Goal: Task Accomplishment & Management: Complete application form

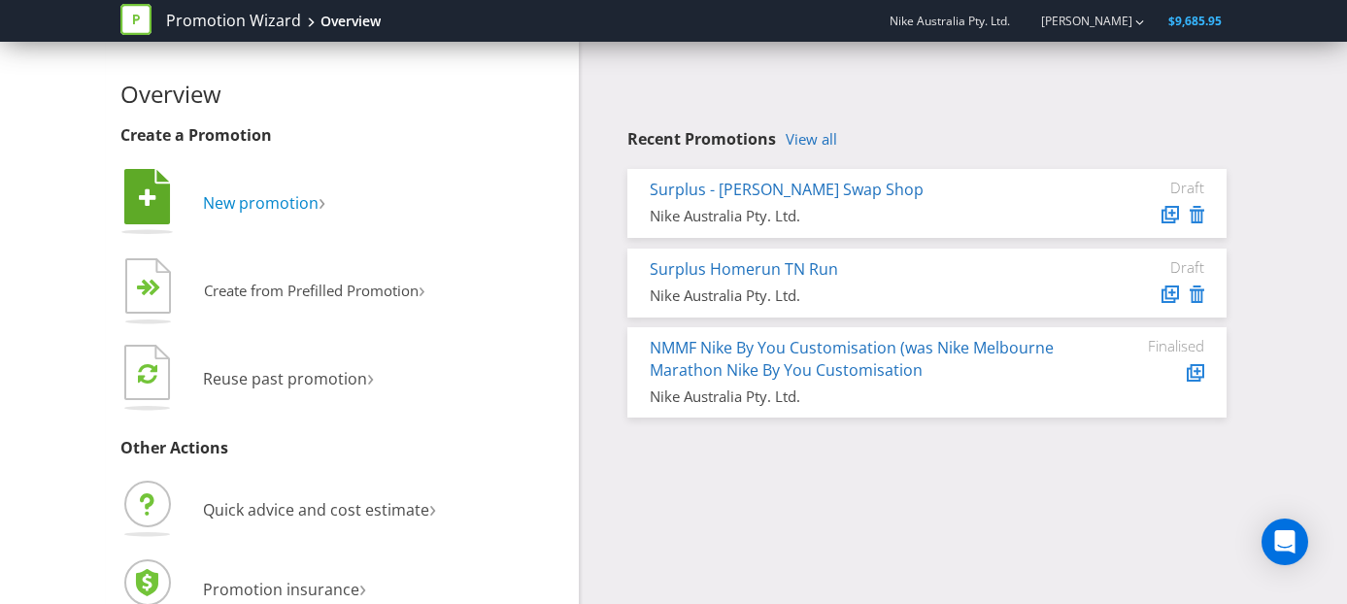
click at [232, 205] on span "New promotion" at bounding box center [261, 202] width 116 height 21
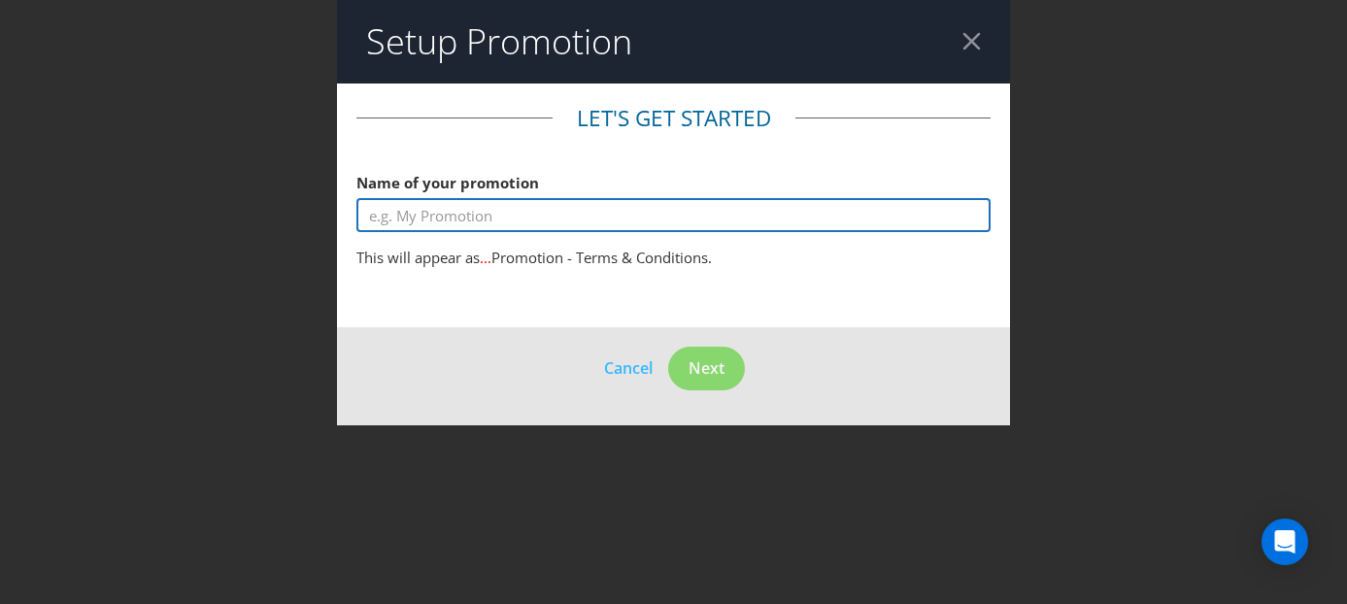
click at [482, 208] on input "text" at bounding box center [673, 215] width 635 height 34
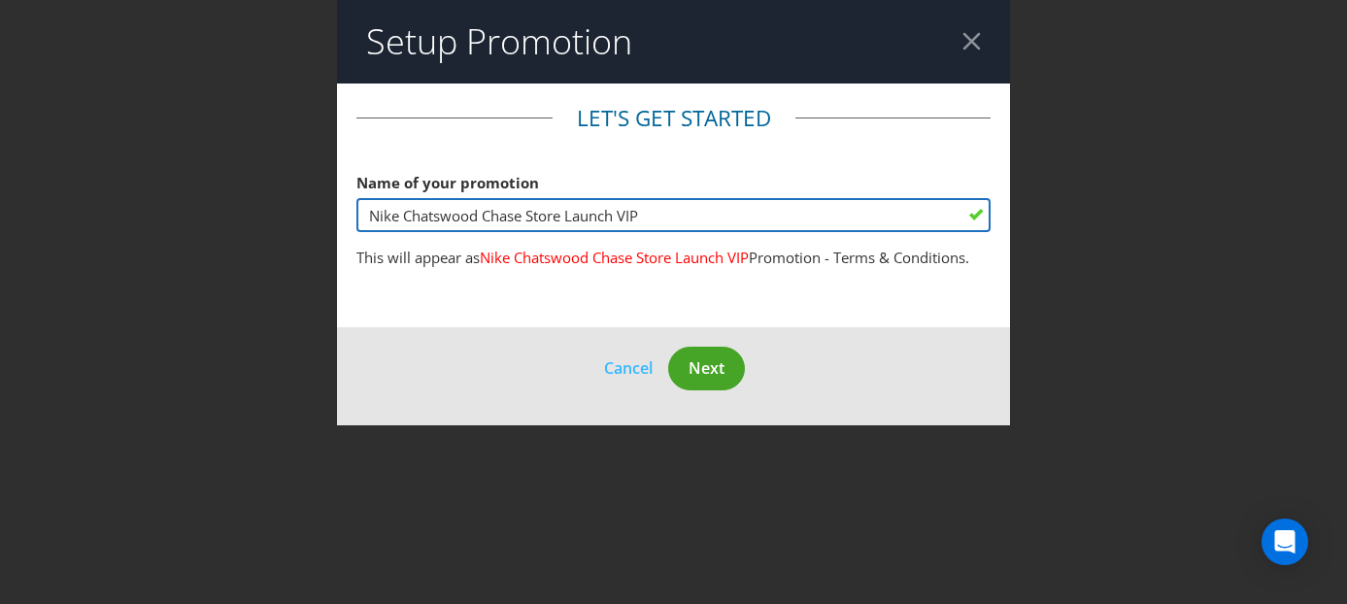
type input "Nike Chatswood Chase Store Launch VIP"
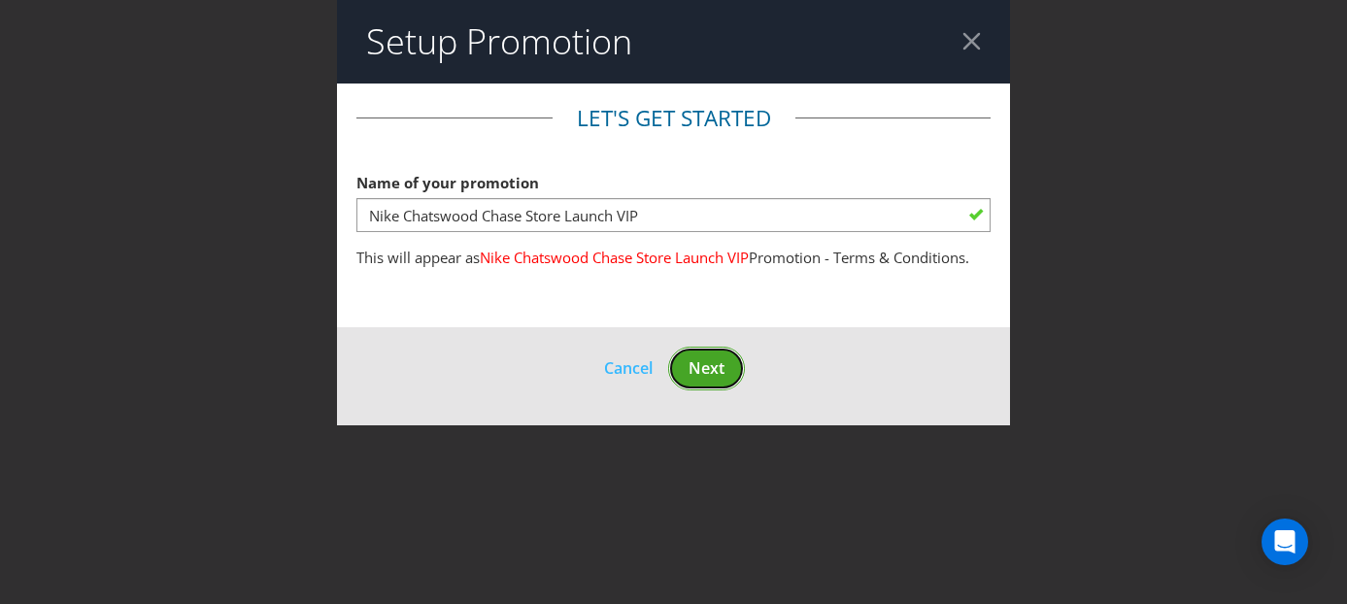
click at [728, 369] on button "Next" at bounding box center [706, 369] width 77 height 44
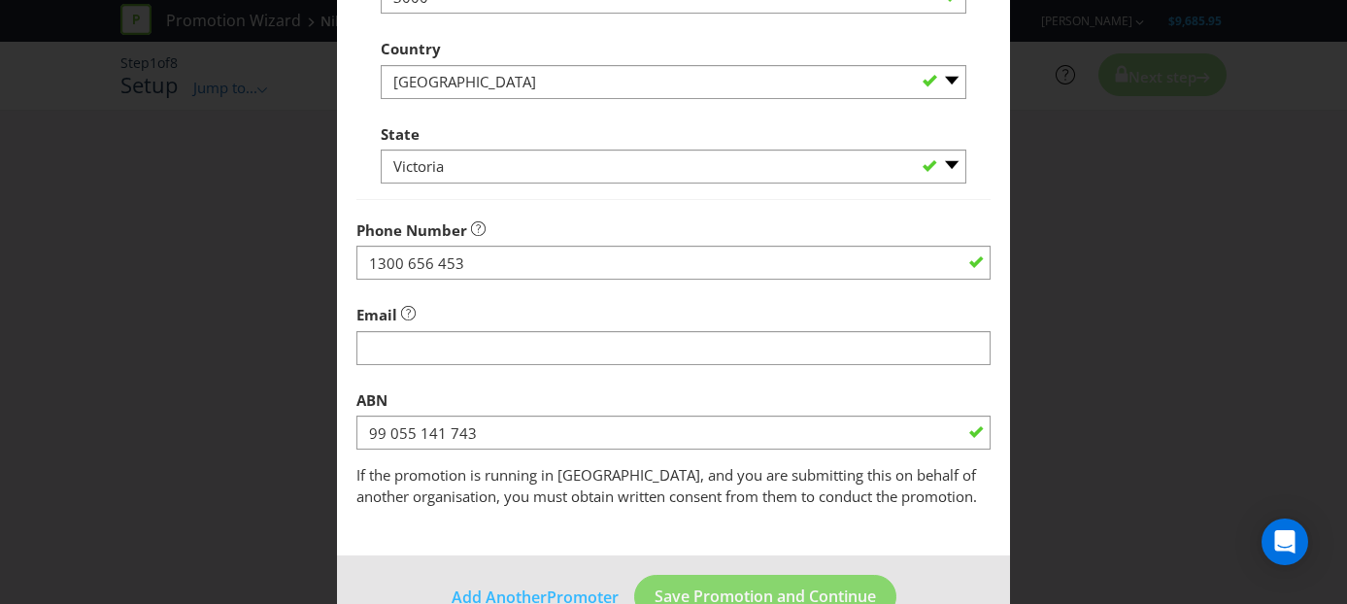
scroll to position [663, 0]
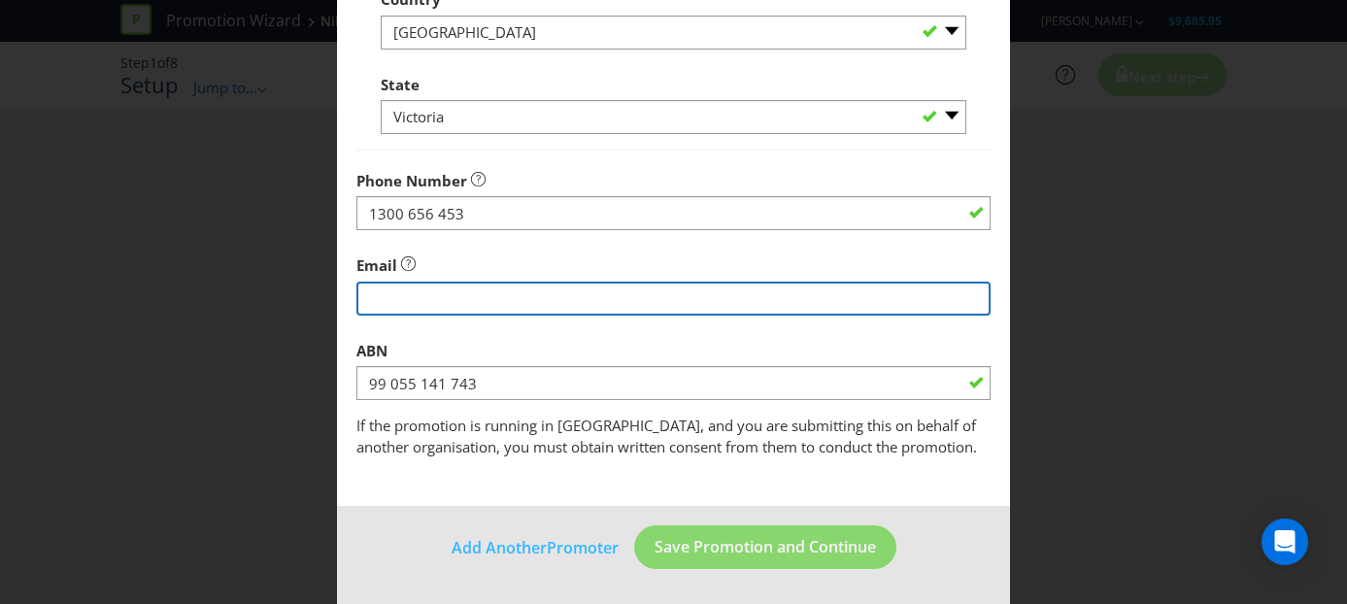
click at [453, 305] on input "string" at bounding box center [673, 299] width 635 height 34
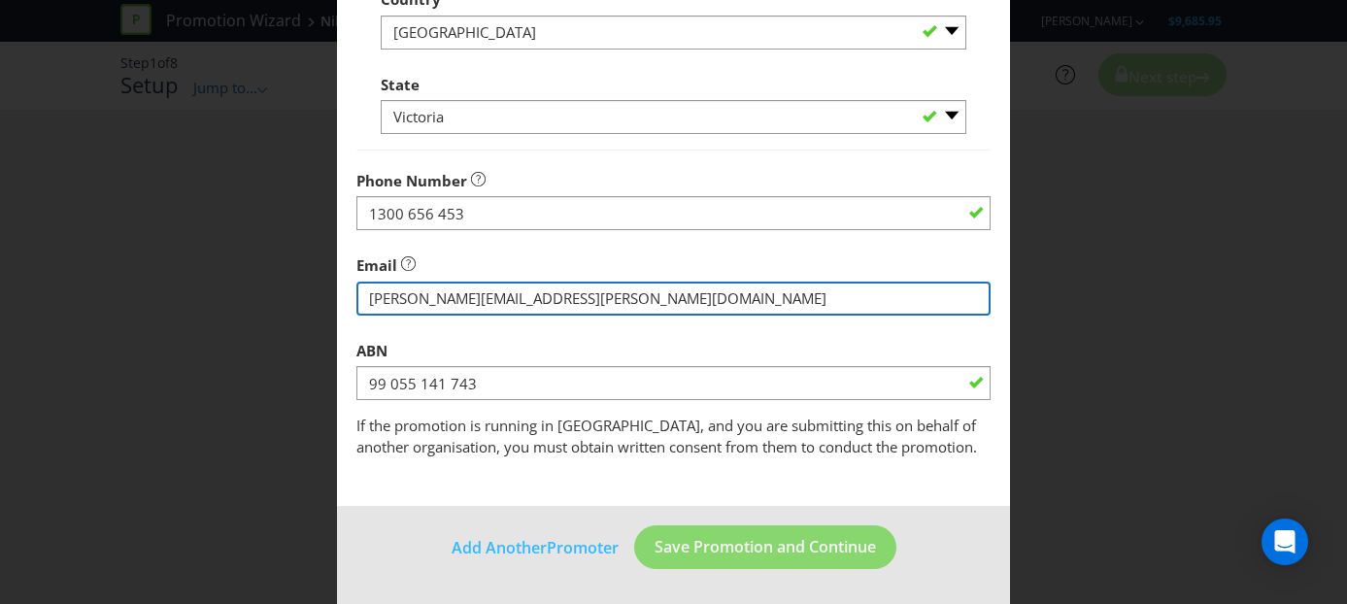
type input "[PERSON_NAME][EMAIL_ADDRESS][PERSON_NAME][DOMAIN_NAME]"
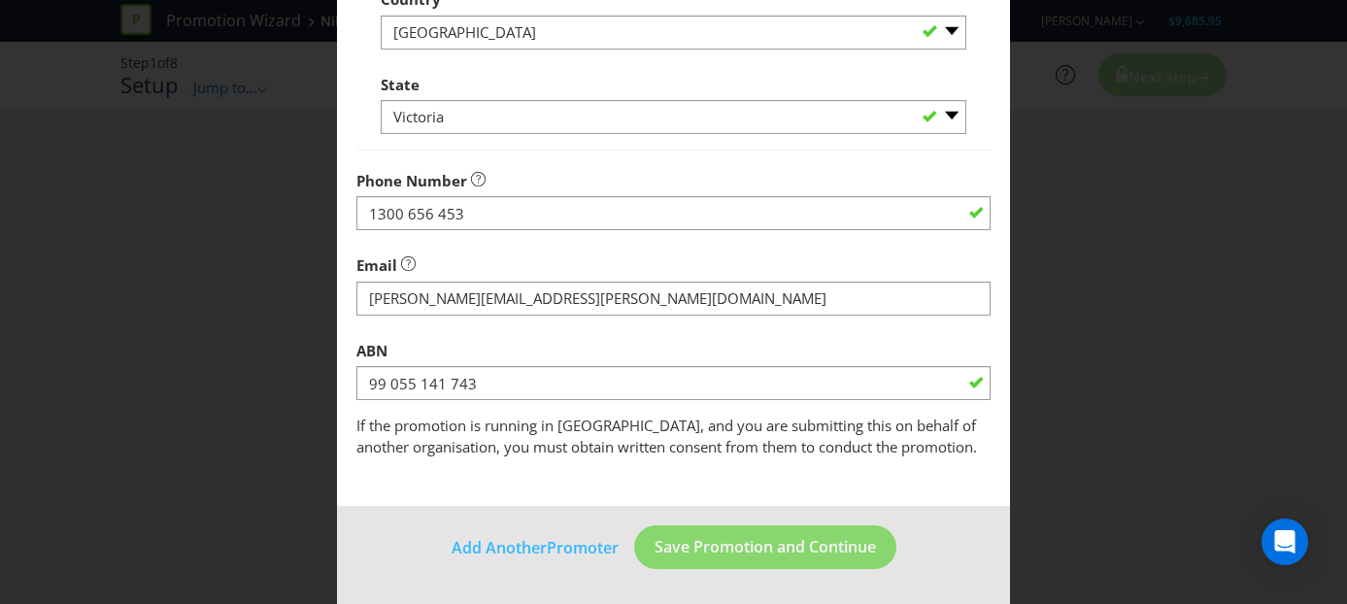
click at [635, 251] on div "Email" at bounding box center [673, 281] width 635 height 70
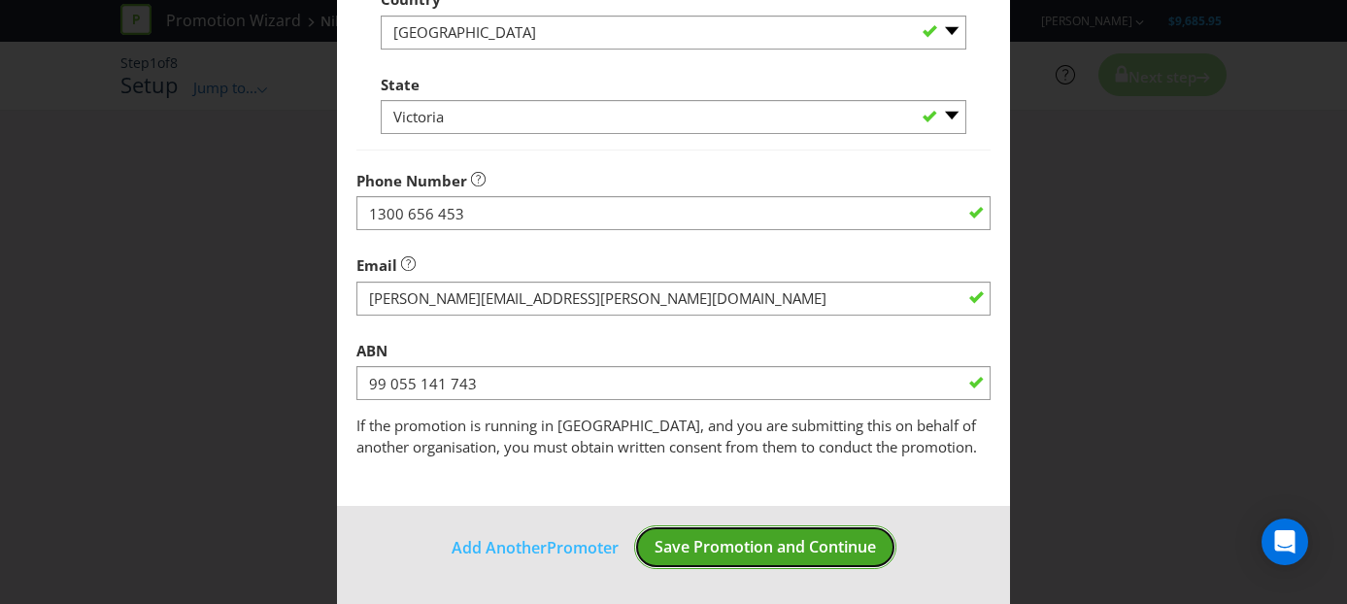
click at [779, 547] on span "Save Promotion and Continue" at bounding box center [764, 546] width 221 height 21
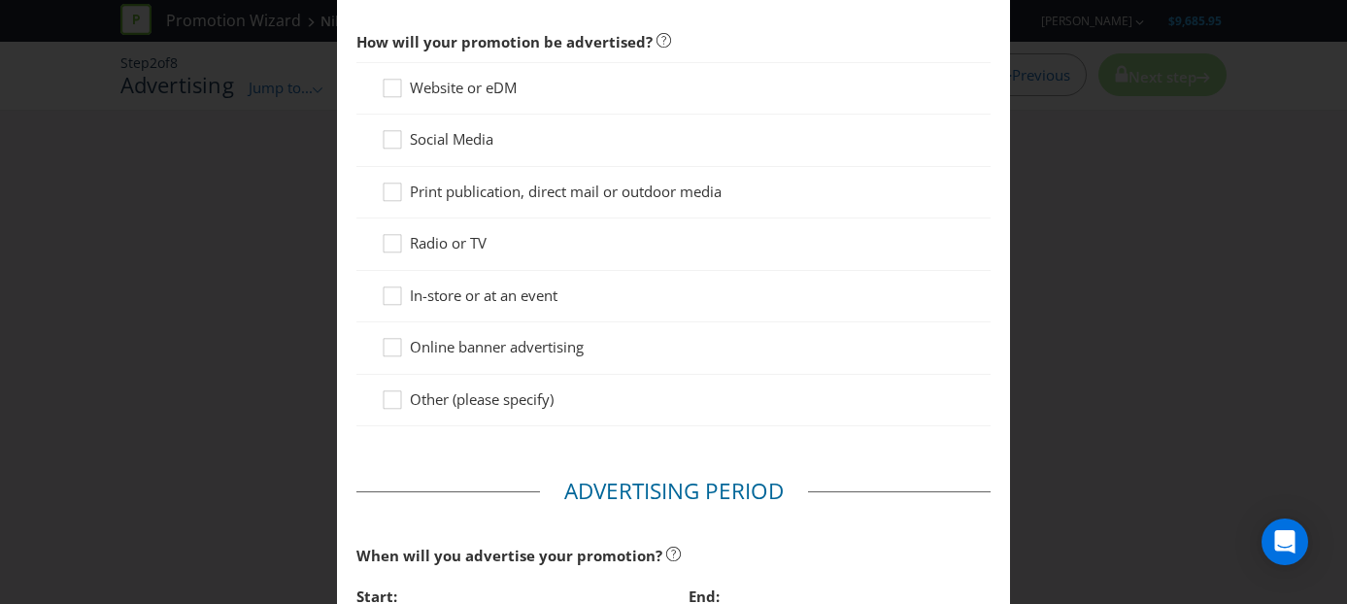
scroll to position [169, 0]
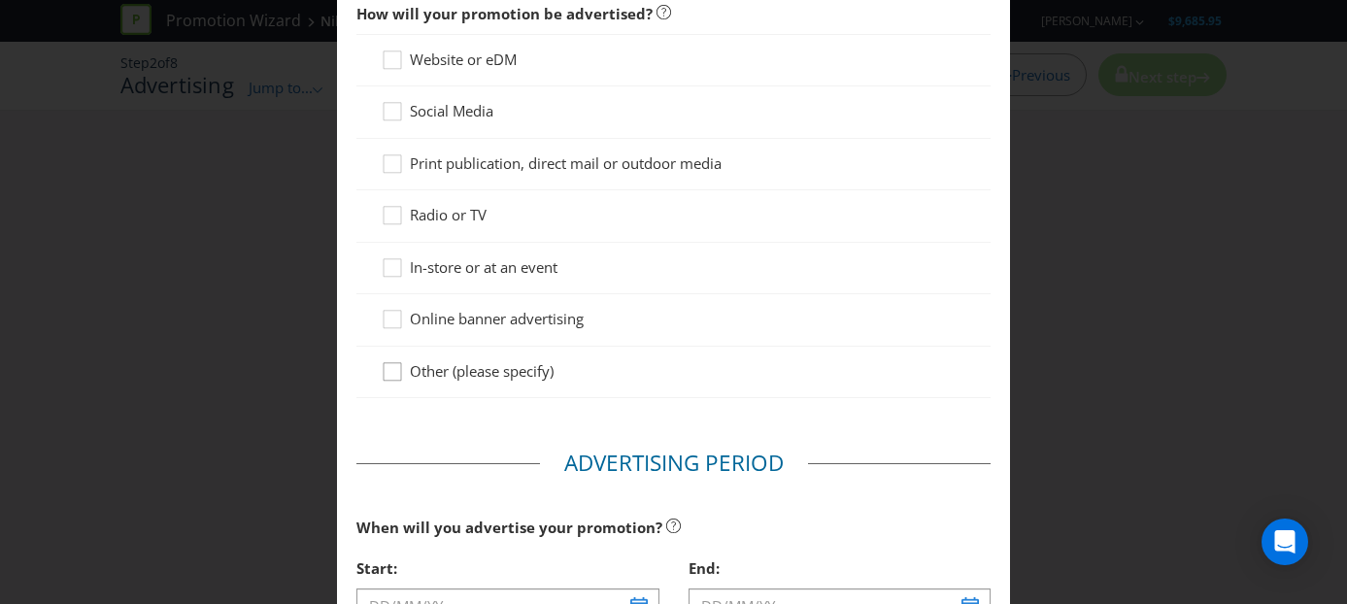
click at [397, 374] on icon at bounding box center [395, 375] width 29 height 29
click at [0, 0] on input "Other (please specify)" at bounding box center [0, 0] width 0 height 0
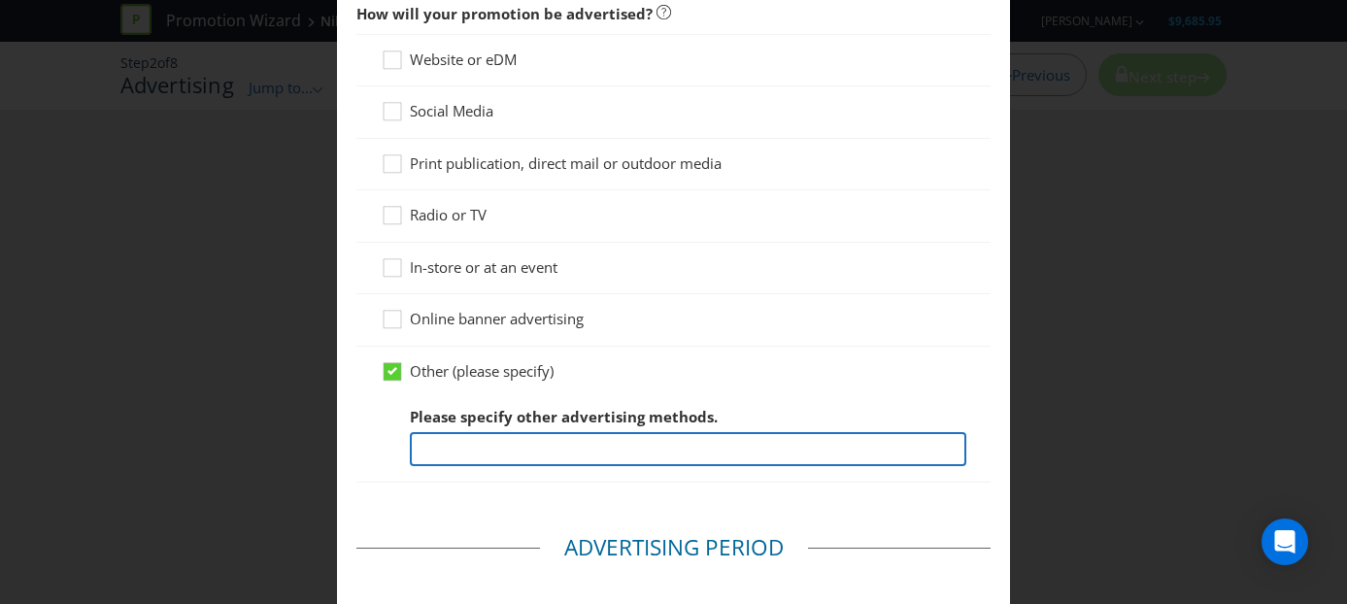
click at [534, 457] on input "text" at bounding box center [688, 449] width 557 height 34
type input "N"
type input "Private Nike CXP invite"
drag, startPoint x: 577, startPoint y: 452, endPoint x: 364, endPoint y: 451, distance: 212.7
click at [364, 451] on div "Other (please specify) Please specify other advertising methods. Private Nike C…" at bounding box center [673, 415] width 635 height 137
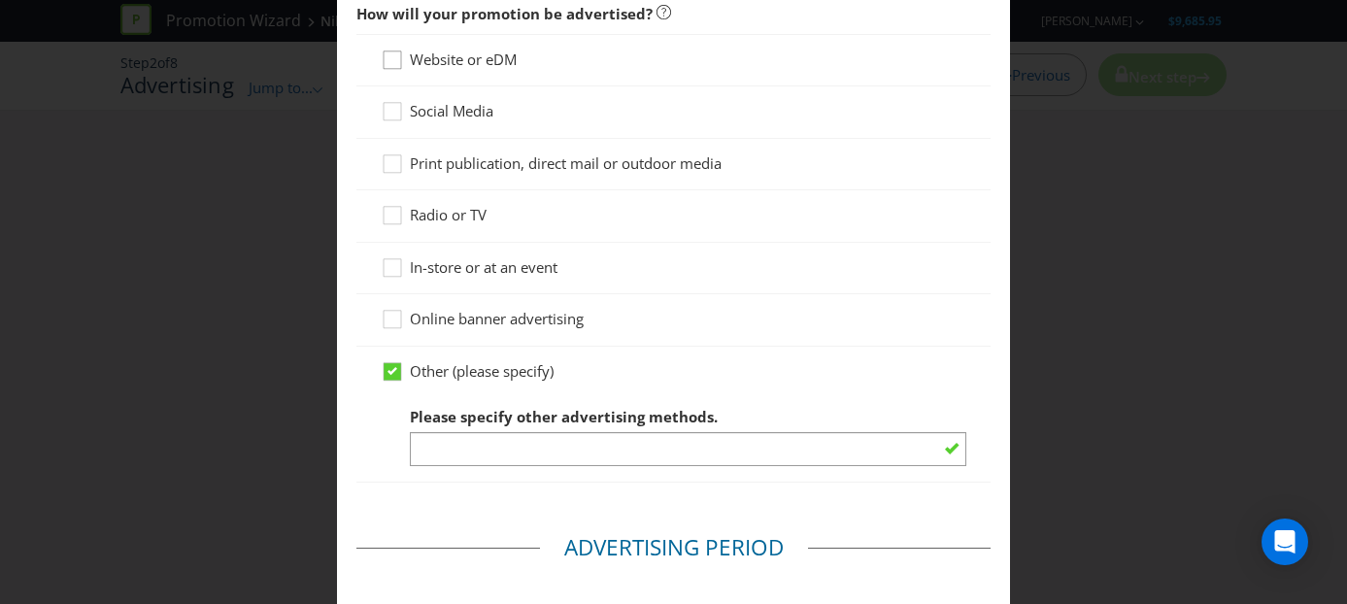
click at [388, 64] on icon at bounding box center [395, 64] width 29 height 29
click at [0, 0] on input "Website or eDM" at bounding box center [0, 0] width 0 height 0
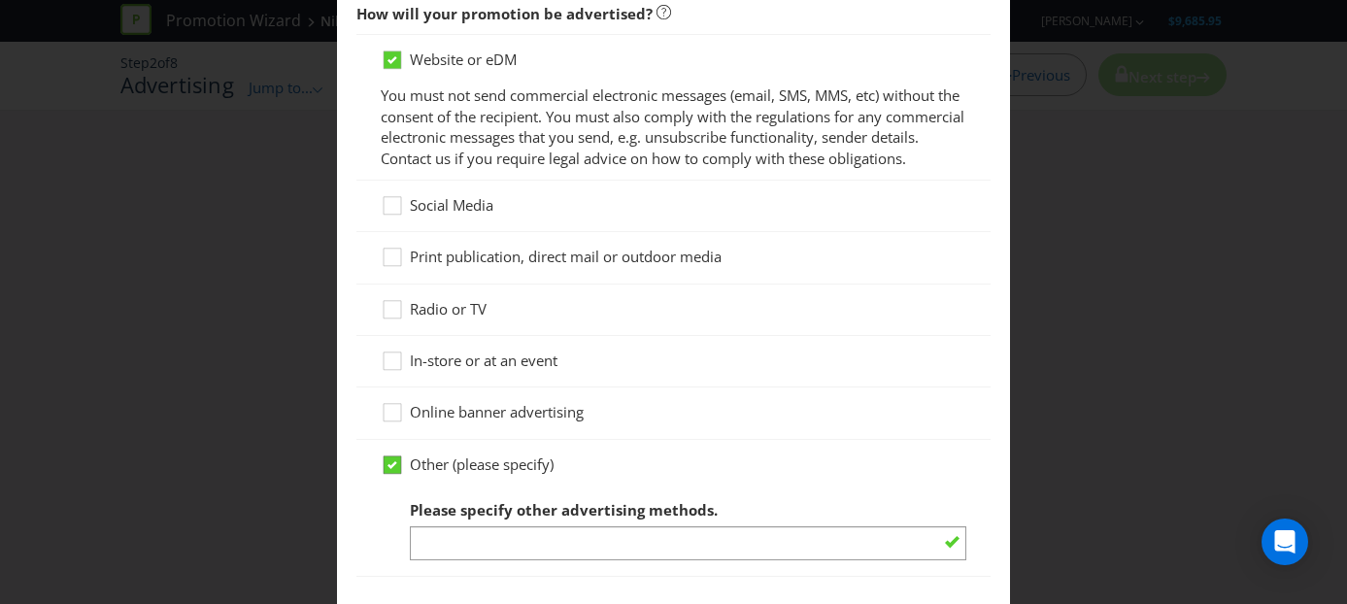
click at [392, 461] on icon at bounding box center [392, 465] width 10 height 8
click at [0, 0] on input "Other (please specify)" at bounding box center [0, 0] width 0 height 0
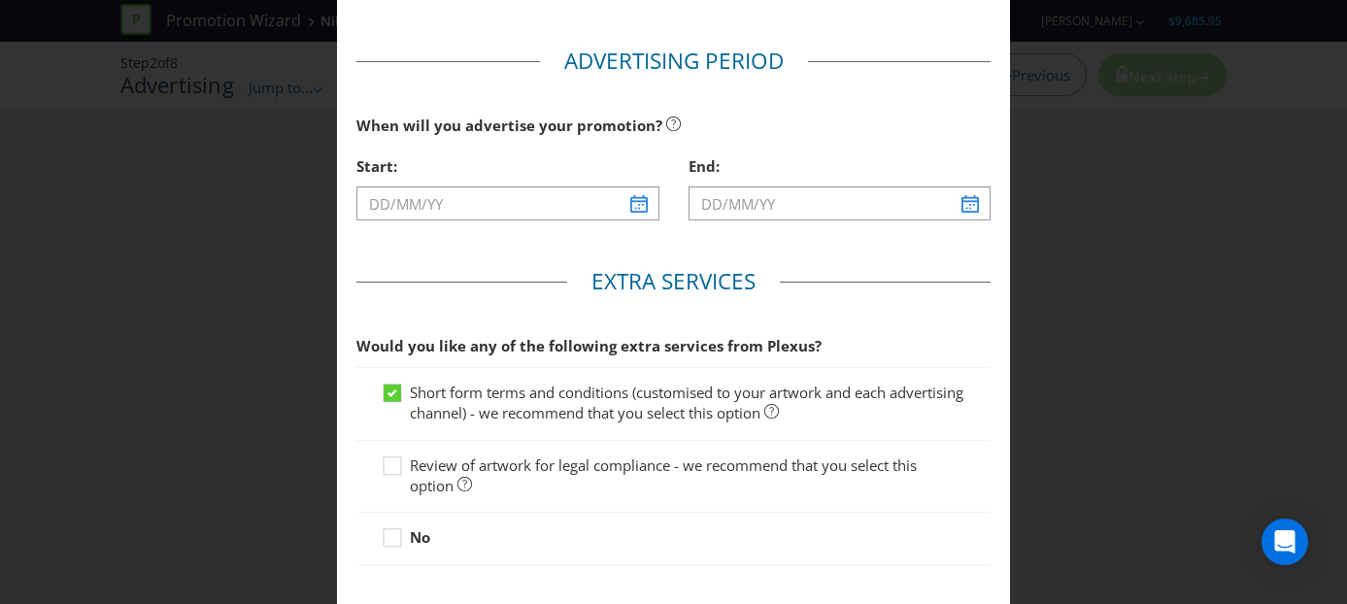
scroll to position [686, 0]
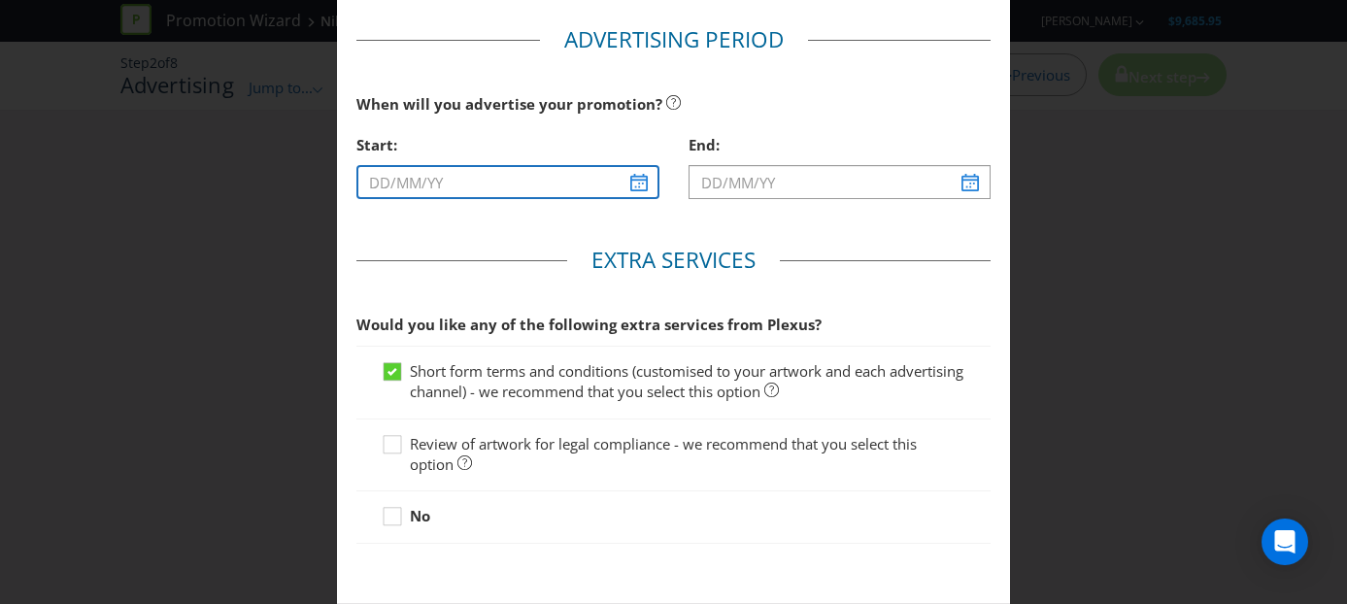
click at [643, 184] on input "text" at bounding box center [507, 182] width 303 height 34
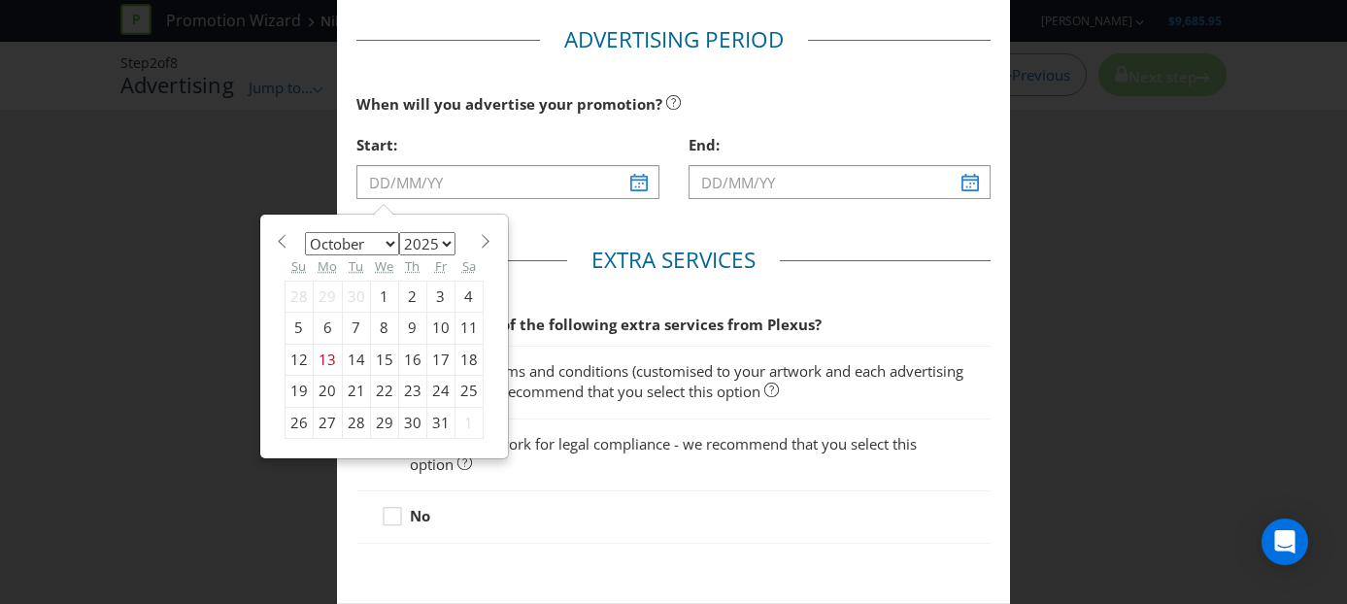
click at [387, 355] on div "15" at bounding box center [384, 359] width 28 height 31
type input "[DATE]"
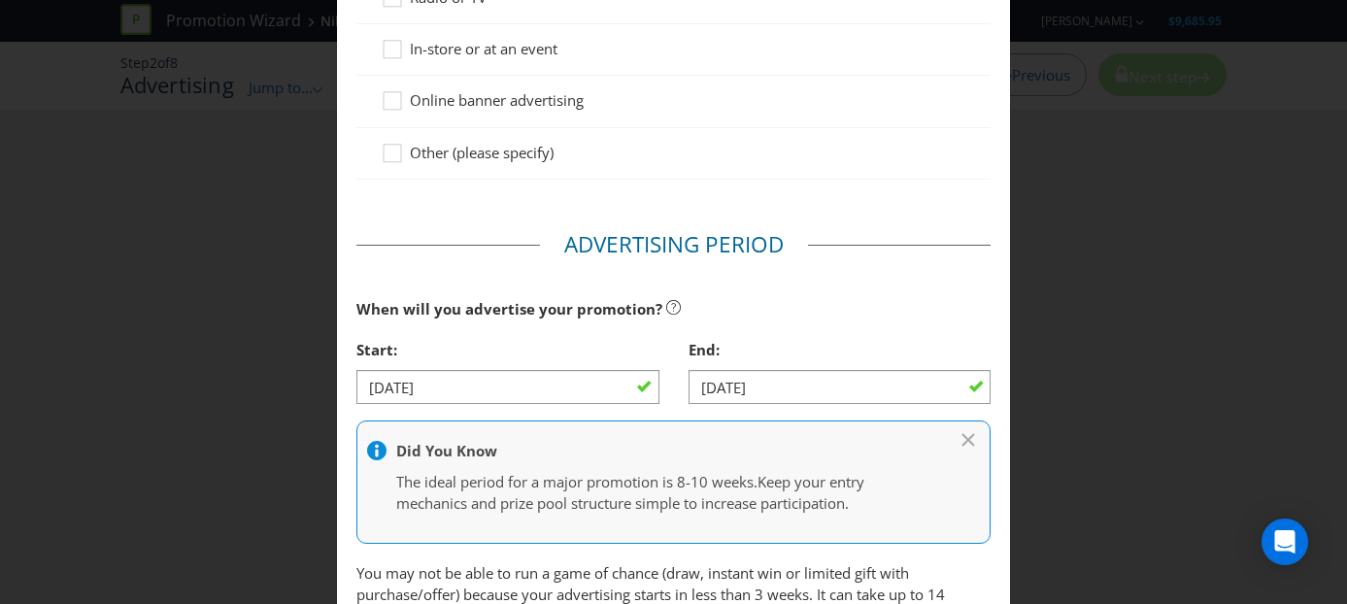
scroll to position [482, 0]
click at [972, 391] on input "[DATE]" at bounding box center [839, 386] width 303 height 34
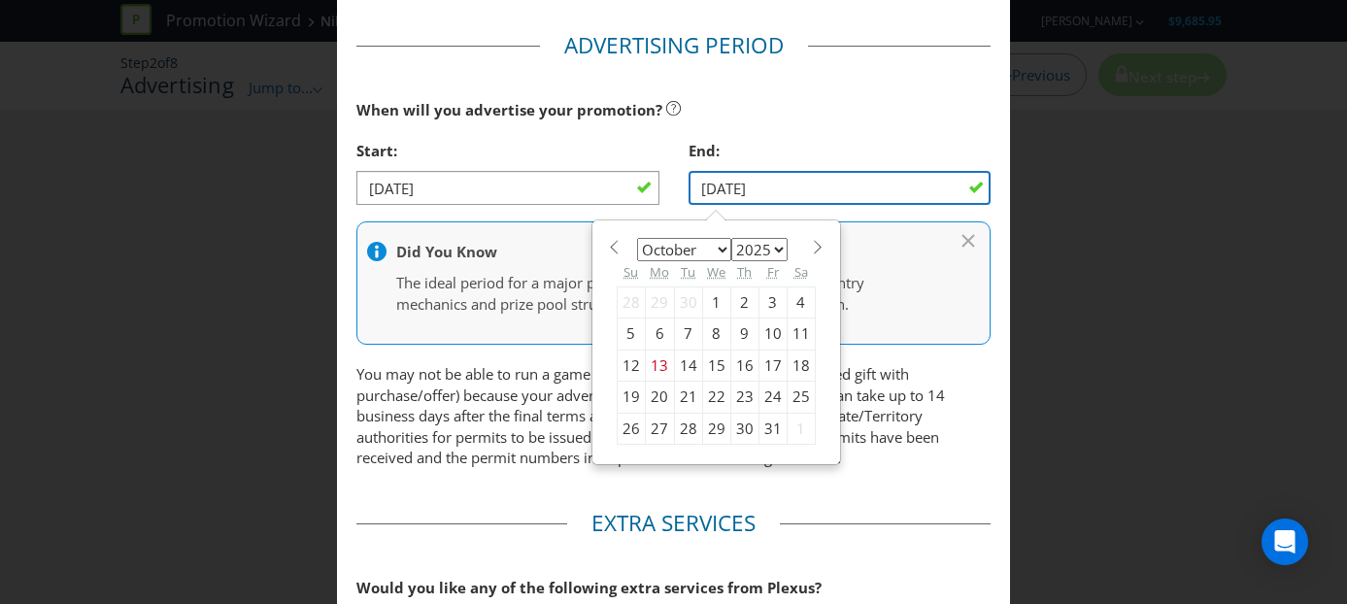
scroll to position [683, 0]
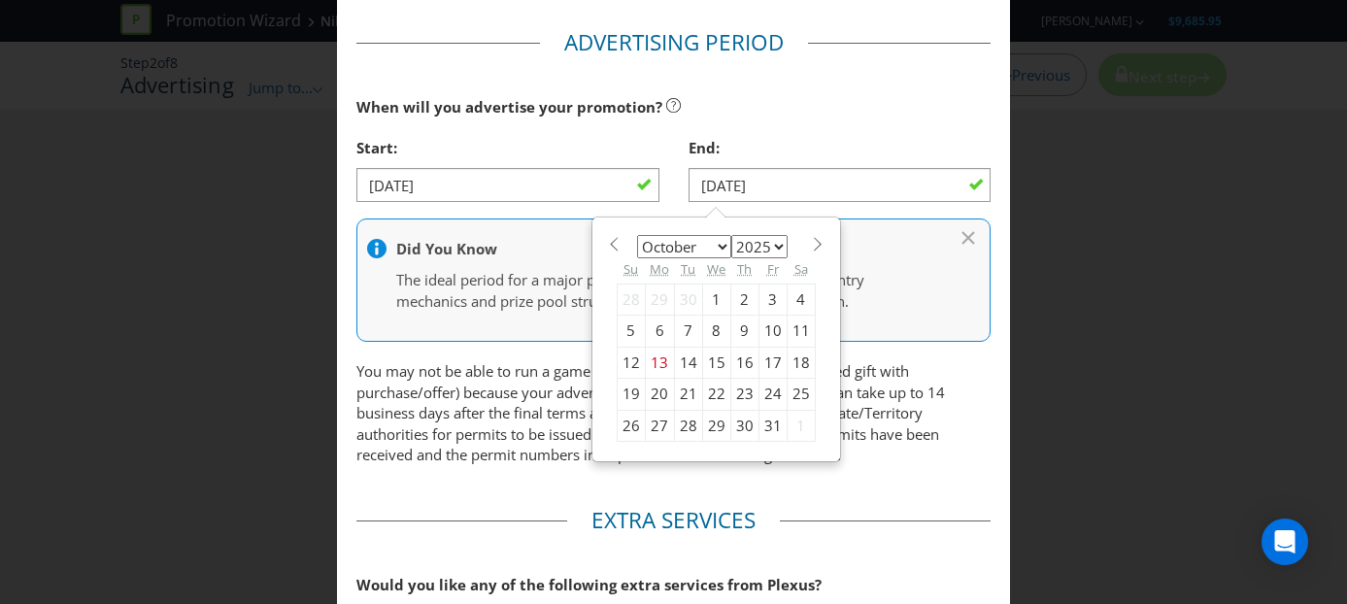
click at [713, 396] on div "22" at bounding box center [716, 394] width 28 height 31
type input "[DATE]"
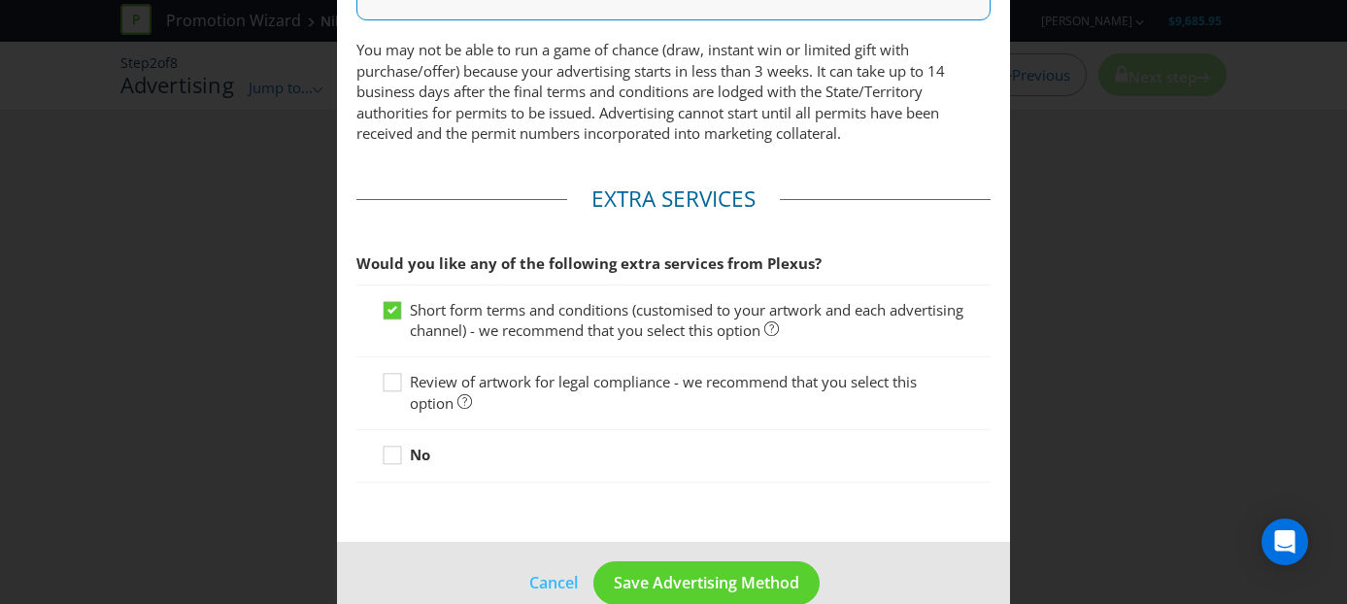
scroll to position [1040, 0]
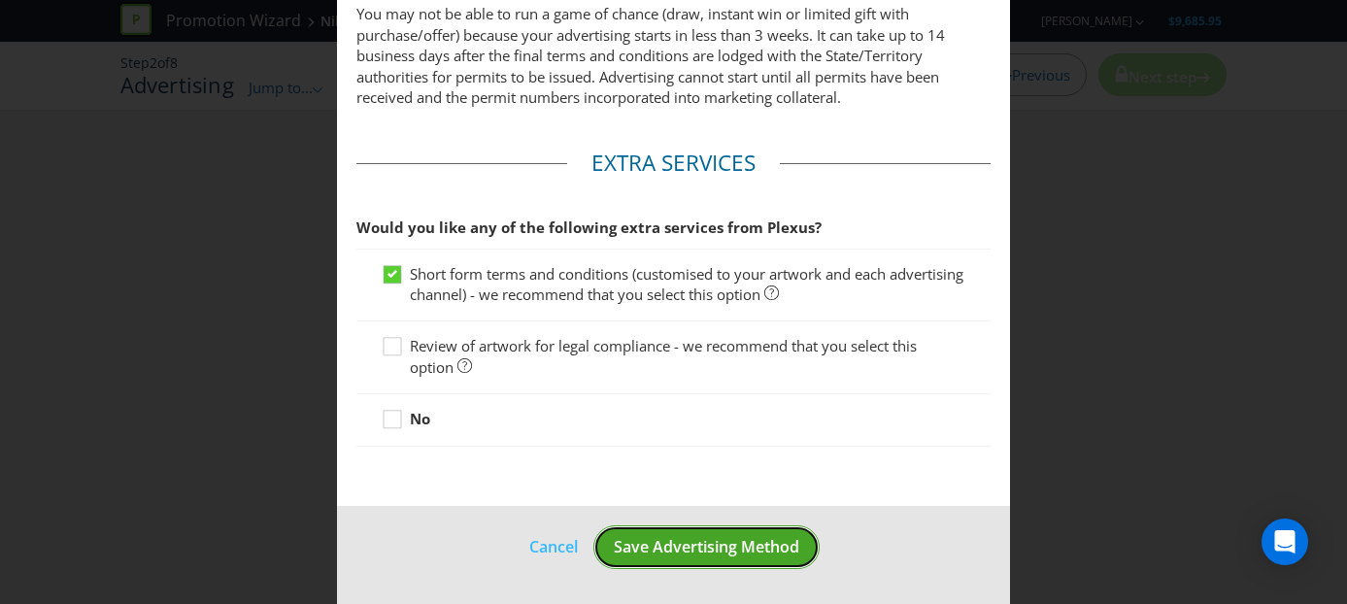
click at [702, 543] on span "Save Advertising Method" at bounding box center [706, 546] width 185 height 21
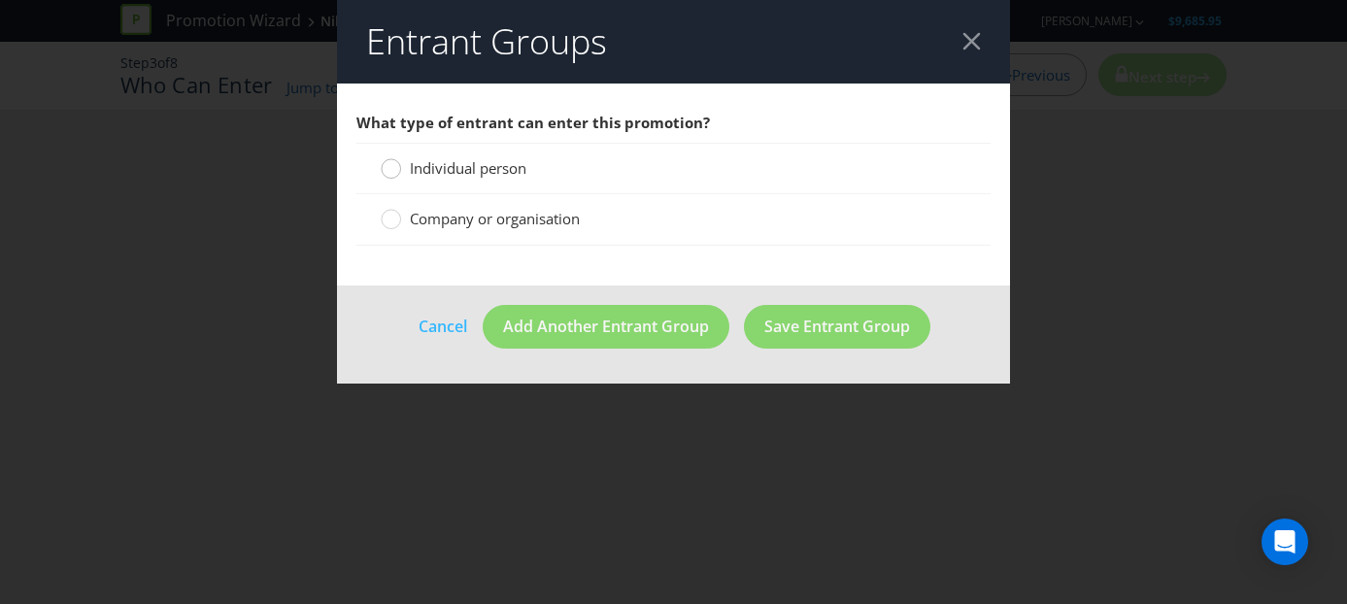
click at [395, 164] on circle at bounding box center [391, 168] width 19 height 19
click at [0, 0] on input "Individual person" at bounding box center [0, 0] width 0 height 0
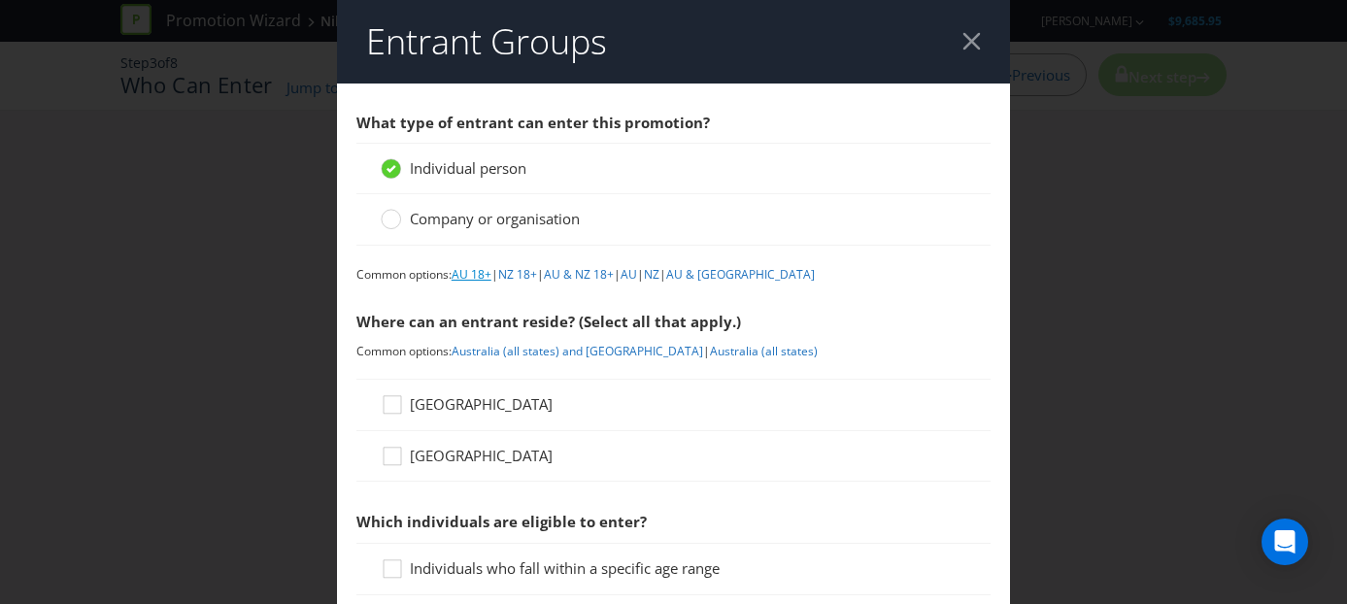
click at [477, 277] on link "AU 18+" at bounding box center [472, 274] width 40 height 17
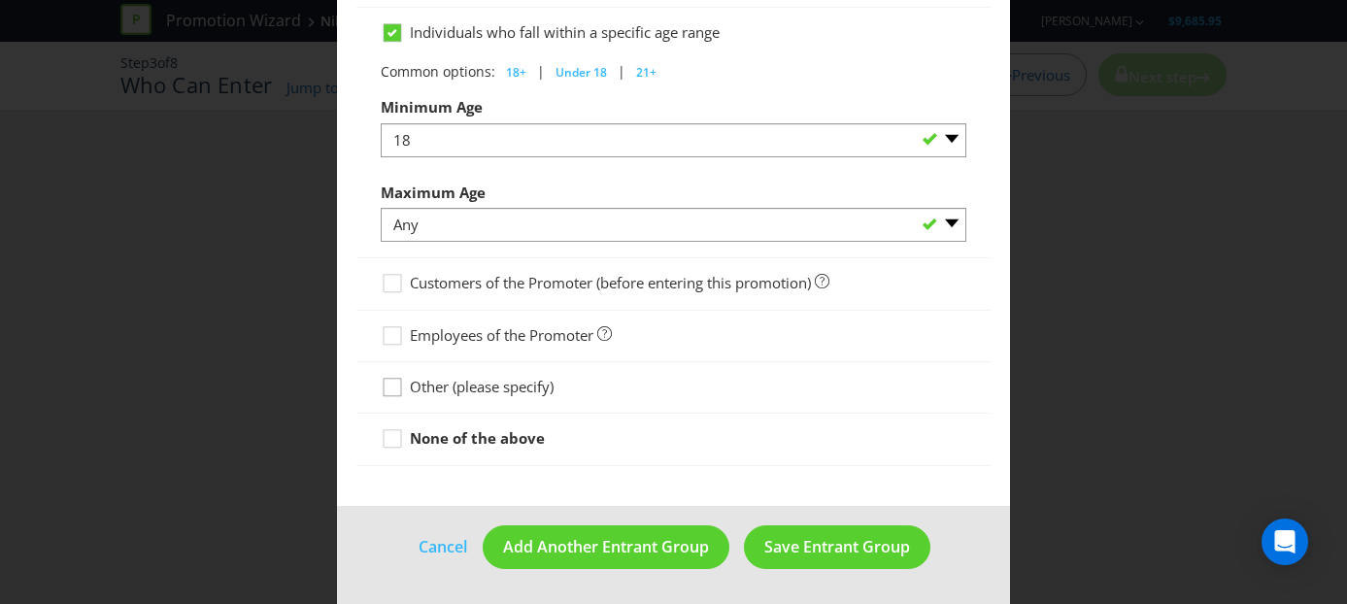
click at [397, 384] on icon at bounding box center [395, 391] width 29 height 29
click at [0, 0] on input "Other (please specify)" at bounding box center [0, 0] width 0 height 0
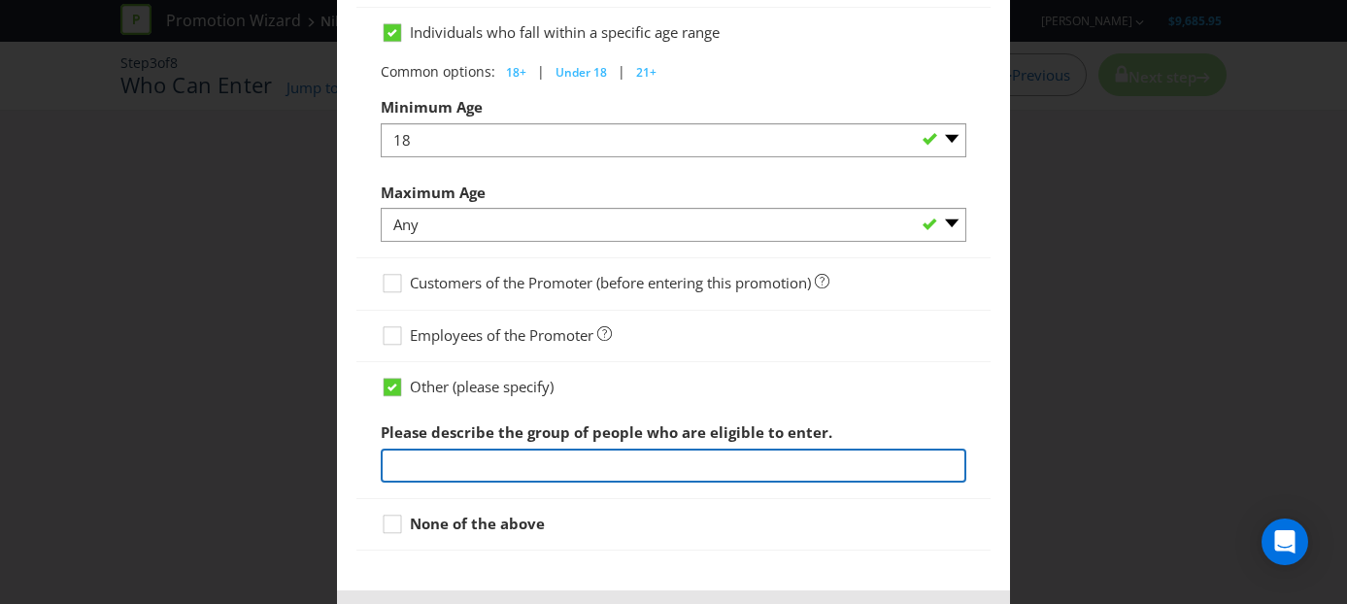
click at [419, 463] on input "text" at bounding box center [674, 466] width 587 height 34
click at [428, 465] on input "Only The Yard Gym Members" at bounding box center [674, 466] width 587 height 34
click at [529, 466] on input "Only "The Yard Gym Members" at bounding box center [674, 466] width 587 height 34
click at [604, 468] on input "Only "The Yard Gym" Members" at bounding box center [674, 466] width 587 height 34
click at [730, 468] on input "Only "The Yard Gym" Members are able to registre for" at bounding box center [674, 466] width 587 height 34
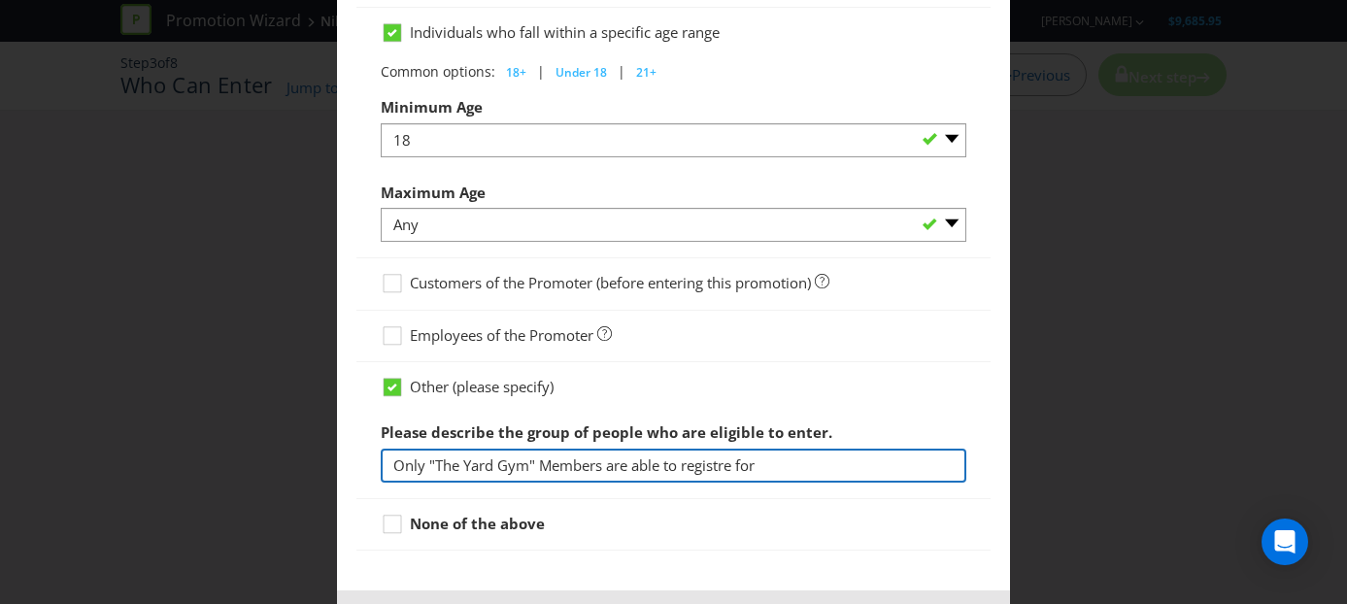
click at [731, 468] on input "Only "The Yard Gym" Members are able to registre for" at bounding box center [674, 466] width 587 height 34
click at [766, 475] on input "Only "The Yard Gym" Members are able to register for" at bounding box center [674, 466] width 587 height 34
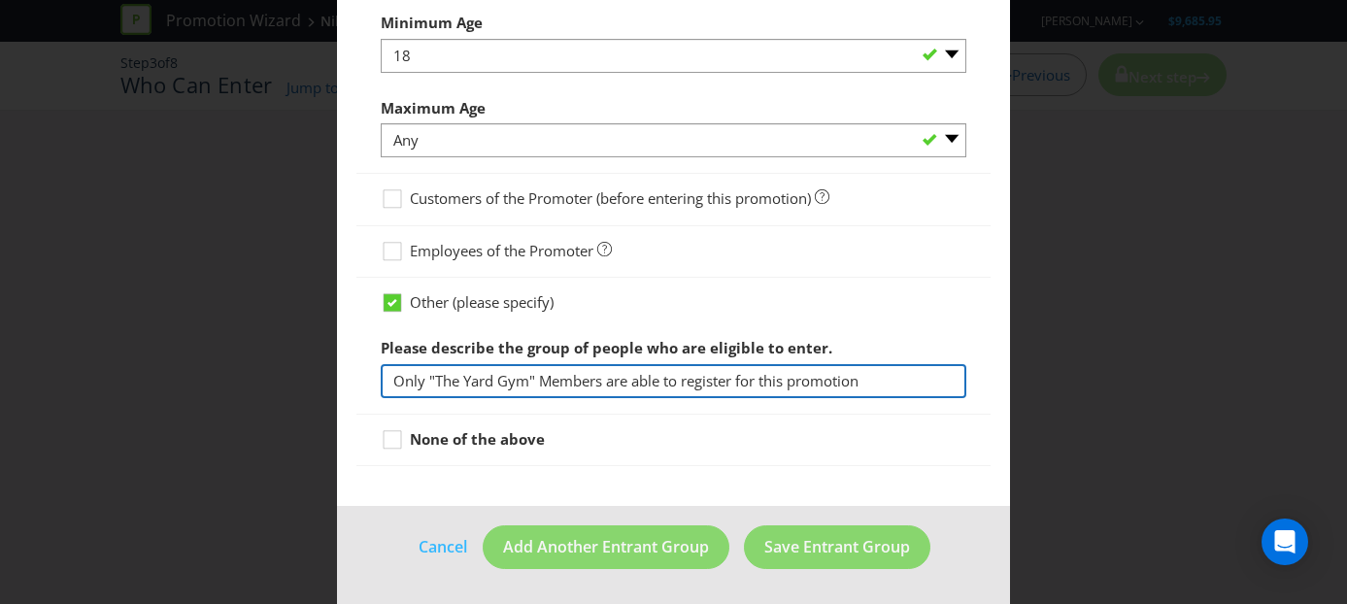
type input "Only "The Yard Gym" Members are able to register for this promotion"
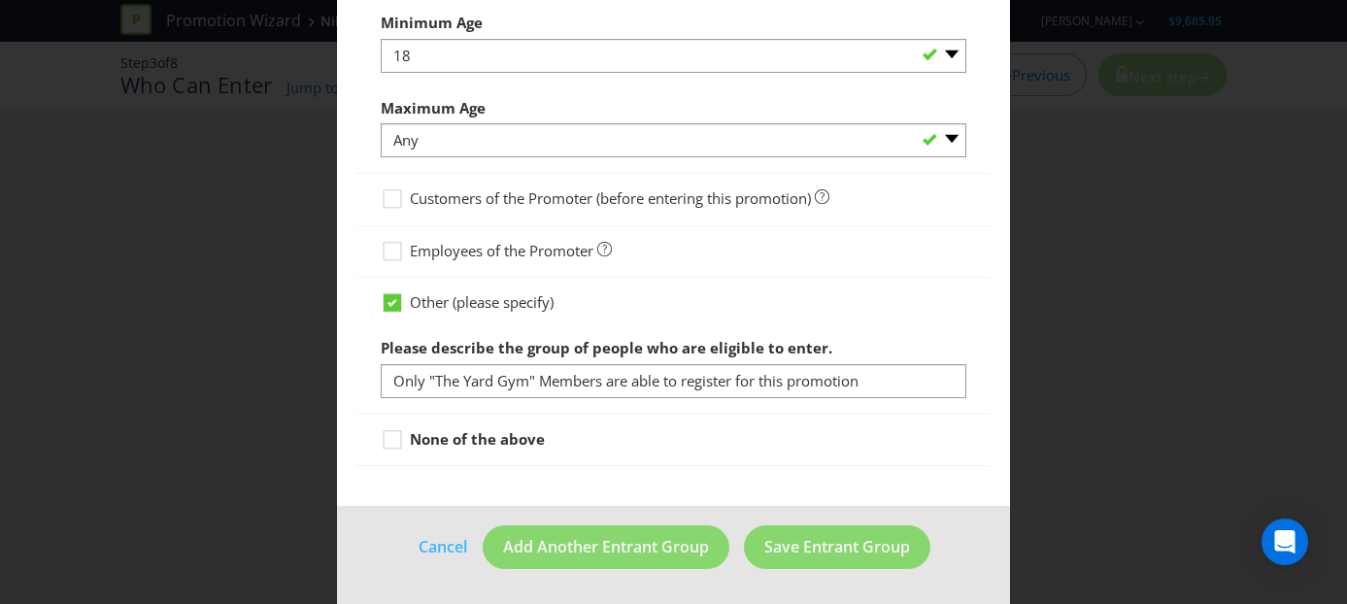
click at [697, 427] on div "None of the above" at bounding box center [673, 440] width 635 height 51
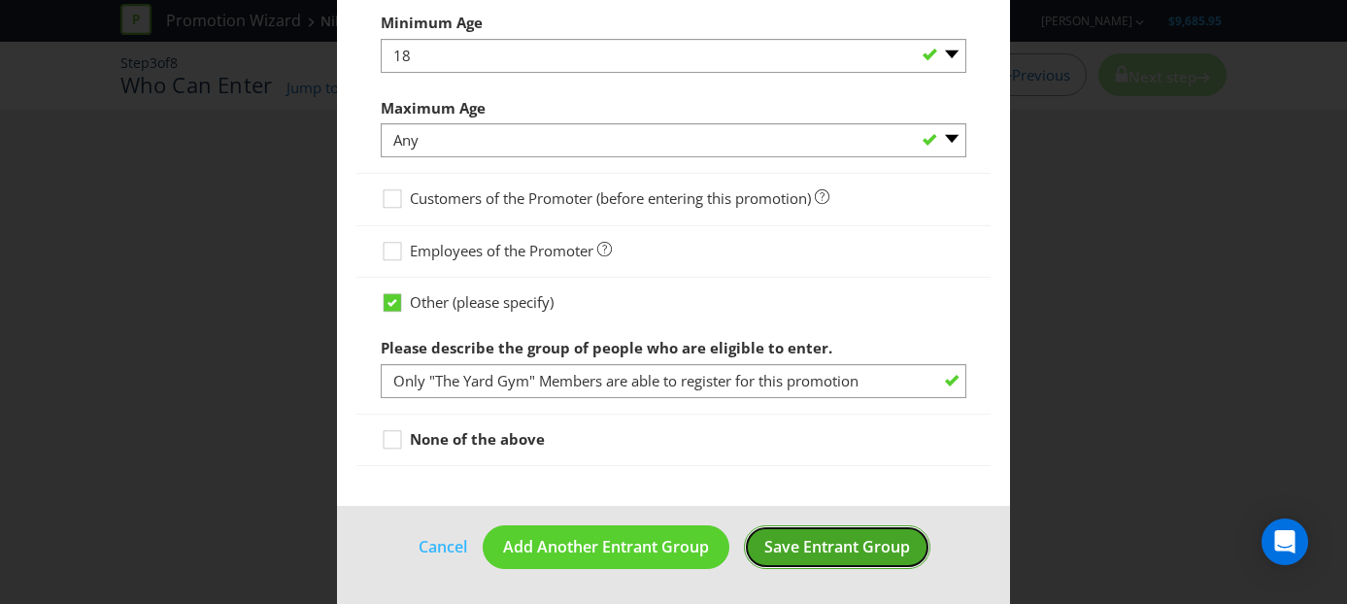
click at [823, 543] on span "Save Entrant Group" at bounding box center [837, 546] width 146 height 21
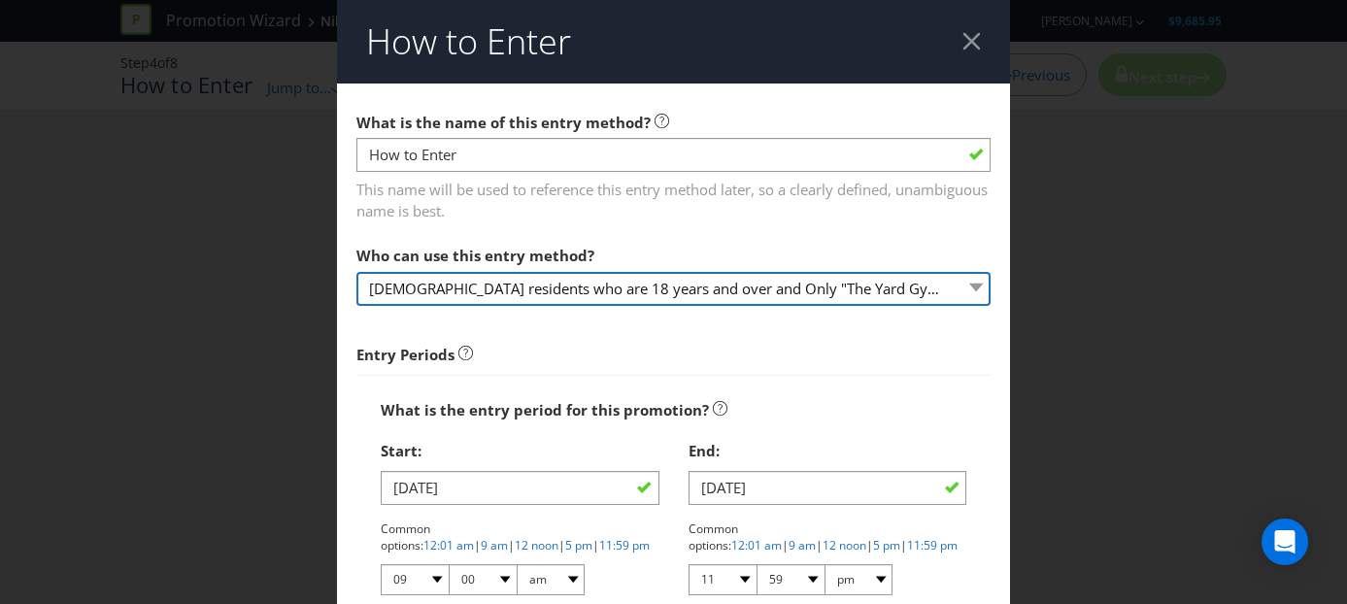
click at [505, 287] on select "[DEMOGRAPHIC_DATA] residents who are 18 years and over and Only "The Yard Gym" …" at bounding box center [673, 289] width 635 height 34
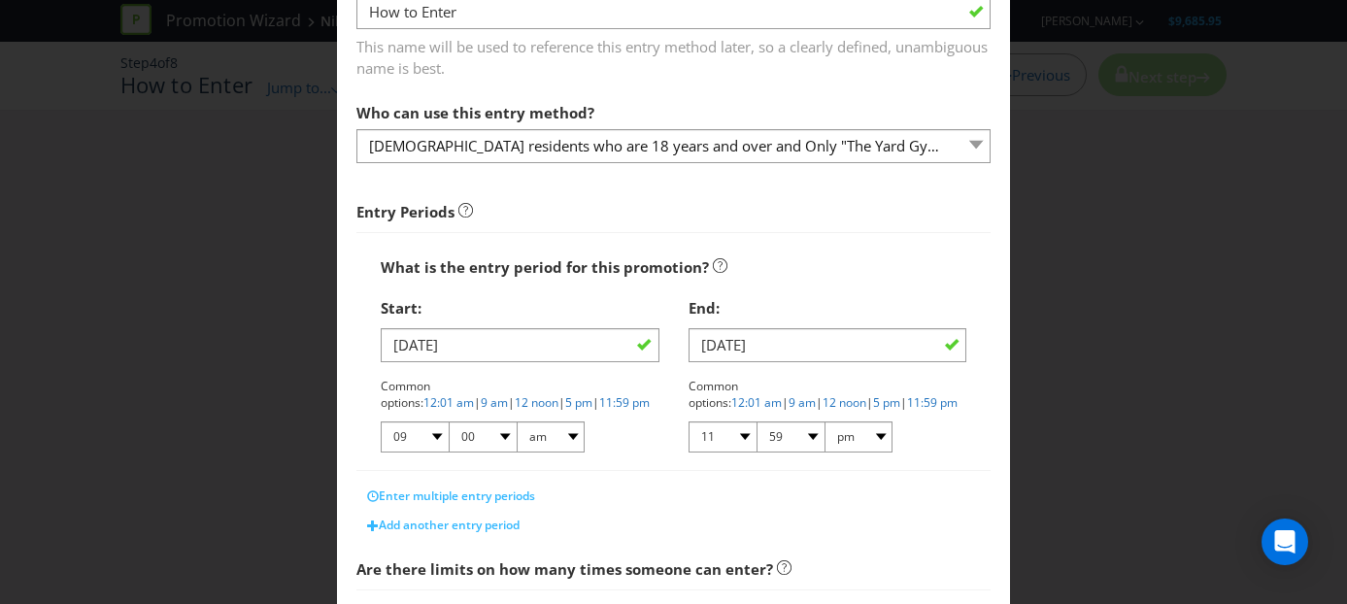
scroll to position [146, 0]
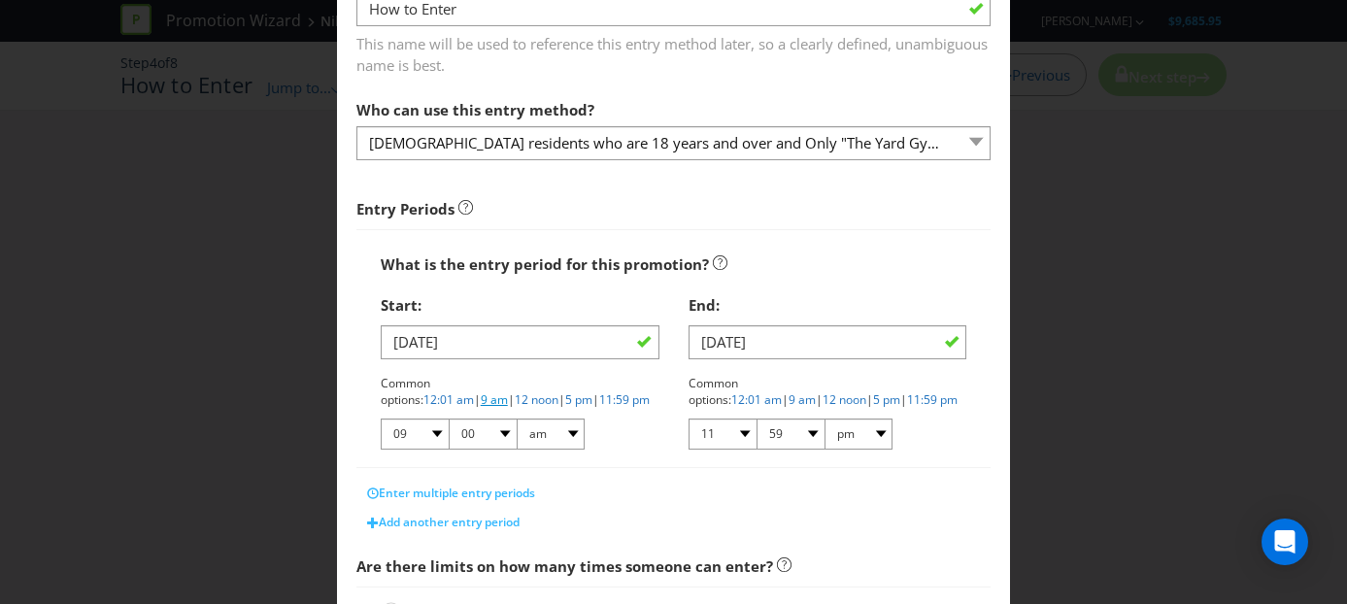
click at [508, 391] on link "9 am" at bounding box center [494, 399] width 27 height 17
click at [748, 435] on select "01 02 03 04 05 06 07 08 09 10 11 12" at bounding box center [722, 434] width 68 height 31
select select "05"
click at [688, 419] on select "01 02 03 04 05 06 07 08 09 10 11 12" at bounding box center [722, 434] width 68 height 31
click at [815, 430] on select "00 01 05 10 15 20 25 29 30 35 40 45 50 55 59" at bounding box center [790, 434] width 68 height 31
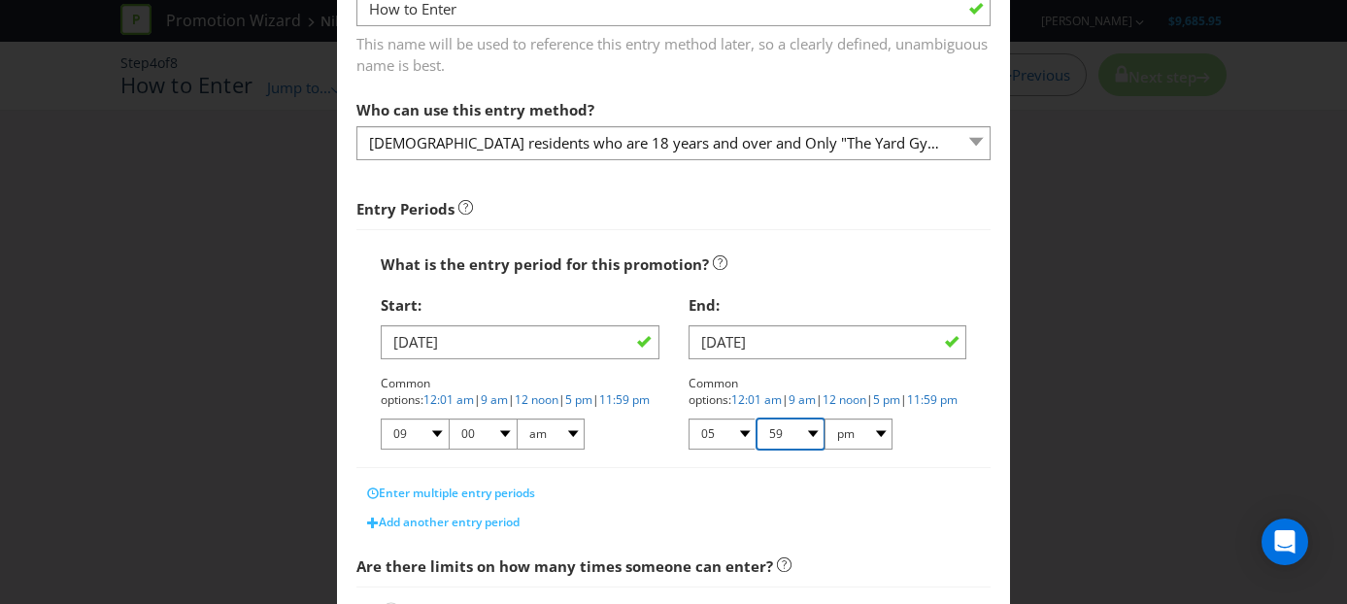
select select "00"
click at [756, 419] on select "00 01 05 10 15 20 25 29 30 35 40 45 50 55 59" at bounding box center [790, 434] width 68 height 31
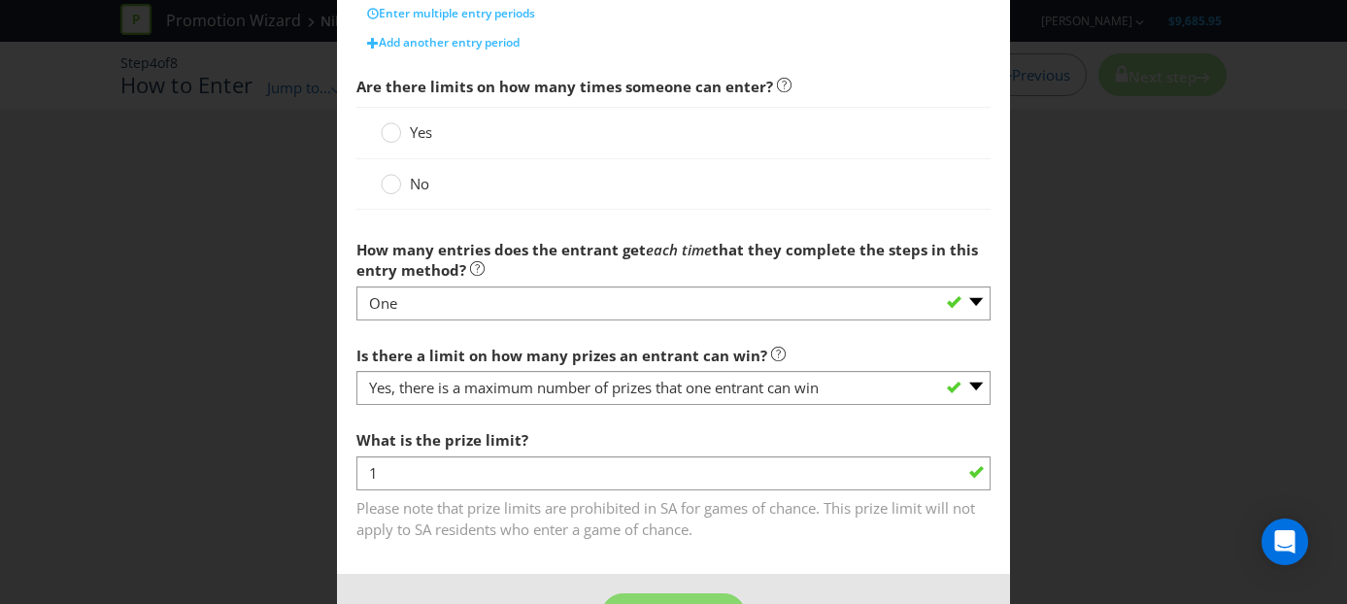
scroll to position [626, 0]
click at [399, 132] on circle at bounding box center [391, 131] width 19 height 19
click at [0, 0] on input "Yes" at bounding box center [0, 0] width 0 height 0
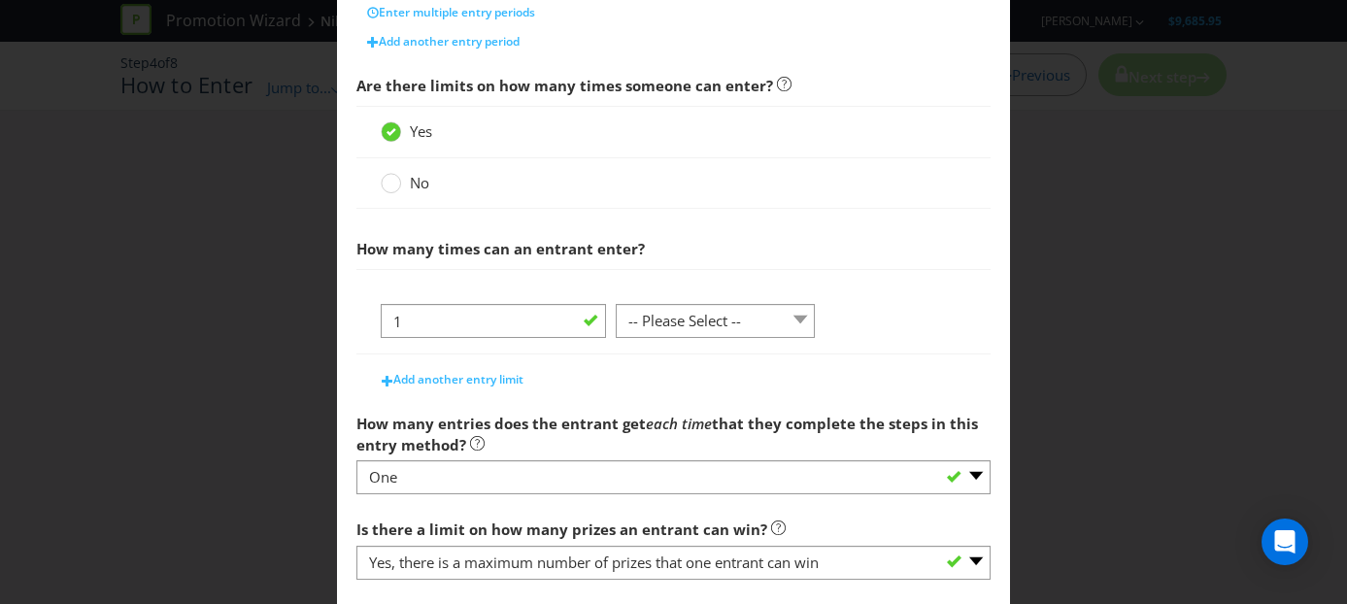
scroll to position [695, 0]
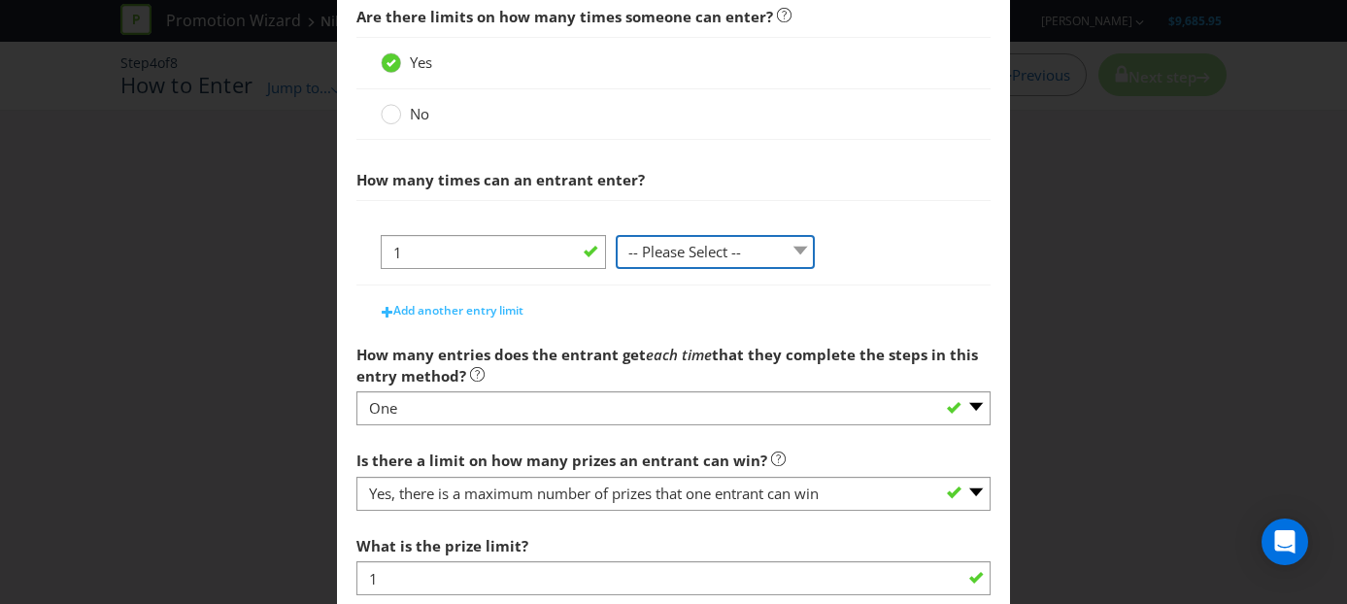
click at [806, 256] on select "-- Please Select -- per person per day per purchase per transaction Other (plea…" at bounding box center [716, 252] width 200 height 34
select select "PER_PERSON"
click at [616, 269] on select "-- Please Select -- per person per day per purchase per transaction Other (plea…" at bounding box center [716, 252] width 200 height 34
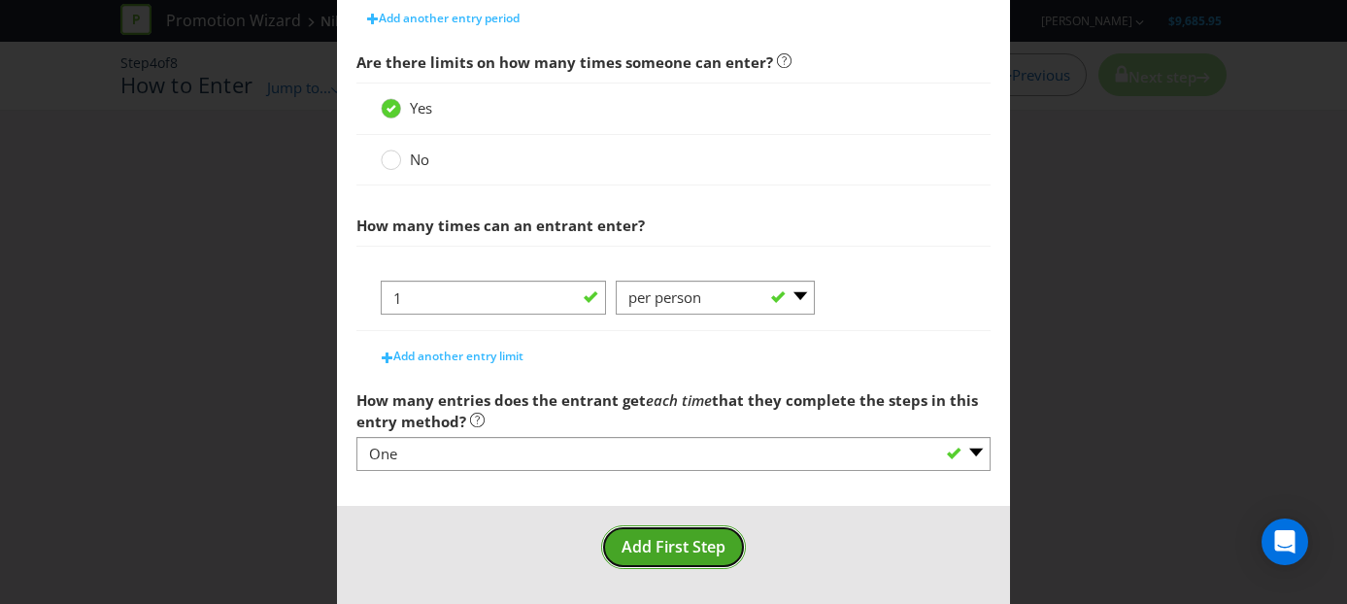
click at [682, 546] on span "Add First Step" at bounding box center [673, 546] width 104 height 21
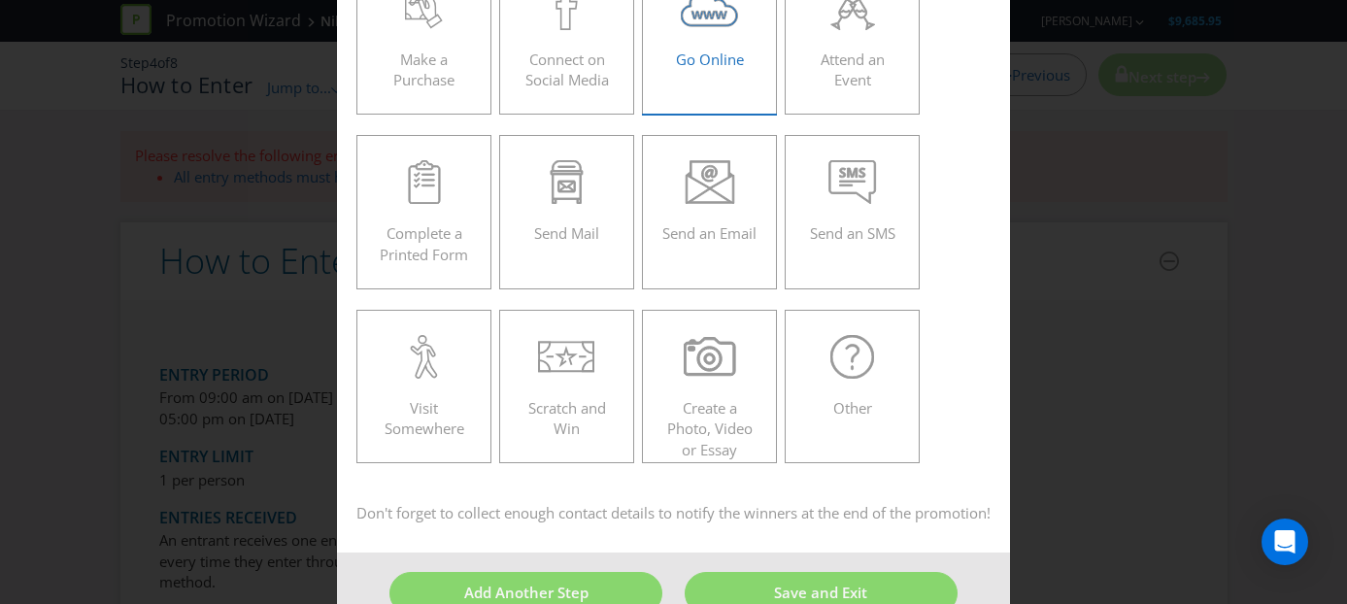
scroll to position [200, 0]
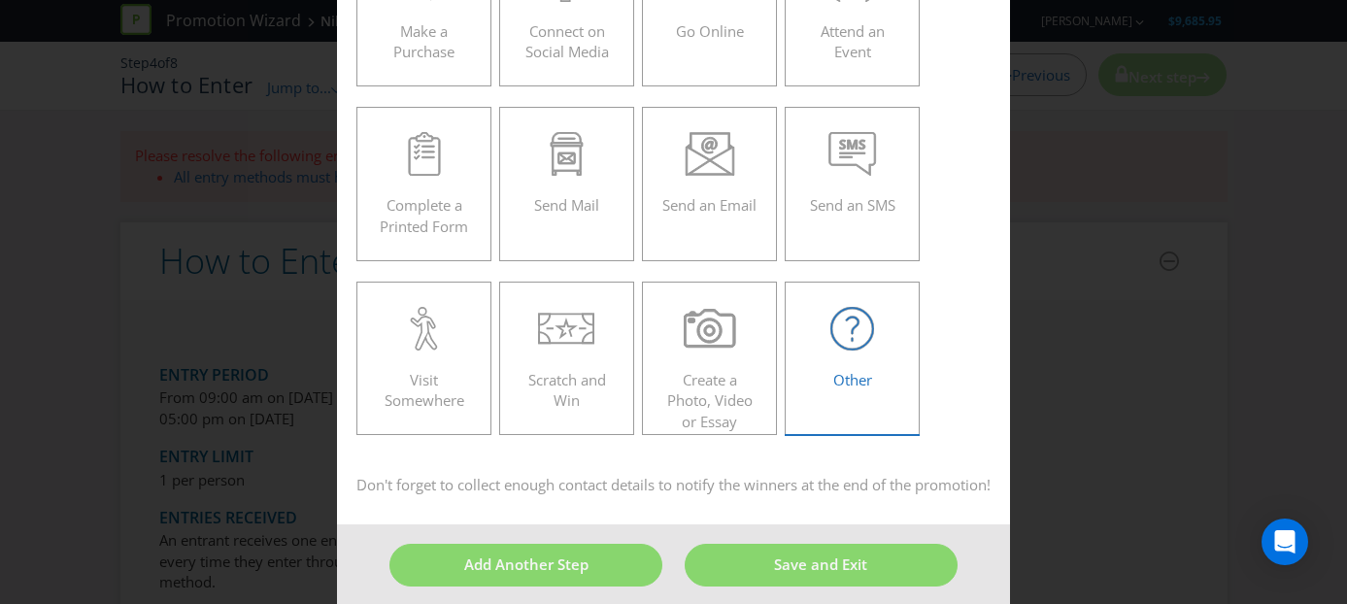
click at [870, 371] on span "Other" at bounding box center [852, 379] width 39 height 19
click at [0, 0] on input "Other" at bounding box center [0, 0] width 0 height 0
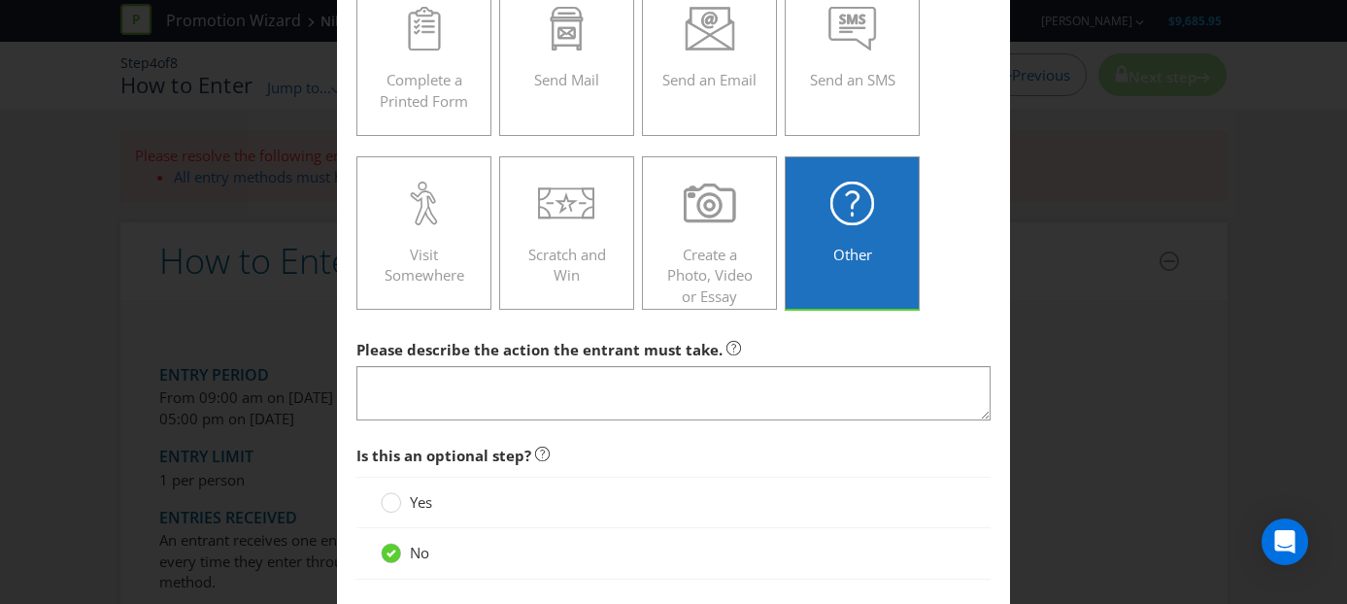
scroll to position [374, 0]
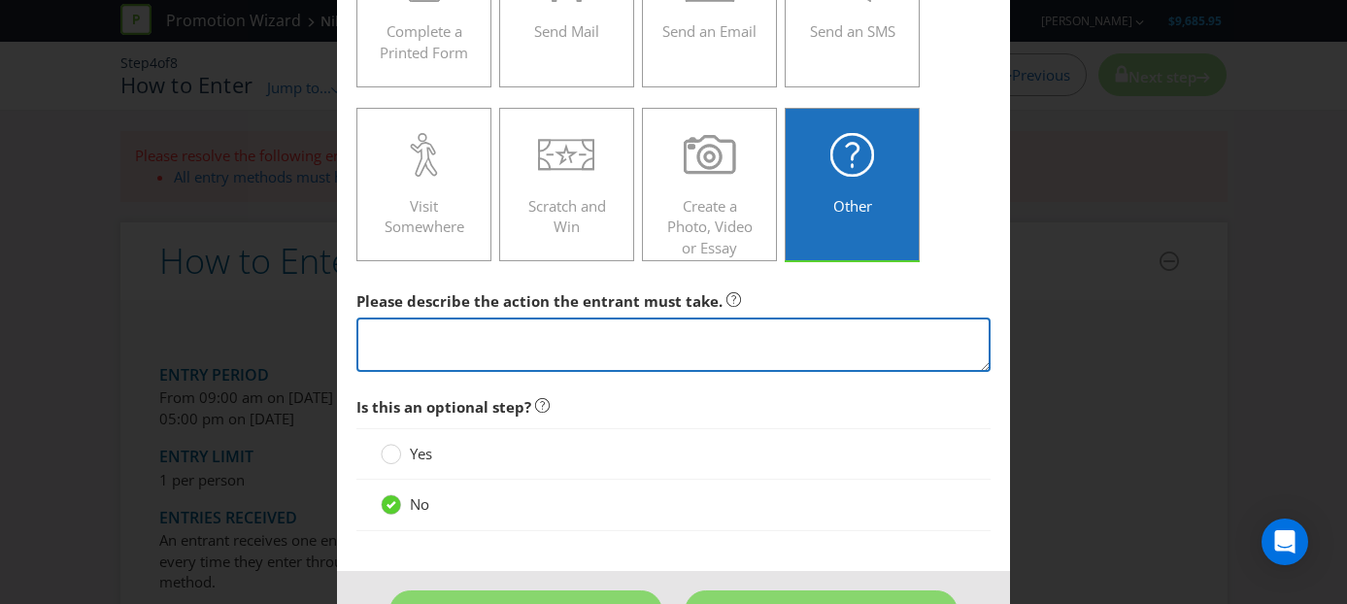
click at [408, 336] on textarea at bounding box center [673, 345] width 635 height 55
type textarea "e"
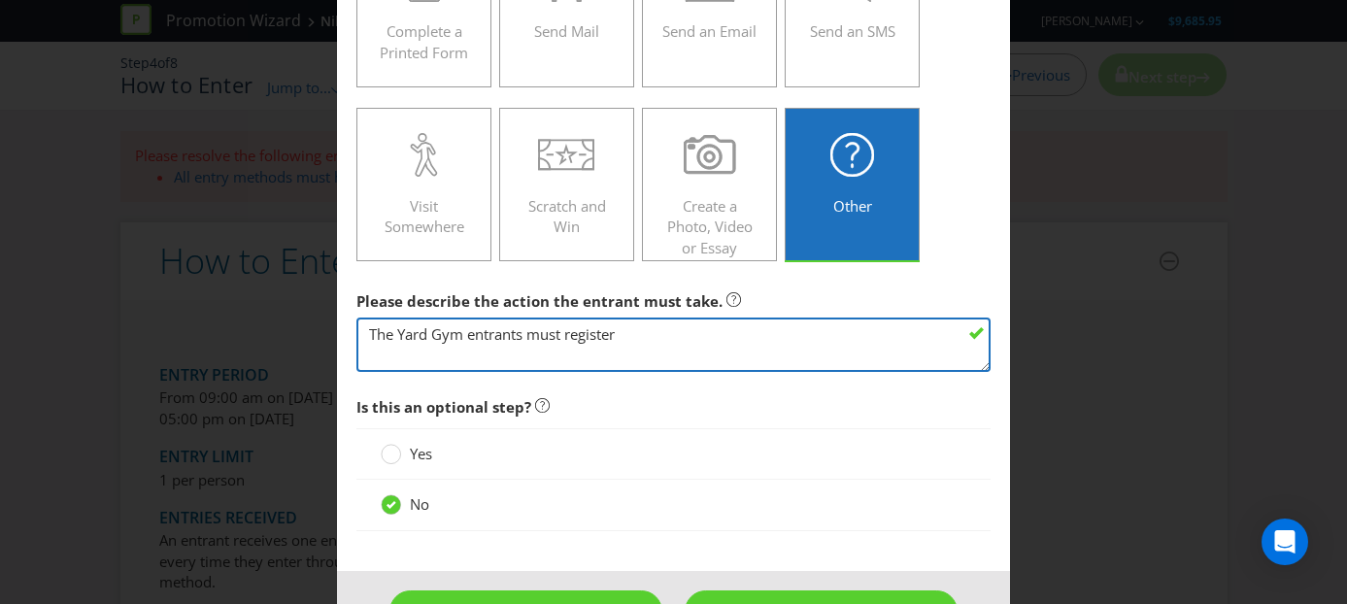
click at [464, 334] on textarea "The Yard Gym entrants must register" at bounding box center [673, 345] width 635 height 55
click at [370, 333] on textarea "The Yard Gym" entrants must register" at bounding box center [673, 345] width 635 height 55
click at [637, 332] on textarea ""The Yard Gym" entrants must register" at bounding box center [673, 345] width 635 height 55
click at [631, 334] on textarea ""The Yard Gym" entrants must register to participate in the Ch" at bounding box center [673, 345] width 635 height 55
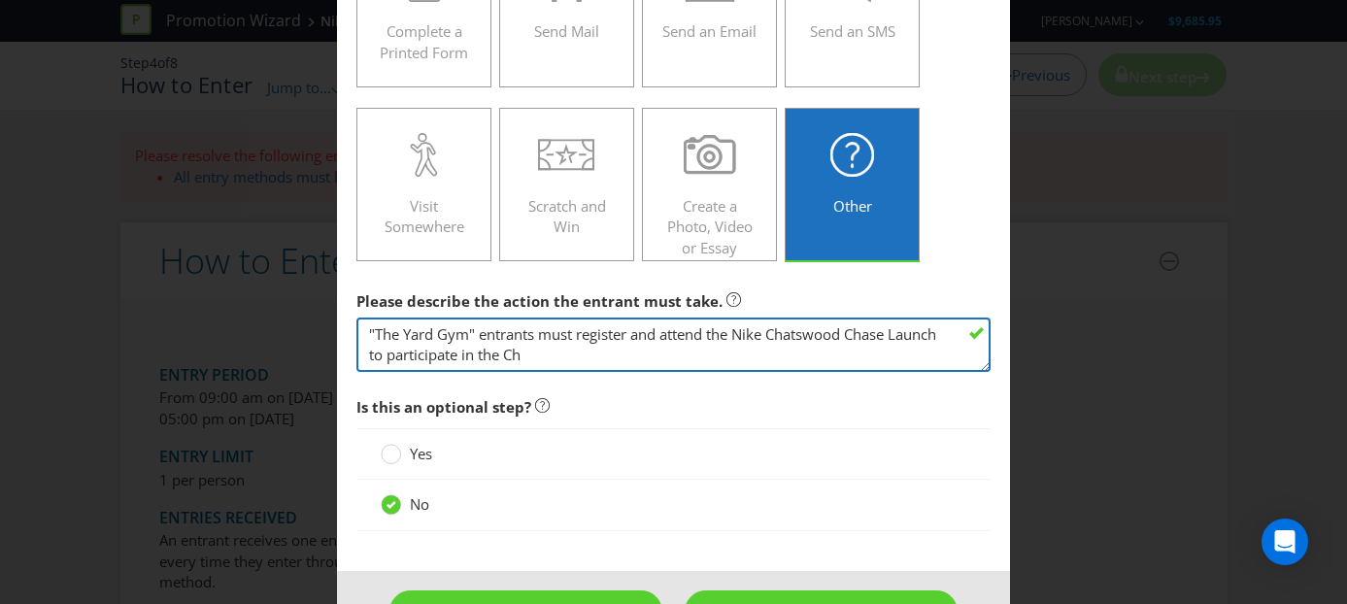
drag, startPoint x: 589, startPoint y: 359, endPoint x: 419, endPoint y: 357, distance: 169.9
click at [419, 357] on textarea ""The Yard Gym" entrants must register and attend the Nike Chatswood Chase Launc…" at bounding box center [673, 345] width 635 height 55
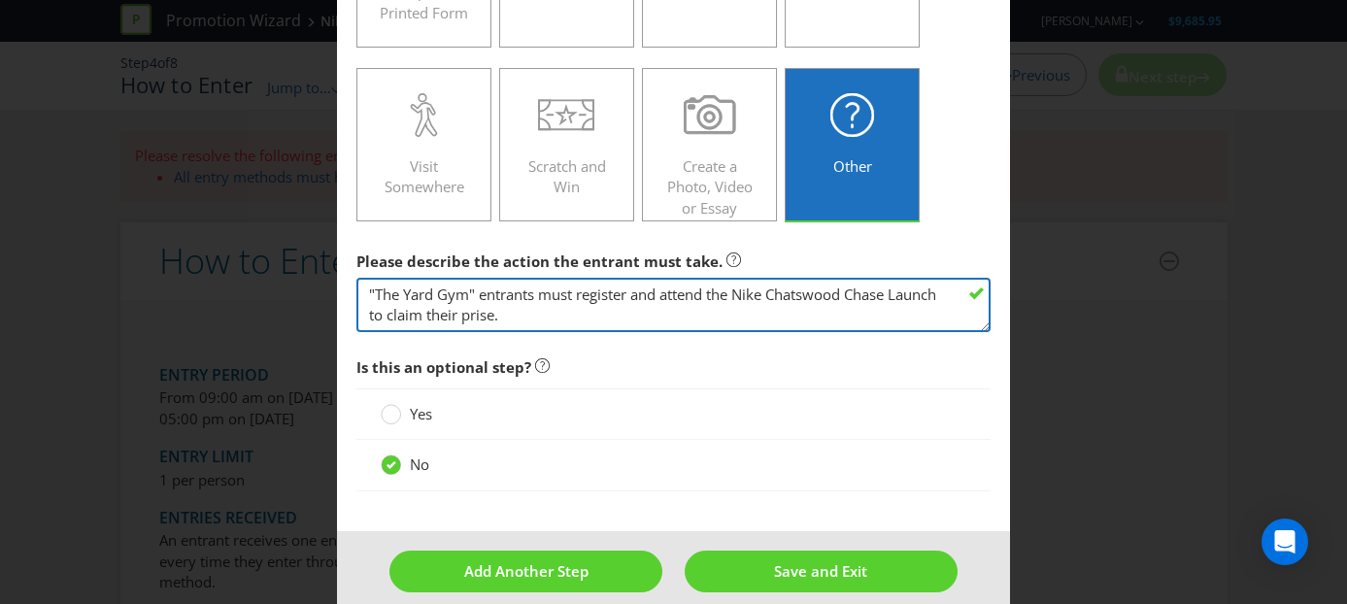
scroll to position [436, 0]
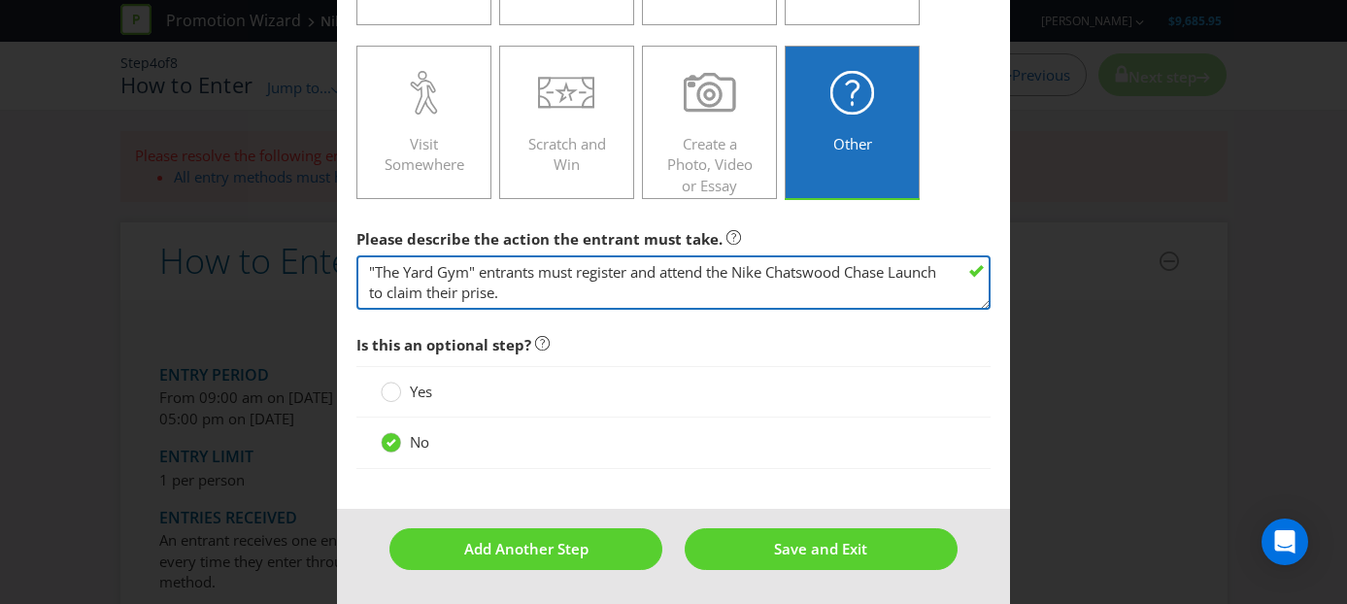
click at [631, 272] on textarea ""The Yard Gym" entrants must register and attend the Nike Chatswood Chase Launc…" at bounding box center [673, 282] width 635 height 55
click at [932, 286] on textarea ""The Yard Gym" entrants must register on the Nike CXP page between the [DATE] a…" at bounding box center [673, 282] width 635 height 55
click at [498, 290] on textarea ""The Yard Gym" entrants must register on the Nike CXP page between the [DATE] a…" at bounding box center [673, 282] width 635 height 55
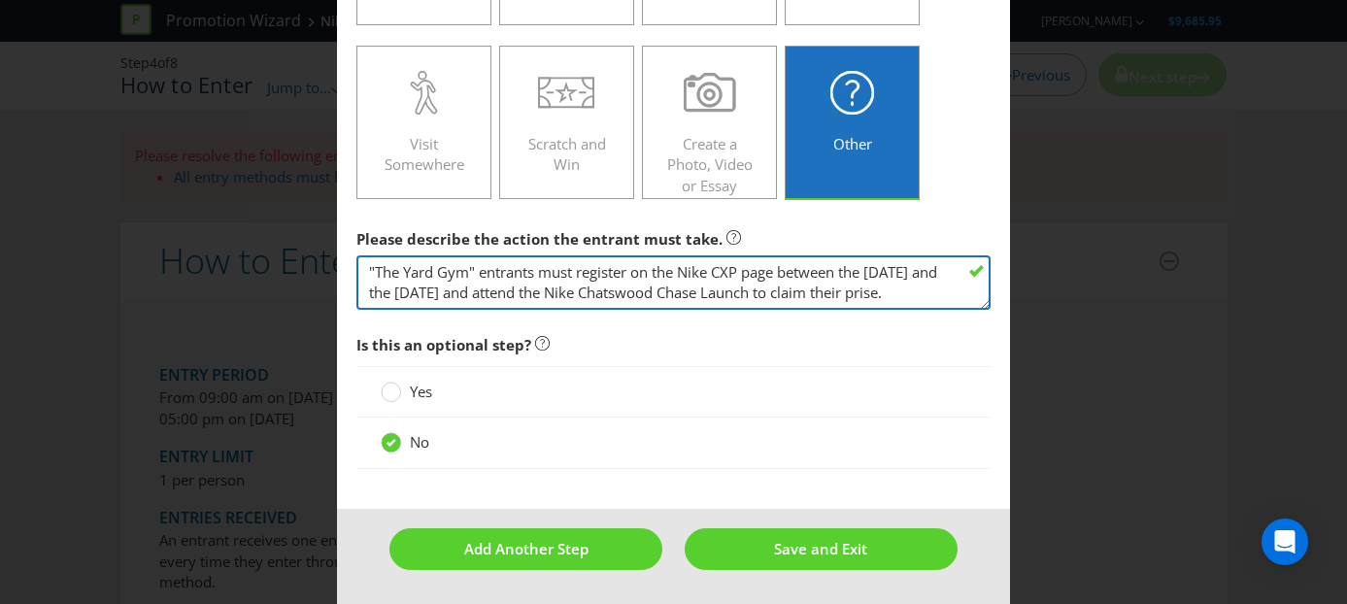
drag, startPoint x: 498, startPoint y: 290, endPoint x: 346, endPoint y: 247, distance: 158.6
click at [346, 247] on main "To enter the entrant must... Make a Purchase Connect on Social Media Go Online …" at bounding box center [674, 78] width 674 height 861
type textarea ""The Yard Gym" entrants must register on the Nike CXP page between the [DATE] a…"
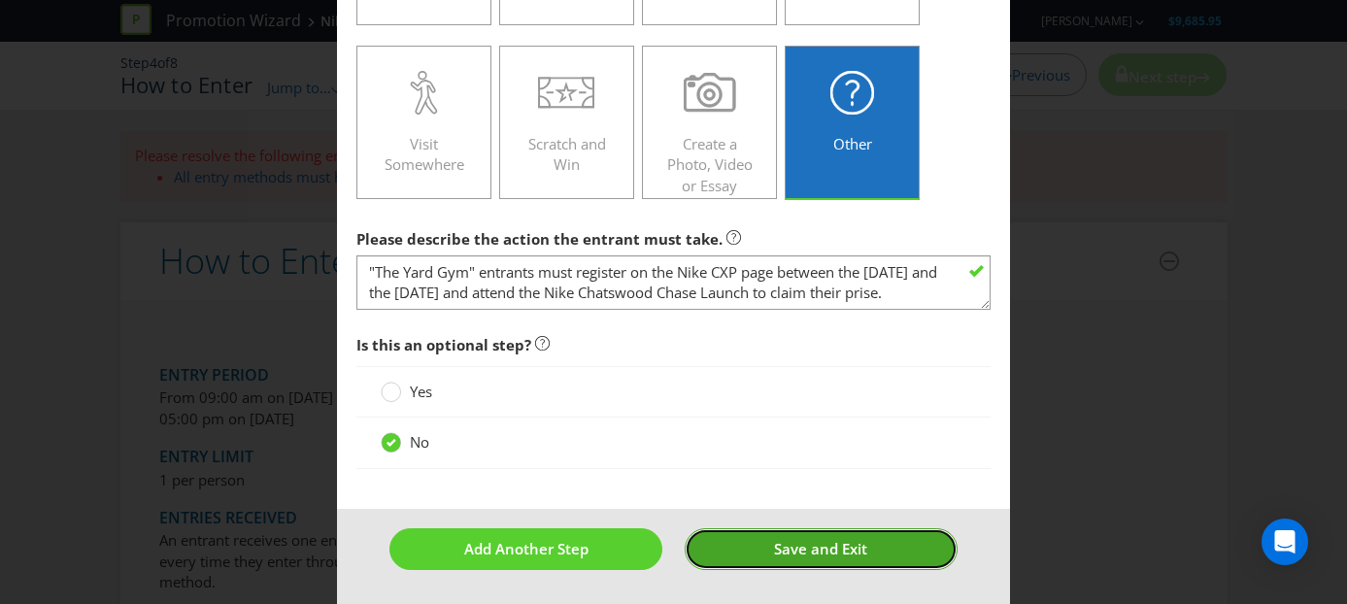
click at [816, 548] on span "Save and Exit" at bounding box center [820, 548] width 93 height 19
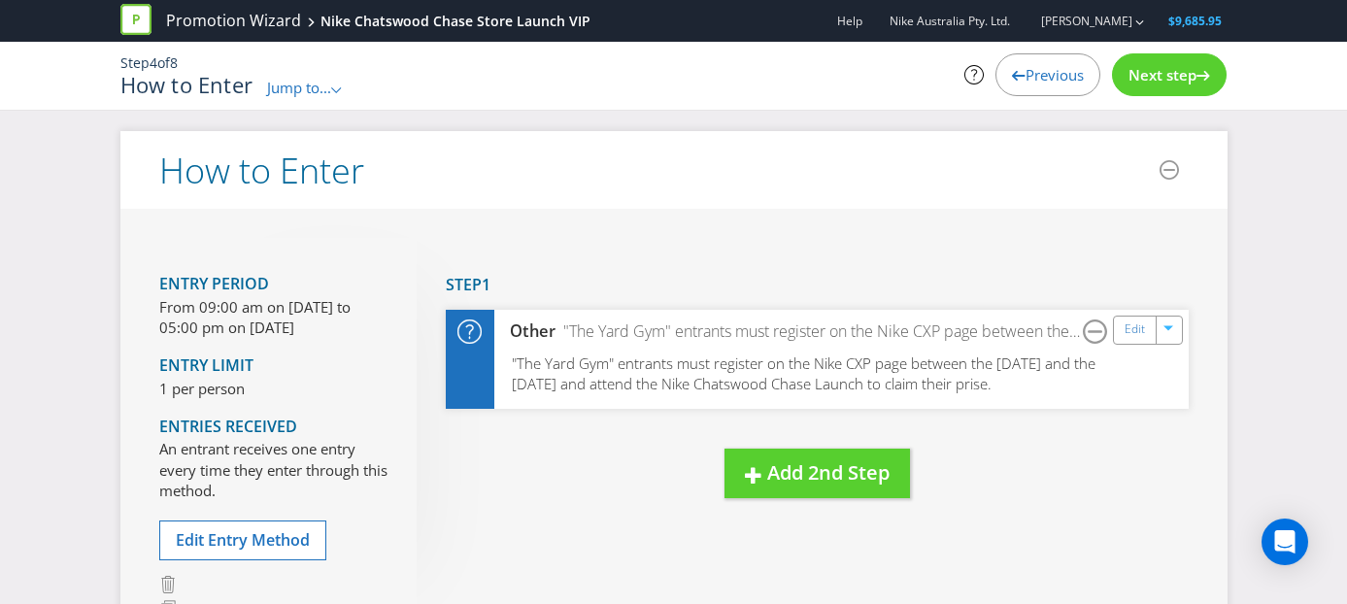
click at [1198, 69] on div at bounding box center [1203, 72] width 14 height 14
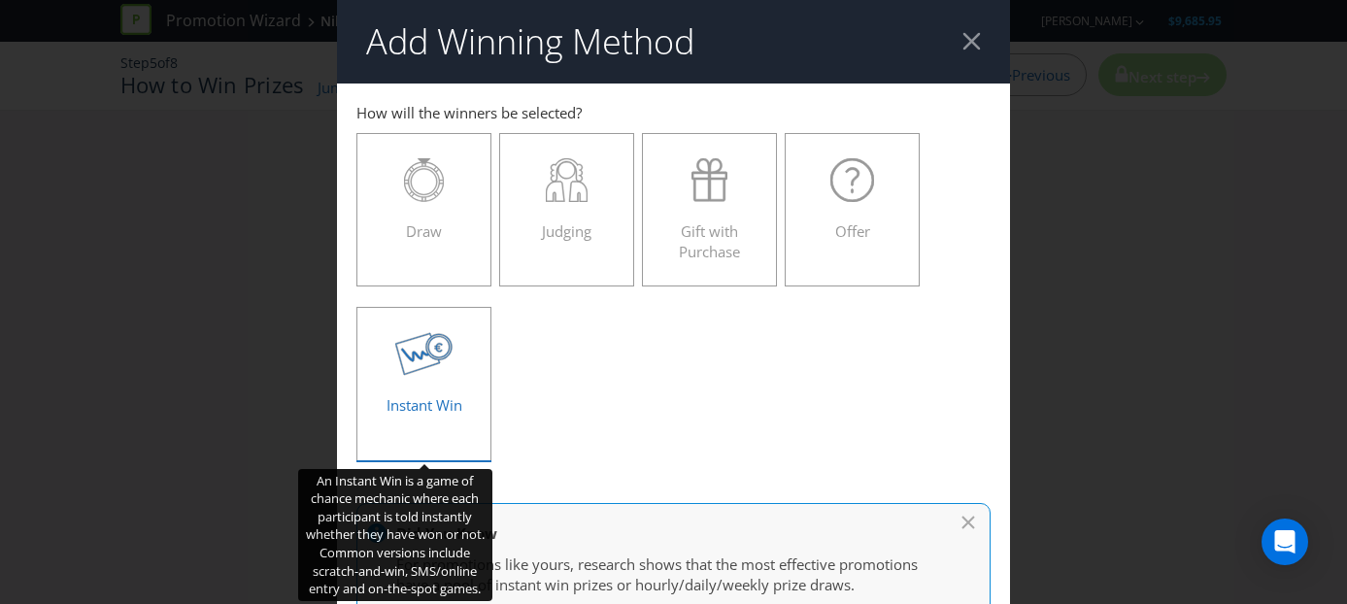
click at [421, 381] on div "Instant Win" at bounding box center [424, 375] width 95 height 87
click at [0, 0] on input "Instant Win" at bounding box center [0, 0] width 0 height 0
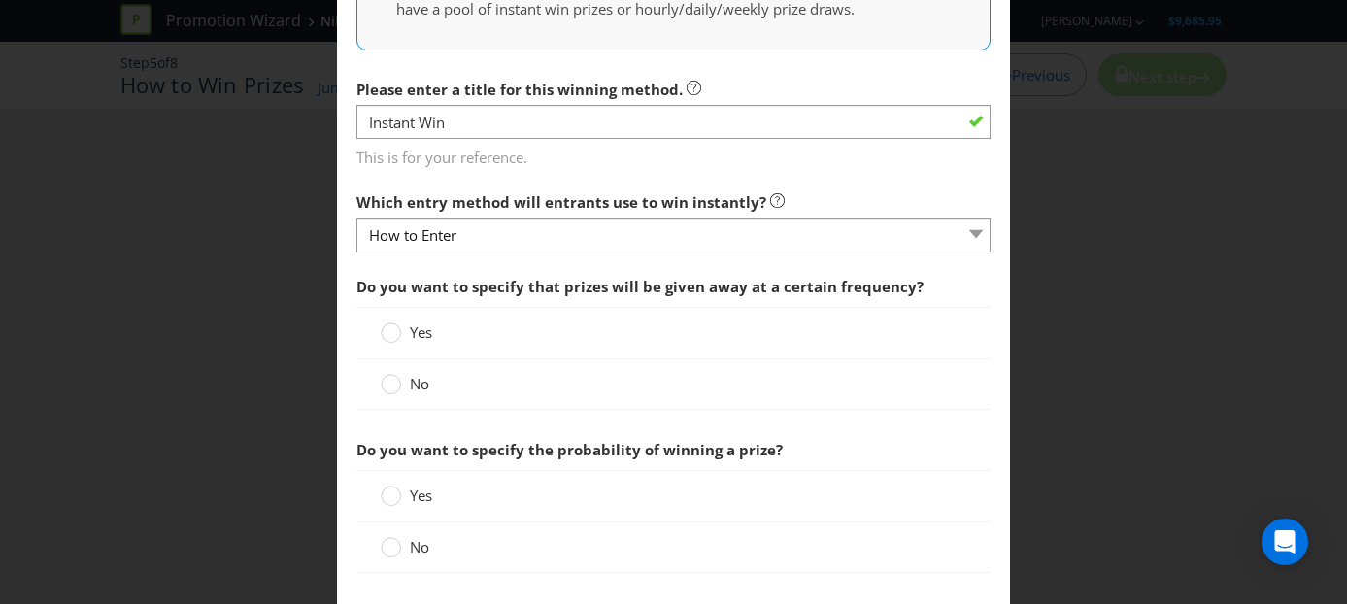
scroll to position [557, 0]
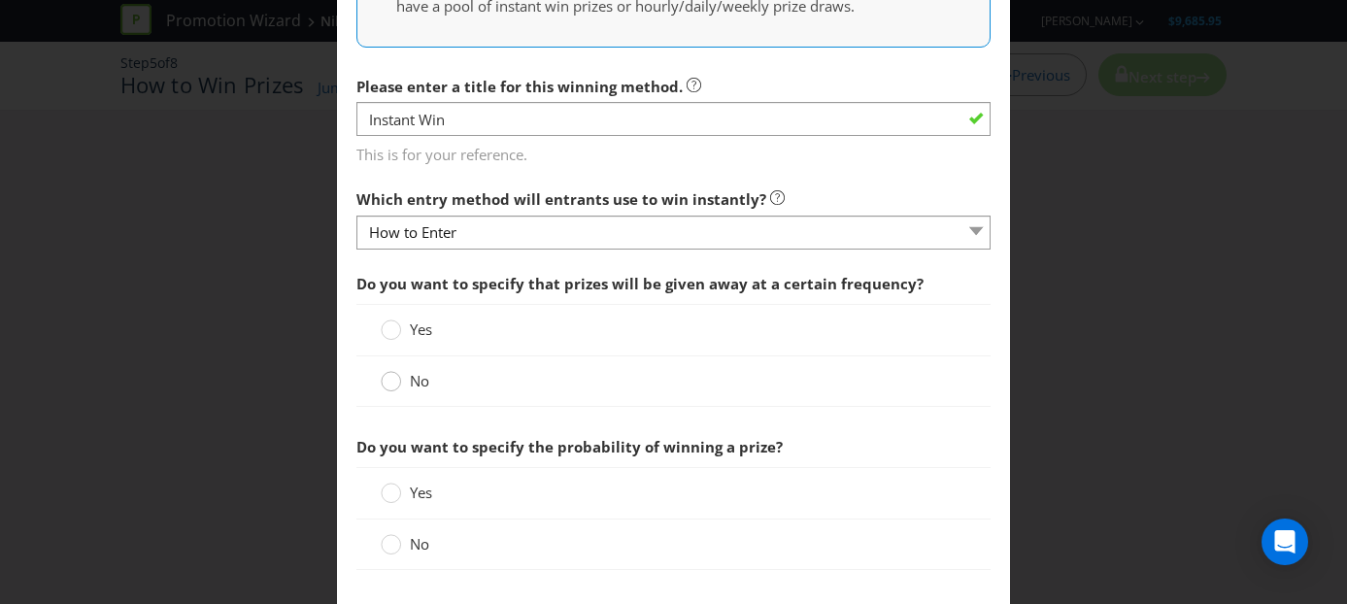
click at [390, 380] on circle at bounding box center [391, 381] width 19 height 19
click at [0, 0] on input "No" at bounding box center [0, 0] width 0 height 0
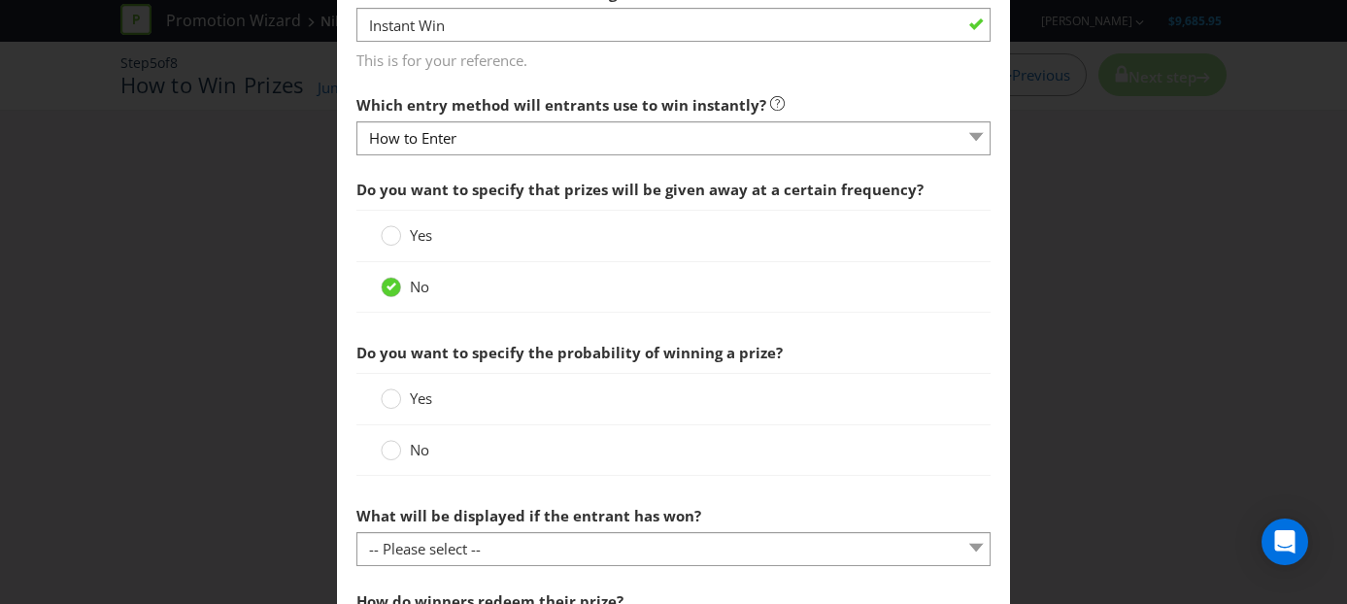
scroll to position [721, 0]
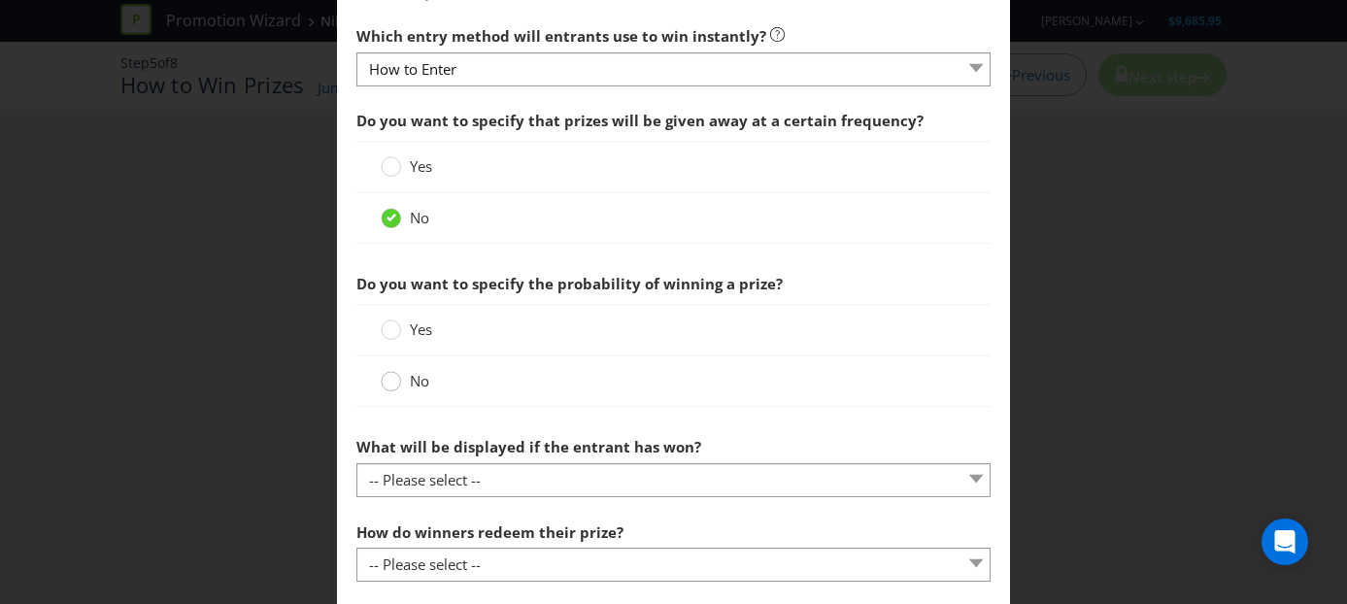
click at [395, 382] on circle at bounding box center [391, 381] width 19 height 19
click at [0, 0] on input "No" at bounding box center [0, 0] width 0 height 0
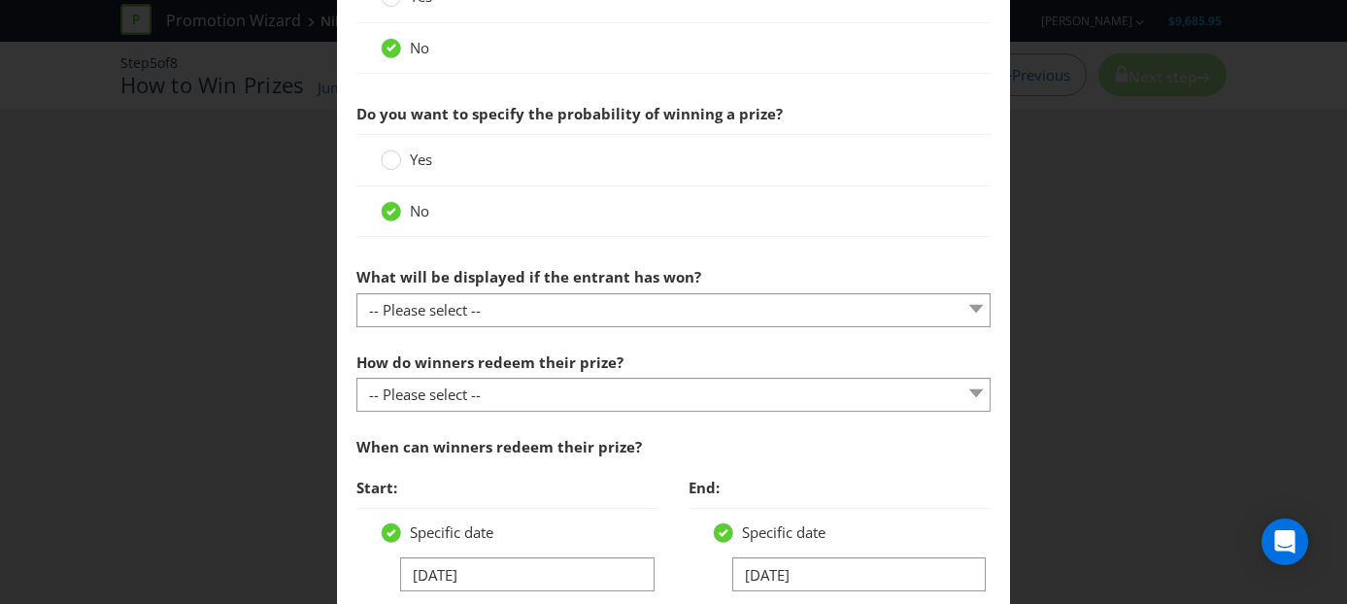
scroll to position [912, 0]
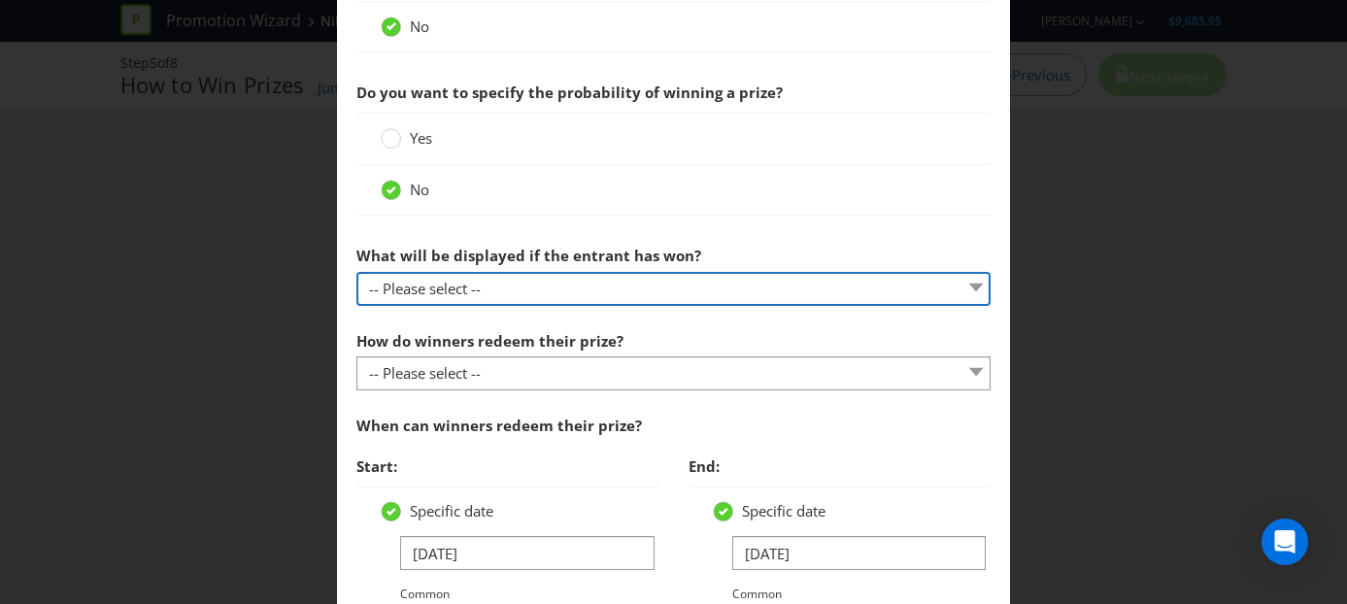
click at [570, 290] on select "-- Please select -- The winner will be notified as appropriate for the entry me…" at bounding box center [673, 289] width 635 height 34
select select "OTHER"
click at [356, 272] on select "-- Please select -- The winner will be notified as appropriate for the entry me…" at bounding box center [673, 289] width 635 height 34
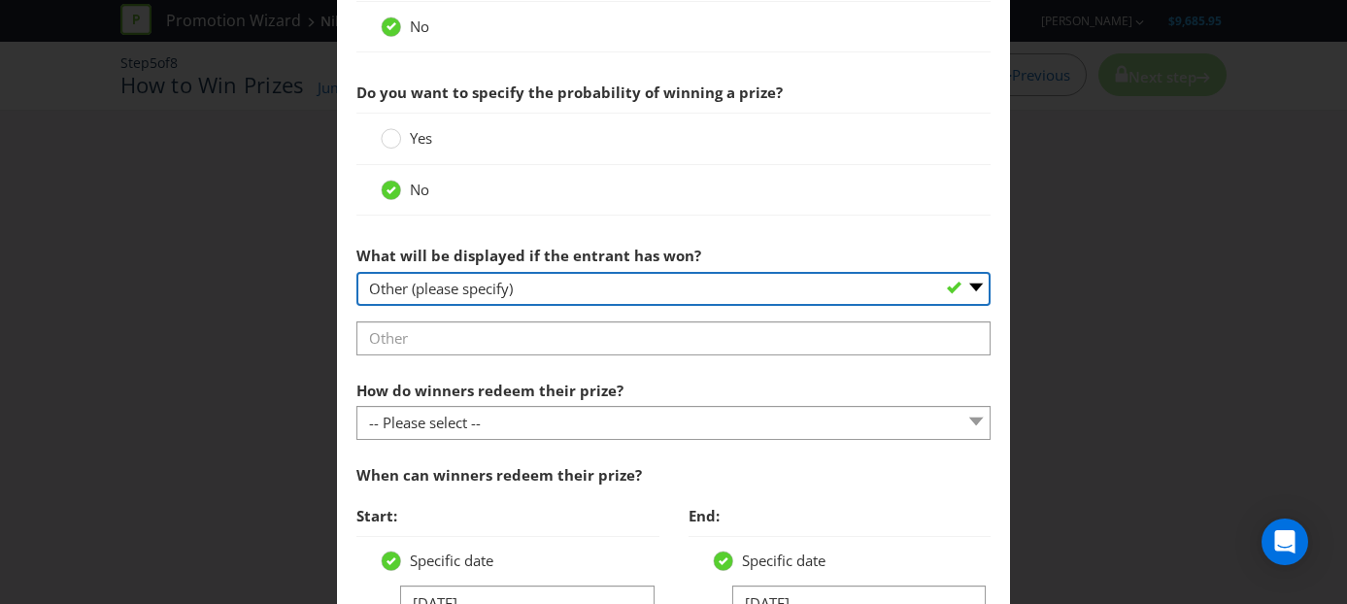
click at [577, 302] on select "-- Please select -- The winner will be notified as appropriate for the entry me…" at bounding box center [673, 289] width 635 height 34
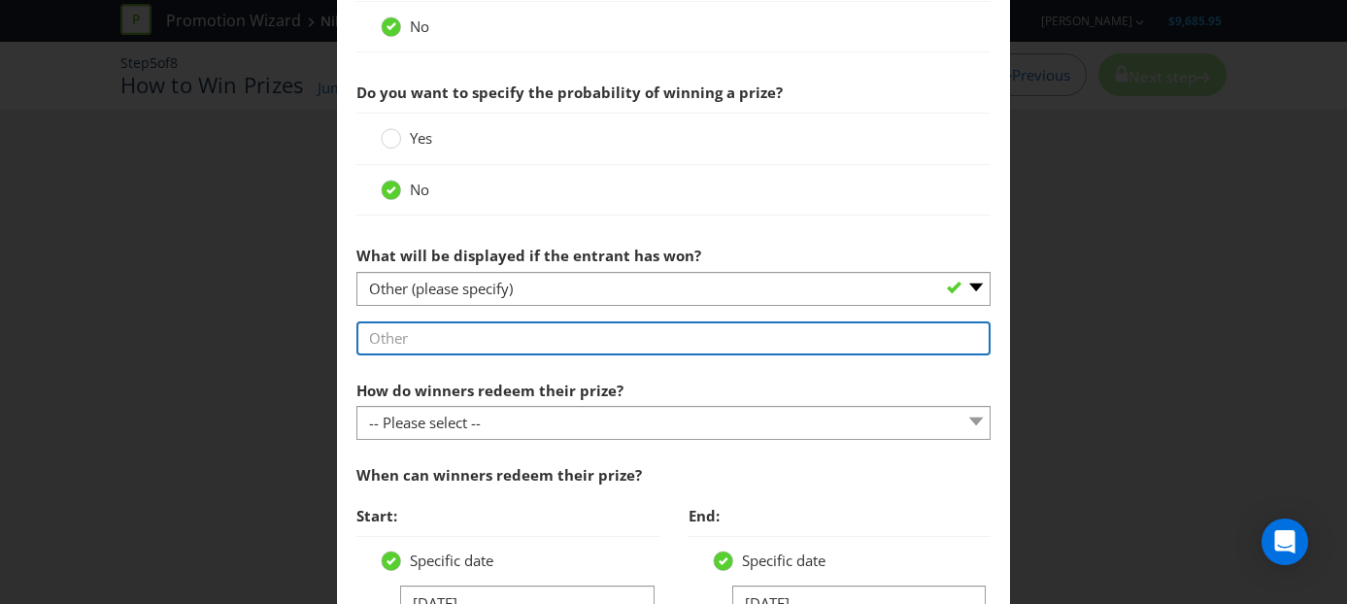
click at [441, 348] on input "text" at bounding box center [673, 338] width 635 height 34
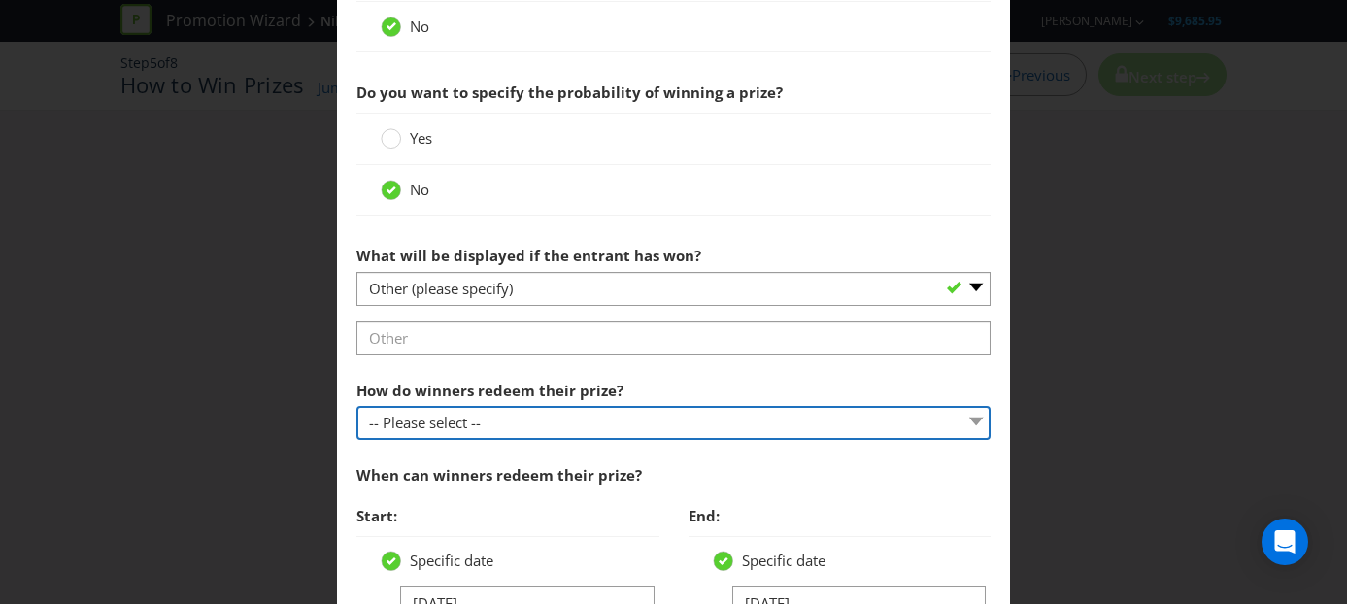
click at [374, 431] on div "How do winners redeem their prize? -- Please select -- Present winning message …" at bounding box center [673, 406] width 635 height 70
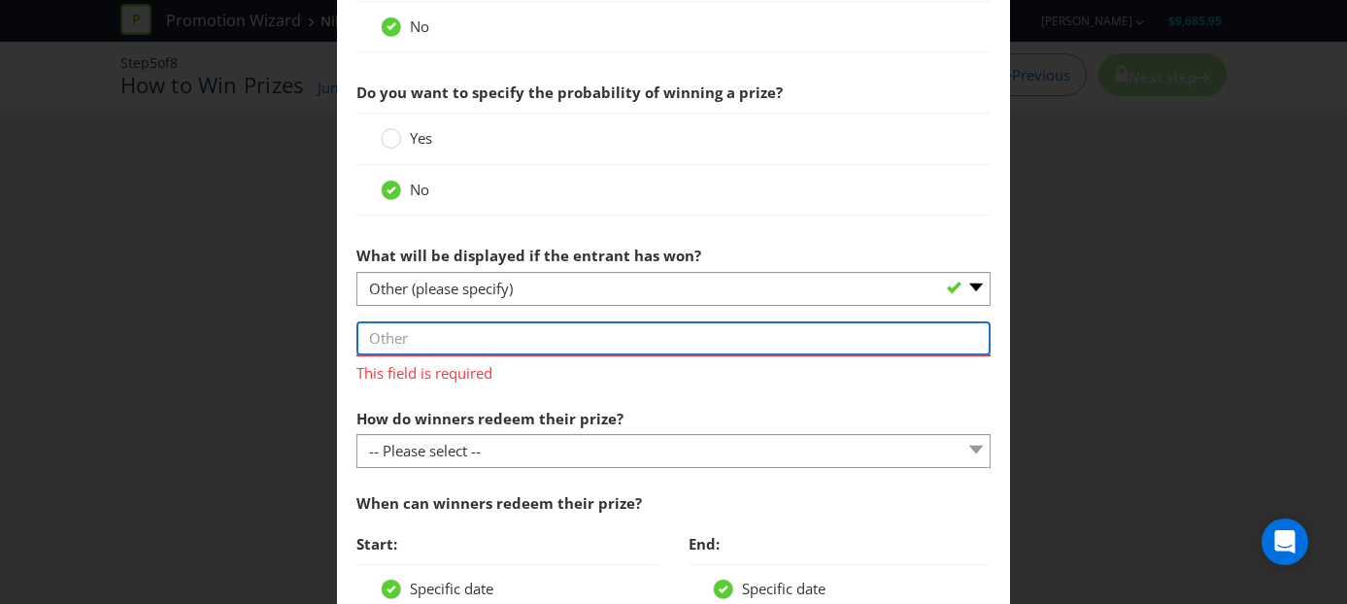
click at [466, 340] on input "text" at bounding box center [673, 338] width 635 height 34
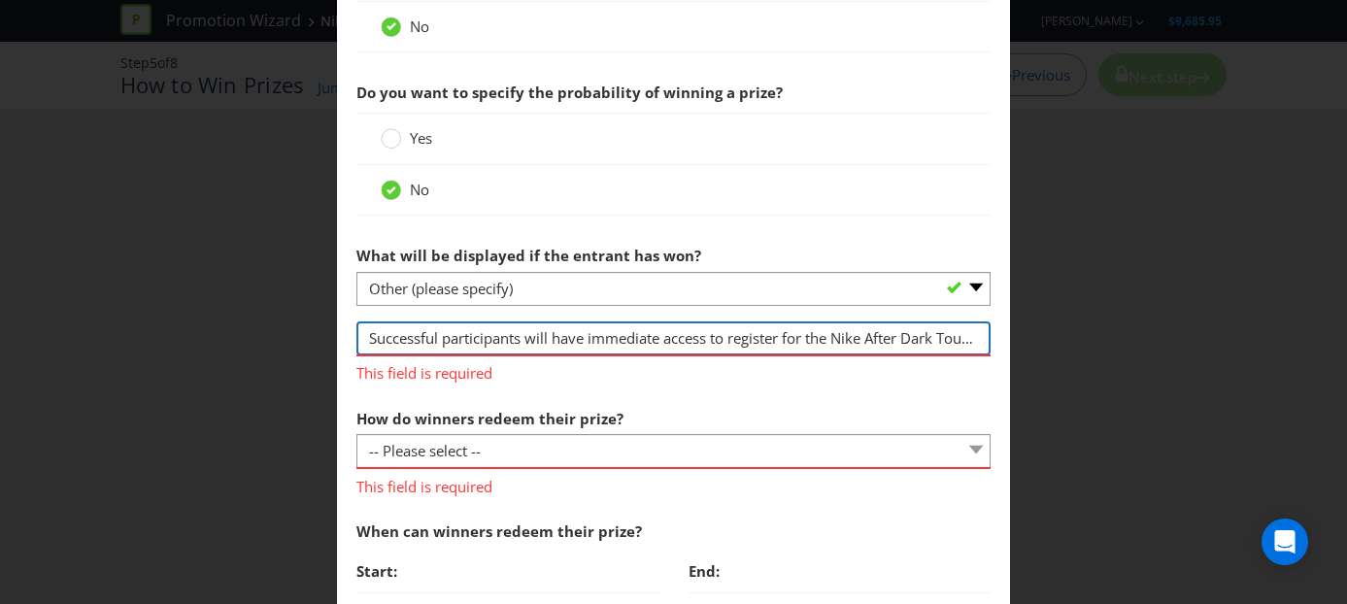
click at [520, 339] on input "Successful participants will have immediate access to register for the Nike Aft…" at bounding box center [673, 338] width 635 height 34
drag, startPoint x: 524, startPoint y: 339, endPoint x: 444, endPoint y: 346, distance: 80.9
click at [444, 346] on input "Successful participants will have immediate access to register for the Nike Aft…" at bounding box center [673, 338] width 635 height 34
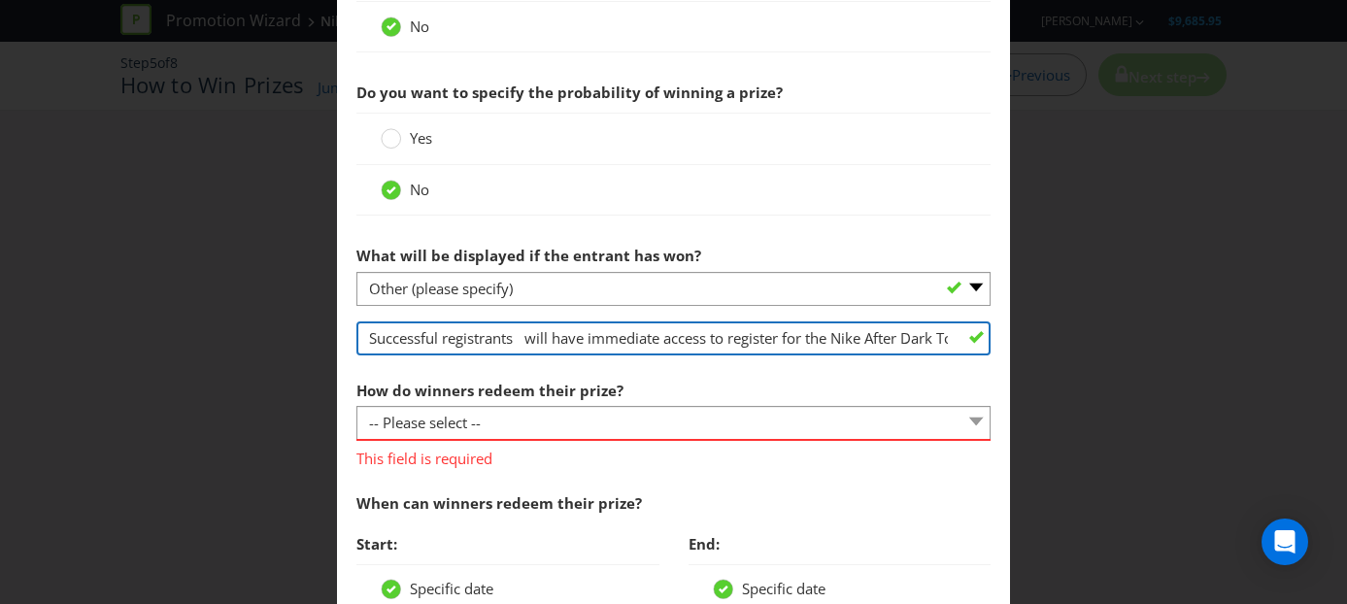
click at [529, 340] on input "Successful registrants will have immediate access to register for the Nike Afte…" at bounding box center [673, 338] width 635 height 34
click at [731, 346] on input "Successful registrants will have immediate access to register for the Nike Afte…" at bounding box center [673, 338] width 635 height 34
click at [768, 343] on input "Successful registrants will have immediate access to register for the Nike Afte…" at bounding box center [673, 338] width 635 height 34
click at [945, 337] on input "Successful registrants will be notified immediately if they have secured their …" at bounding box center [673, 338] width 635 height 34
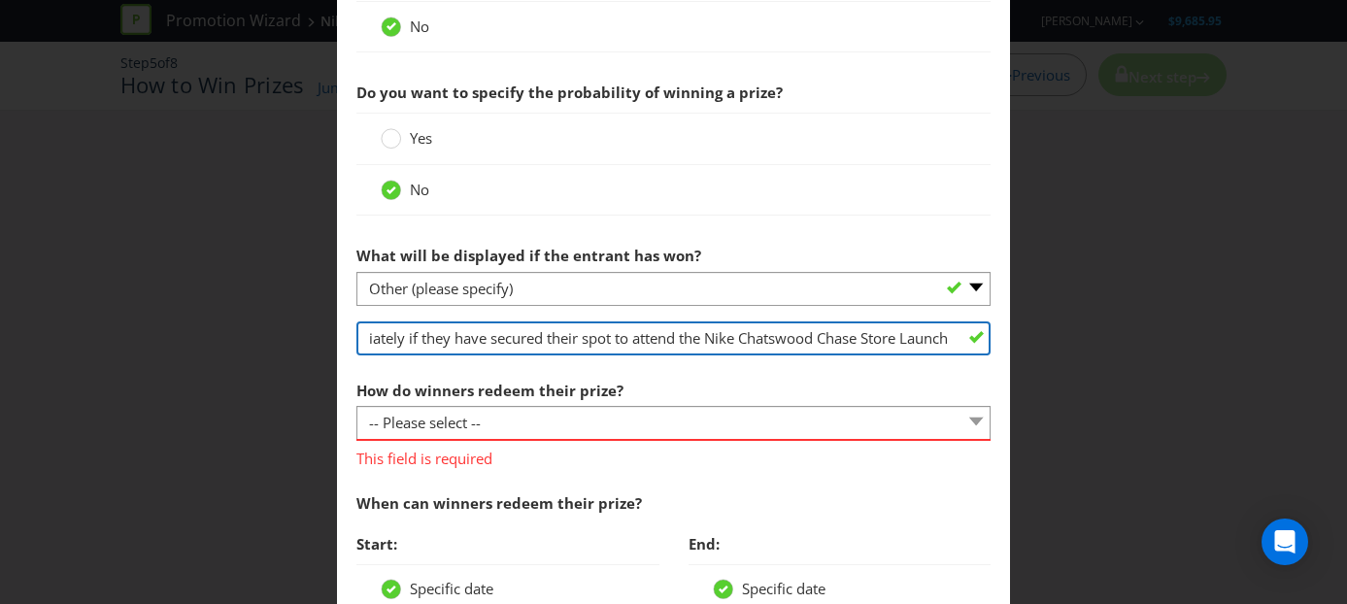
scroll to position [0, 0]
drag, startPoint x: 948, startPoint y: 341, endPoint x: 358, endPoint y: 339, distance: 589.4
click at [358, 339] on input "Successful registrants will be notified immediately if they have secured their …" at bounding box center [673, 338] width 635 height 34
type input "Successful registrants will be notified immediately if they have secured their …"
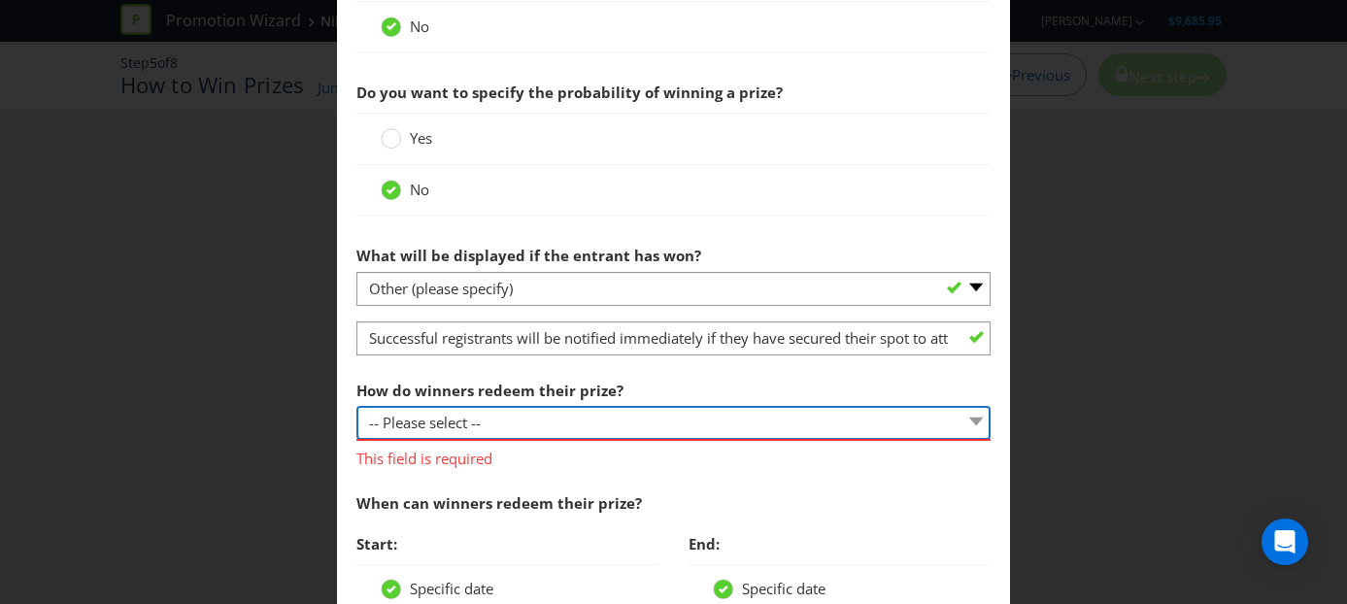
click at [459, 431] on select "-- Please select -- Present winning message to venue staff Follow instructions …" at bounding box center [673, 423] width 635 height 34
select select "OTHER"
click at [356, 406] on select "-- Please select -- Present winning message to venue staff Follow instructions …" at bounding box center [673, 423] width 635 height 34
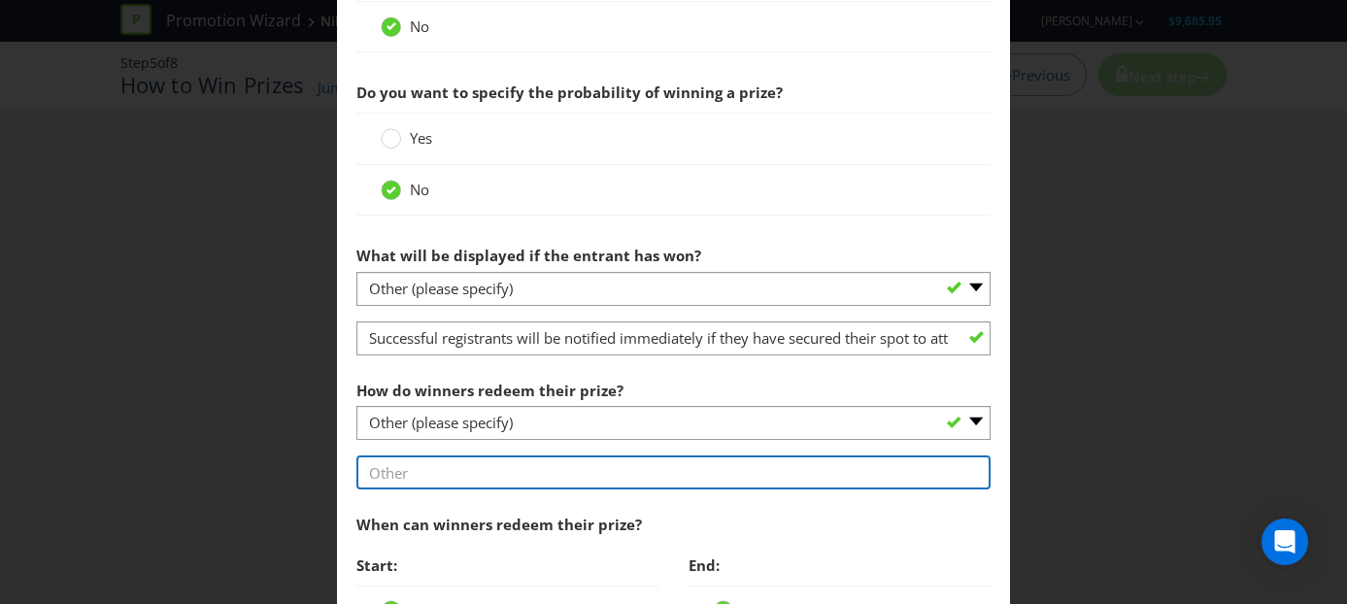
click at [400, 476] on input "text" at bounding box center [673, 472] width 635 height 34
type input "W"
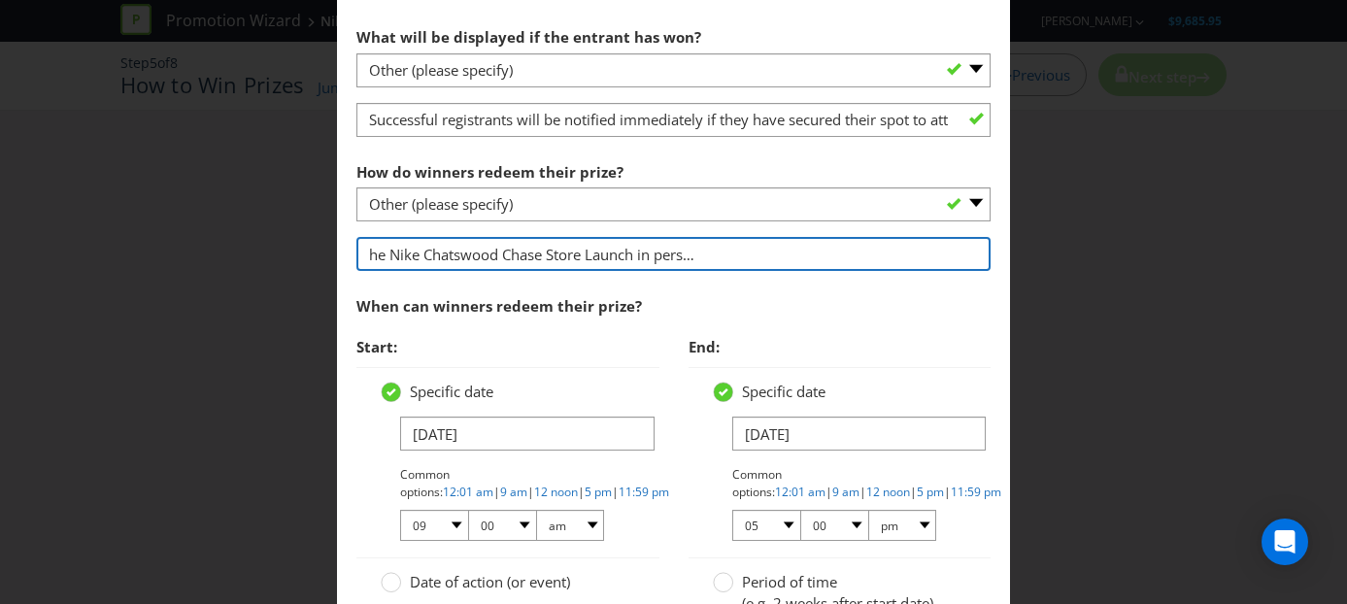
scroll to position [1141, 0]
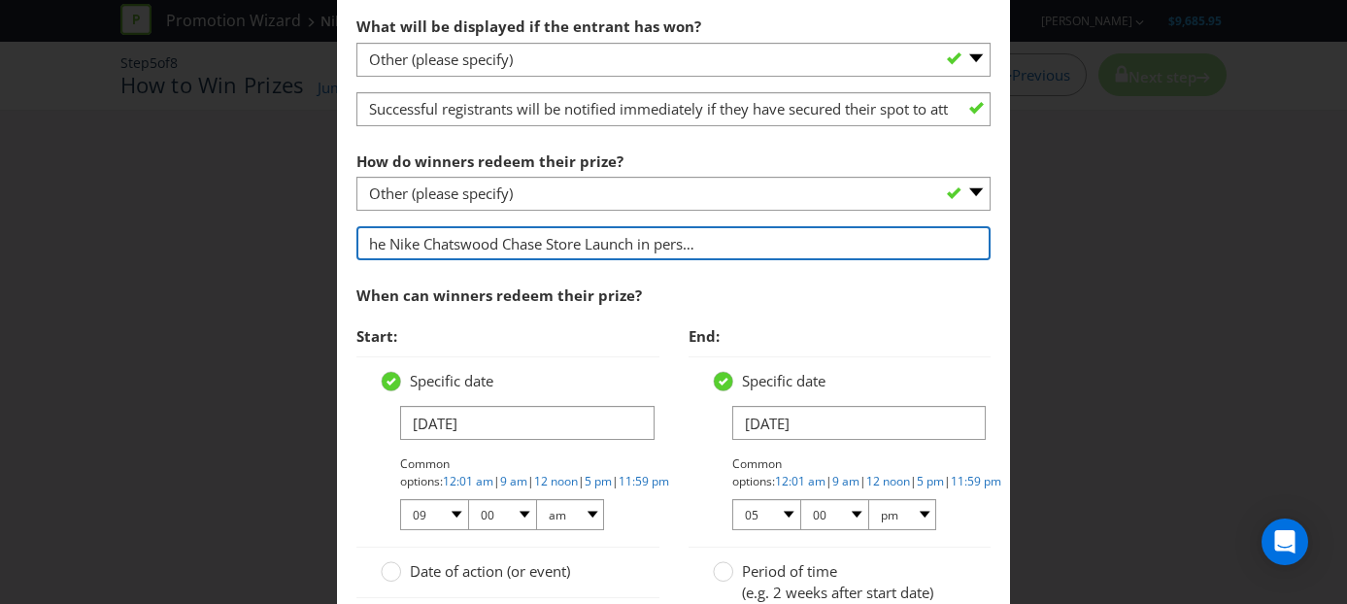
type input "Successful registrants will need to attend the Nike Chatswood Chase Store Launc…"
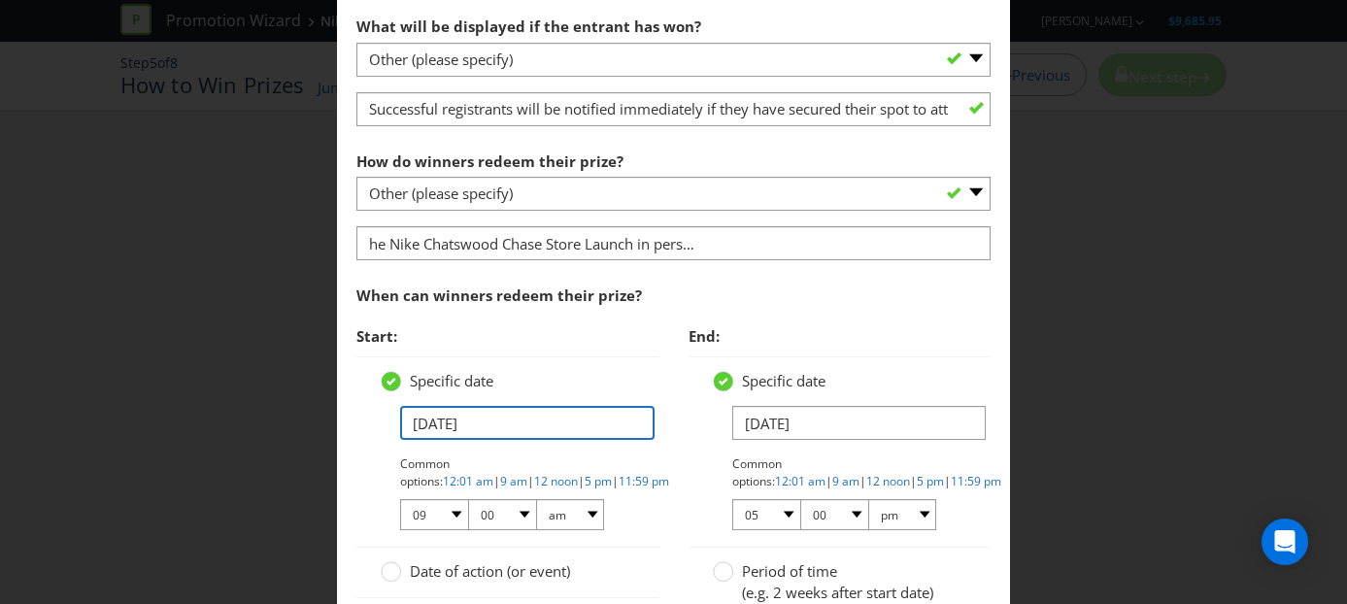
click at [449, 428] on input "[DATE]" at bounding box center [527, 423] width 254 height 34
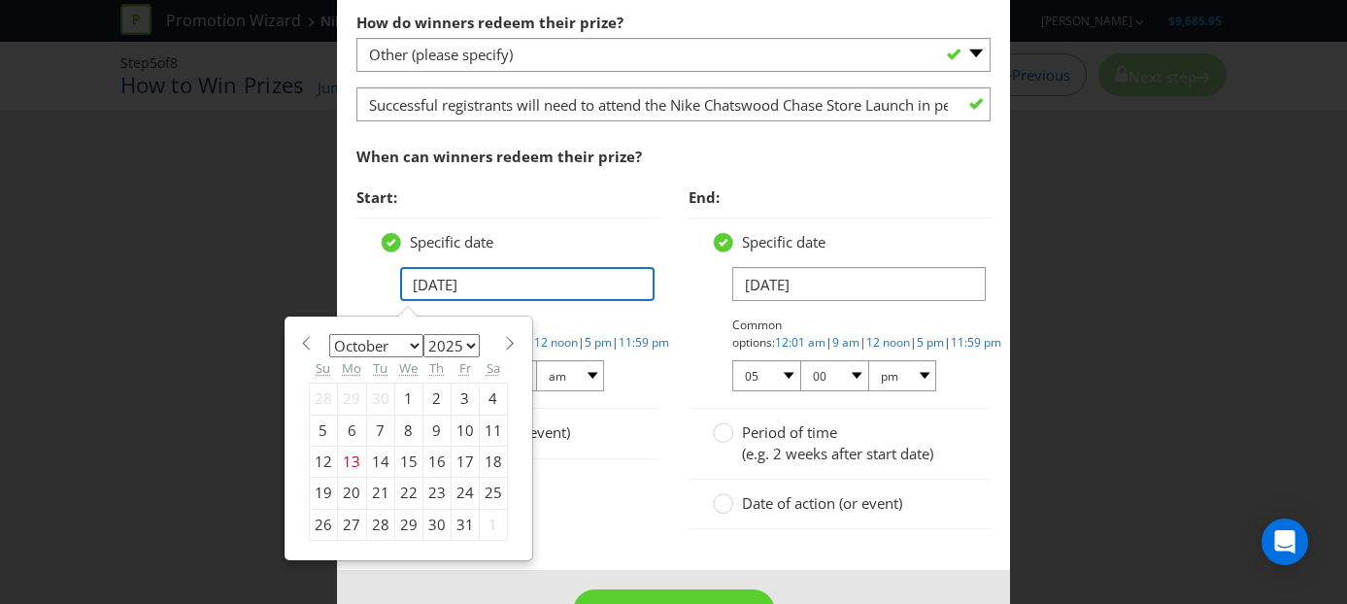
scroll to position [1287, 0]
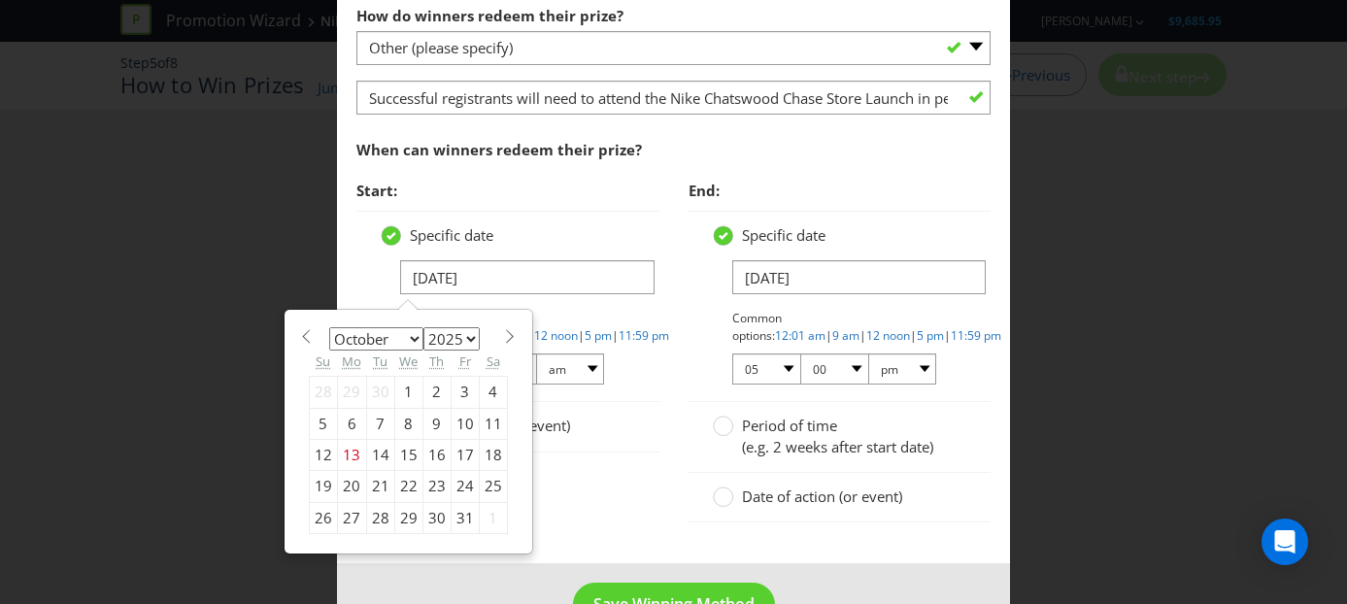
click at [440, 487] on div "23" at bounding box center [436, 486] width 28 height 31
type input "[DATE]"
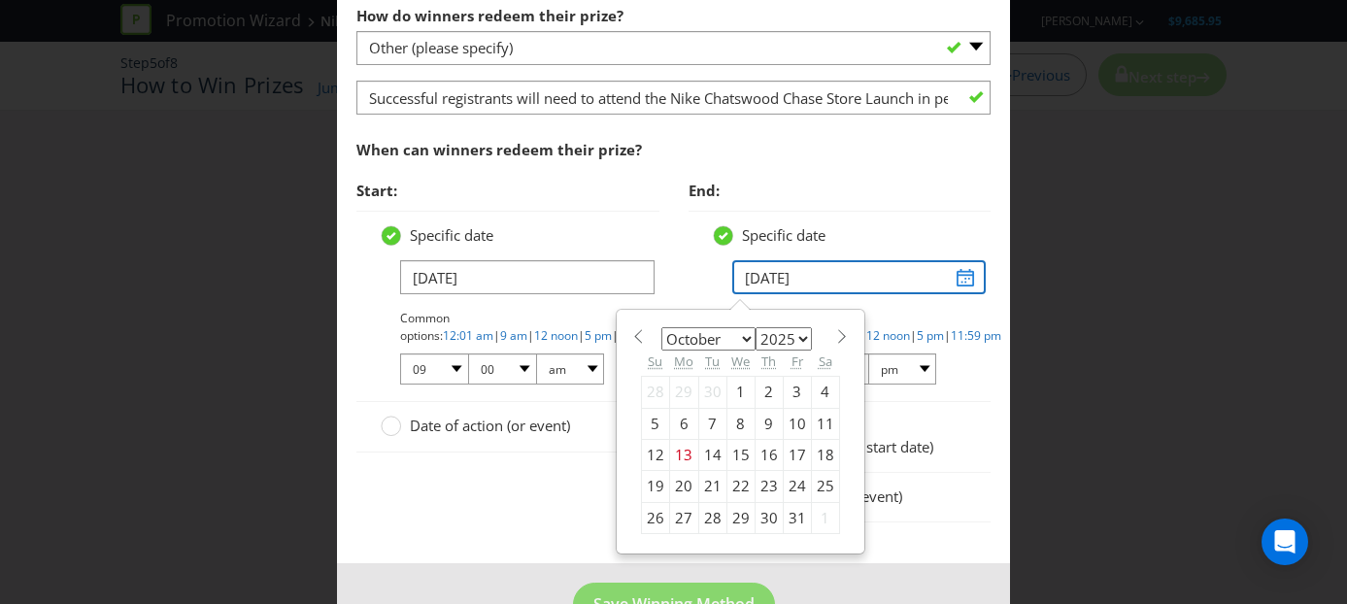
click at [758, 280] on input "[DATE]" at bounding box center [859, 277] width 254 height 34
click at [767, 486] on div "23" at bounding box center [768, 486] width 28 height 31
type input "[DATE]"
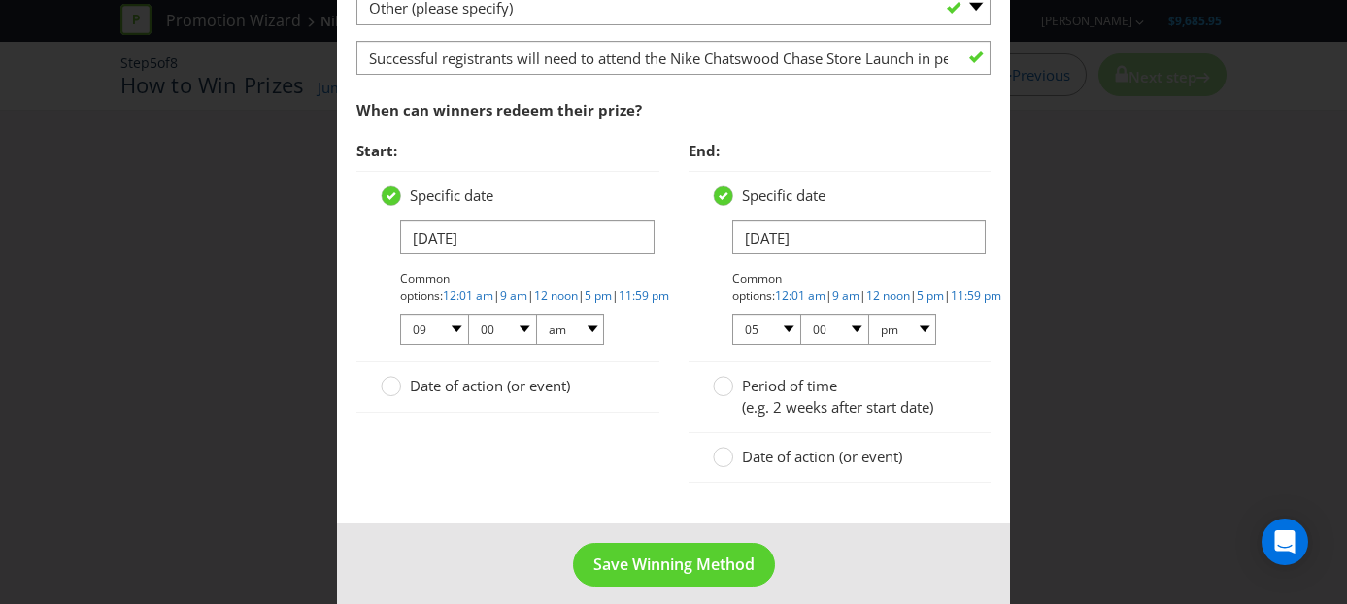
scroll to position [1344, 0]
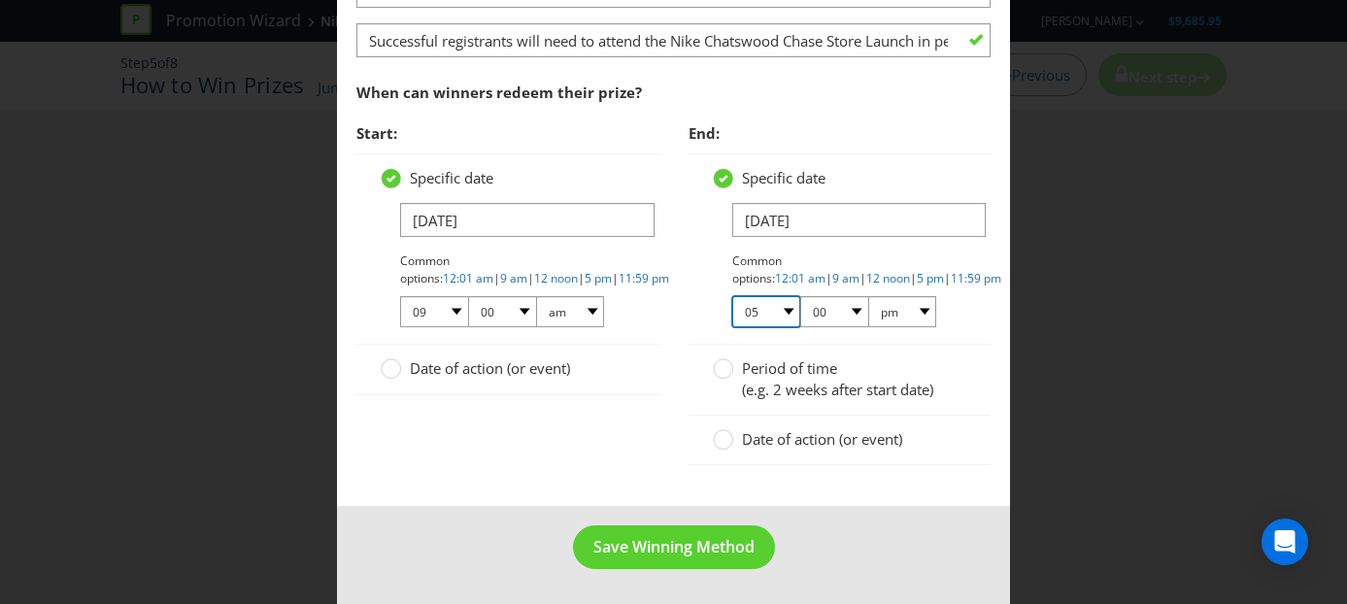
click at [788, 315] on select "01 02 03 04 05 06 07 08 09 10 11 12" at bounding box center [766, 311] width 68 height 31
click at [789, 312] on select "01 02 03 04 05 06 07 08 09 10 11 12" at bounding box center [766, 311] width 68 height 31
click at [732, 296] on select "01 02 03 04 05 06 07 08 09 10 11 12" at bounding box center [766, 311] width 68 height 31
click at [790, 311] on select "01 02 03 04 05 06 07 08 09 10 11 12" at bounding box center [766, 311] width 68 height 31
click at [732, 296] on select "01 02 03 04 05 06 07 08 09 10 11 12" at bounding box center [766, 311] width 68 height 31
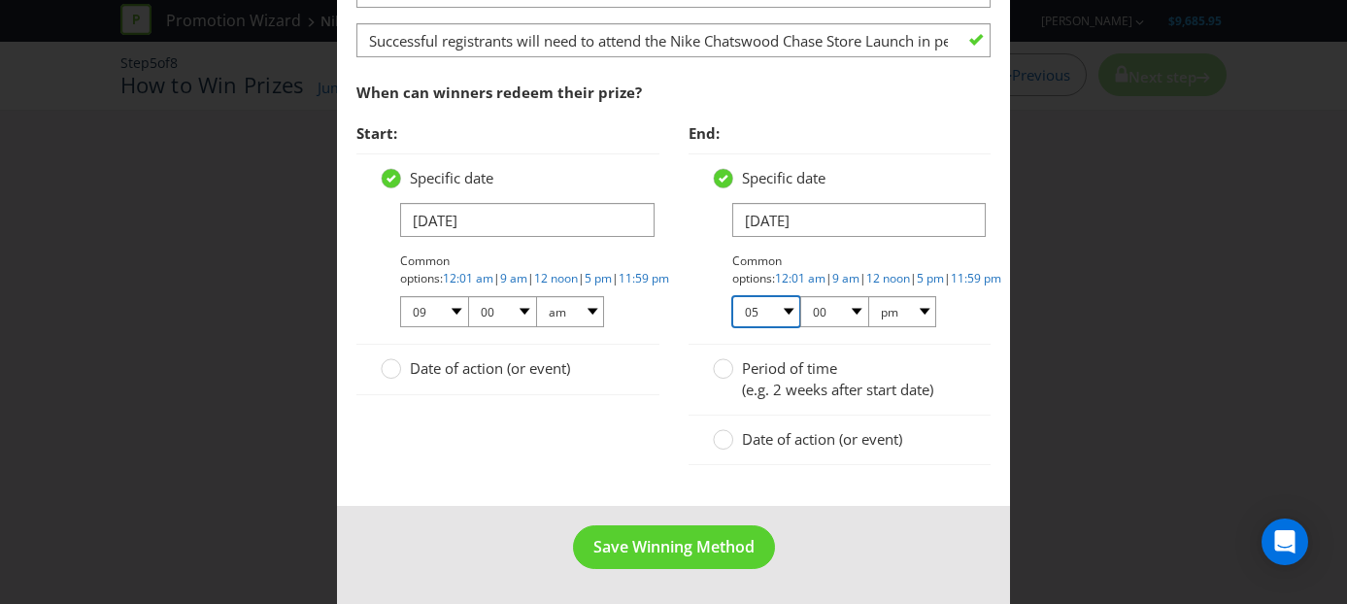
click at [788, 311] on select "01 02 03 04 05 06 07 08 09 10 11 12" at bounding box center [766, 311] width 68 height 31
select select "12"
click at [732, 296] on select "01 02 03 04 05 06 07 08 09 10 11 12" at bounding box center [766, 311] width 68 height 31
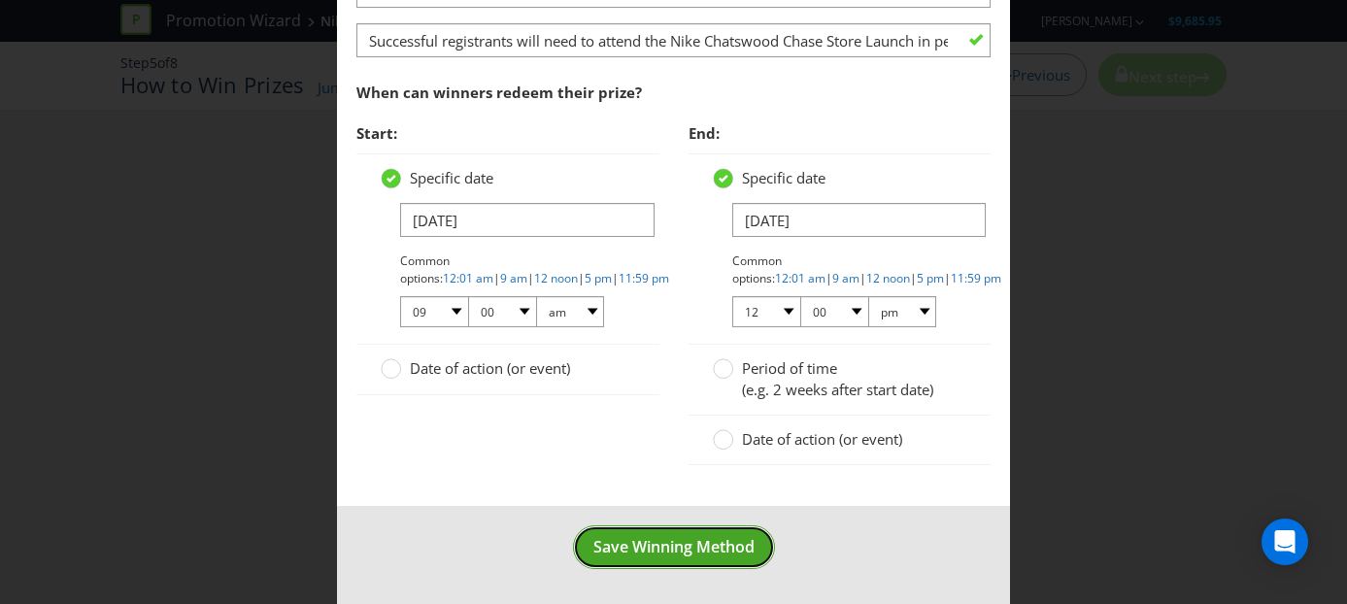
click at [674, 540] on span "Save Winning Method" at bounding box center [673, 546] width 161 height 21
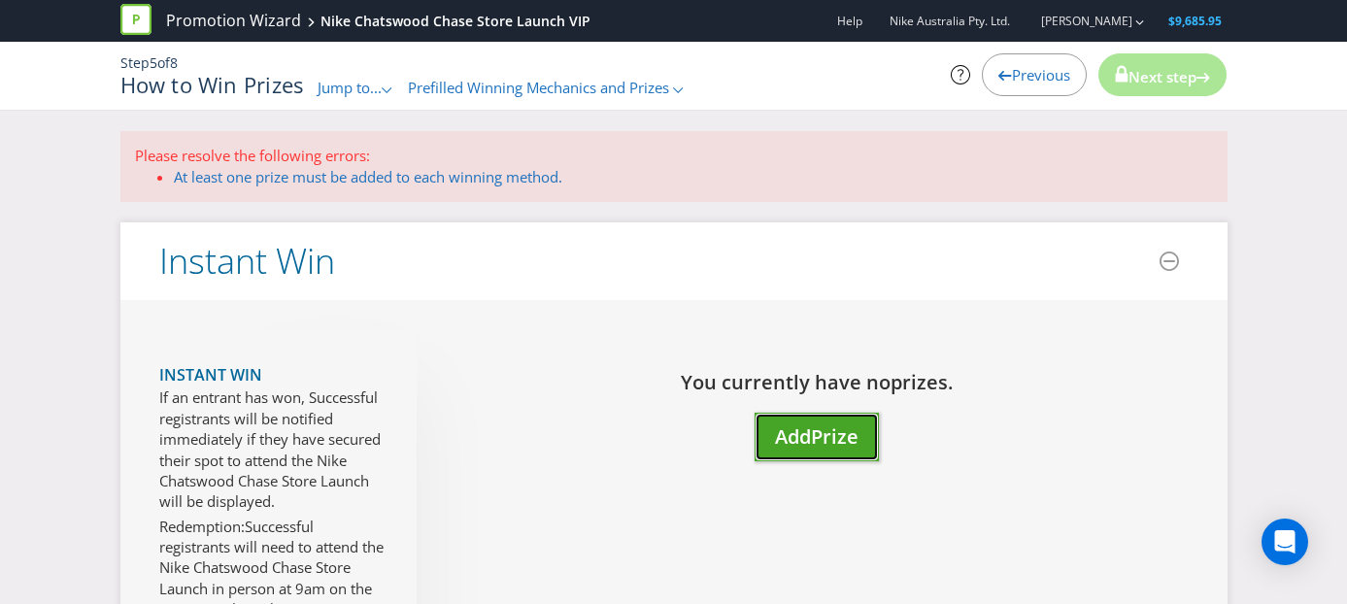
click at [819, 448] on span "Prize" at bounding box center [835, 436] width 48 height 26
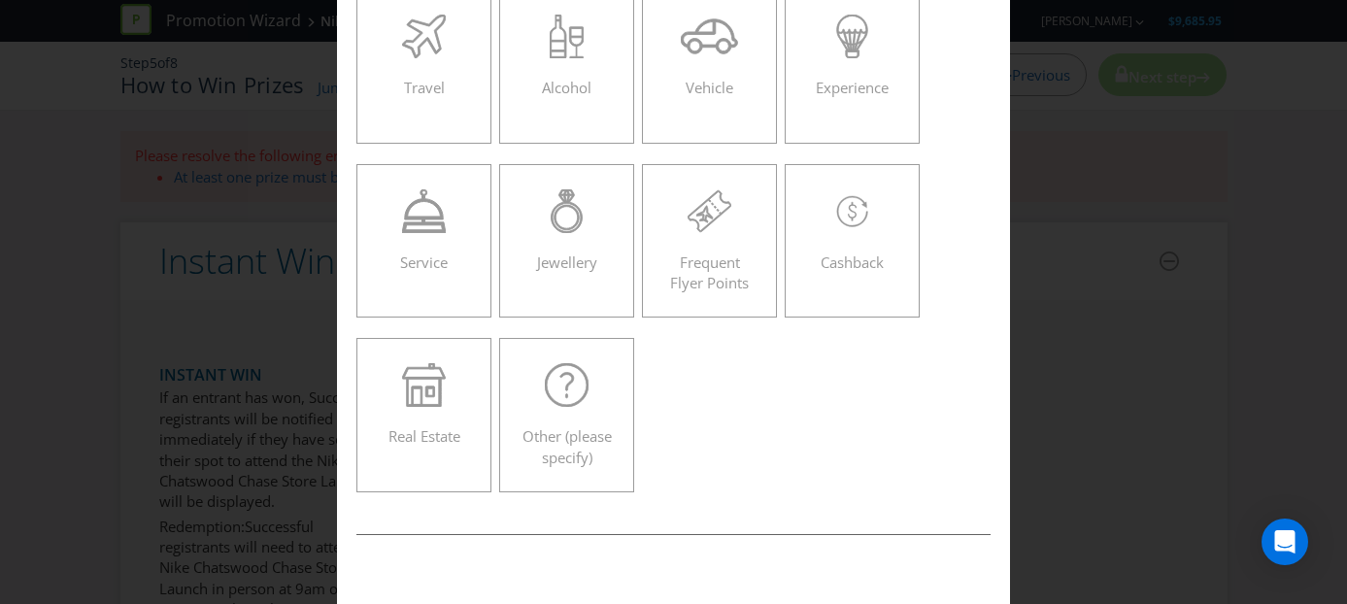
scroll to position [324, 0]
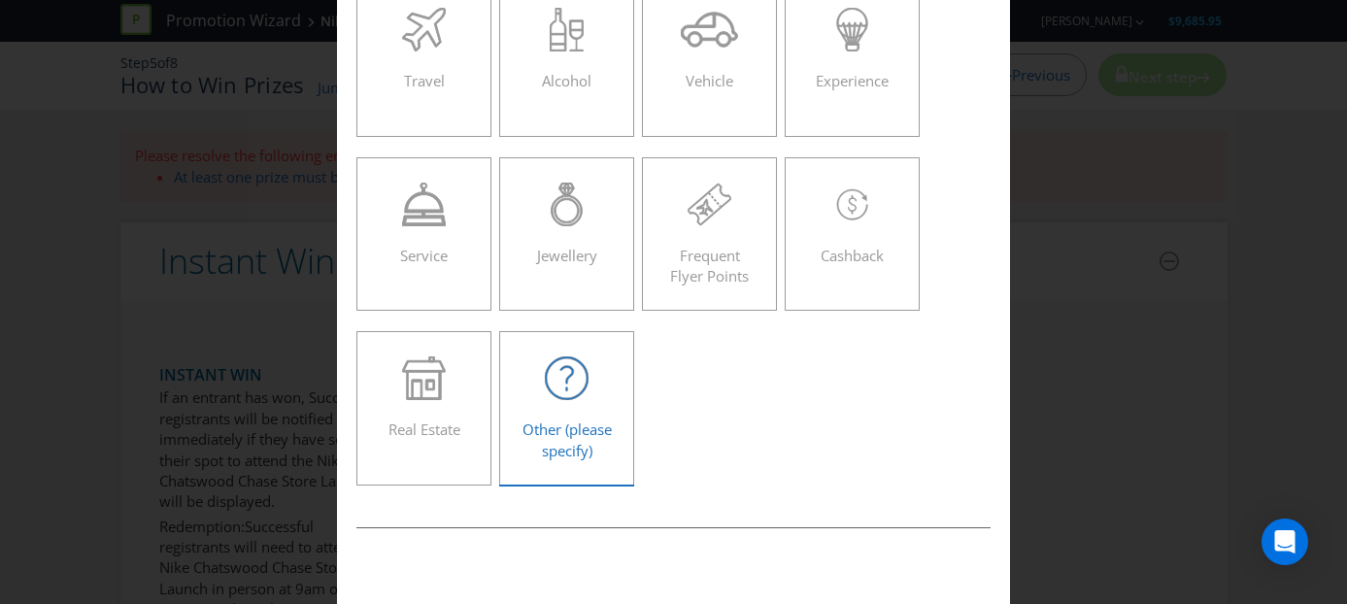
click at [552, 393] on icon at bounding box center [567, 378] width 44 height 44
click at [0, 0] on input "Other (please specify)" at bounding box center [0, 0] width 0 height 0
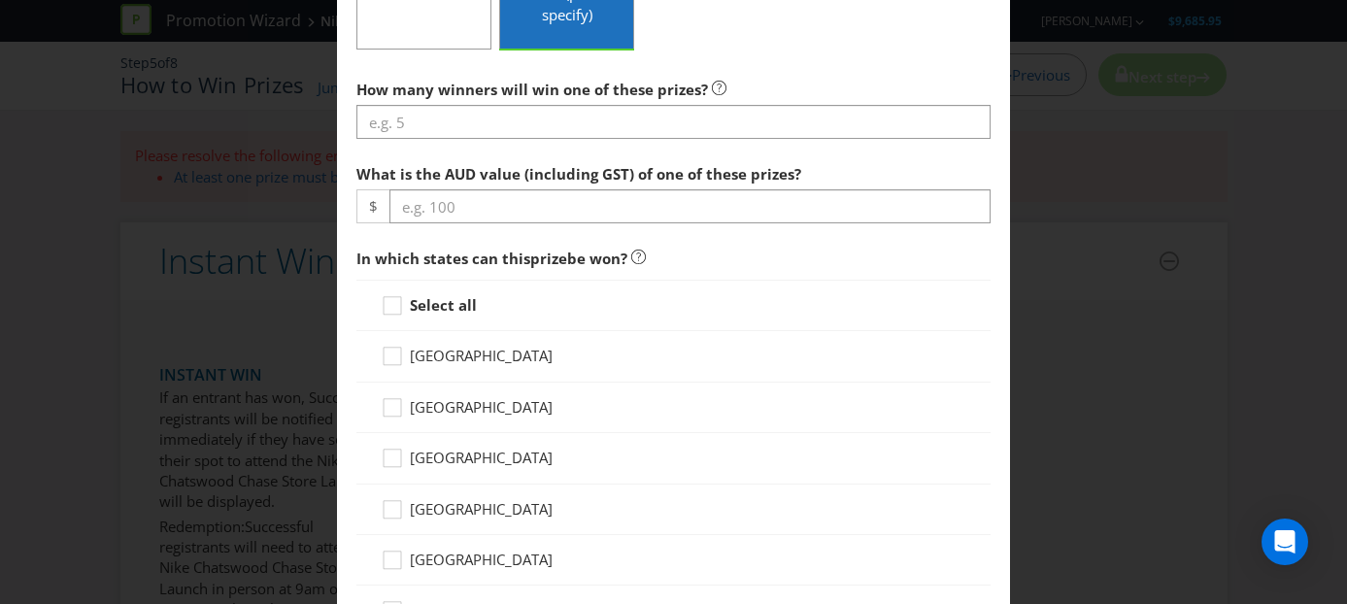
scroll to position [786, 0]
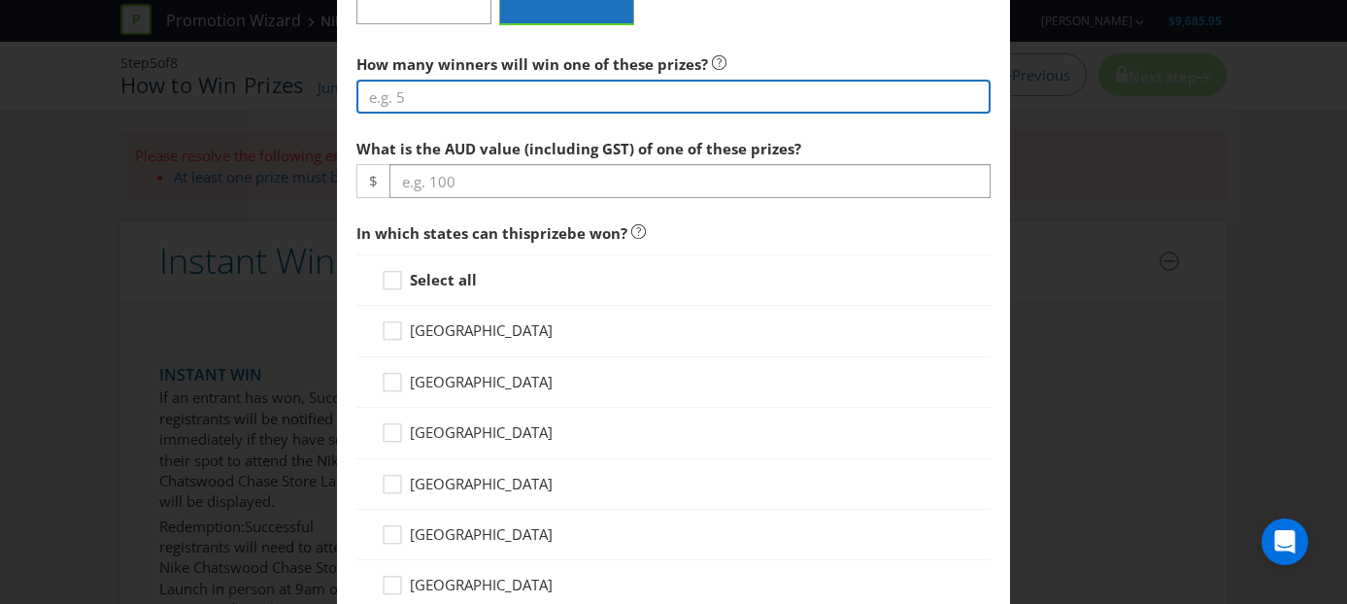
click at [483, 96] on input "number" at bounding box center [673, 97] width 635 height 34
type input "50"
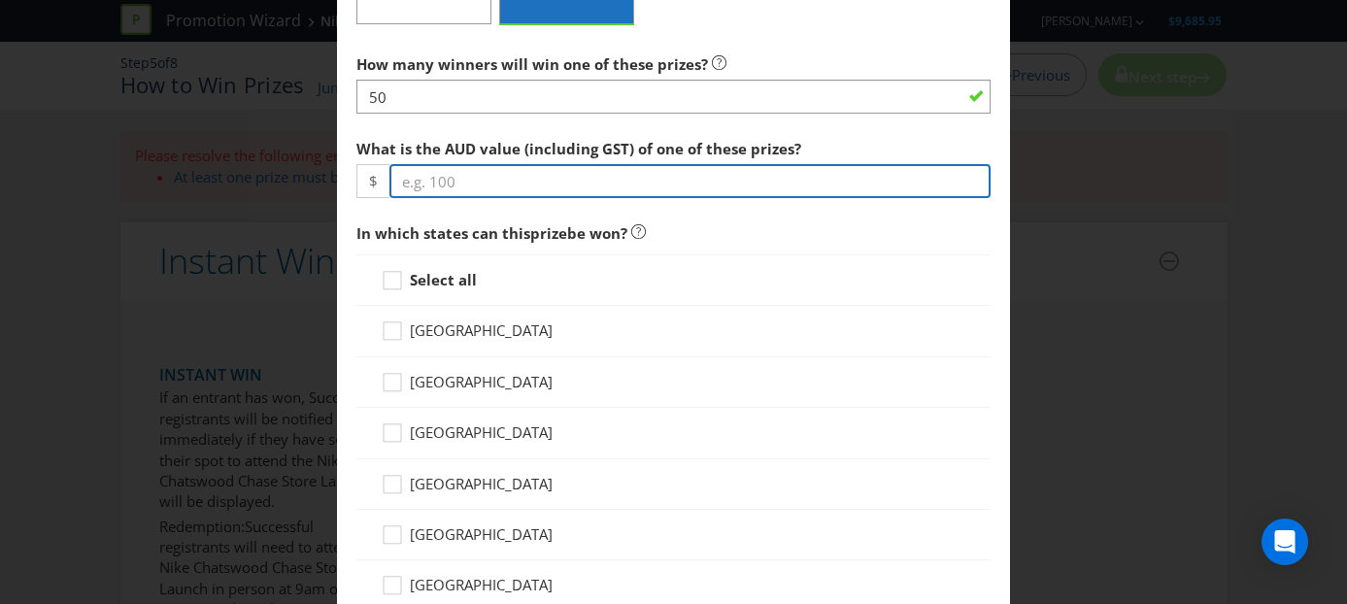
click at [469, 192] on input "number" at bounding box center [690, 181] width 602 height 34
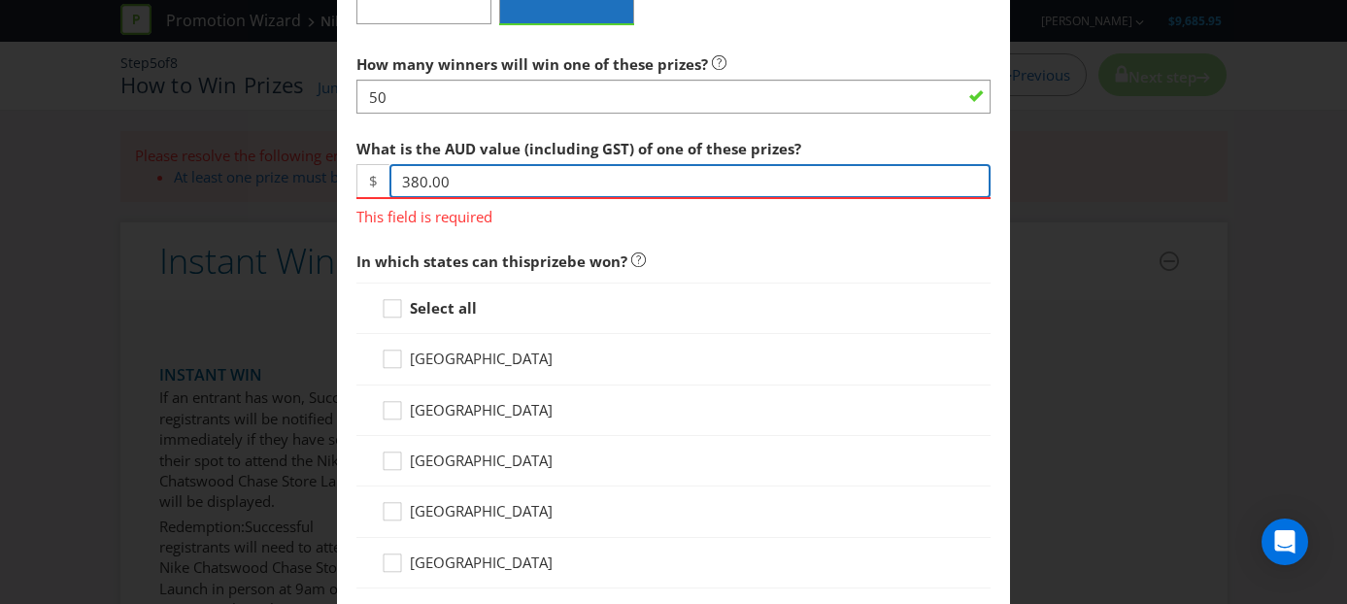
type input "380.00"
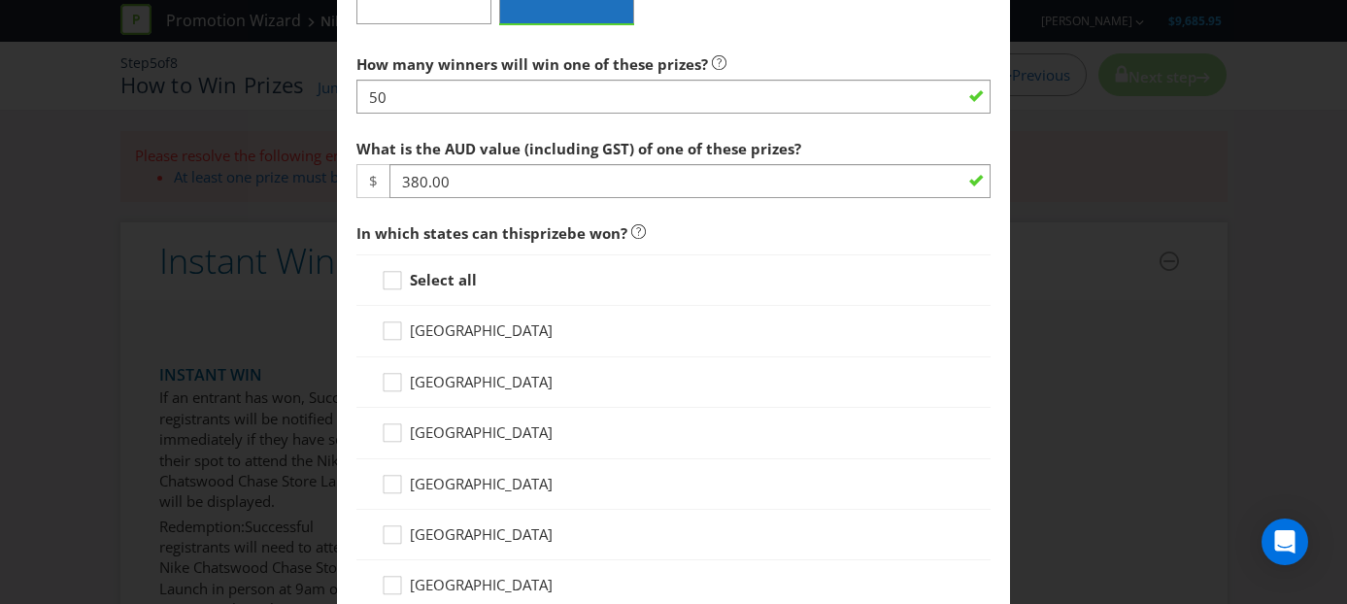
click at [762, 228] on div "How many winners will win one of these prizes? 50 What is the AUD value (includ…" at bounding box center [673, 570] width 635 height 1051
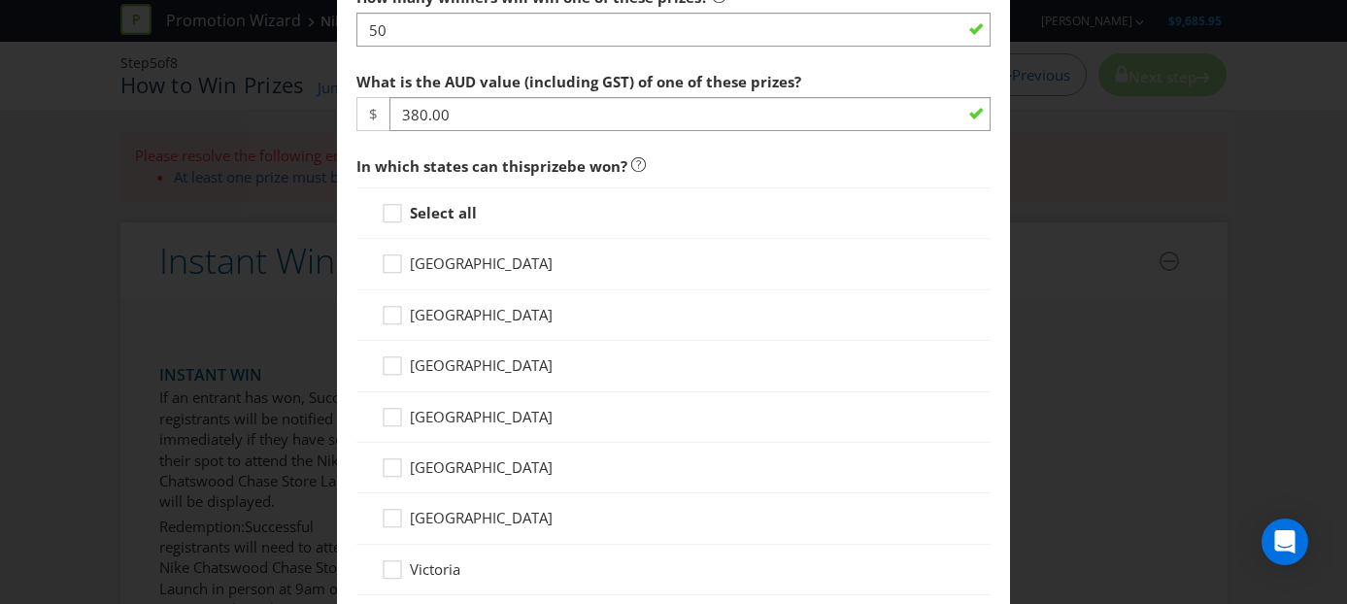
scroll to position [857, 0]
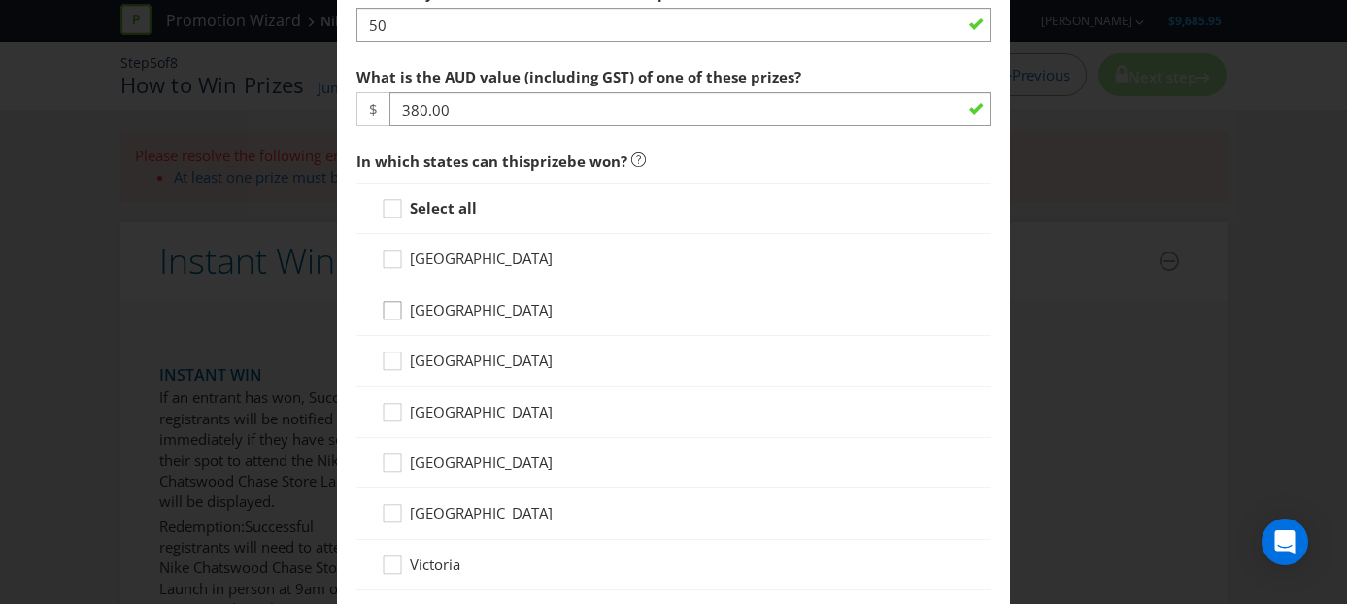
click at [395, 314] on icon at bounding box center [395, 314] width 29 height 29
click at [0, 0] on input "[GEOGRAPHIC_DATA]" at bounding box center [0, 0] width 0 height 0
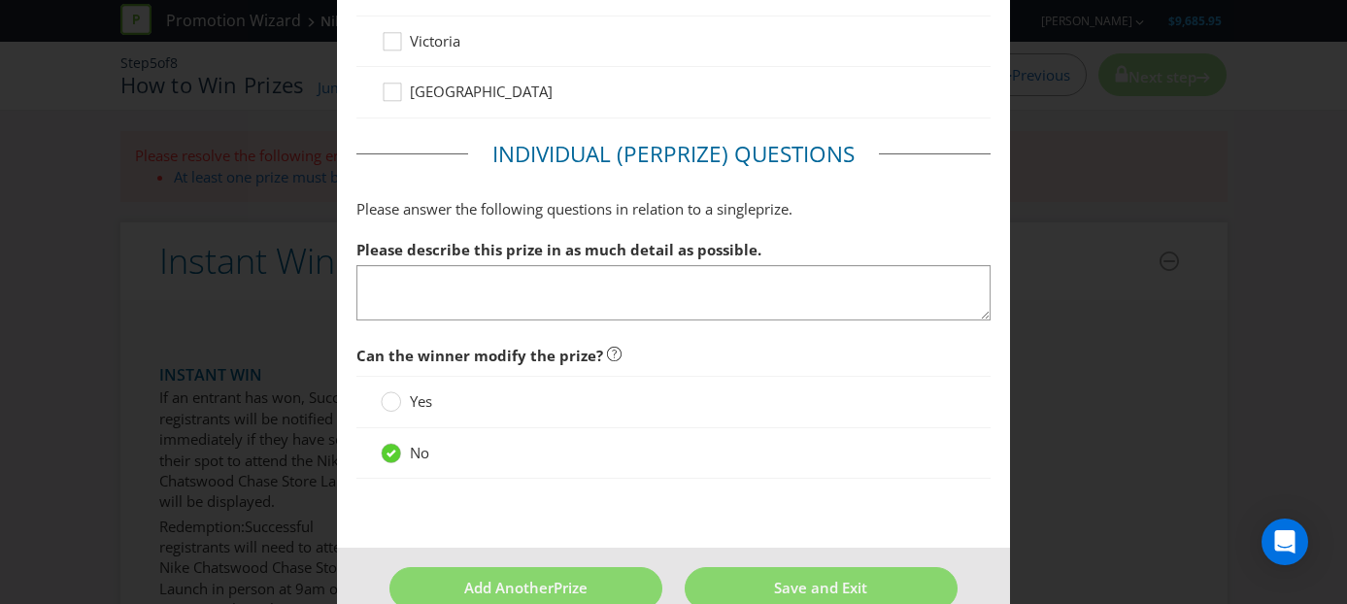
scroll to position [1421, 0]
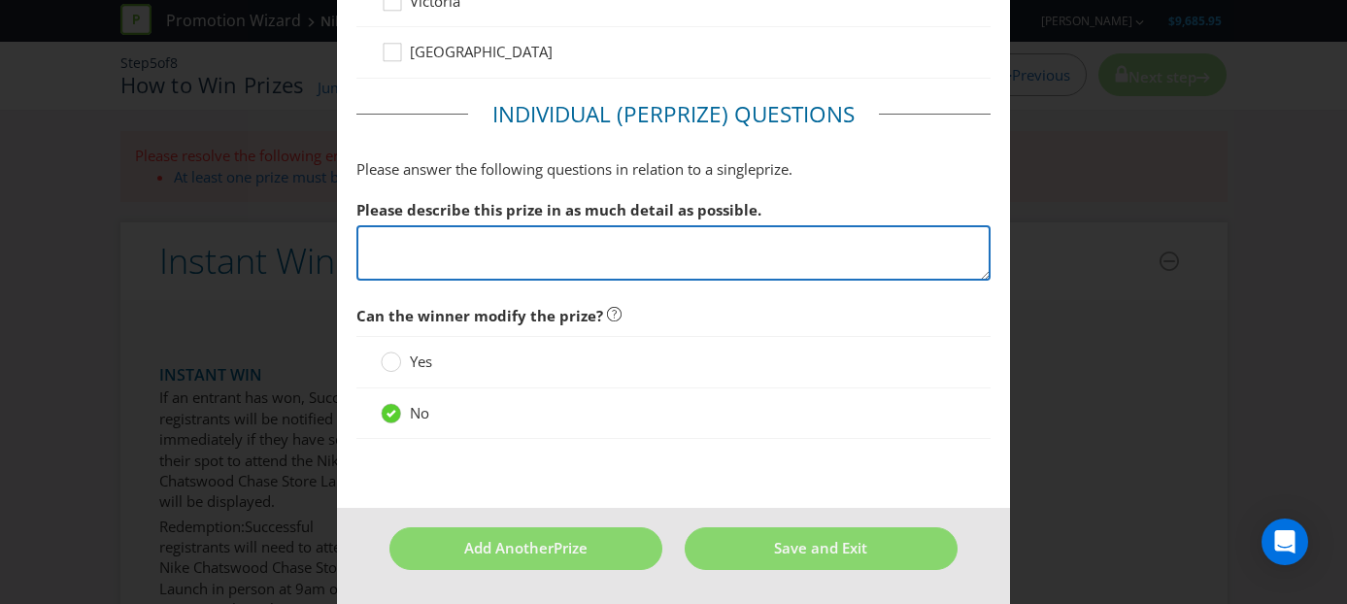
click at [381, 242] on textarea at bounding box center [673, 252] width 635 height 55
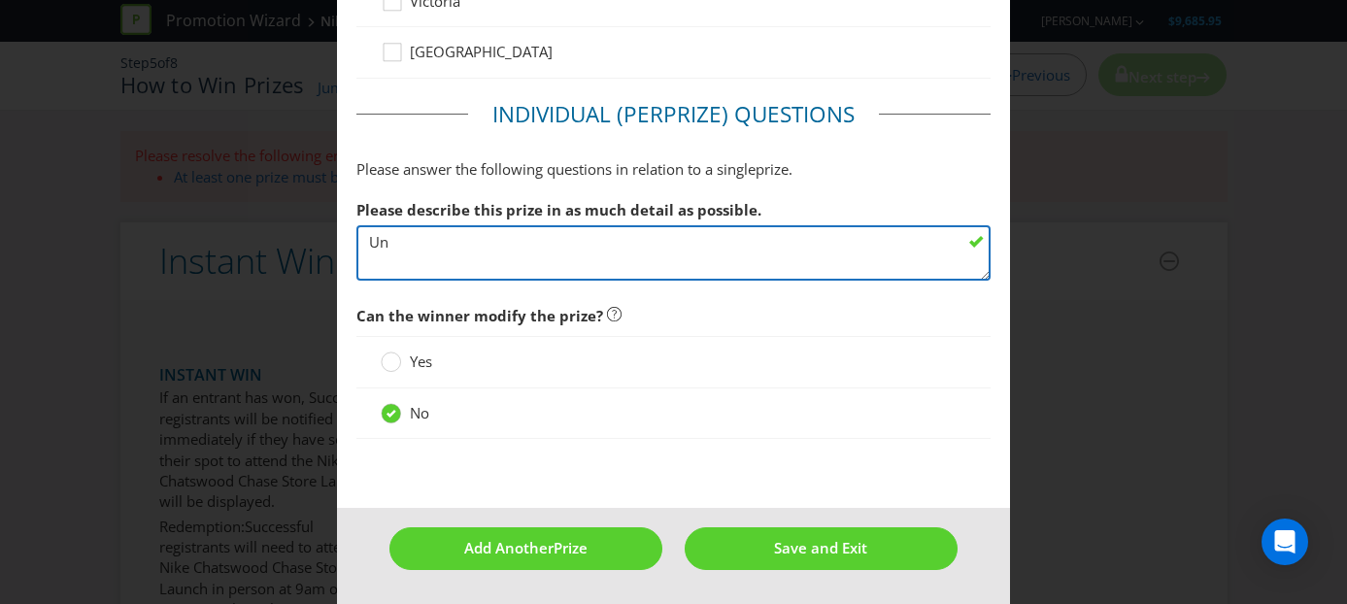
type textarea "U"
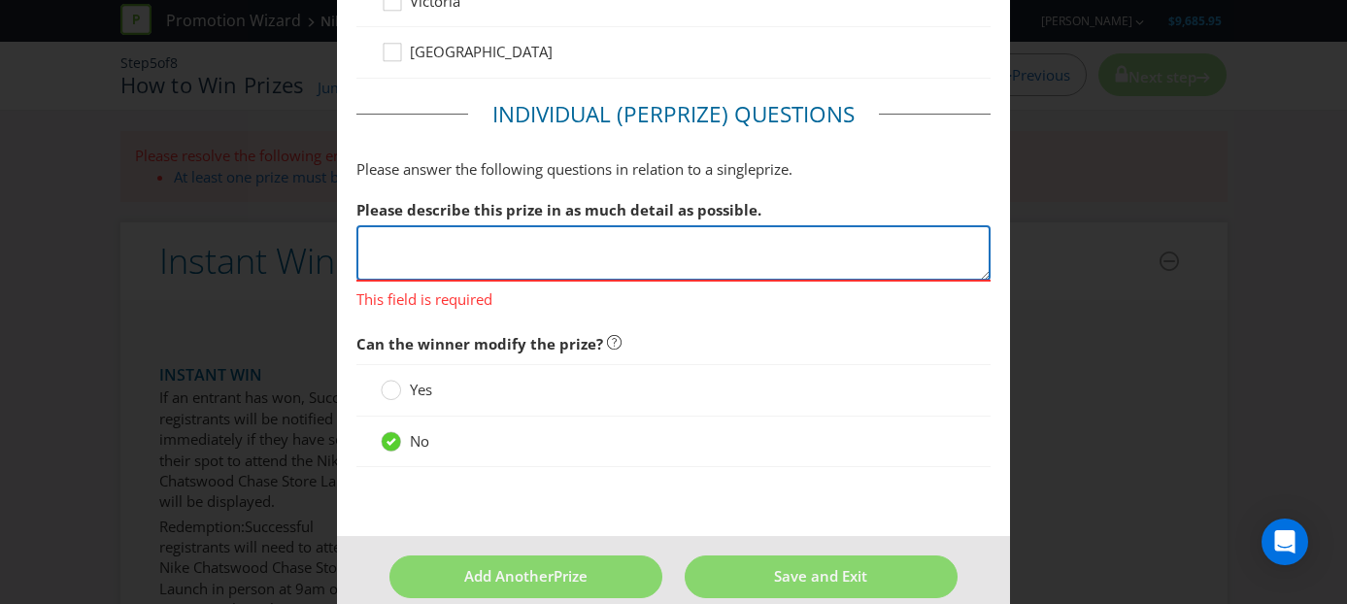
type textarea "I"
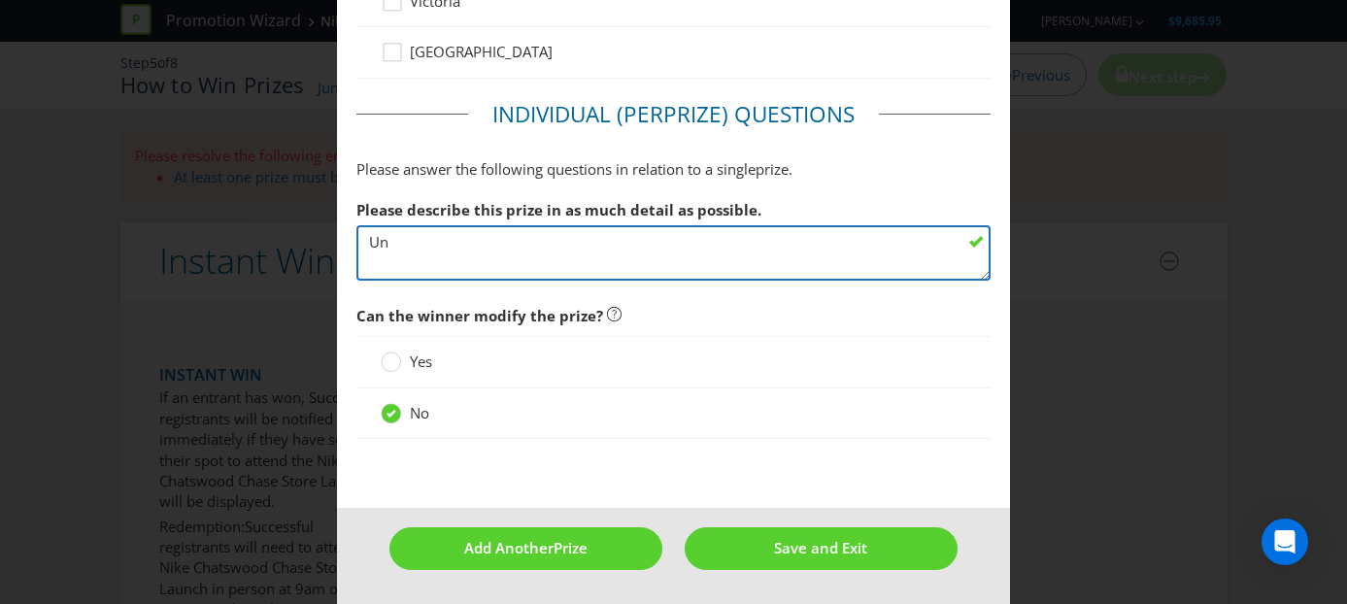
type textarea "U"
type textarea "L"
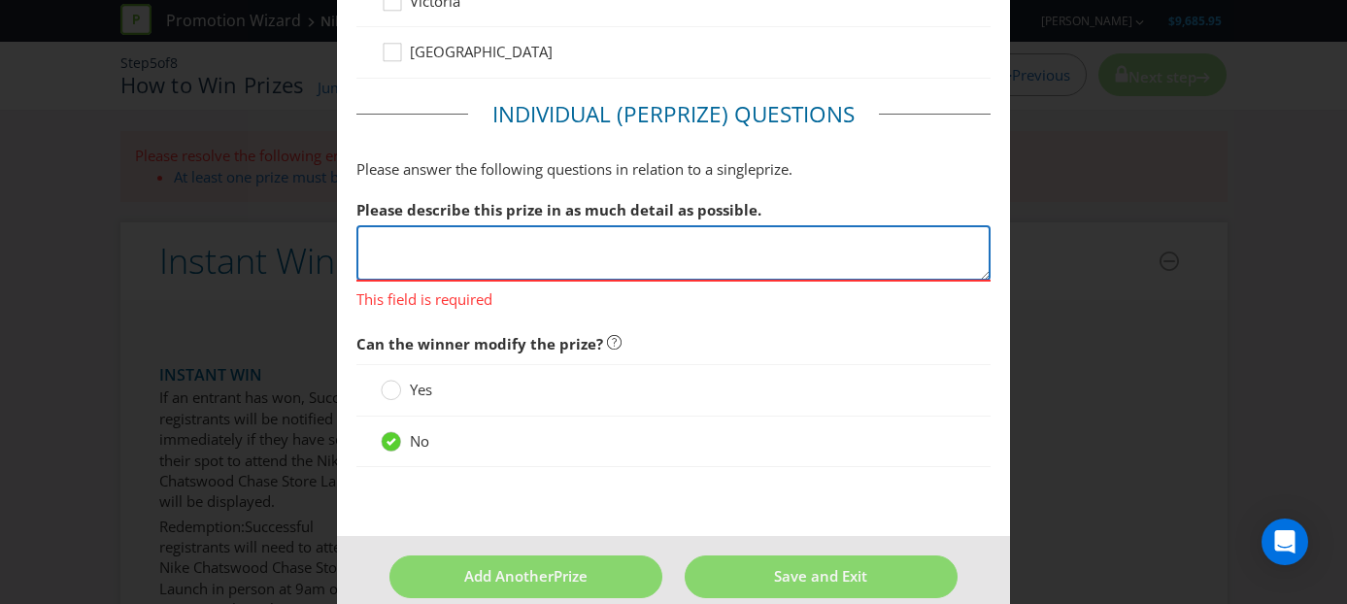
type textarea "T"
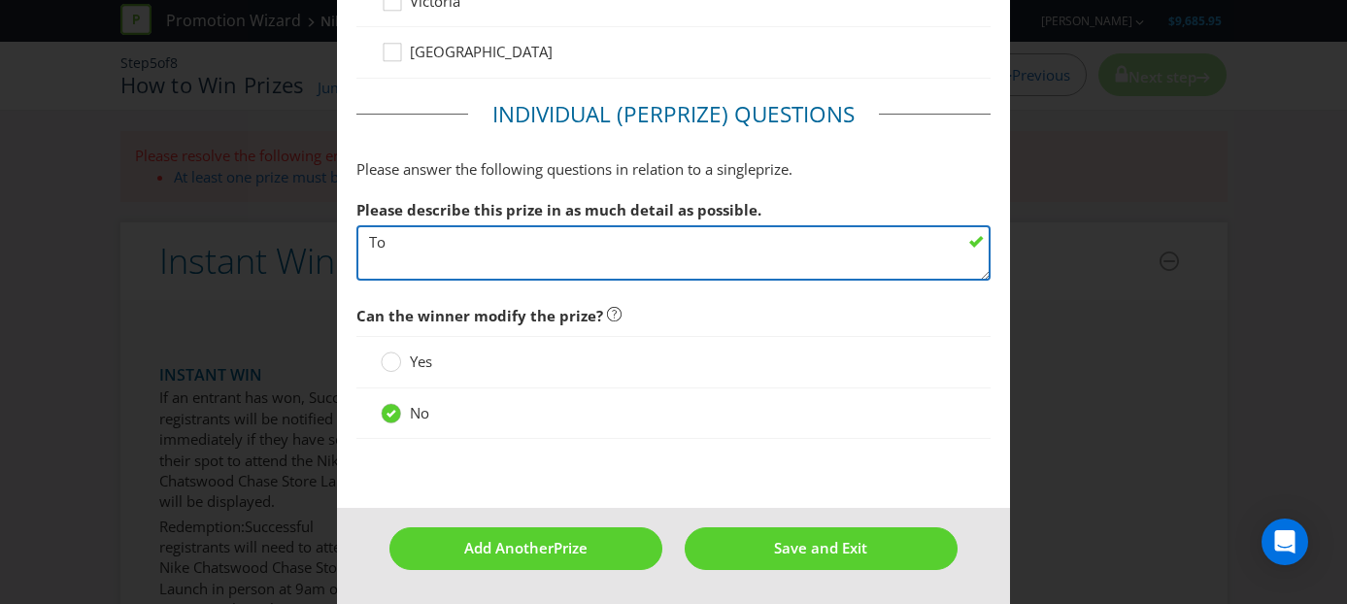
type textarea "T"
paste textarea "VIP gift bags = • Cross Body Bags $40 • Lanyard $20 • Socks $6.6 (packs of thre…"
drag, startPoint x: 472, startPoint y: 260, endPoint x: 359, endPoint y: 259, distance: 112.6
click at [359, 259] on textarea "Custom Tote Goodie Bad VIP gift bags = • Cross Body Bags $40 • Lanyard $20 • So…" at bounding box center [673, 252] width 635 height 55
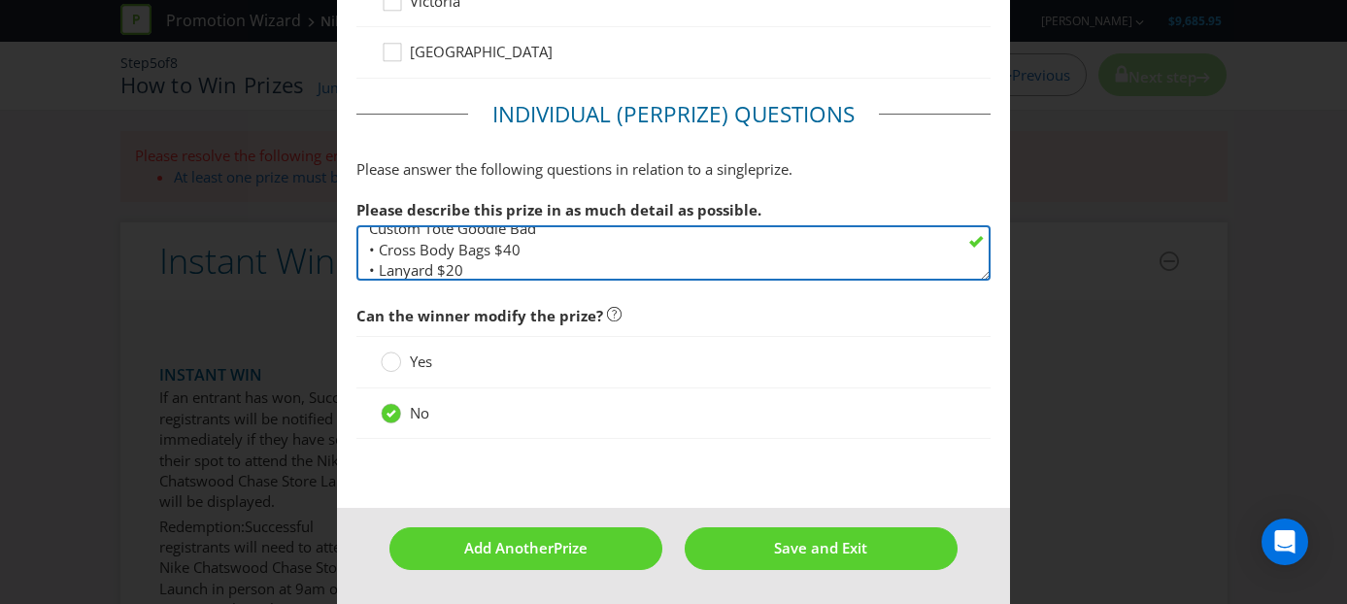
scroll to position [0, 0]
click at [453, 242] on textarea "Custom Tote Goodie Bad • Cross Body Bags $40 • Lanyard $20 • Socks $6.6 (packs …" at bounding box center [673, 252] width 635 height 55
click at [530, 246] on textarea "Custom Tote VIP Goodie Bad • Cross Body Bags $40 • Lanyard $20 • Socks $6.6 (pa…" at bounding box center [673, 252] width 635 height 55
click at [563, 248] on textarea "Custom Tote VIP Gift Bad • Cross Body Bags $40 • Lanyard $20 • Socks $6.6 (pack…" at bounding box center [673, 252] width 635 height 55
click at [380, 265] on textarea "Custom Tote VIP Gift Bad • Cross Body Bags $40 • Lanyard $20 • Socks $6.6 (pack…" at bounding box center [673, 252] width 635 height 55
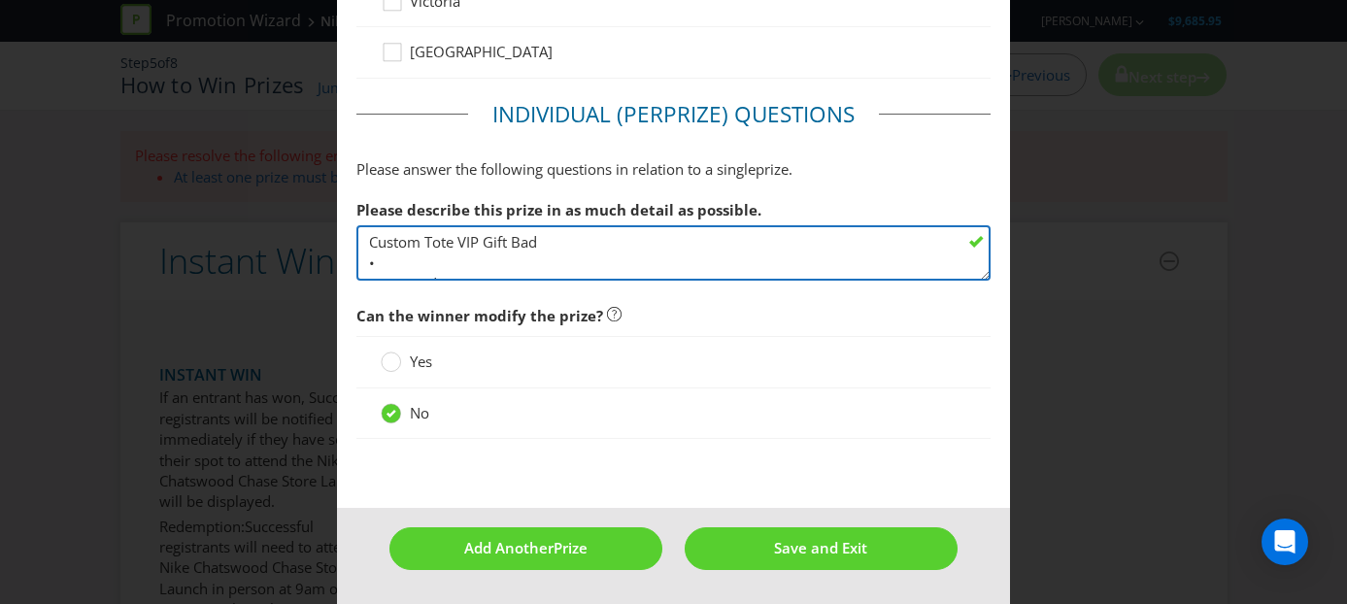
scroll to position [14, 0]
click at [378, 250] on textarea "Custom Tote VIP Gift Bad • - Cross Body Bags $40 • Lanyard $20 • Socks $6.6 (pa…" at bounding box center [673, 252] width 635 height 55
click at [380, 251] on textarea "Custom Tote VIP Gift Bad - Metcon 10 - Cross Body Bags $40 • Lanyard $20 • Sock…" at bounding box center [673, 252] width 635 height 55
paste textarea "HQ2620-100, HQ2620-300, HJ1875-802"
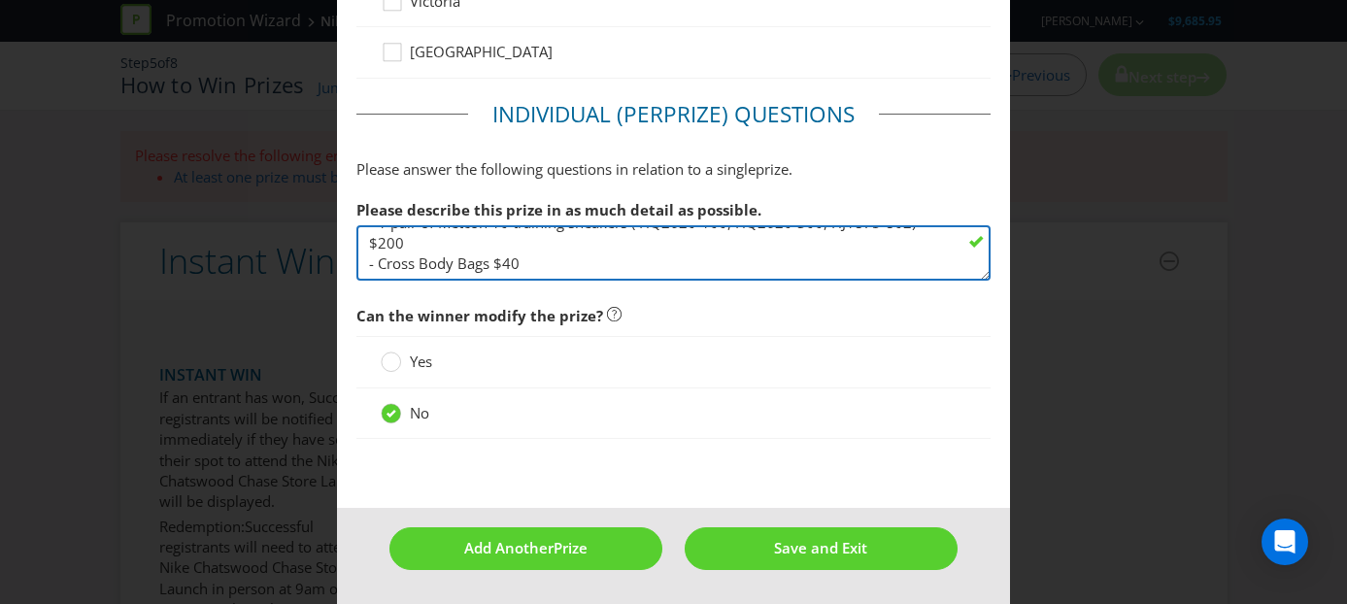
click at [380, 245] on textarea "Custom Tote VIP Gift Bad - 1 pair of Metcon 10 training sneakers ( HQ2620-100, …" at bounding box center [673, 252] width 635 height 55
click at [379, 262] on textarea "Custom Tote VIP Gift Bad - 1 pair of Metcon 10 training sneakers ( HQ2620-100, …" at bounding box center [673, 252] width 635 height 55
click at [379, 247] on textarea "Custom Tote VIP Gift Bad - 1 pair of Metcon 10 training sneakers ( HQ2620-100, …" at bounding box center [673, 252] width 635 height 55
click at [473, 247] on textarea "Custom Tote VIP Gift Bad - 1 pair of Metcon 10 training sneakers ( HQ2620-100, …" at bounding box center [673, 252] width 635 height 55
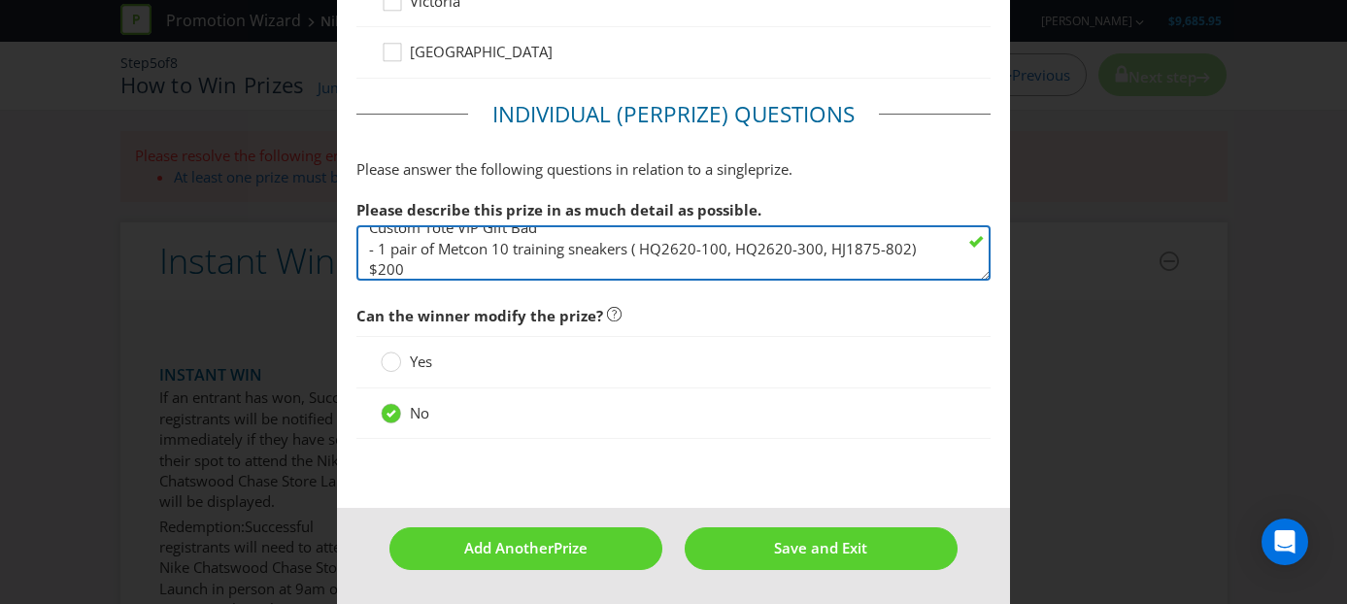
scroll to position [0, 0]
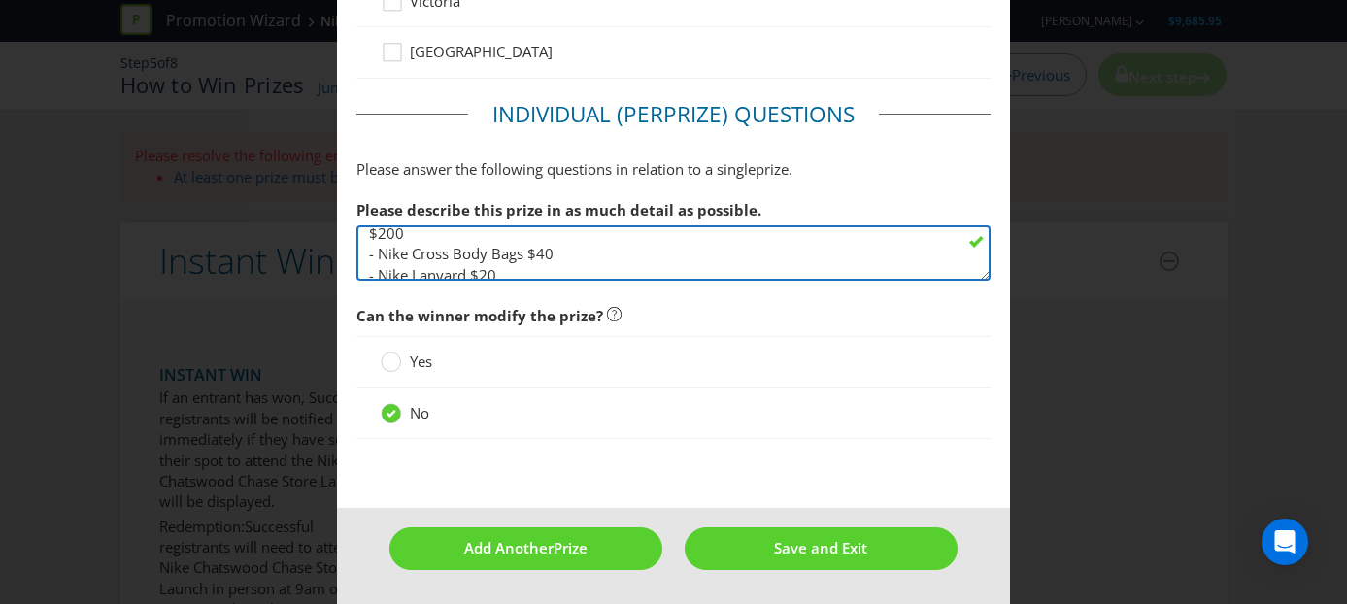
drag, startPoint x: 783, startPoint y: 244, endPoint x: 482, endPoint y: 271, distance: 302.2
click at [482, 271] on textarea "Custom Tote VIP Gift Bad - 1 pair of Metcon 10 training sneakers ( HQ2620-100, …" at bounding box center [673, 252] width 635 height 55
click at [505, 247] on textarea "Custom Tote VIP Gift Bad - 1 pair of Metcon 10 training sneakers ( HQ2620-100, …" at bounding box center [673, 252] width 635 height 55
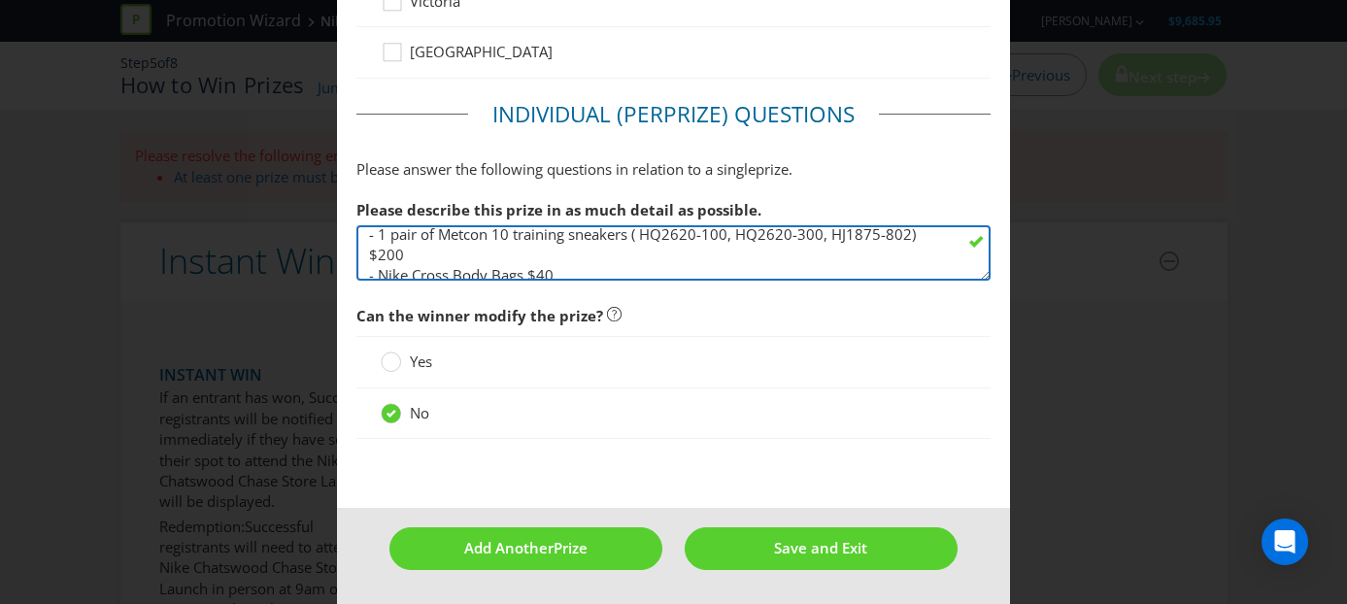
scroll to position [0, 0]
drag, startPoint x: 776, startPoint y: 264, endPoint x: 543, endPoint y: 267, distance: 233.1
click at [543, 267] on textarea "Custom Tote VIP Gift Bad - 1 pair of Metcon 10 training sneakers ( HQ2620-100, …" at bounding box center [673, 252] width 635 height 55
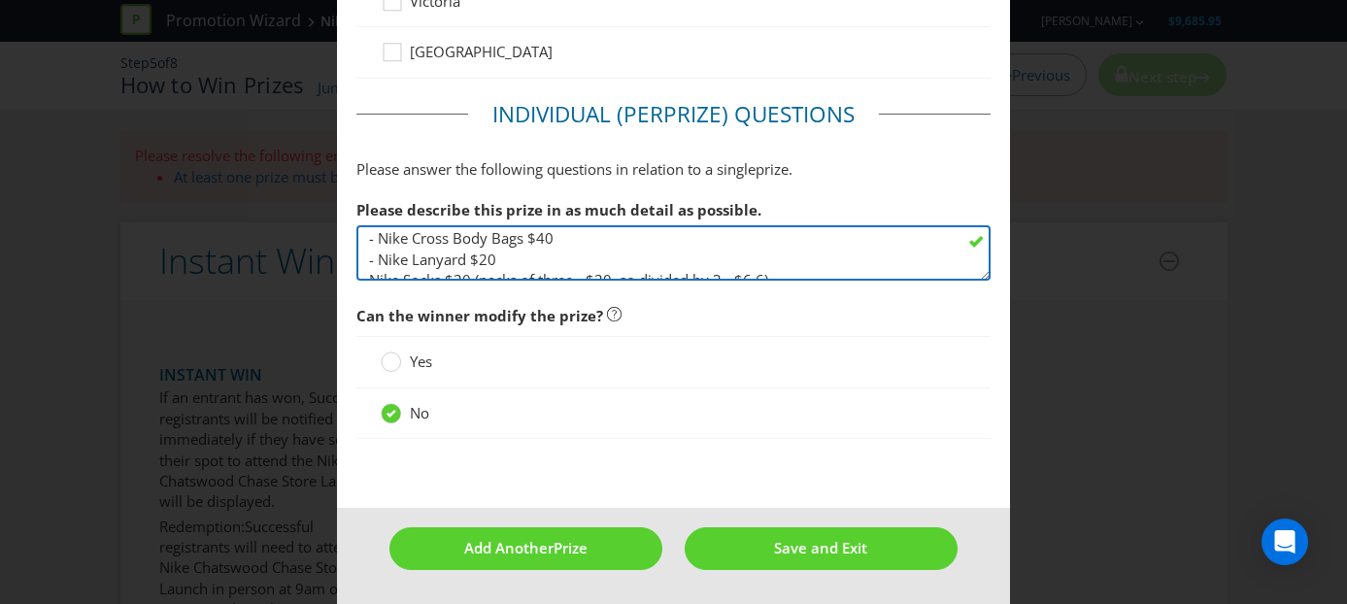
click at [569, 236] on textarea "Custom Tote VIP Gift Bad - 1 pair of Metcon 10 training sneakers ( HQ2620-100, …" at bounding box center [673, 252] width 635 height 55
drag, startPoint x: 472, startPoint y: 260, endPoint x: 537, endPoint y: 259, distance: 65.1
click at [537, 259] on textarea "Custom Tote VIP Gift Bad - 1 pair of Metcon 10 training sneakers ( HQ2620-100, …" at bounding box center [673, 252] width 635 height 55
click at [742, 256] on textarea "Custom Tote VIP Gift Bad - 1 pair of Metcon 10 training sneakers ( HQ2620-100, …" at bounding box center [673, 252] width 635 height 55
drag, startPoint x: 765, startPoint y: 258, endPoint x: 728, endPoint y: 258, distance: 36.9
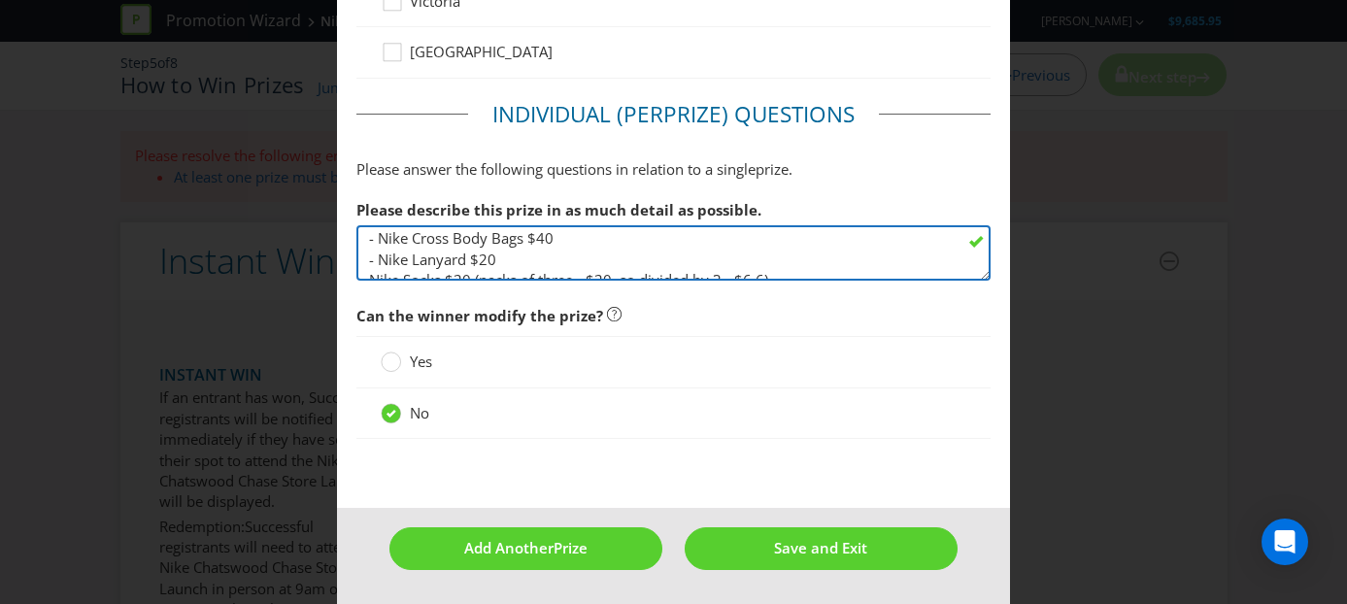
click at [728, 258] on textarea "Custom Tote VIP Gift Bad - 1 pair of Metcon 10 training sneakers ( HQ2620-100, …" at bounding box center [673, 252] width 635 height 55
click at [369, 259] on textarea "Custom Tote VIP Gift Bad - 1 pair of Metcon 10 training sneakers ( HQ2620-100, …" at bounding box center [673, 252] width 635 height 55
click at [382, 236] on textarea "Custom Tote VIP Gift Bad - 1 pair of Metcon 10 training sneakers ( HQ2620-100, …" at bounding box center [673, 252] width 635 height 55
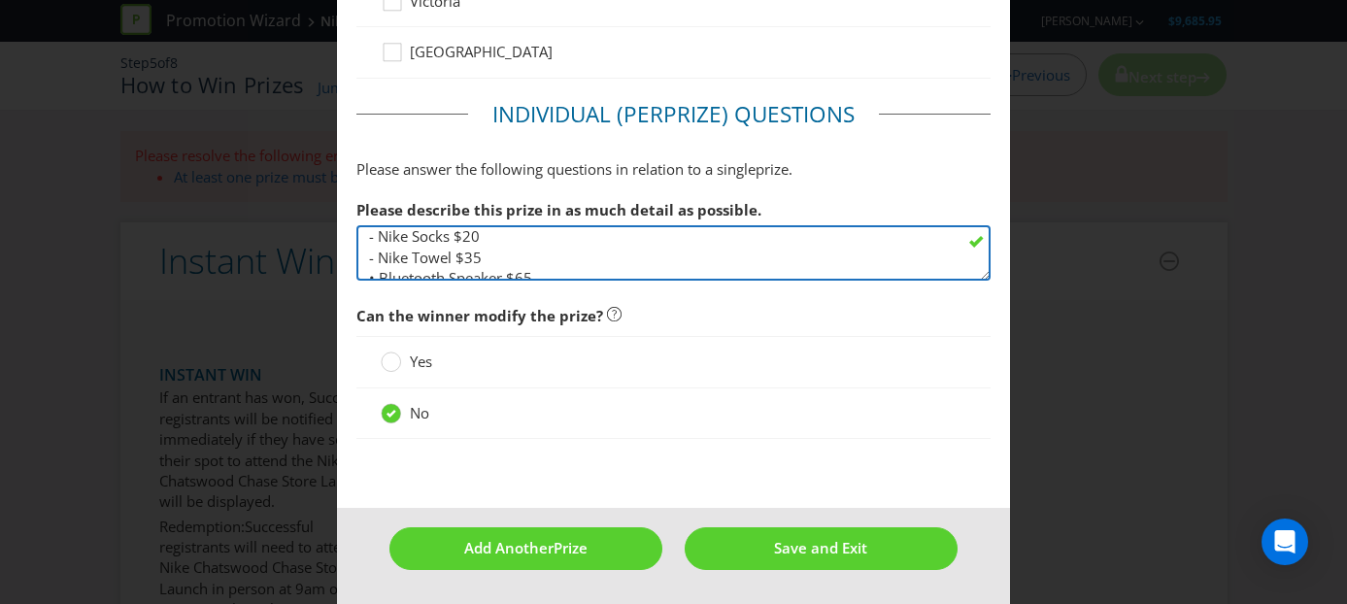
click at [378, 260] on textarea "Custom Tote VIP Gift Bad - 1 pair of Metcon 10 training sneakers ( HQ2620-100, …" at bounding box center [673, 252] width 635 height 55
drag, startPoint x: 936, startPoint y: 266, endPoint x: 364, endPoint y: 265, distance: 571.9
click at [364, 265] on textarea "Custom Tote VIP Gift Bad - 1 pair of Metcon 10 training sneakers ( HQ2620-100, …" at bounding box center [673, 252] width 635 height 55
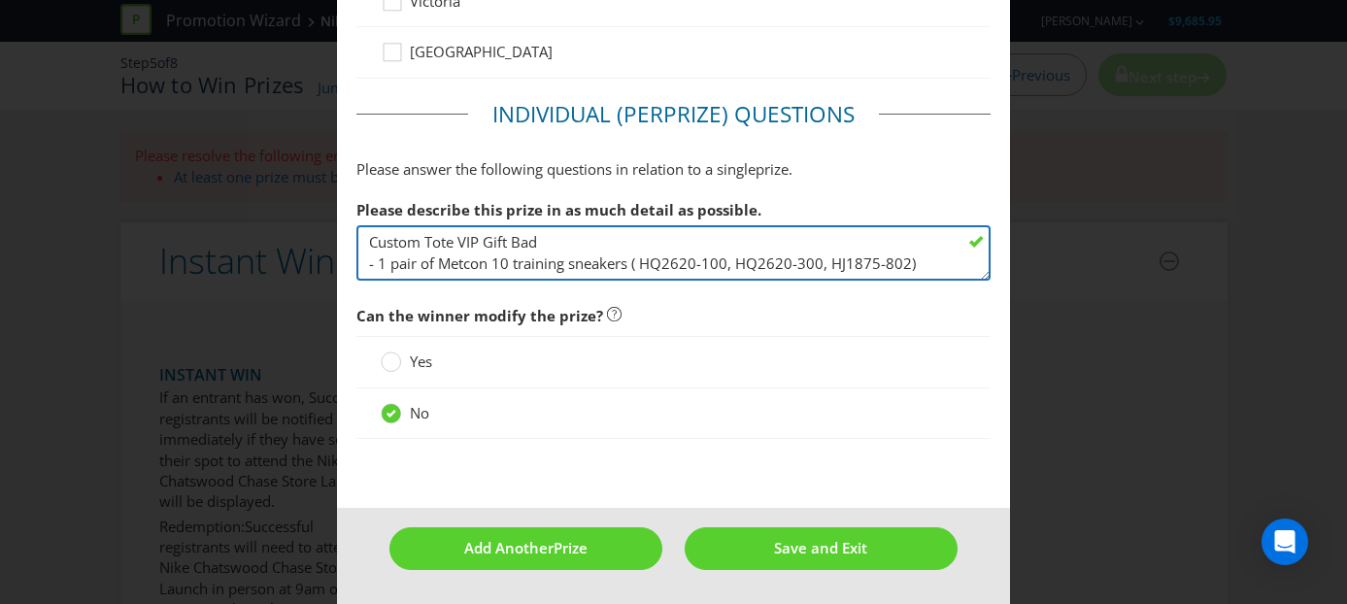
scroll to position [104, 0]
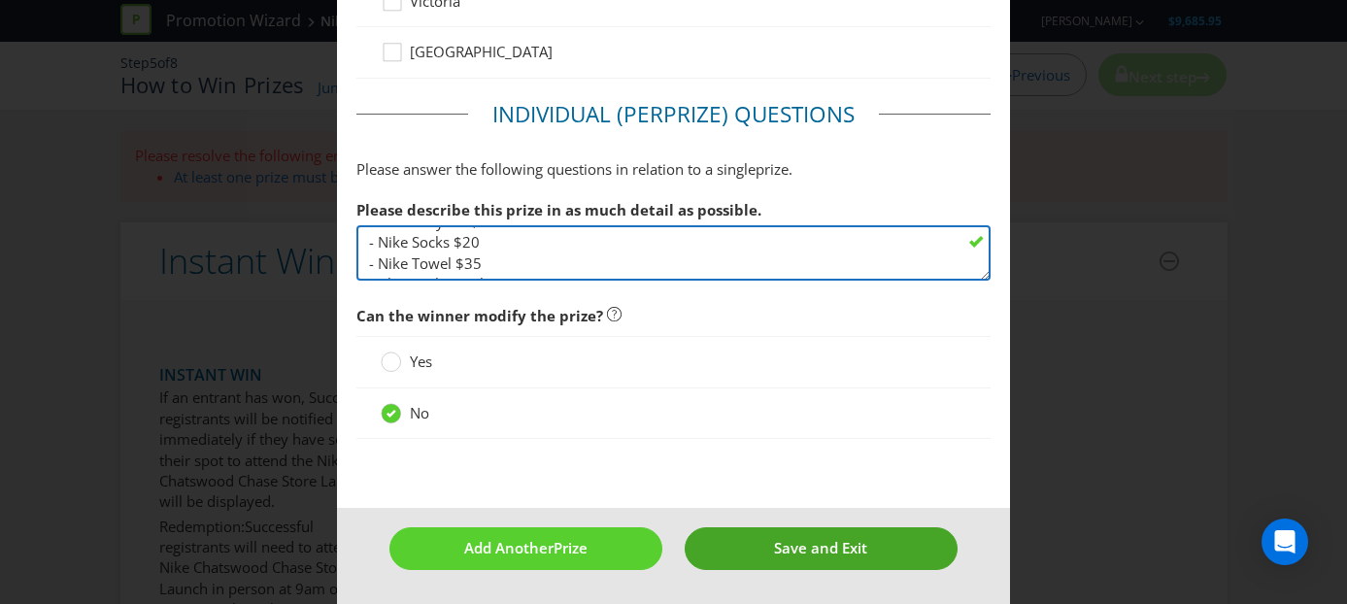
type textarea "Custom Tote VIP Gift Bad - 1 pair of Metcon 10 training sneakers ( HQ2620-100, …"
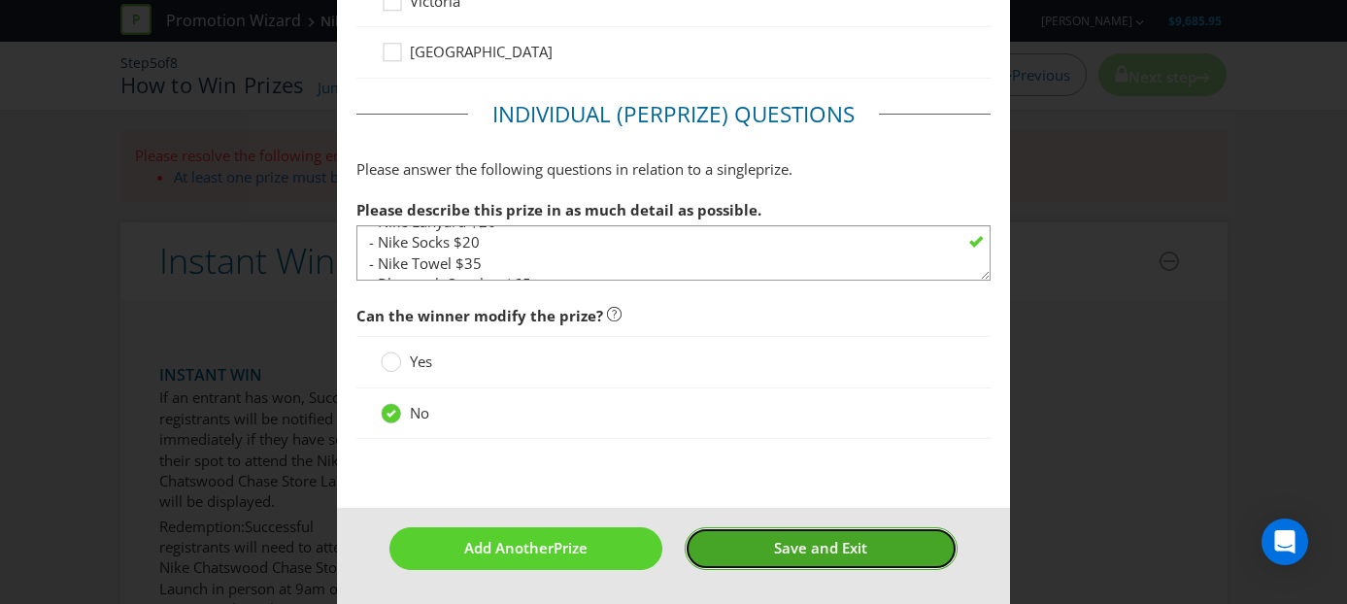
click at [812, 554] on span "Save and Exit" at bounding box center [820, 547] width 93 height 19
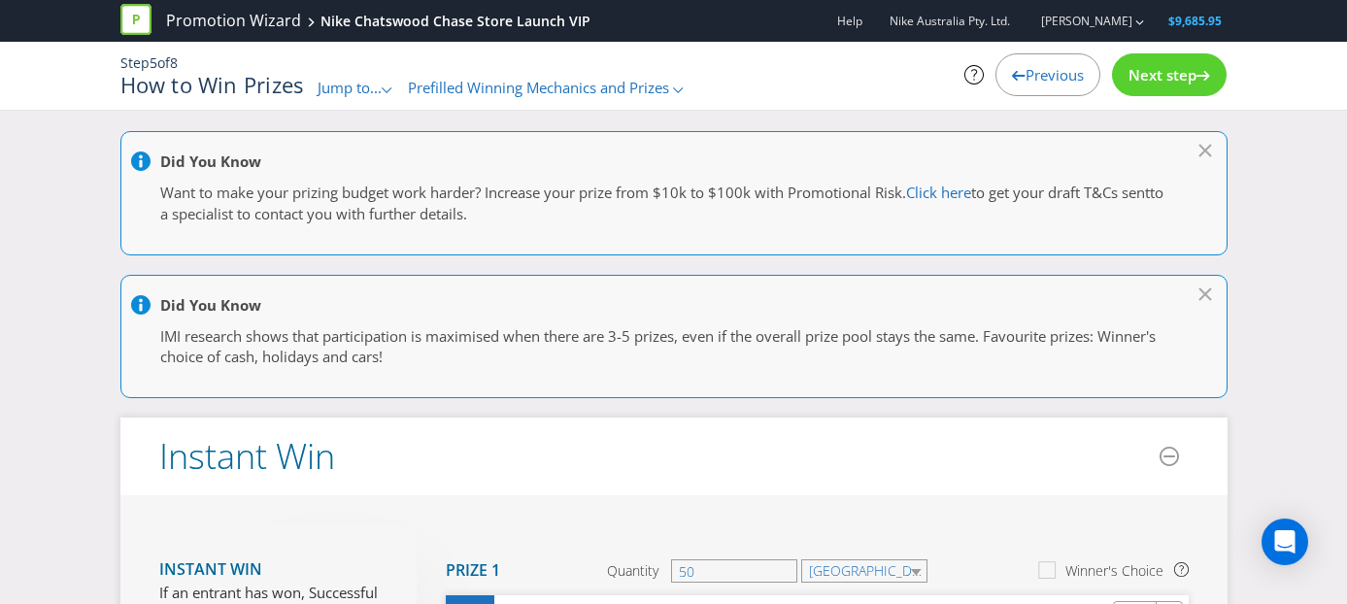
click at [1179, 72] on span "Next step" at bounding box center [1162, 74] width 68 height 19
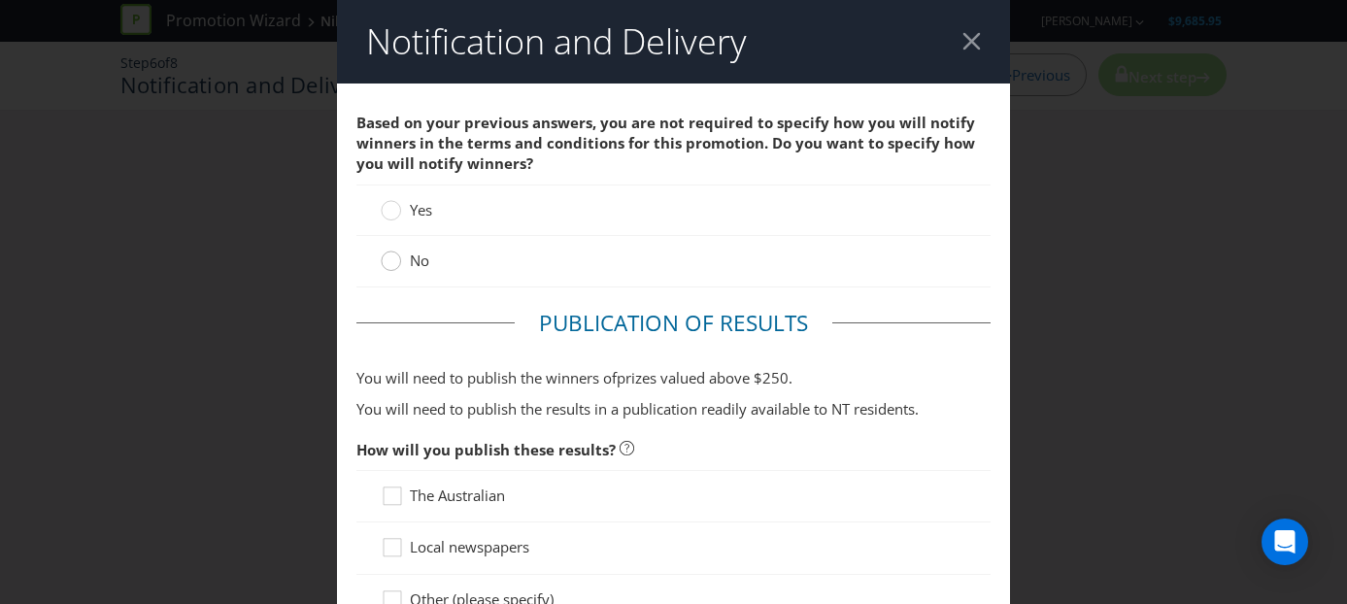
click at [393, 260] on circle at bounding box center [391, 260] width 19 height 19
click at [0, 0] on input "No" at bounding box center [0, 0] width 0 height 0
click at [965, 42] on div at bounding box center [971, 41] width 18 height 18
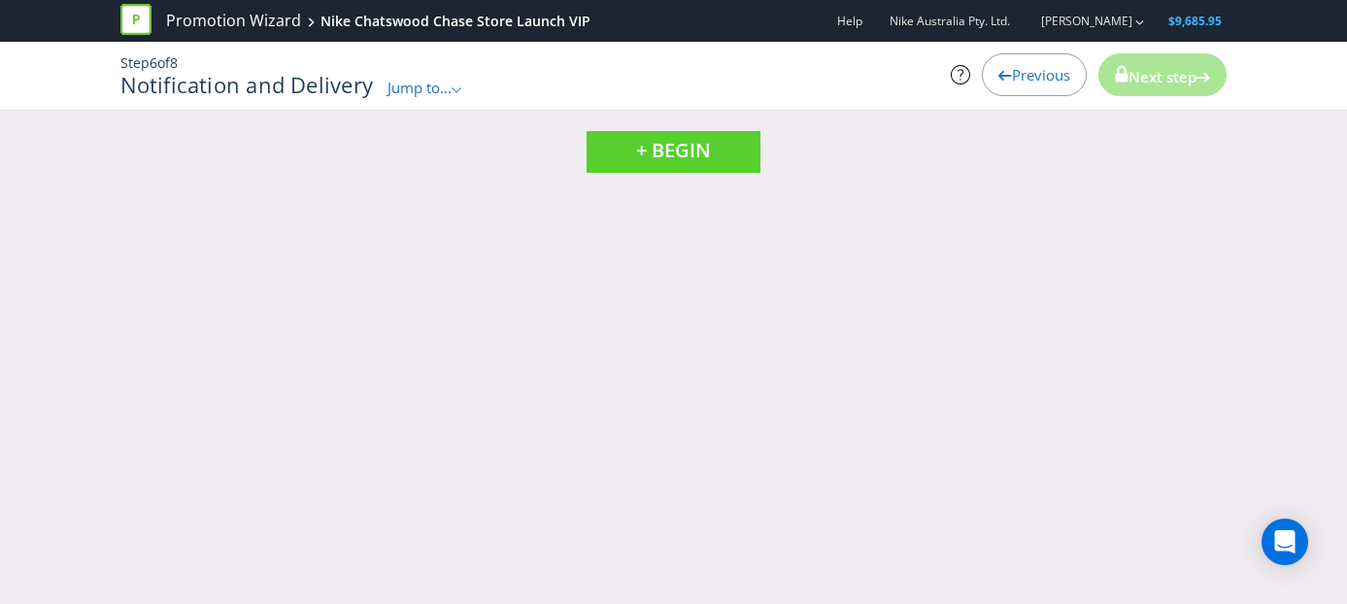
click at [1043, 78] on span "Previous" at bounding box center [1041, 74] width 58 height 19
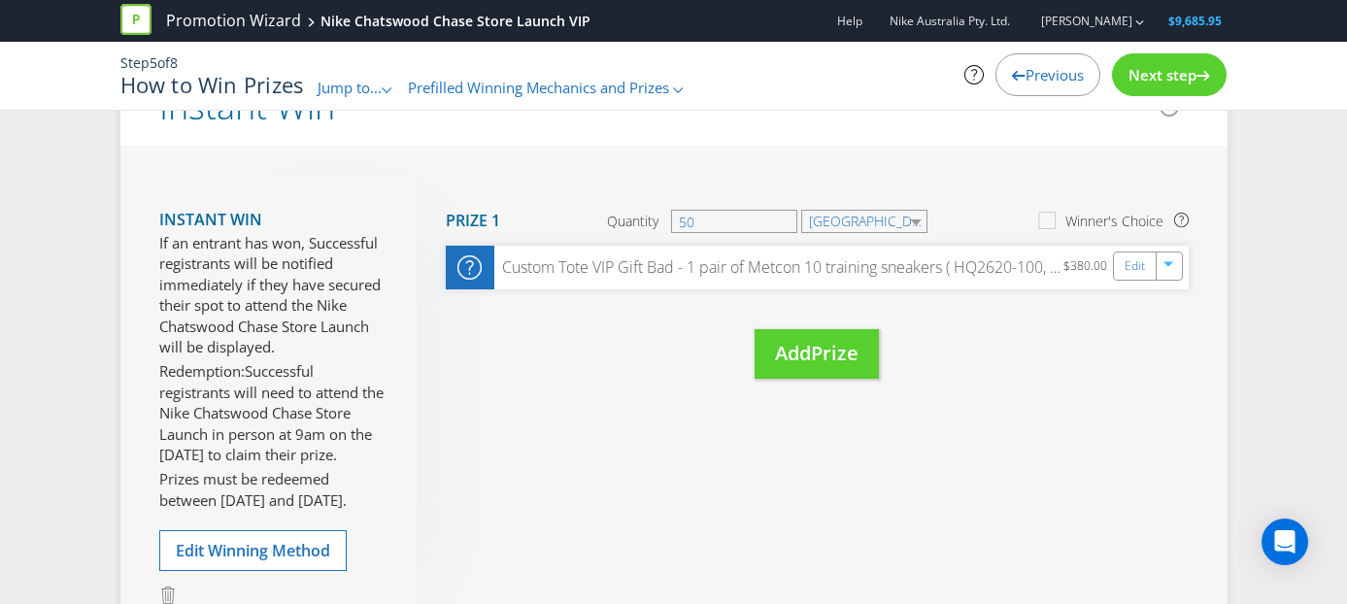
scroll to position [363, 0]
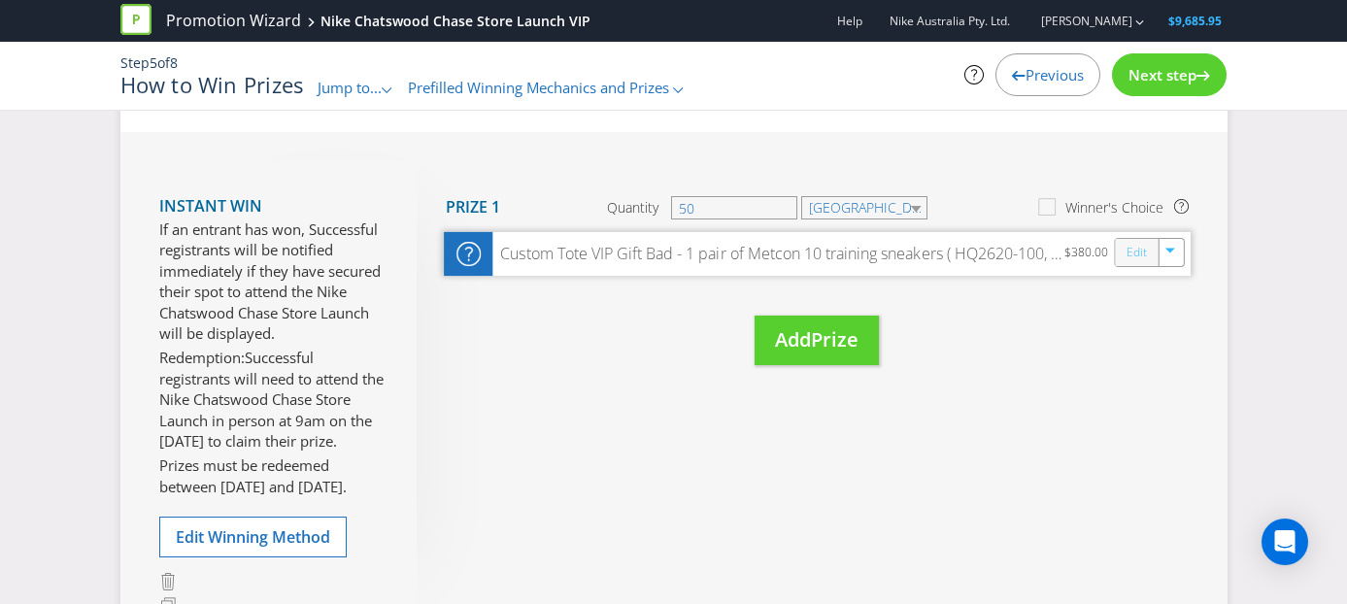
click at [1135, 251] on link "Edit" at bounding box center [1135, 253] width 20 height 22
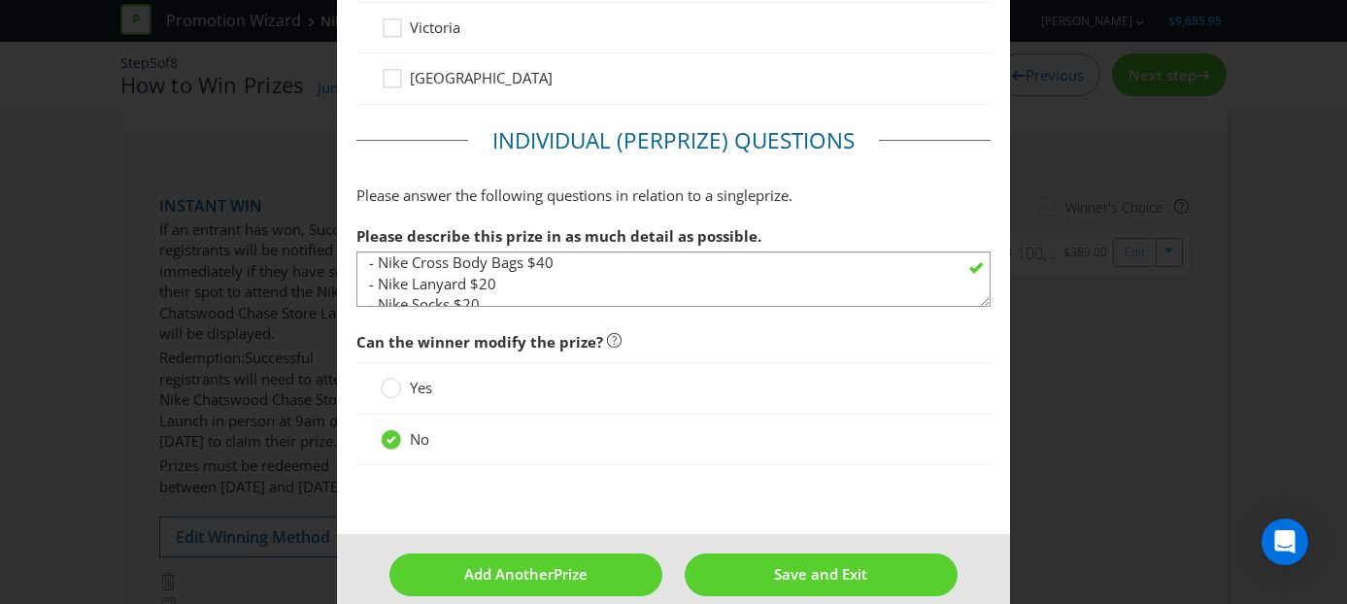
scroll to position [72, 0]
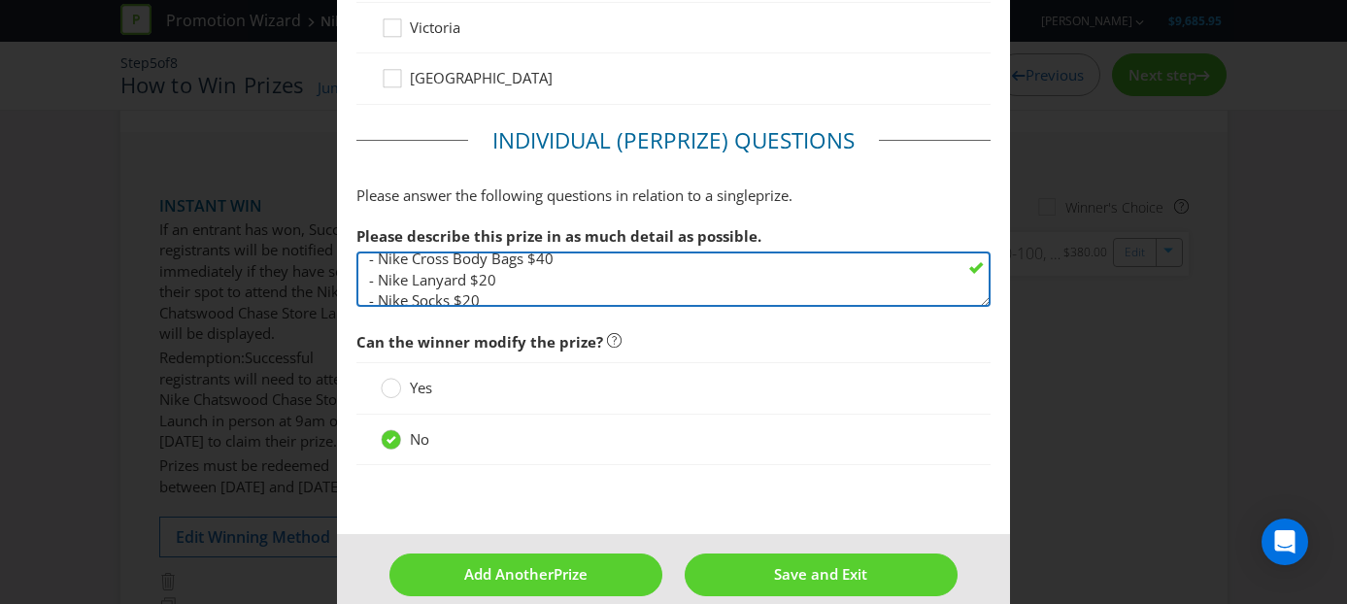
click at [477, 279] on textarea "Custom Tote VIP Gift Bad - 1 pair of Metcon 10 training sneakers ( HQ2620-100, …" at bounding box center [673, 278] width 635 height 55
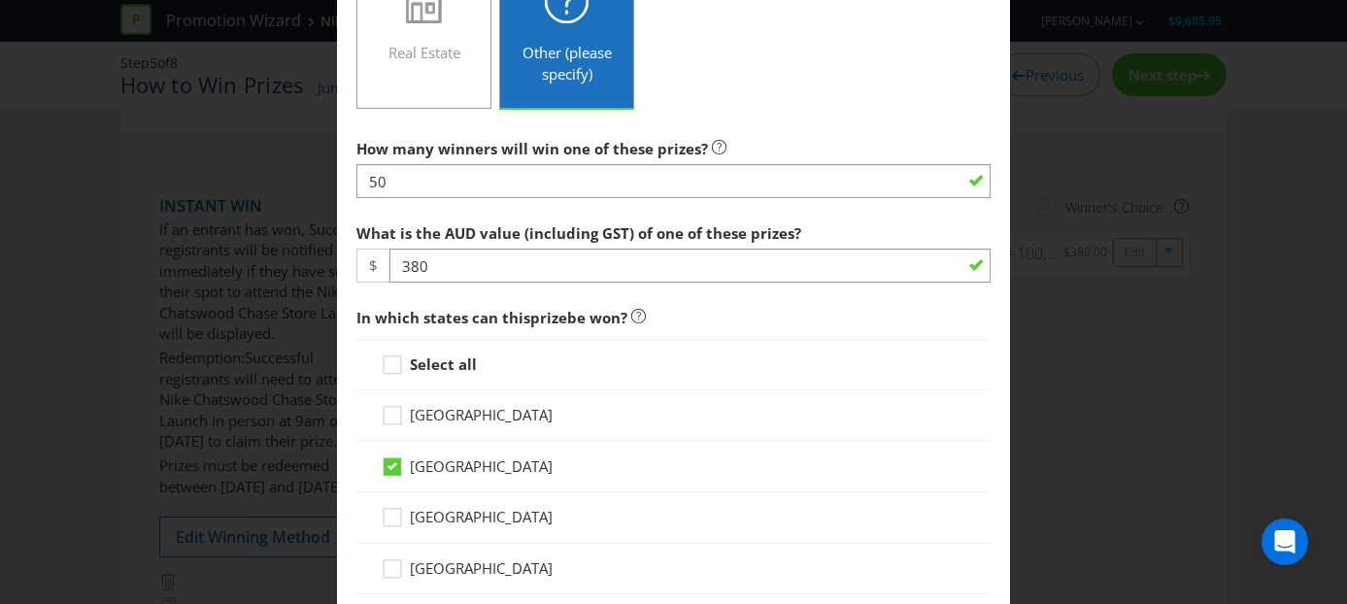
scroll to position [690, 0]
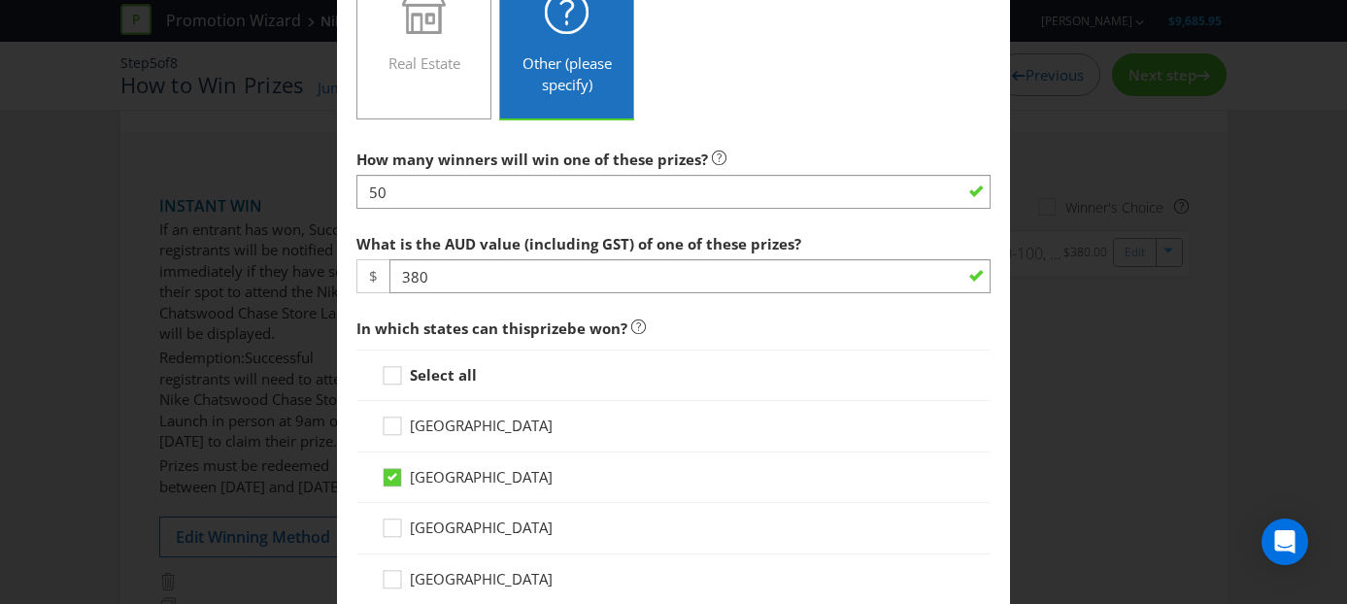
type textarea "Custom Tote VIP Gift Bad - 1 pair of Metcon 10 training sneakers ( HQ2620-100, …"
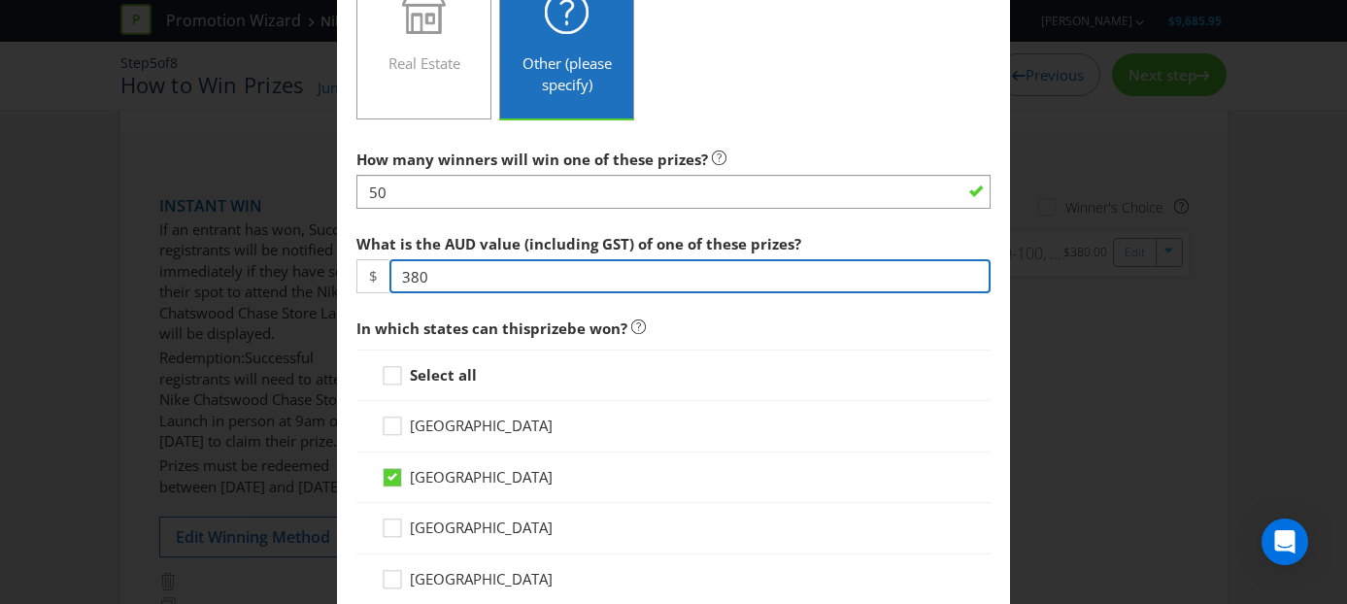
click at [430, 278] on input "380" at bounding box center [690, 276] width 602 height 34
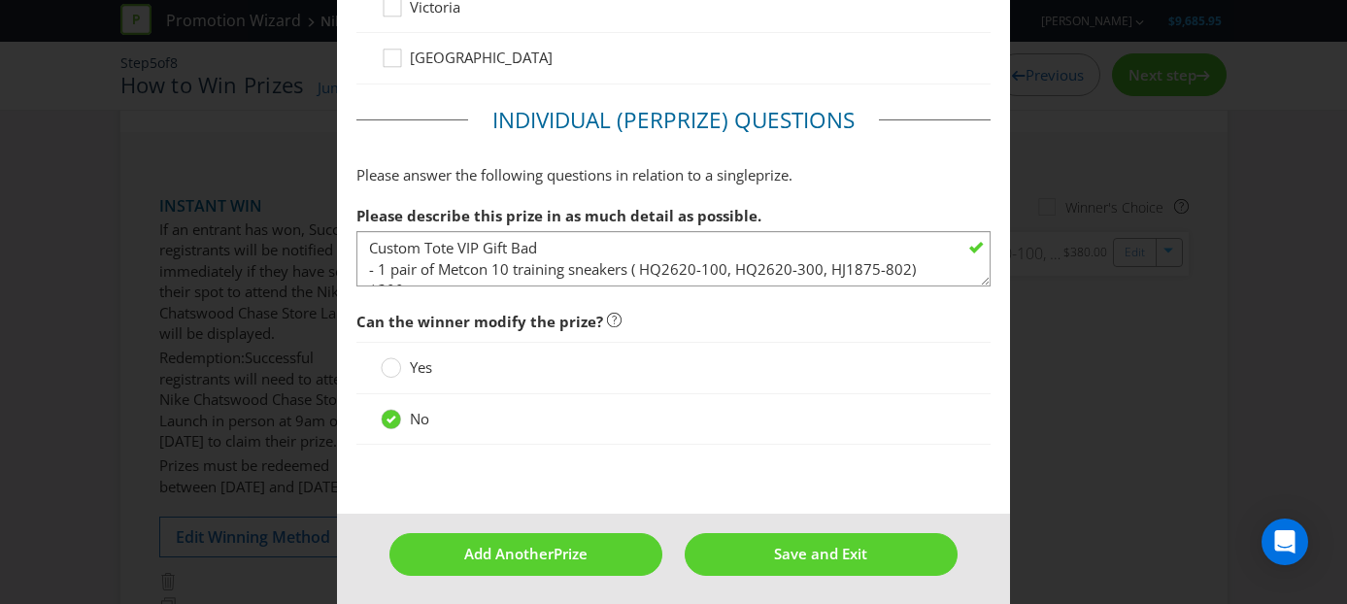
scroll to position [1421, 0]
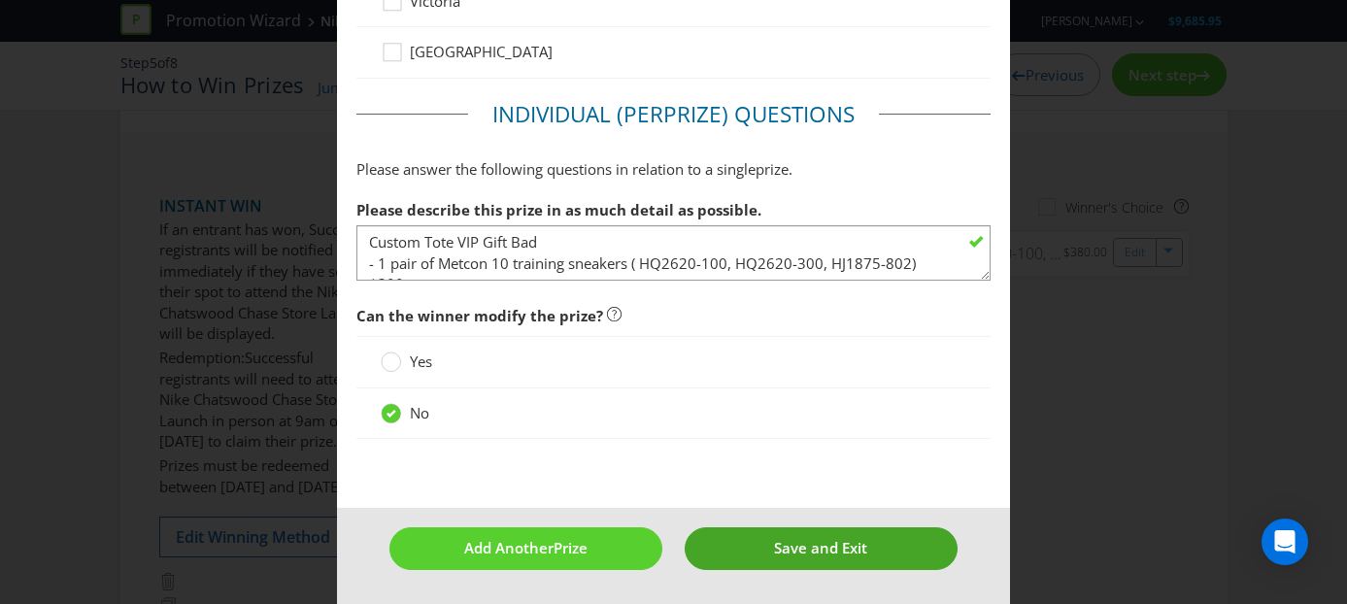
type input "366.20"
click at [811, 549] on span "Save and Exit" at bounding box center [820, 547] width 93 height 19
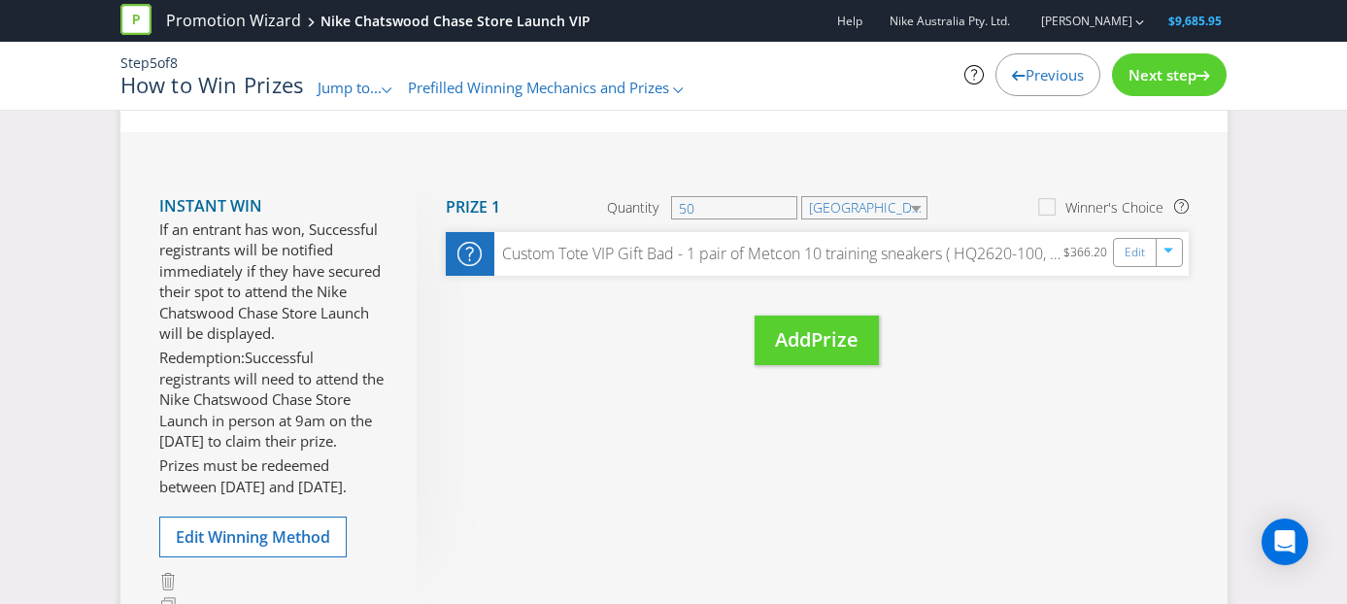
click at [1169, 68] on span "Next step" at bounding box center [1162, 74] width 68 height 19
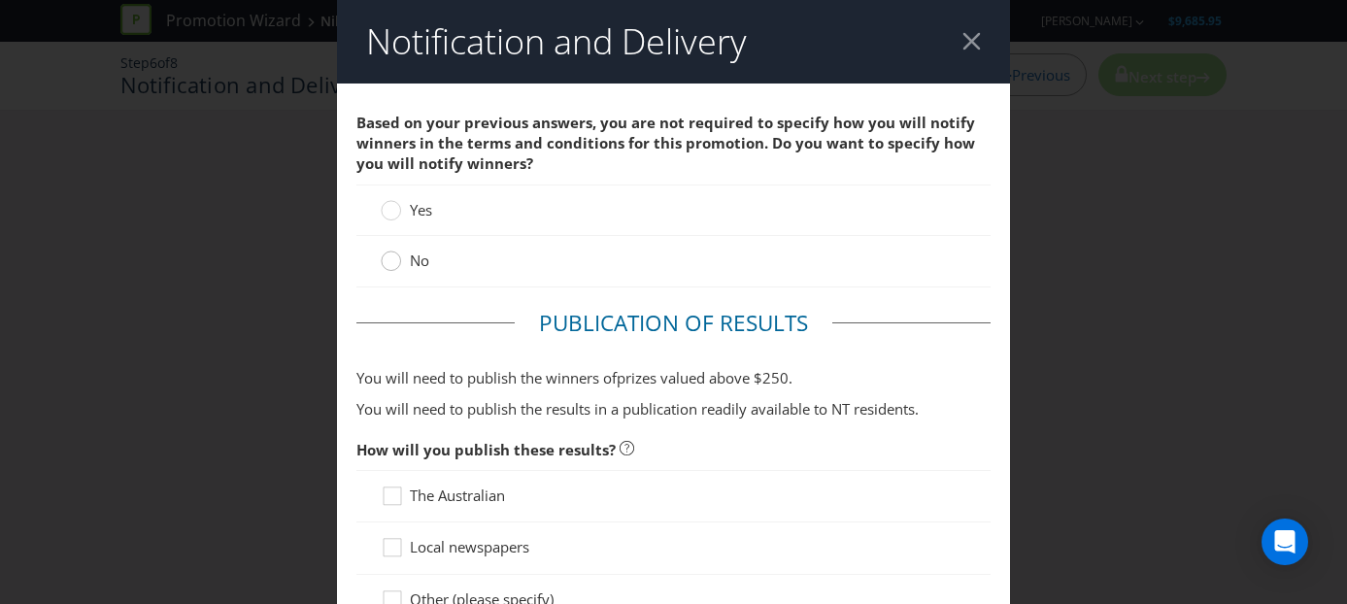
click at [390, 255] on div at bounding box center [391, 255] width 10 height 10
click at [0, 0] on input "No" at bounding box center [0, 0] width 0 height 0
click at [969, 33] on div at bounding box center [971, 41] width 18 height 18
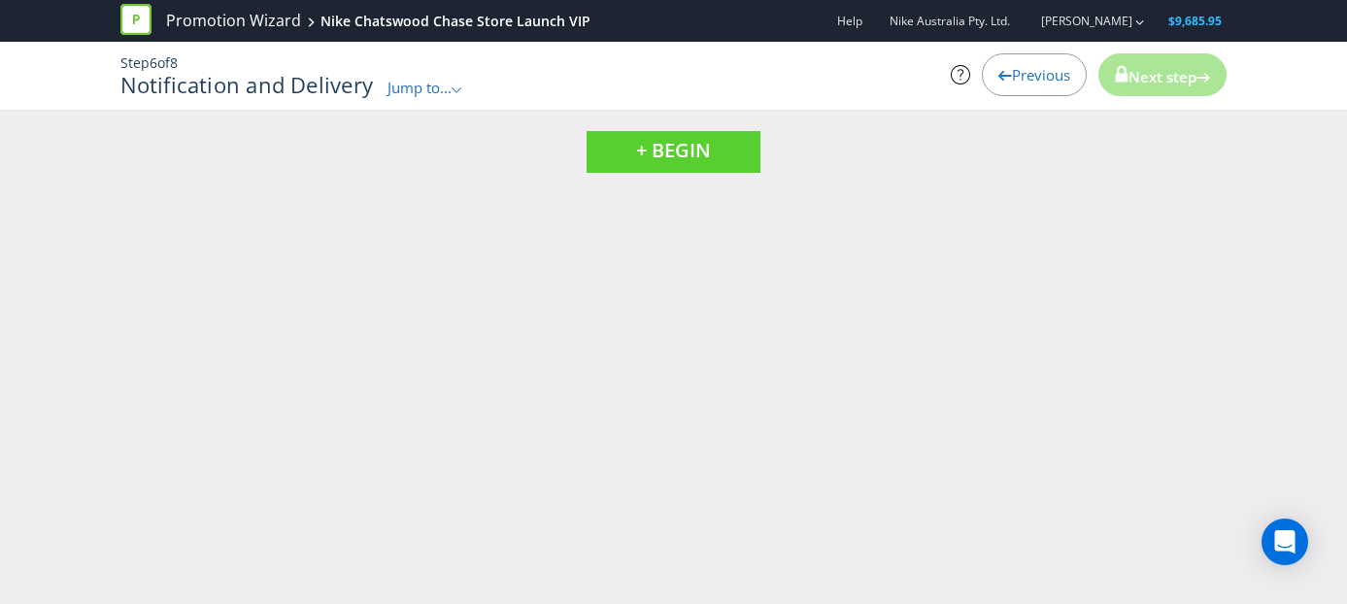
click at [1028, 62] on div "Previous" at bounding box center [1034, 74] width 105 height 43
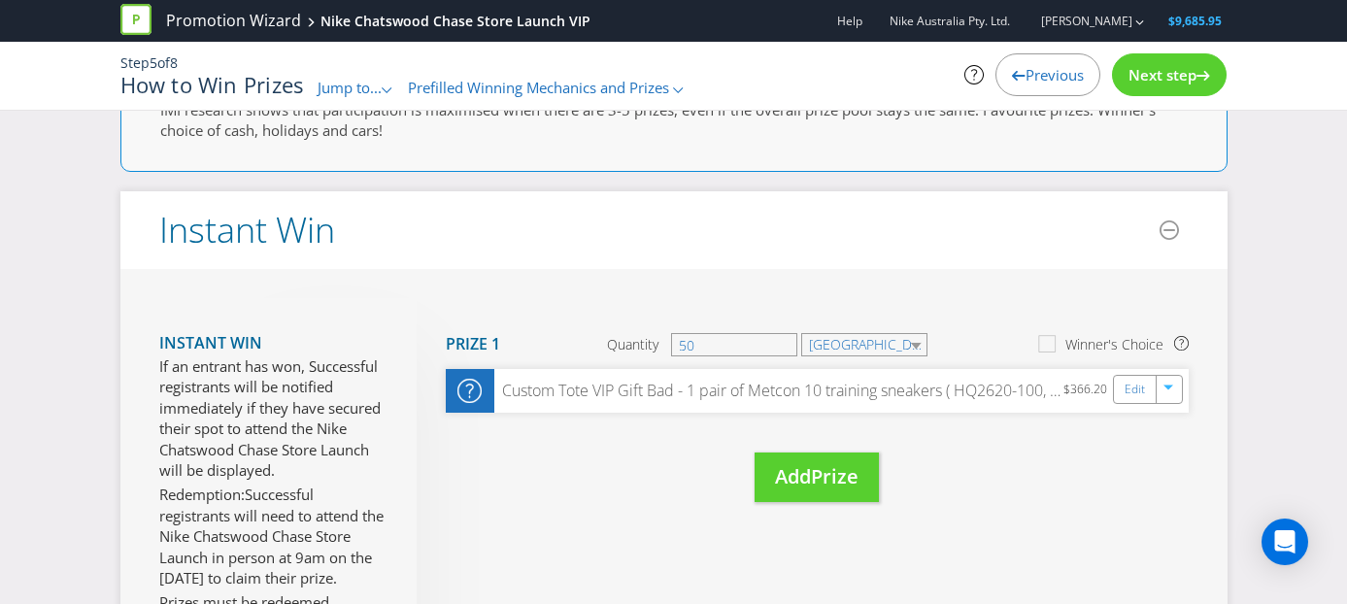
scroll to position [240, 0]
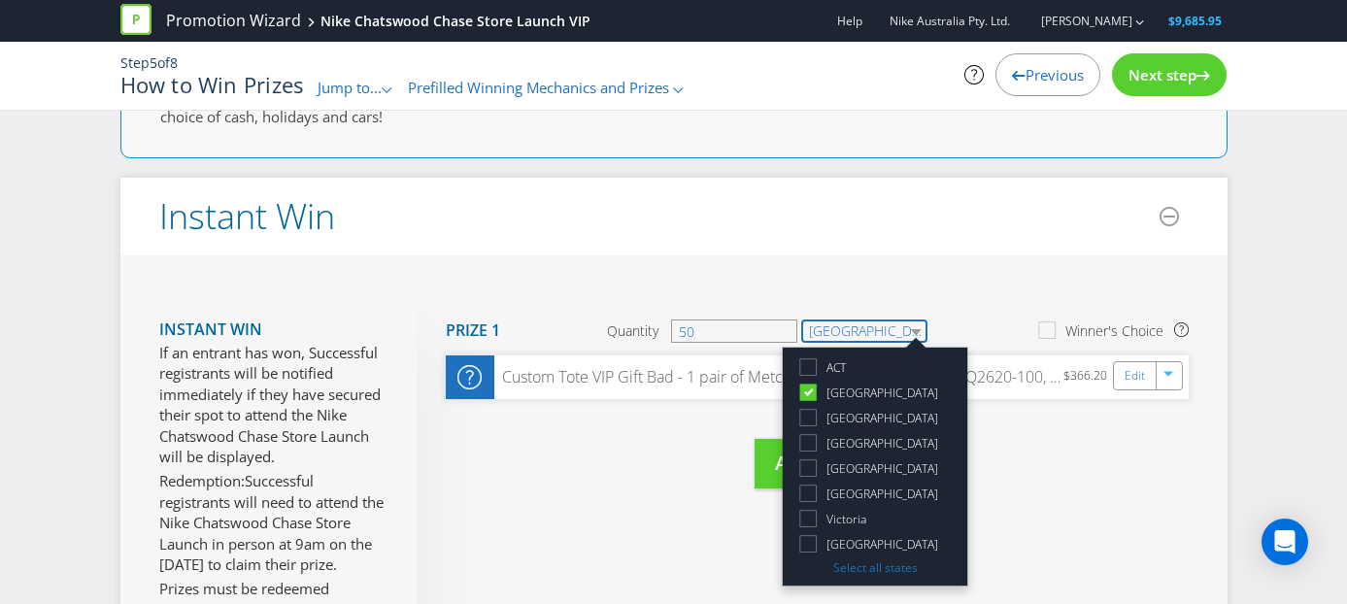
click at [918, 329] on select "[GEOGRAPHIC_DATA]" at bounding box center [864, 330] width 126 height 23
click at [965, 229] on header "Instant Win" at bounding box center [673, 217] width 1107 height 78
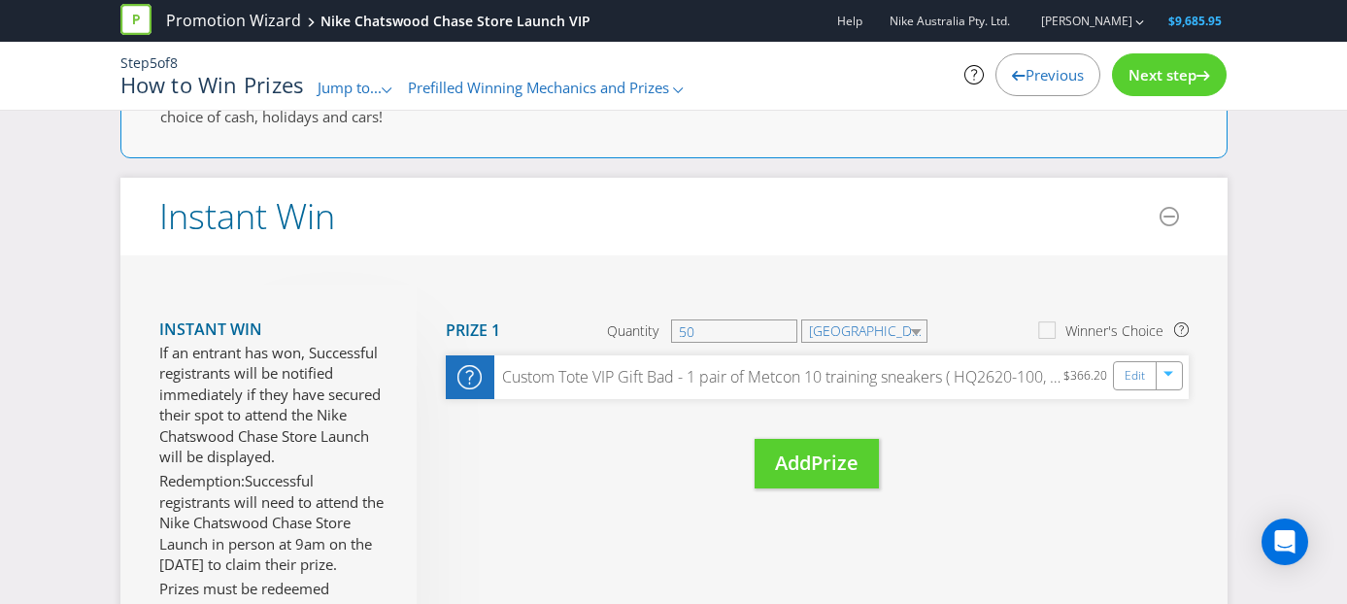
click at [1146, 77] on span "Next step" at bounding box center [1162, 74] width 68 height 19
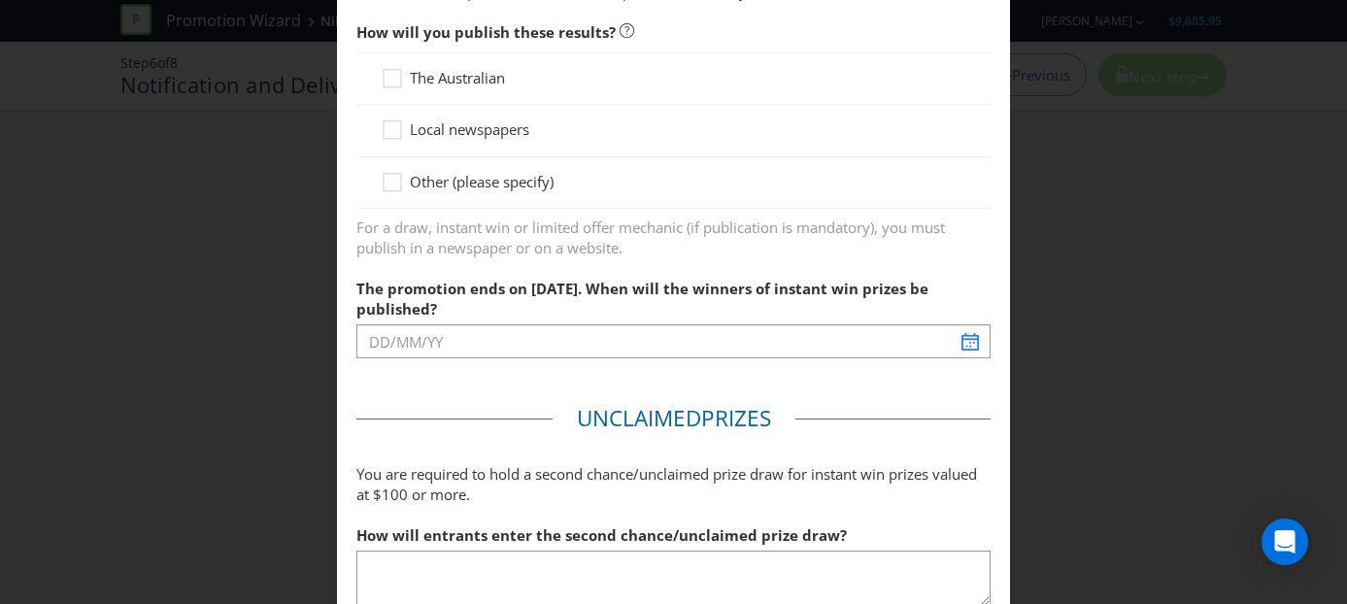
scroll to position [472, 0]
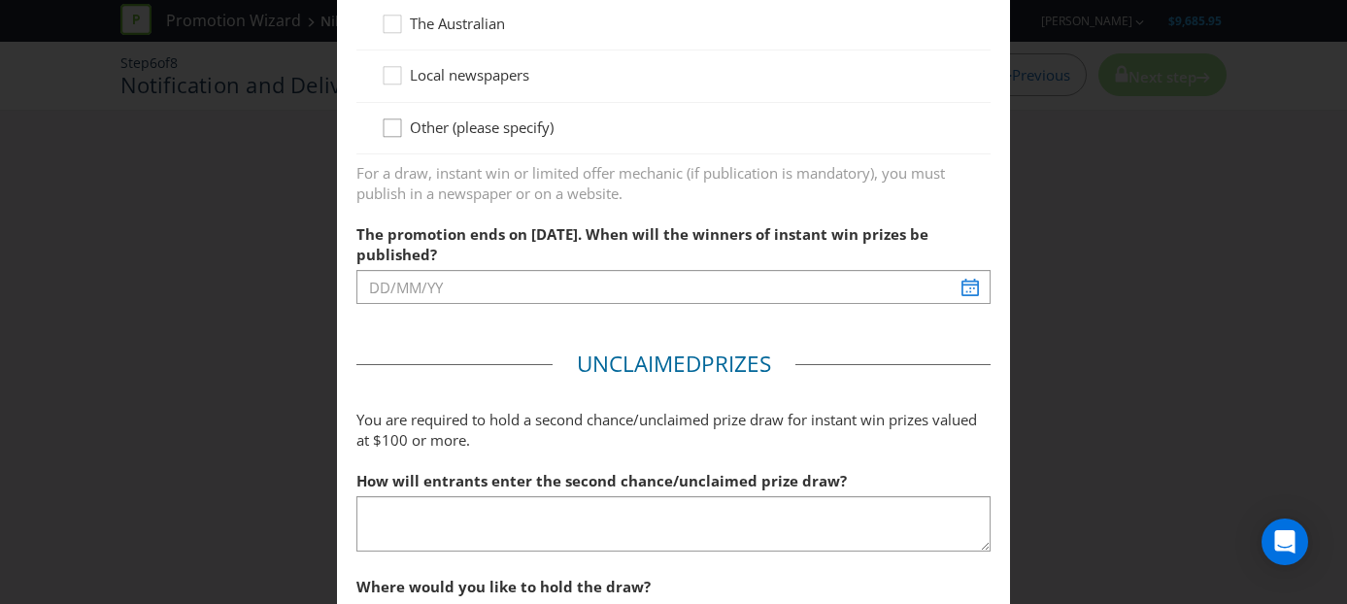
click at [396, 127] on icon at bounding box center [395, 131] width 29 height 29
click at [0, 0] on input "Other (please specify)" at bounding box center [0, 0] width 0 height 0
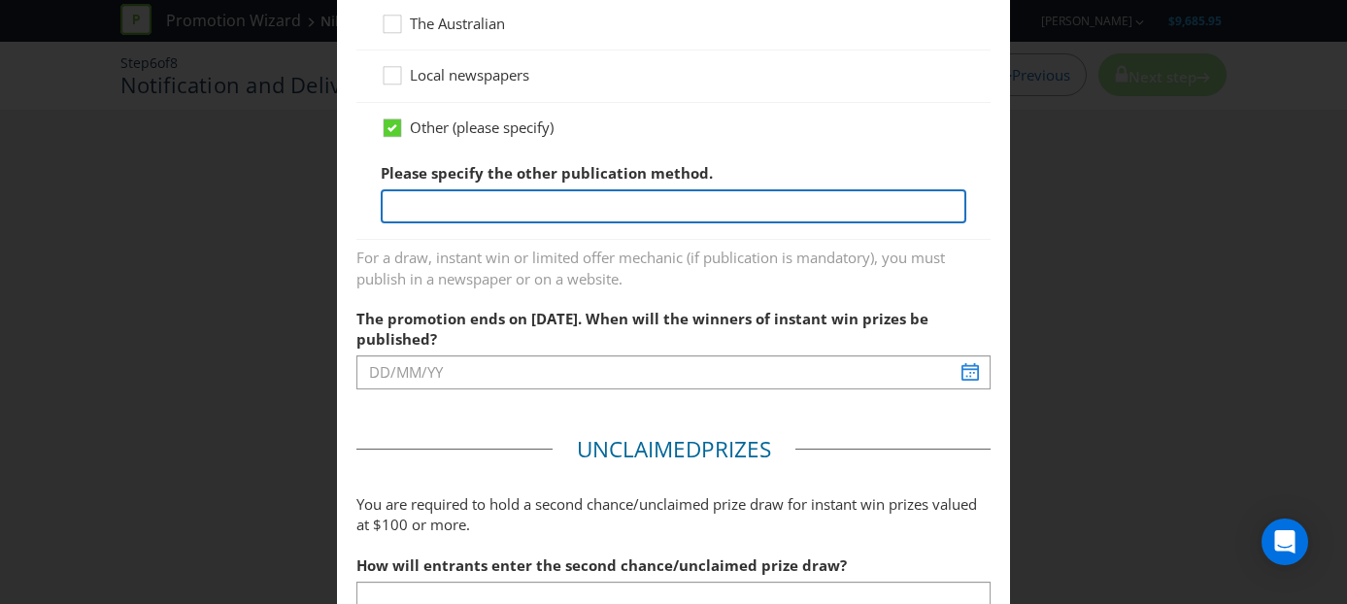
click at [551, 203] on input "text" at bounding box center [674, 206] width 587 height 34
type input "I"
click at [487, 206] on input "Successful re" at bounding box center [674, 206] width 587 height 34
click at [724, 205] on input "Successful registrants (winners) will be published on the CXP Nike" at bounding box center [674, 206] width 587 height 34
click at [821, 202] on input "Successful registrants (winners) will be housed on the CXP Nike" at bounding box center [674, 206] width 587 height 34
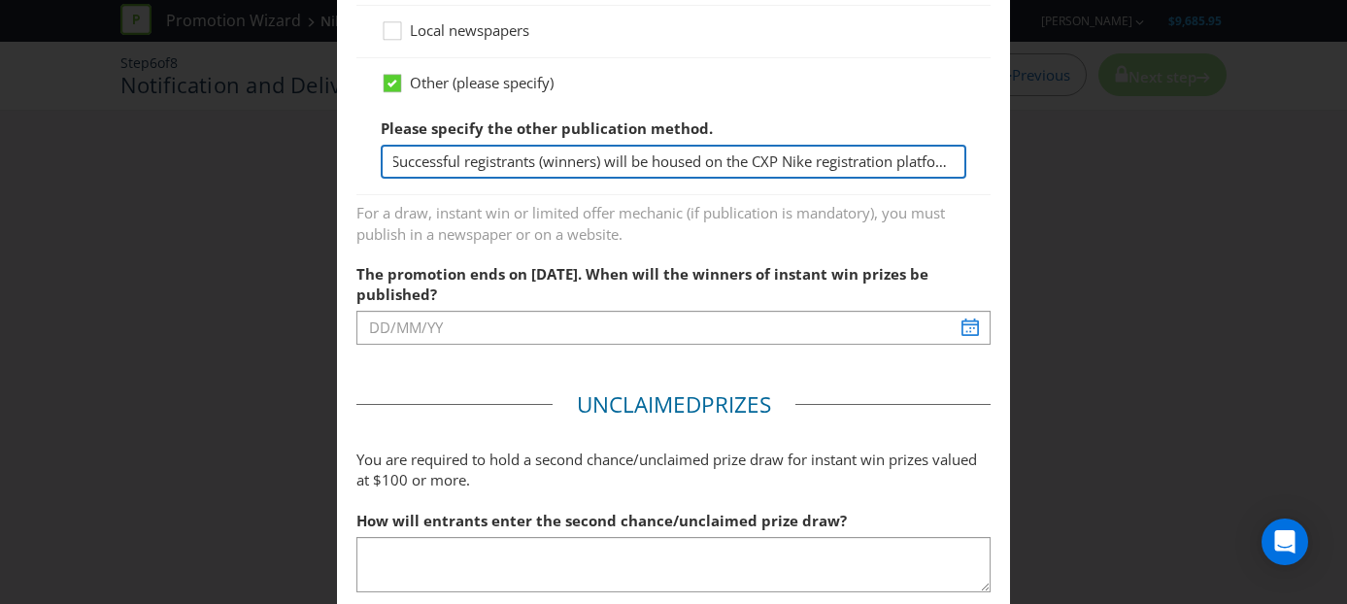
scroll to position [518, 0]
type input "Successful registrants (winners) will be housed on the CXP Nike registration pl…"
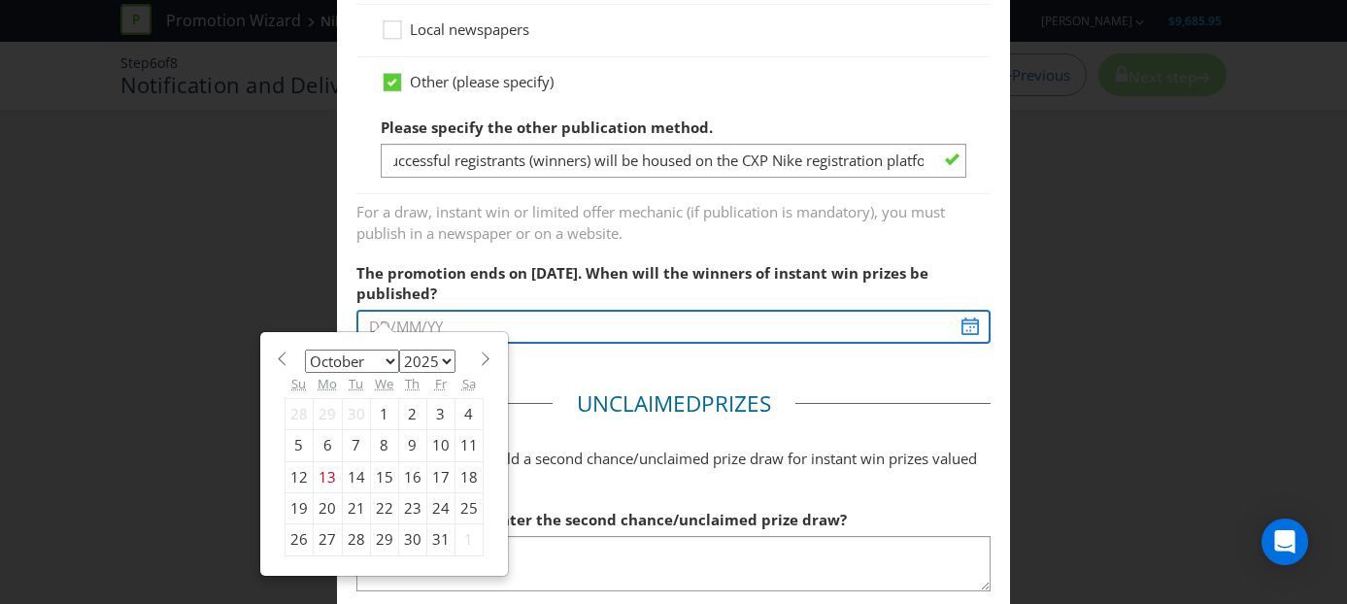
click at [469, 338] on div "The promotion ends on [DATE]. When will the winners of instant win prizes be pu…" at bounding box center [673, 298] width 635 height 91
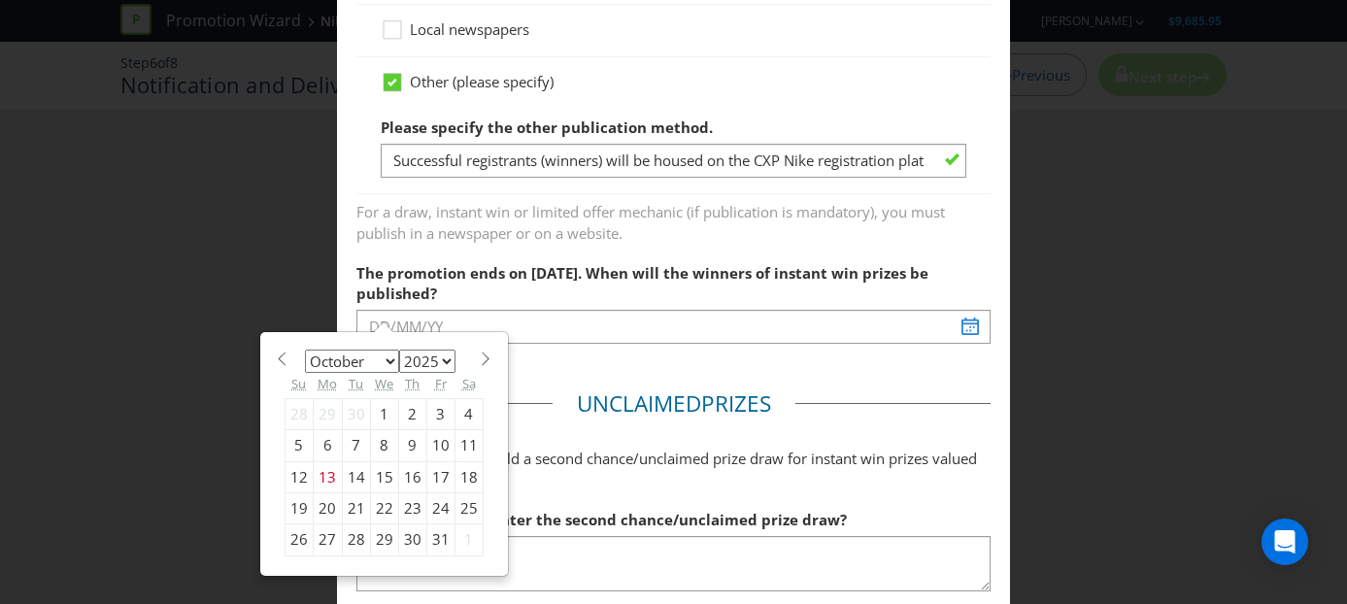
click at [410, 509] on div "23" at bounding box center [412, 508] width 28 height 31
type input "[DATE]"
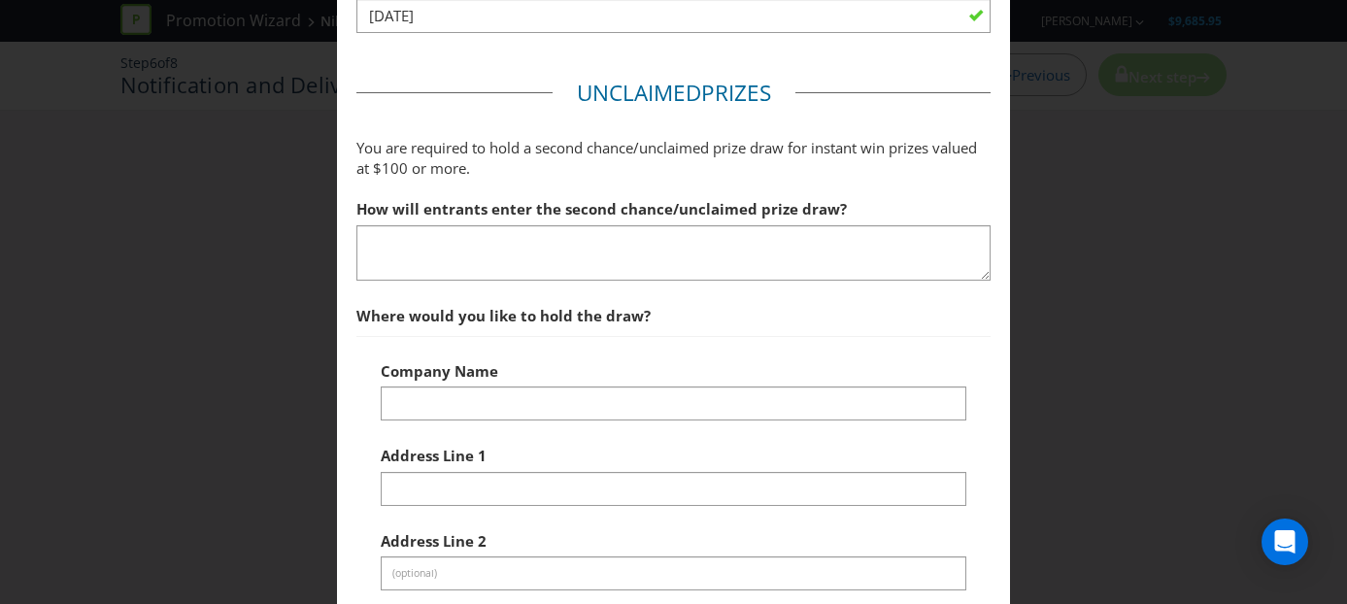
scroll to position [847, 0]
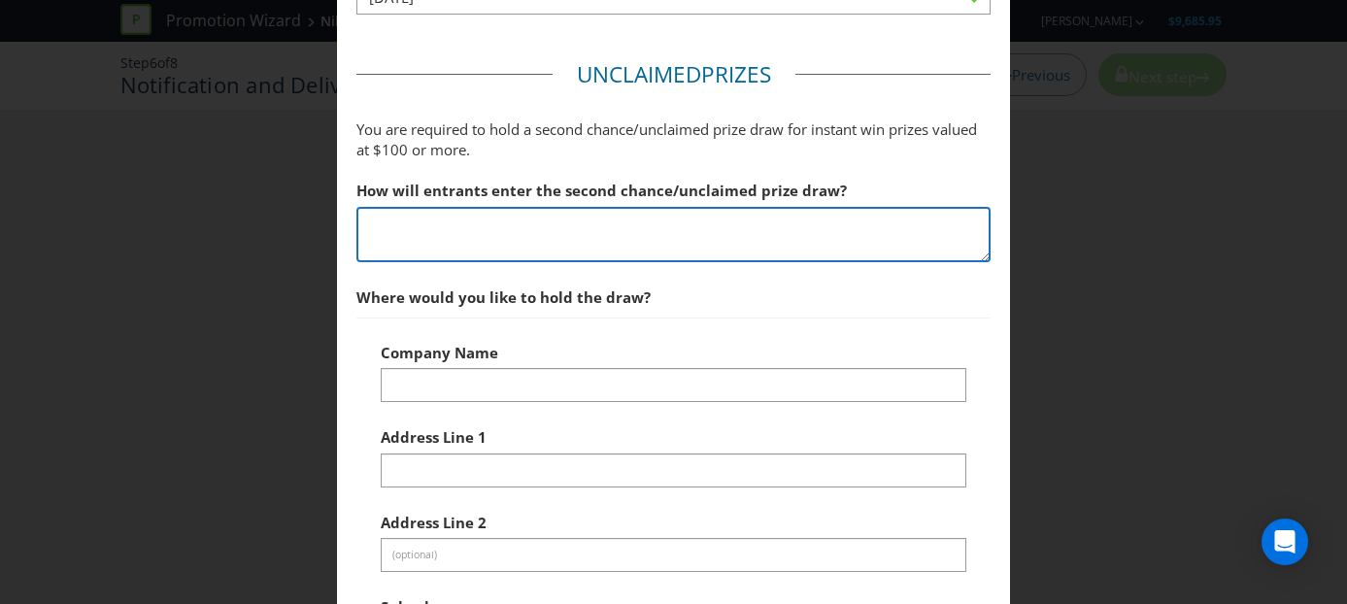
click at [437, 234] on textarea at bounding box center [673, 234] width 635 height 55
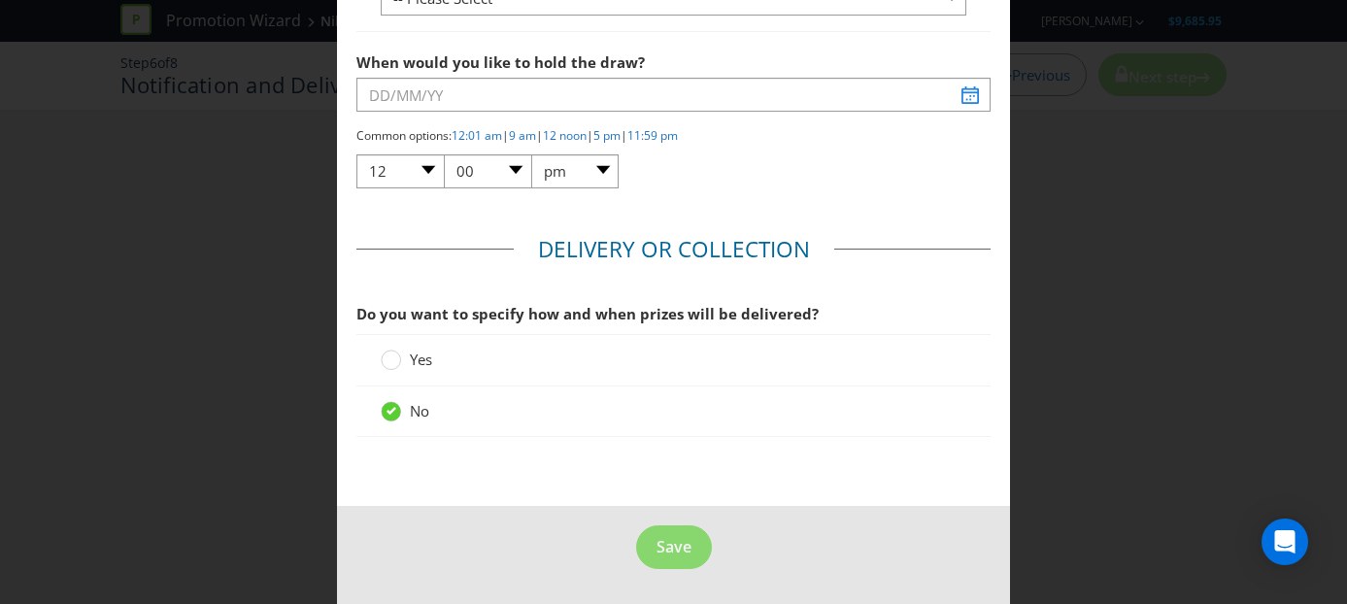
scroll to position [1656, 0]
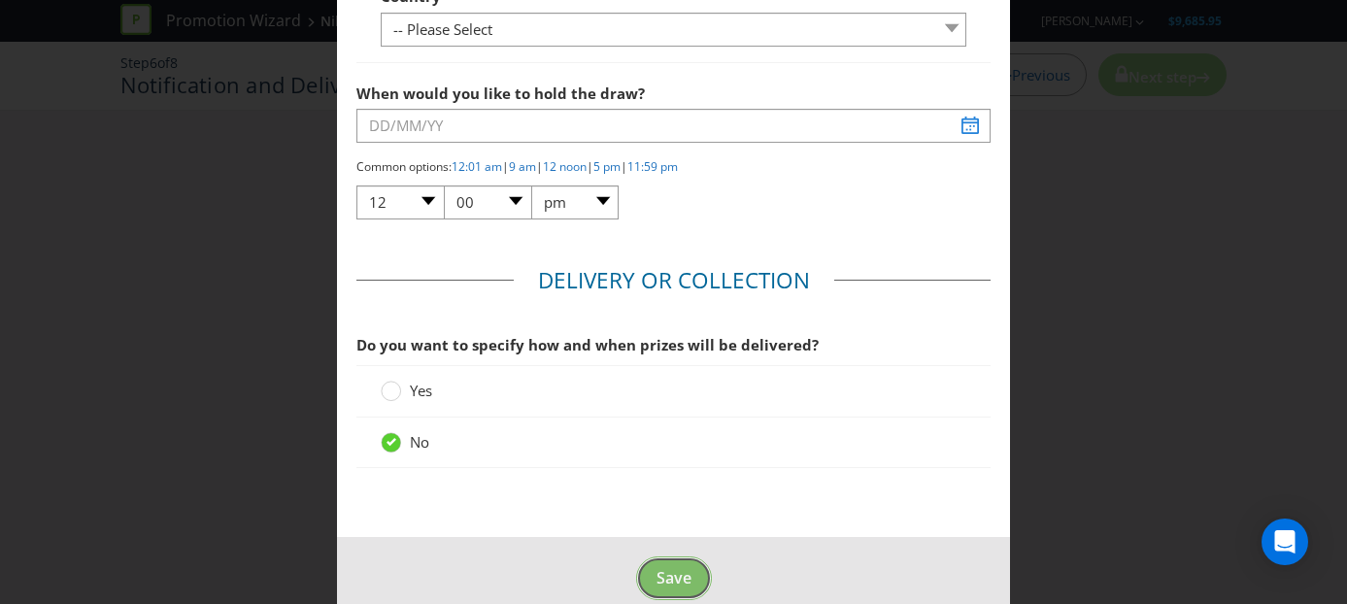
click at [701, 556] on button "Save" at bounding box center [674, 578] width 76 height 44
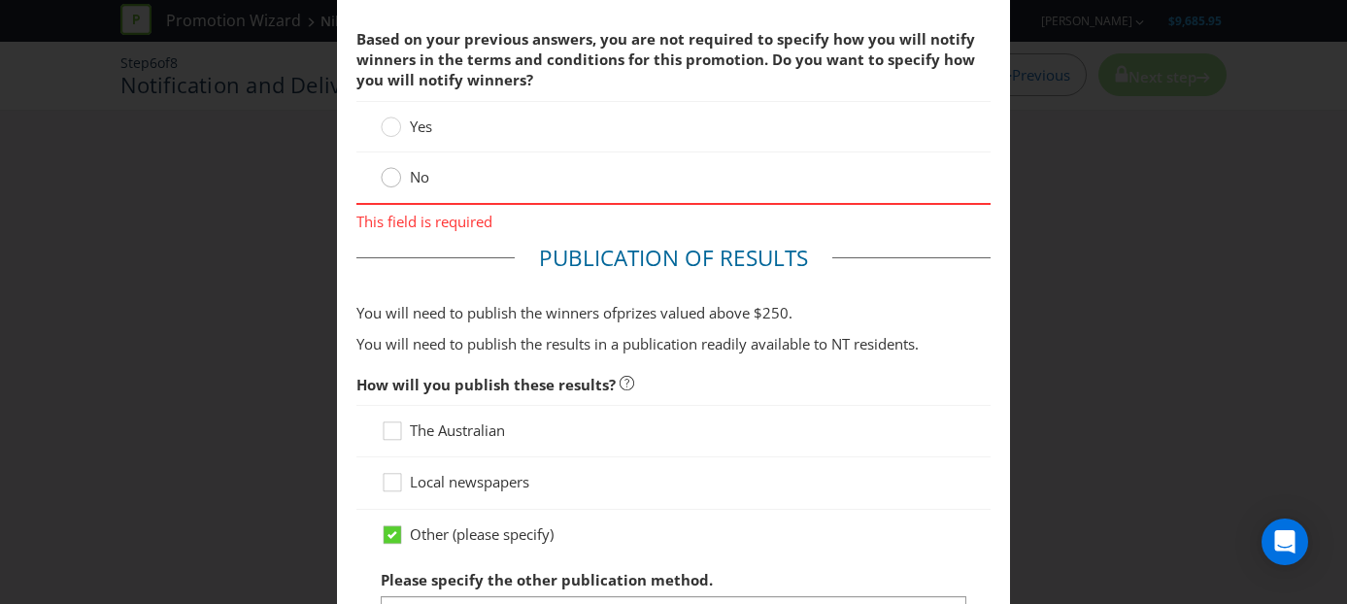
click at [390, 176] on circle at bounding box center [391, 177] width 19 height 19
click at [0, 0] on input "No" at bounding box center [0, 0] width 0 height 0
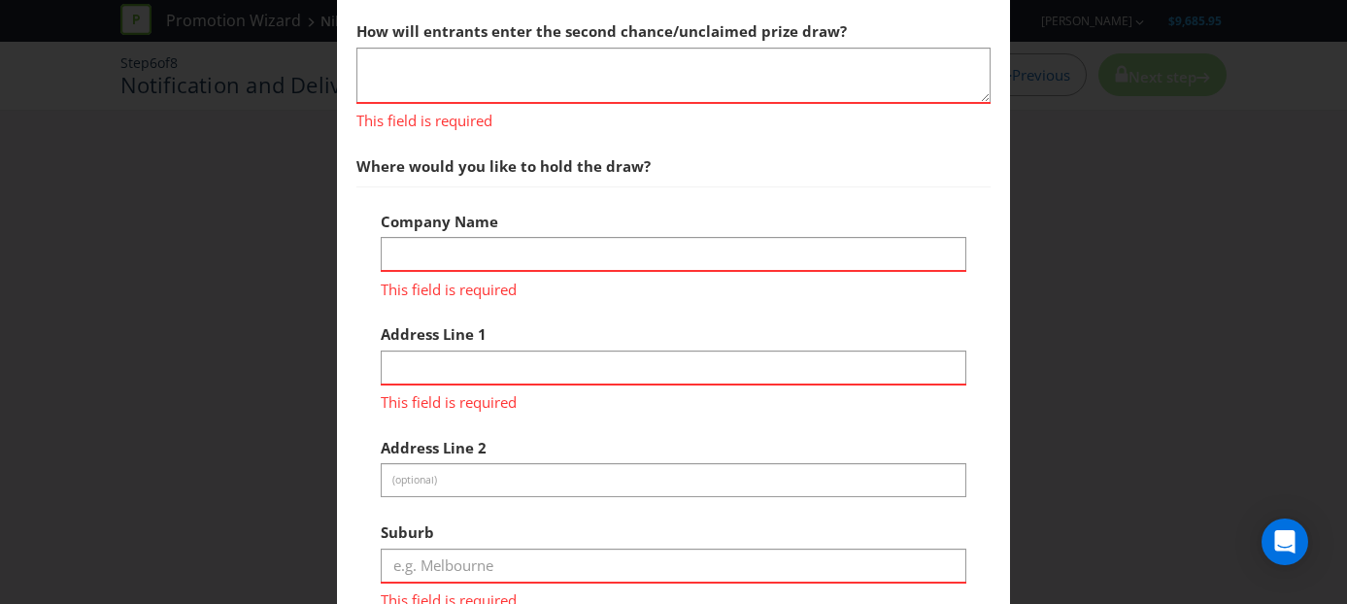
scroll to position [987, 0]
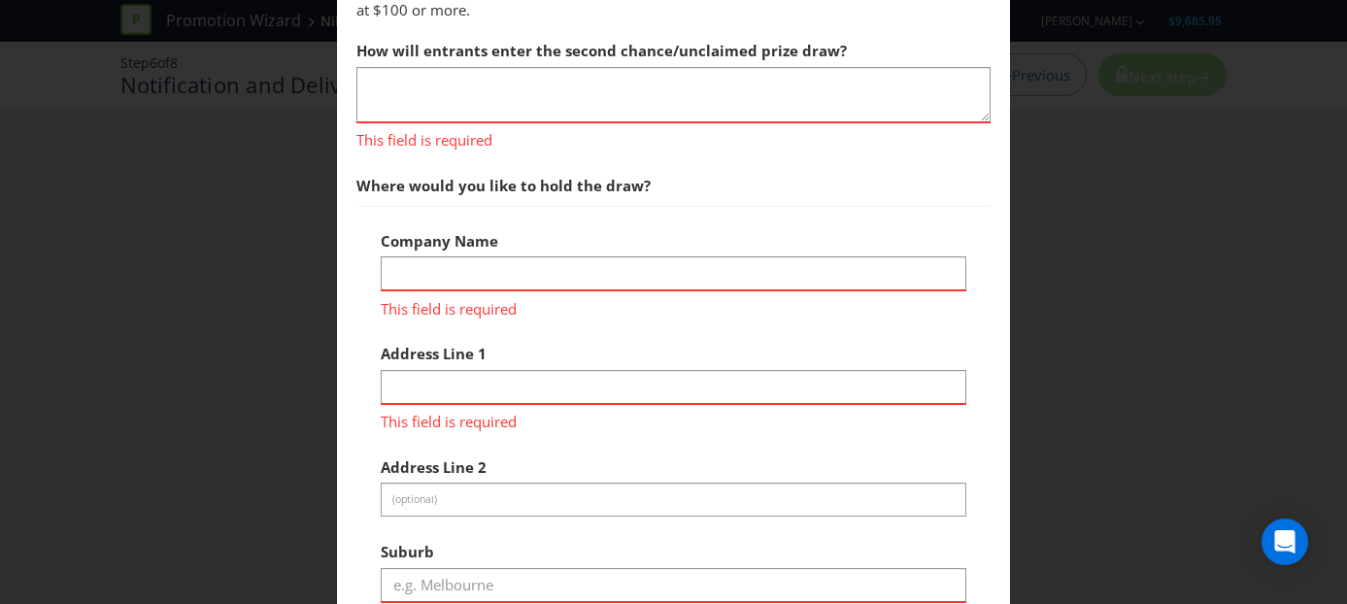
click at [449, 121] on div "This field is required" at bounding box center [673, 136] width 635 height 30
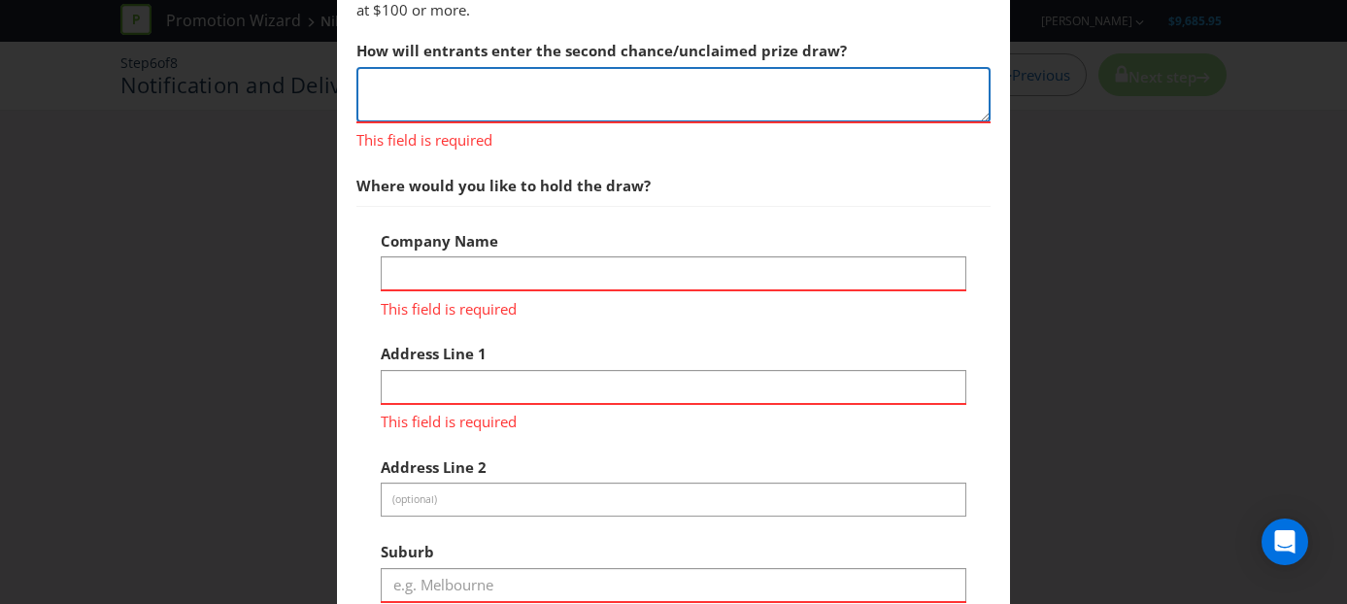
click at [444, 91] on textarea at bounding box center [673, 94] width 635 height 55
type textarea "N/A"
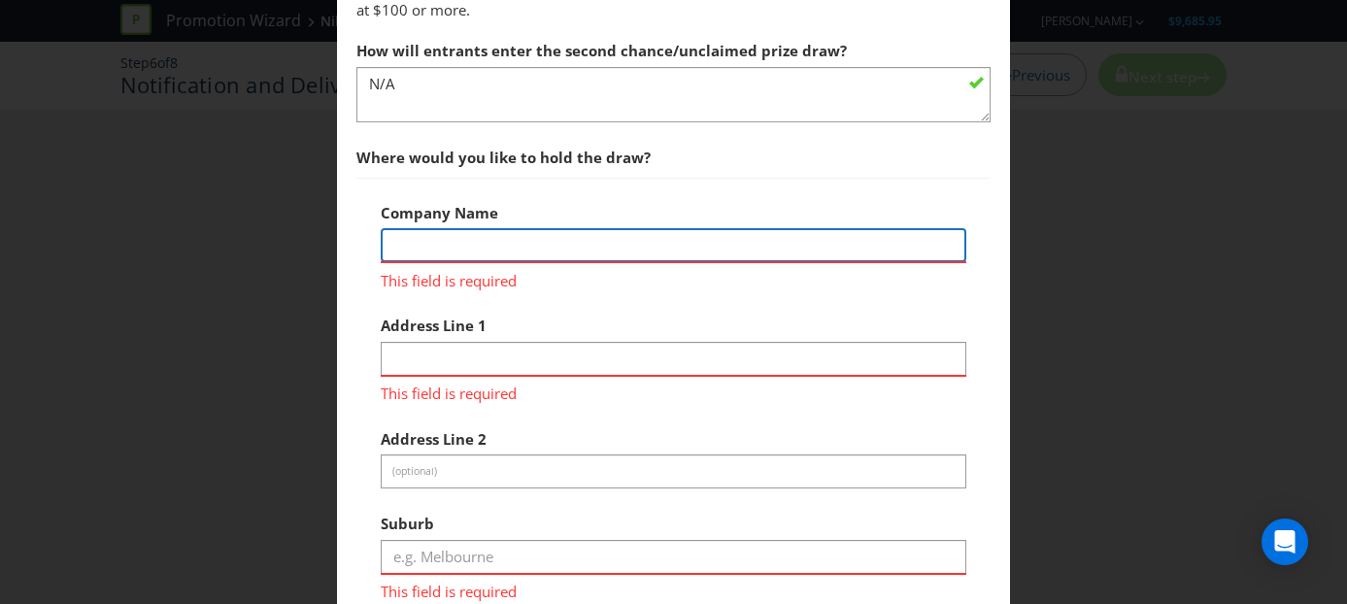
click at [433, 282] on div "Company Name This field is required" at bounding box center [674, 242] width 587 height 98
type input "N/A"
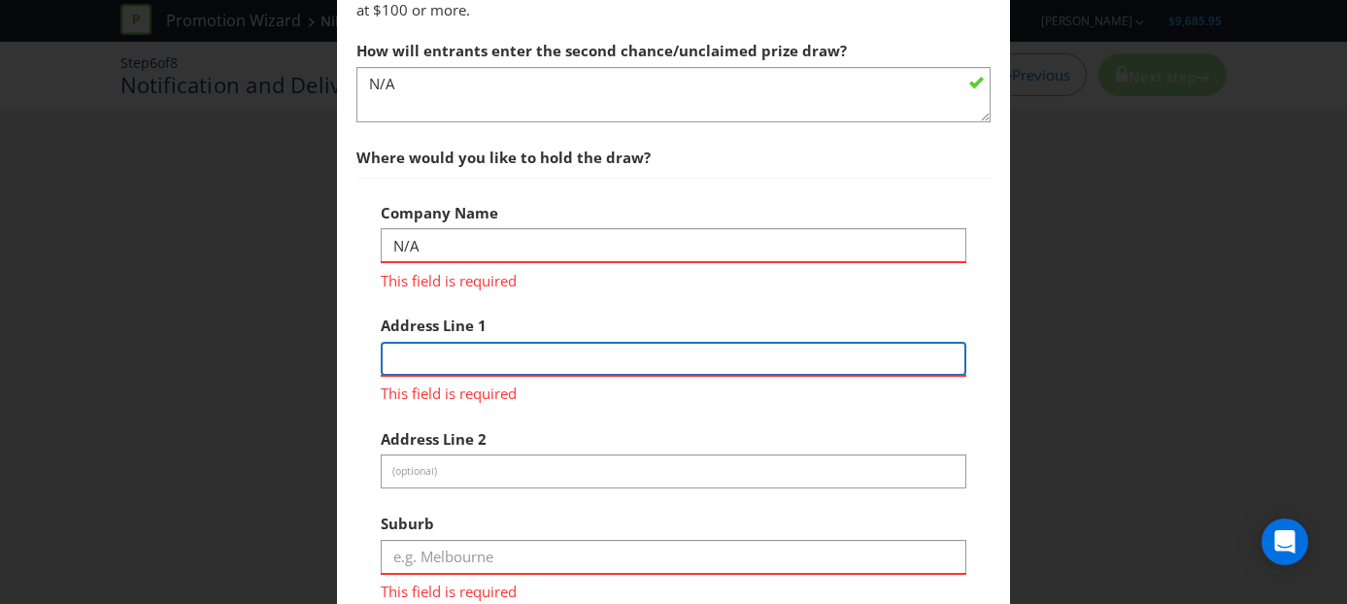
click at [442, 372] on div "Address Line 1 This field is required" at bounding box center [674, 355] width 587 height 98
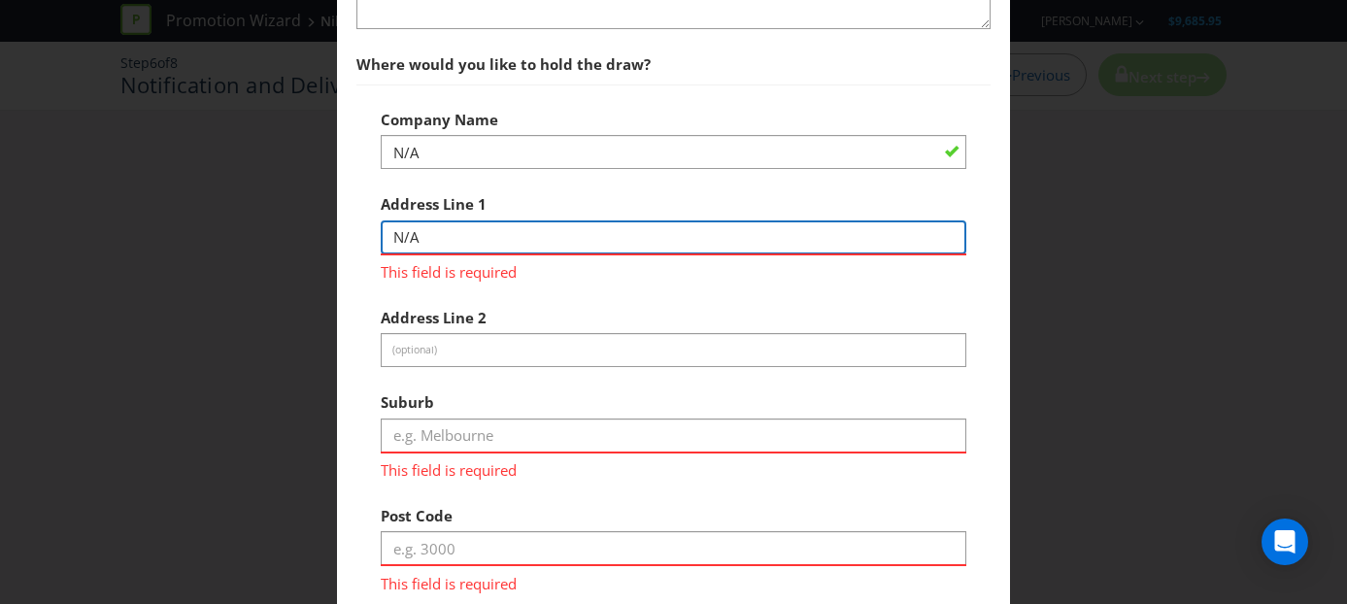
scroll to position [1102, 0]
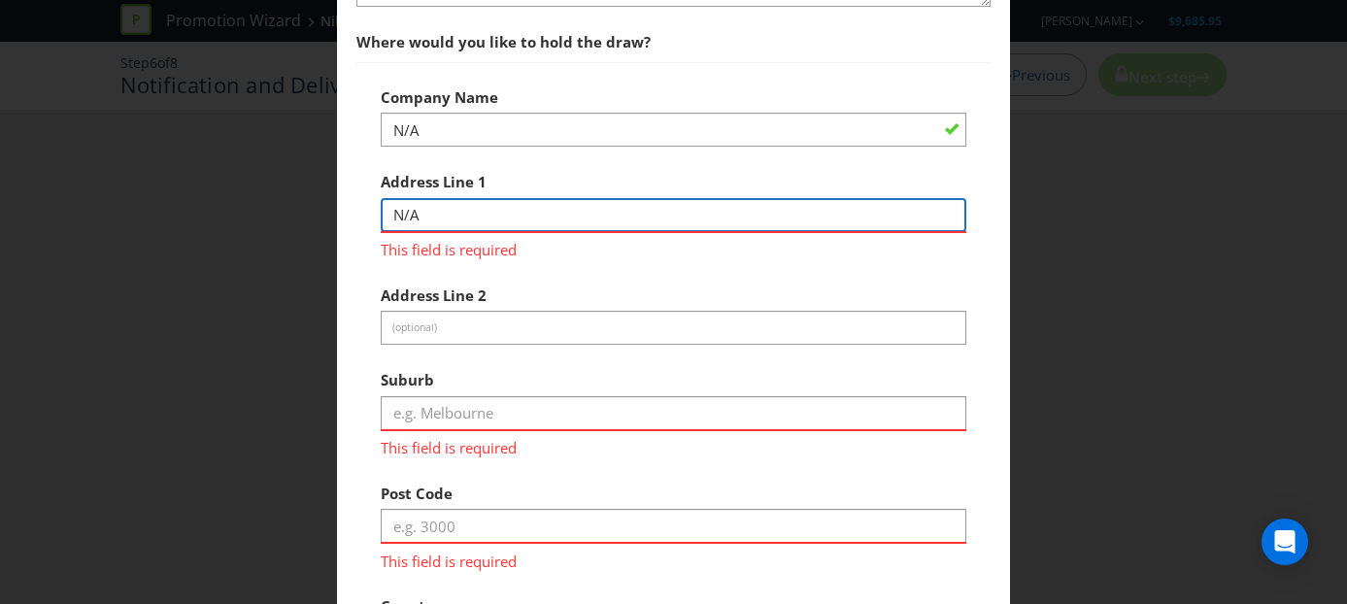
type input "N/A"
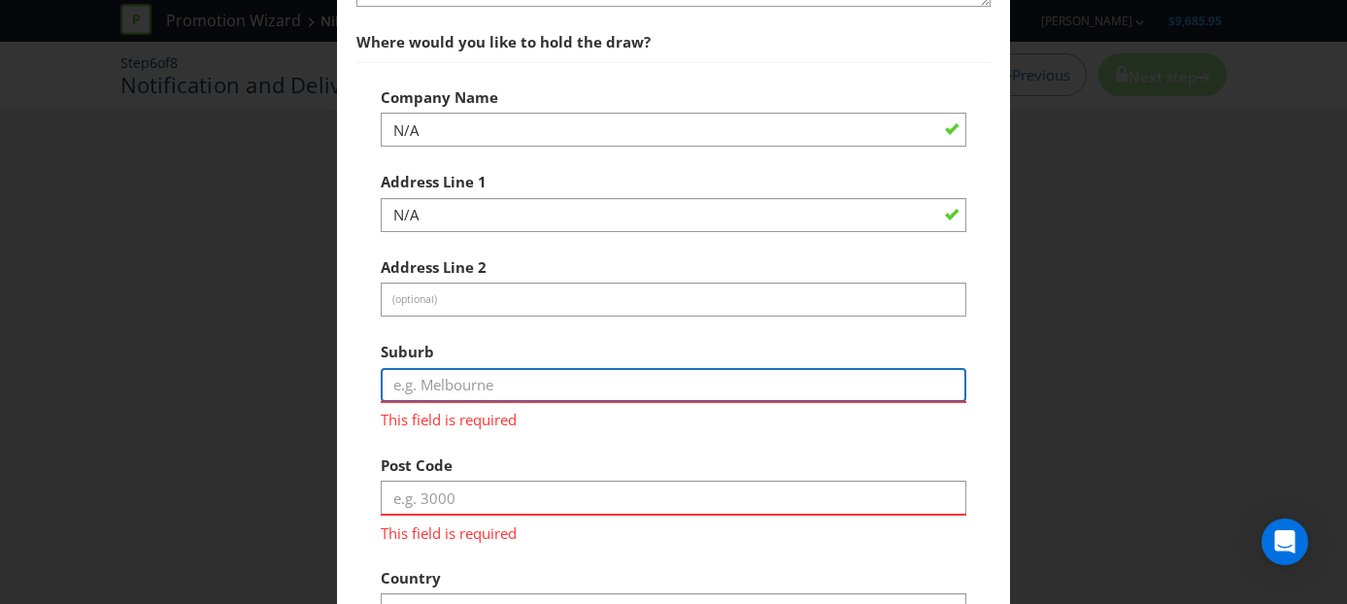
click at [454, 413] on div "Suburb This field is required" at bounding box center [674, 381] width 587 height 98
type input "N/A"
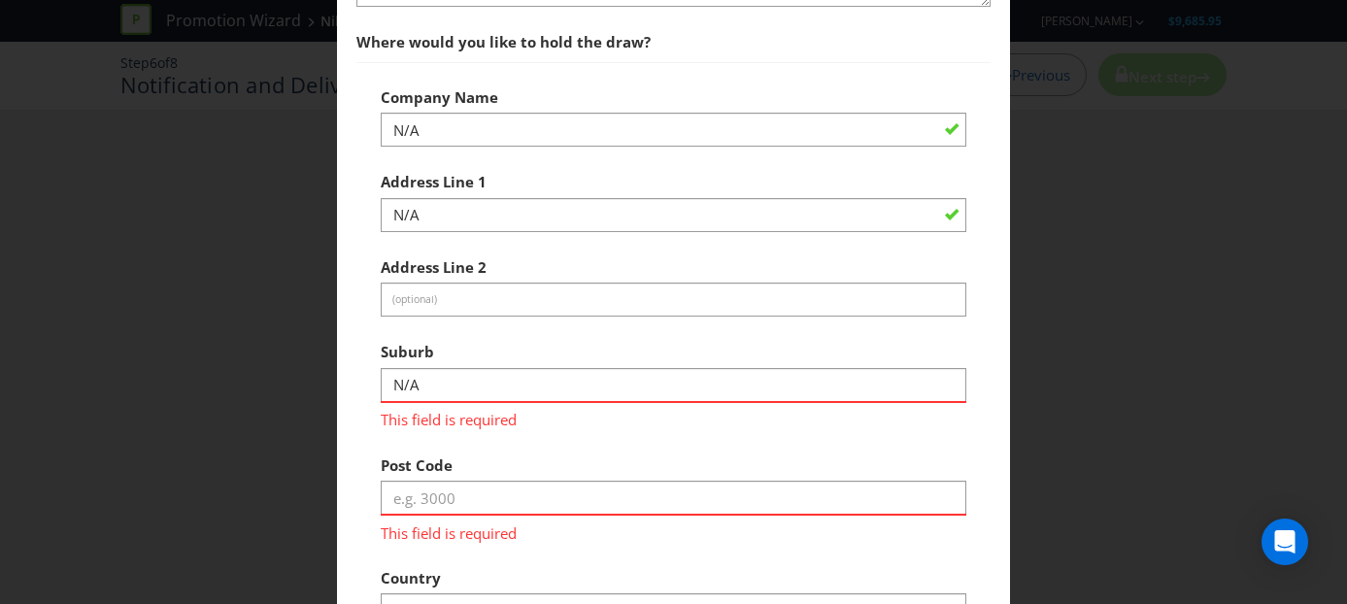
click at [517, 463] on div "Post Code This field is required" at bounding box center [674, 495] width 587 height 98
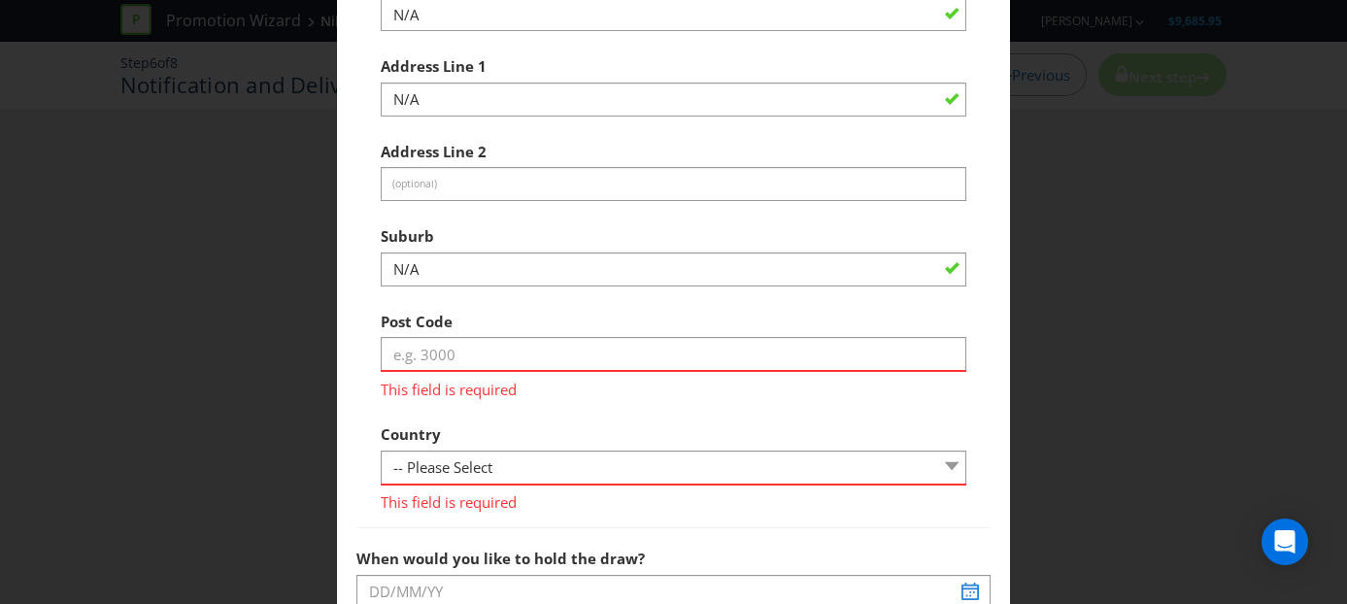
scroll to position [1225, 0]
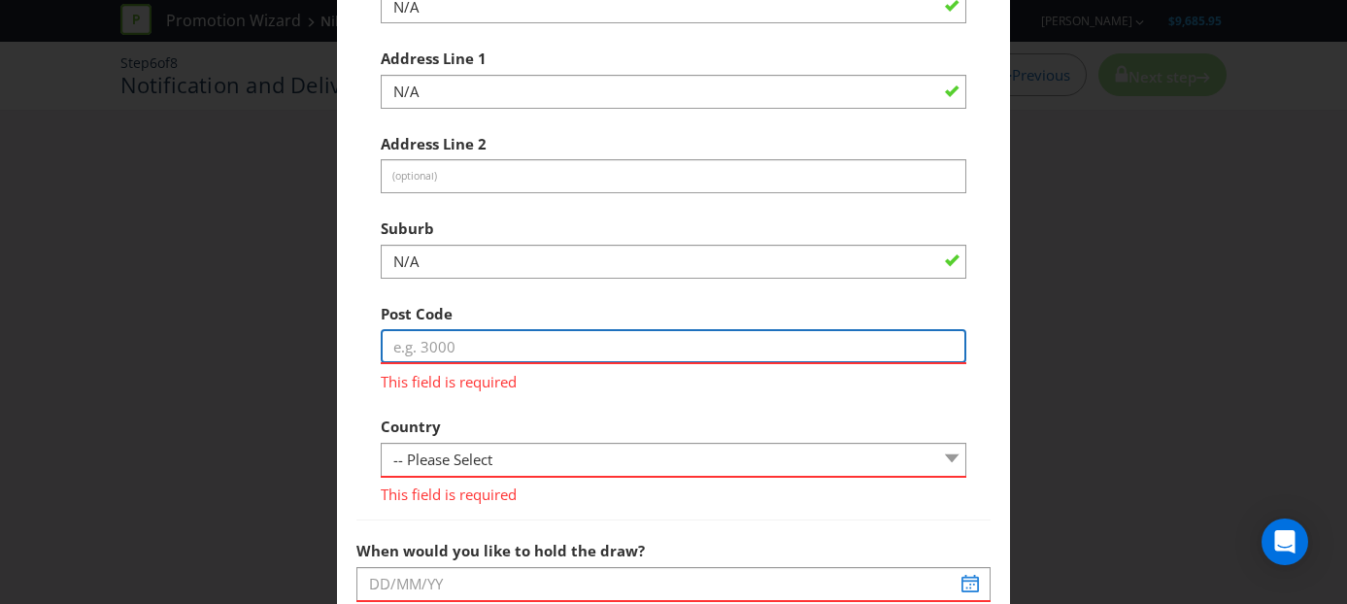
click at [459, 339] on input "text" at bounding box center [674, 346] width 587 height 34
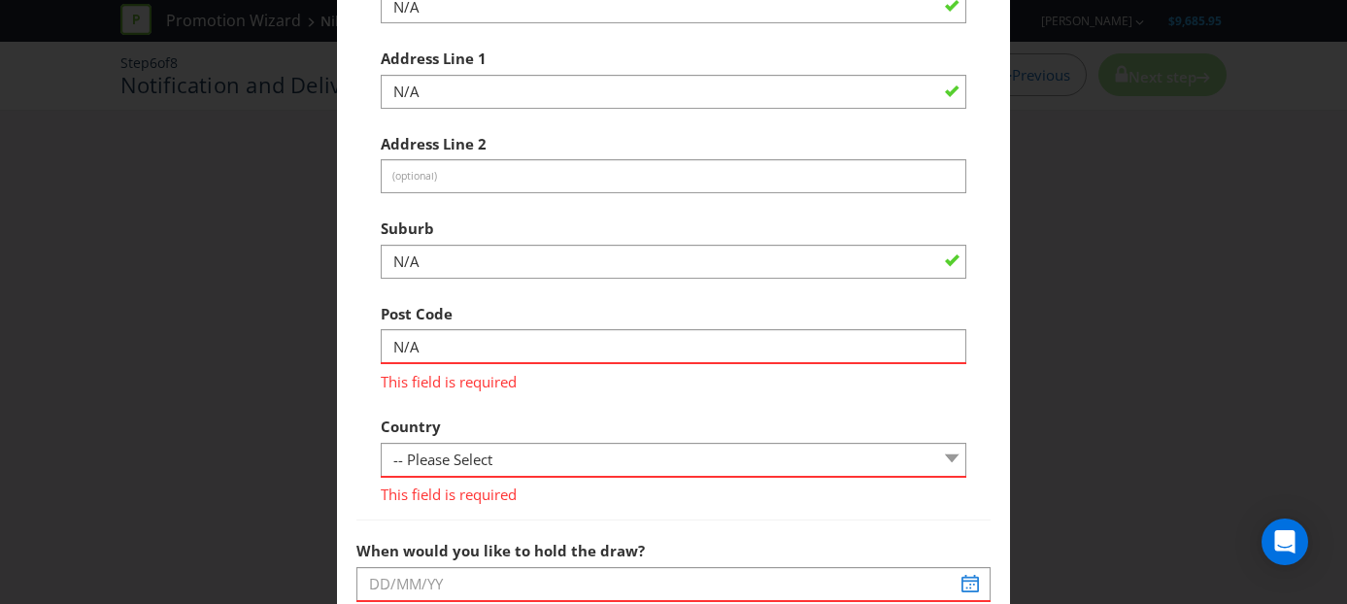
click at [500, 407] on div "Country -- Please Select [GEOGRAPHIC_DATA] [GEOGRAPHIC_DATA] This field is requ…" at bounding box center [674, 456] width 587 height 98
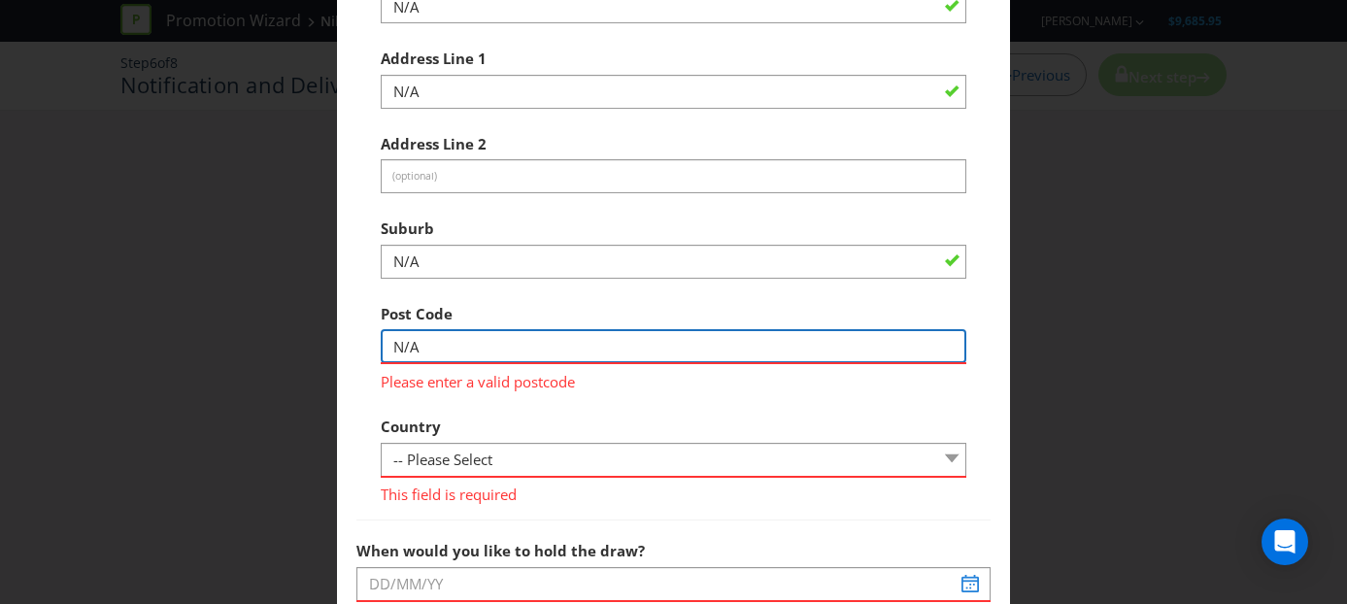
click at [484, 350] on input "N/A" at bounding box center [674, 346] width 587 height 34
type input "N"
type input "3000"
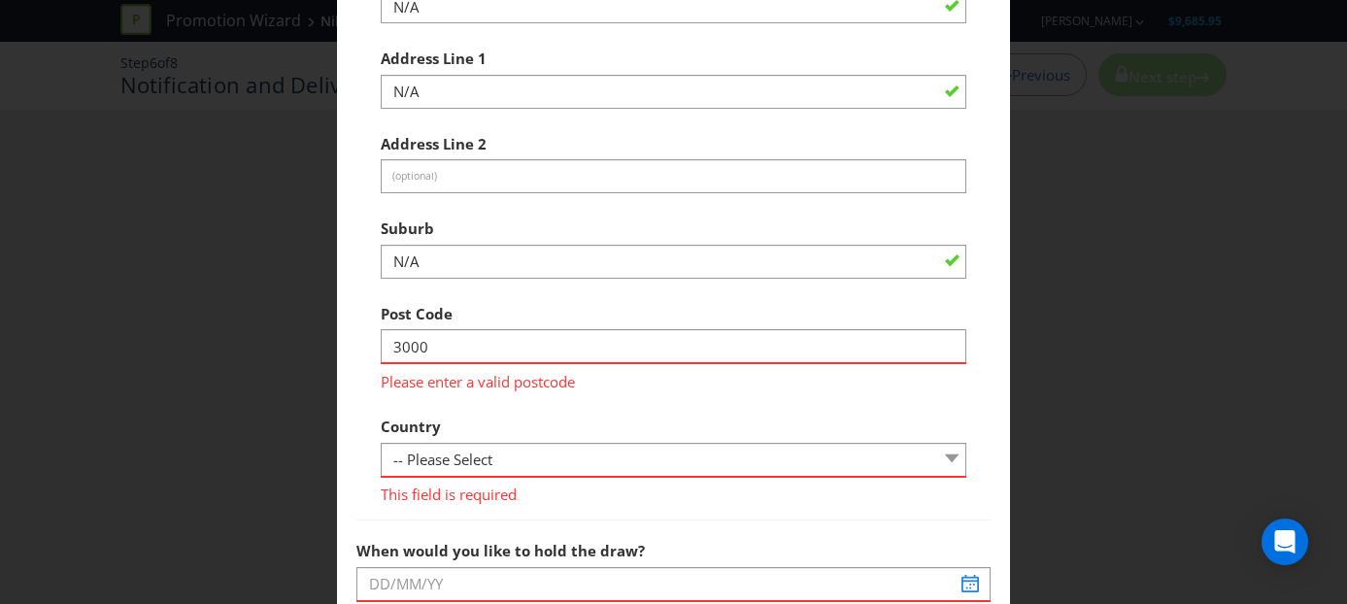
click at [426, 401] on div "Company Name N/A Address Line 1 N/A Address Line 2 (optional) Suburb N/A Post C…" at bounding box center [674, 229] width 587 height 551
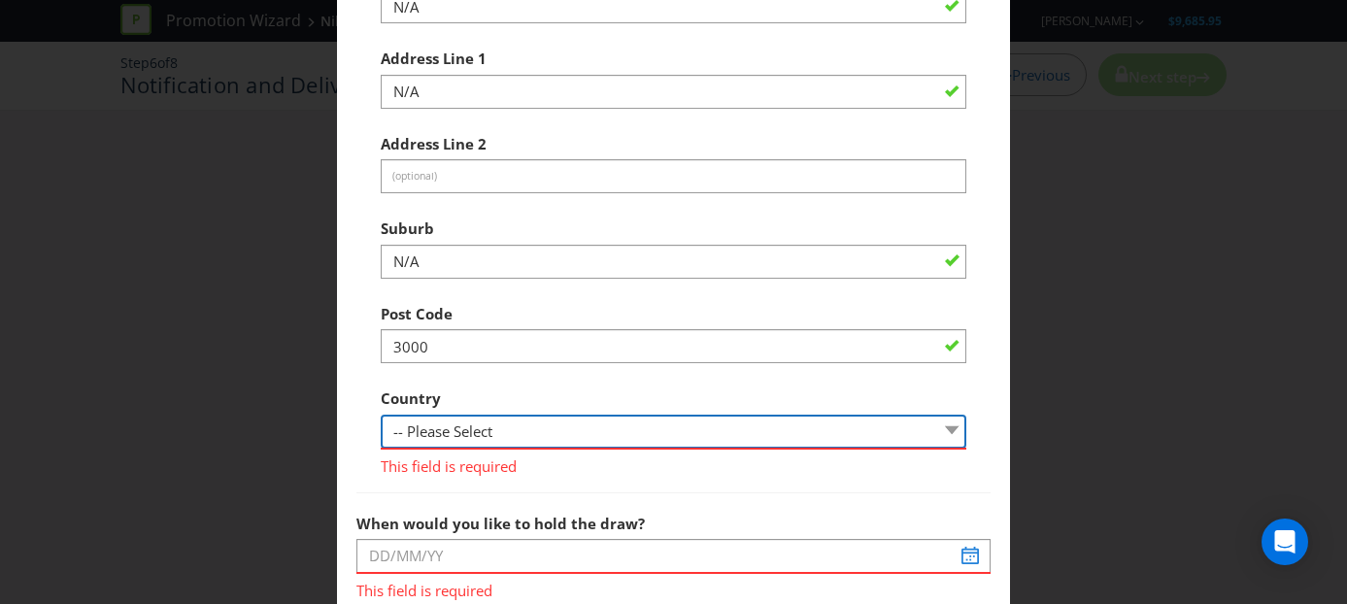
click at [445, 428] on select "-- Please Select [GEOGRAPHIC_DATA] [GEOGRAPHIC_DATA]" at bounding box center [674, 432] width 587 height 34
select select "AU"
click at [381, 415] on select "-- Please Select [GEOGRAPHIC_DATA] [GEOGRAPHIC_DATA]" at bounding box center [674, 432] width 587 height 34
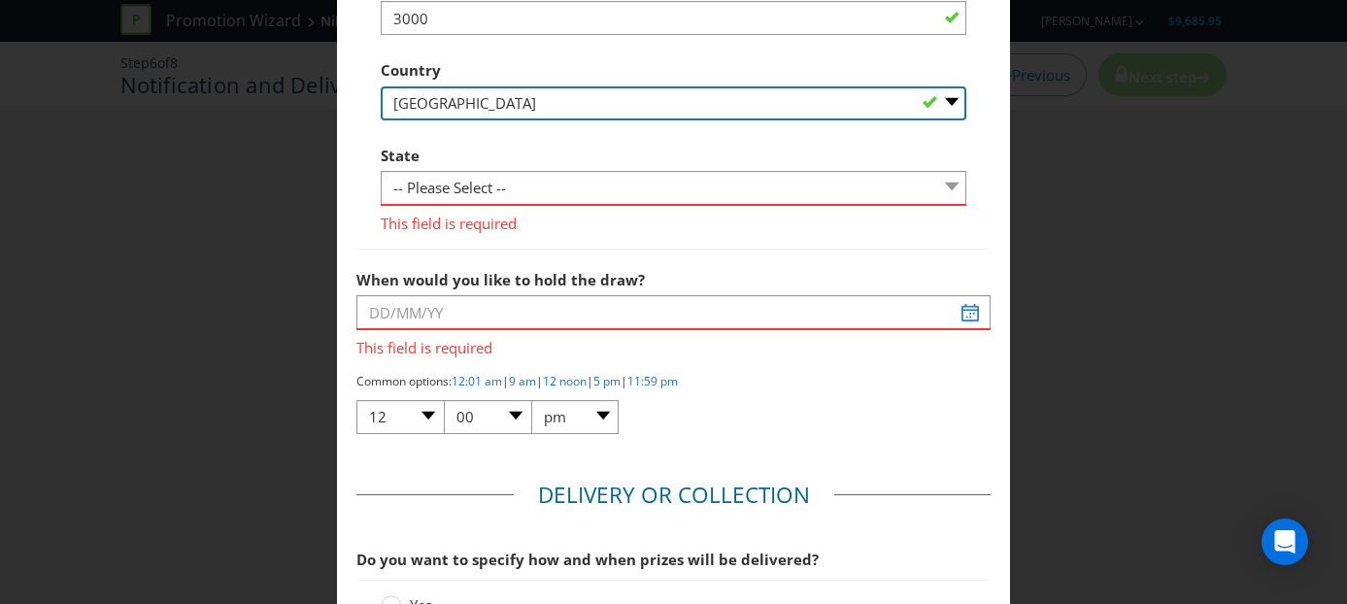
scroll to position [1618, 0]
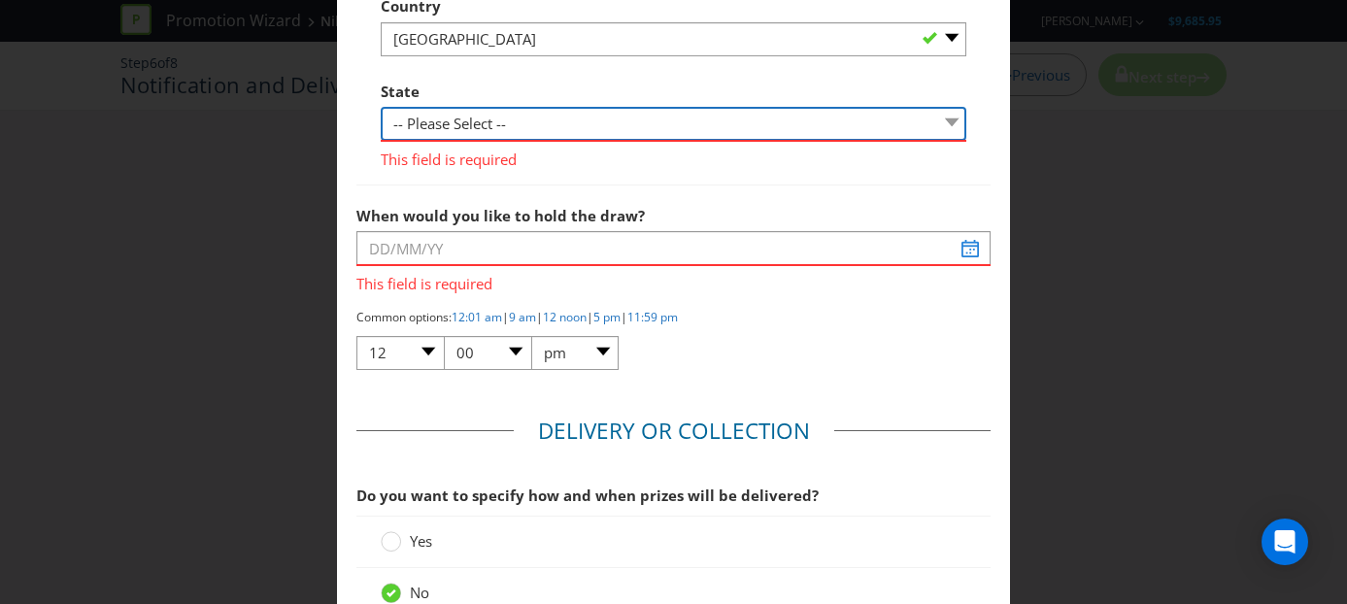
click at [457, 120] on select "-- Please Select -- [GEOGRAPHIC_DATA] [GEOGRAPHIC_DATA] [GEOGRAPHIC_DATA] [GEOG…" at bounding box center [674, 124] width 587 height 34
select select "VIC"
click at [381, 107] on select "-- Please Select -- [GEOGRAPHIC_DATA] [GEOGRAPHIC_DATA] [GEOGRAPHIC_DATA] [GEOG…" at bounding box center [674, 124] width 587 height 34
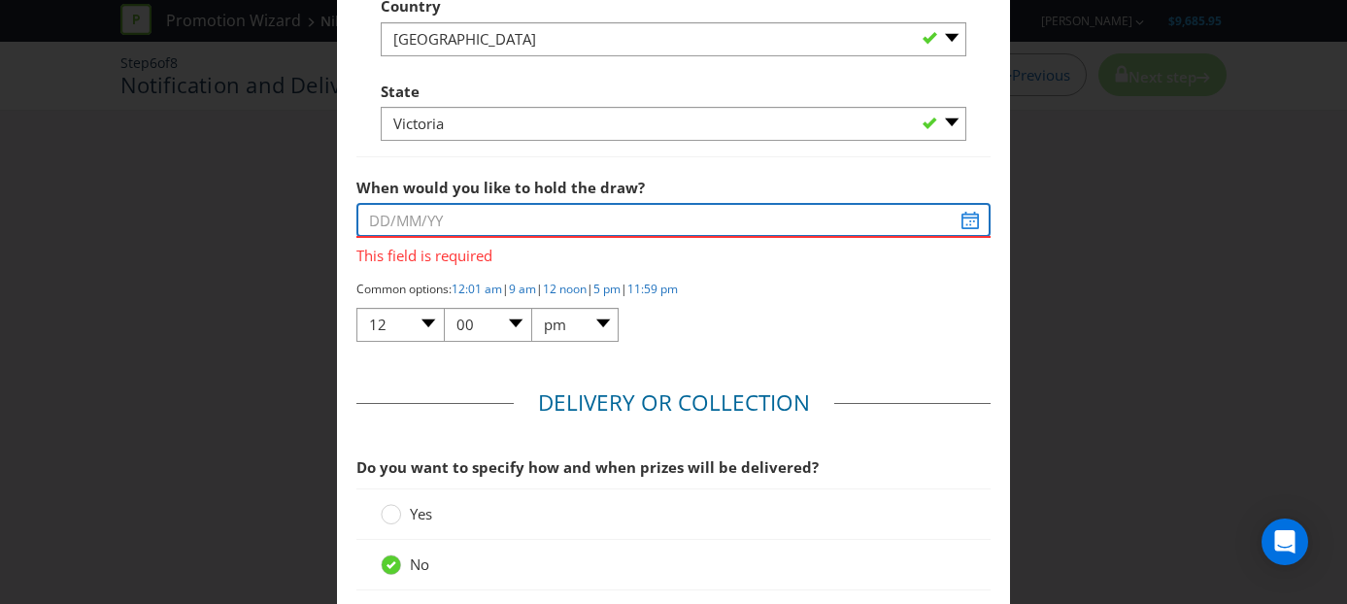
click at [423, 230] on input "text" at bounding box center [673, 220] width 635 height 34
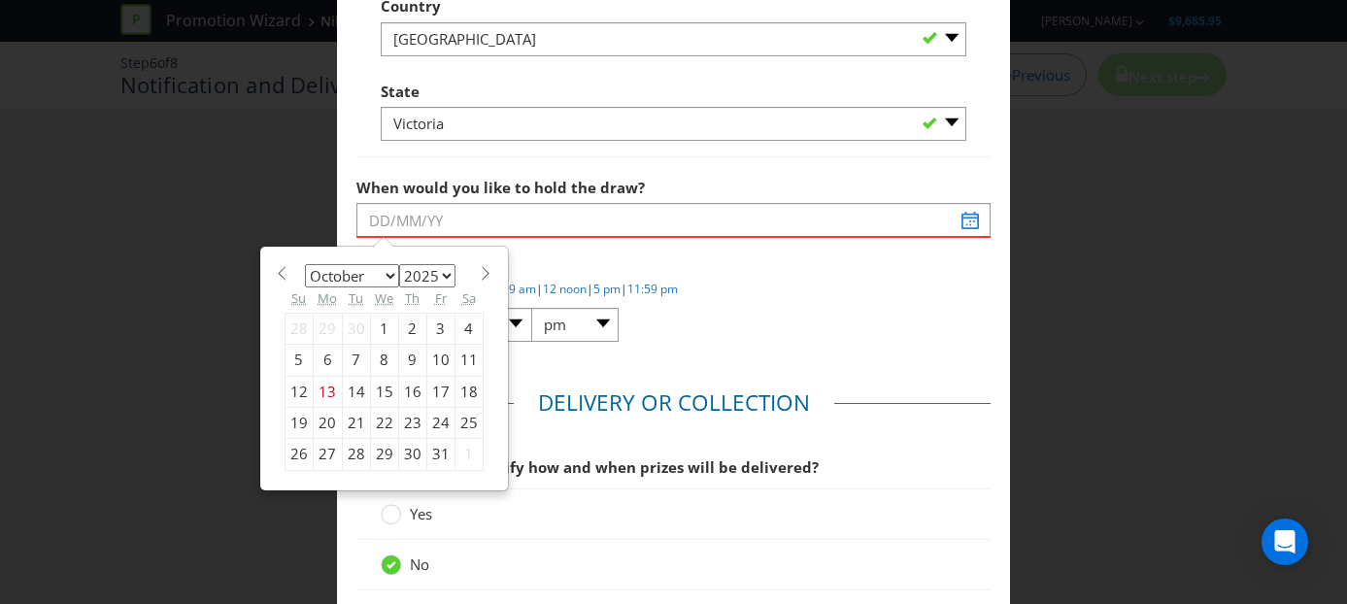
click at [406, 421] on div "23" at bounding box center [412, 423] width 28 height 31
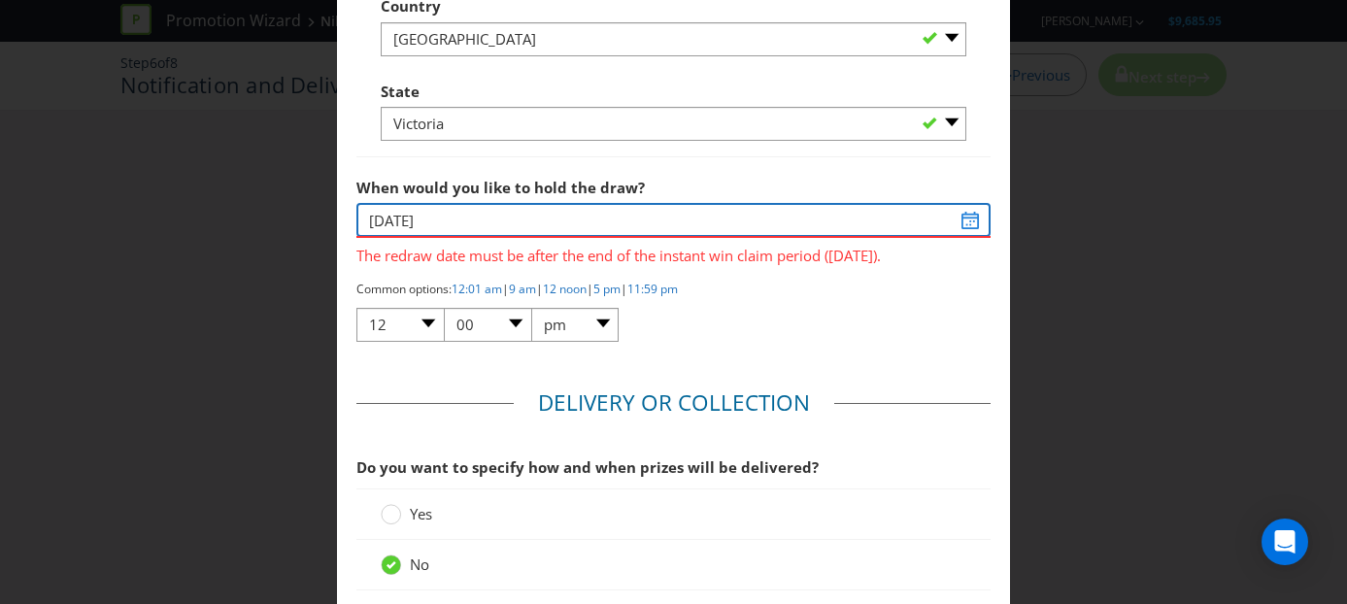
click at [457, 216] on input "[DATE]" at bounding box center [673, 220] width 635 height 34
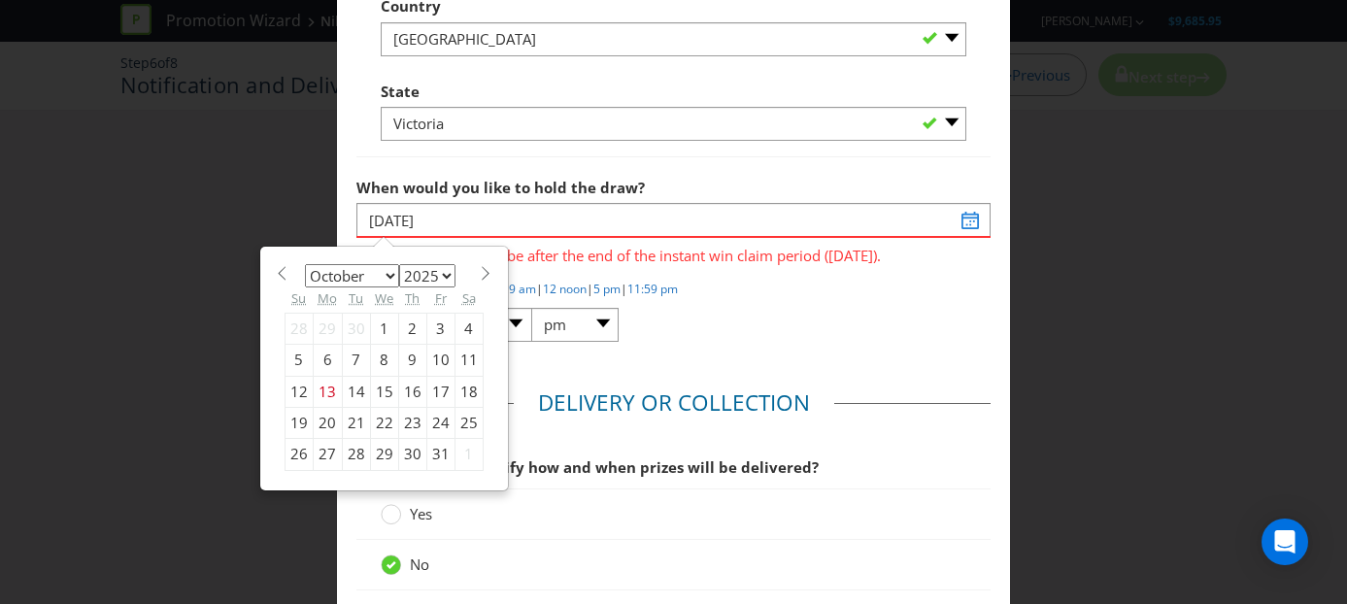
click at [448, 422] on div "24" at bounding box center [440, 423] width 28 height 31
type input "[DATE]"
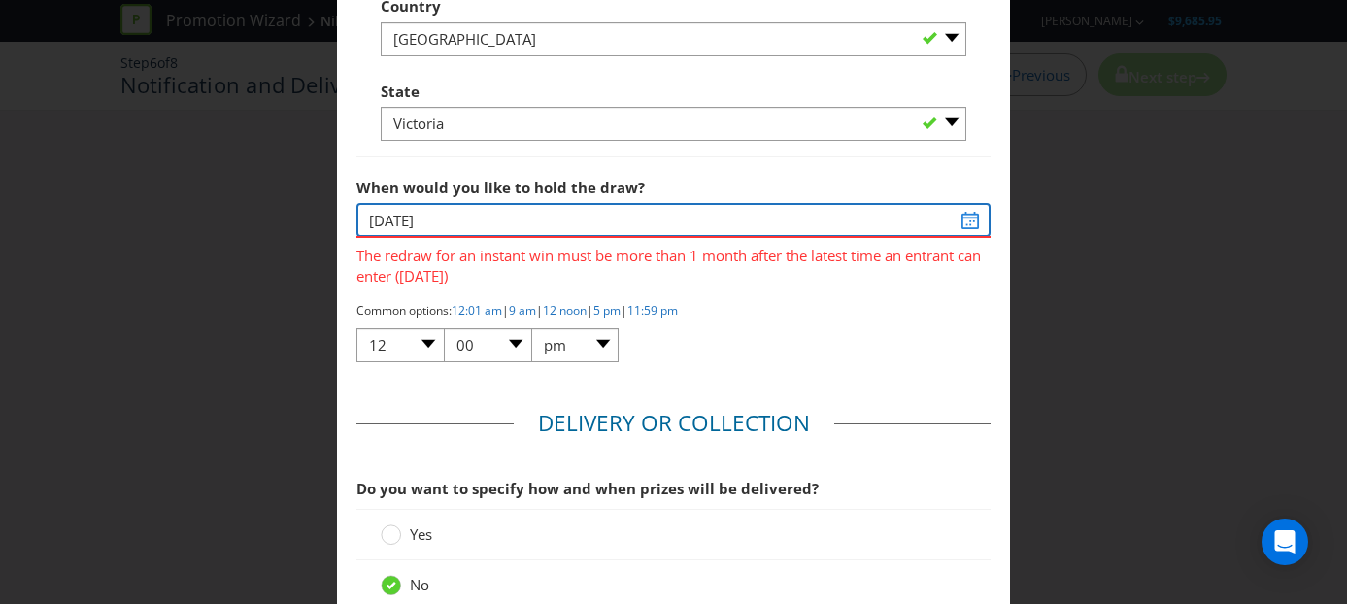
click at [546, 223] on input "[DATE]" at bounding box center [673, 220] width 635 height 34
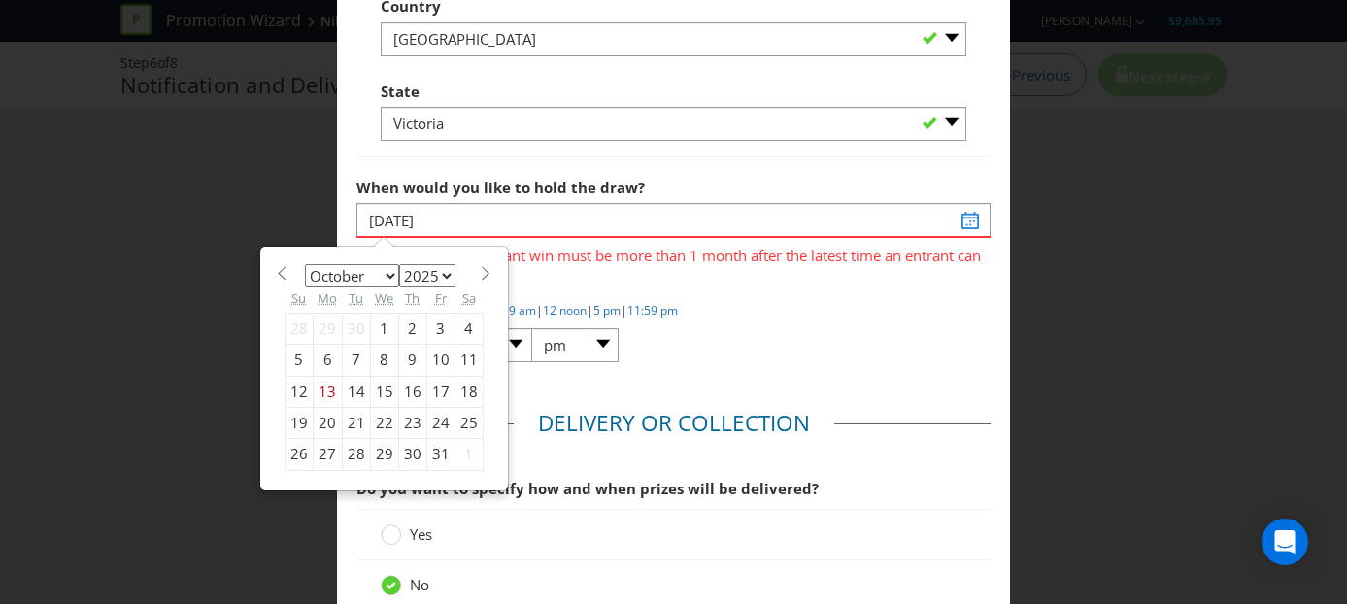
click at [479, 270] on span at bounding box center [486, 273] width 15 height 15
select select "10"
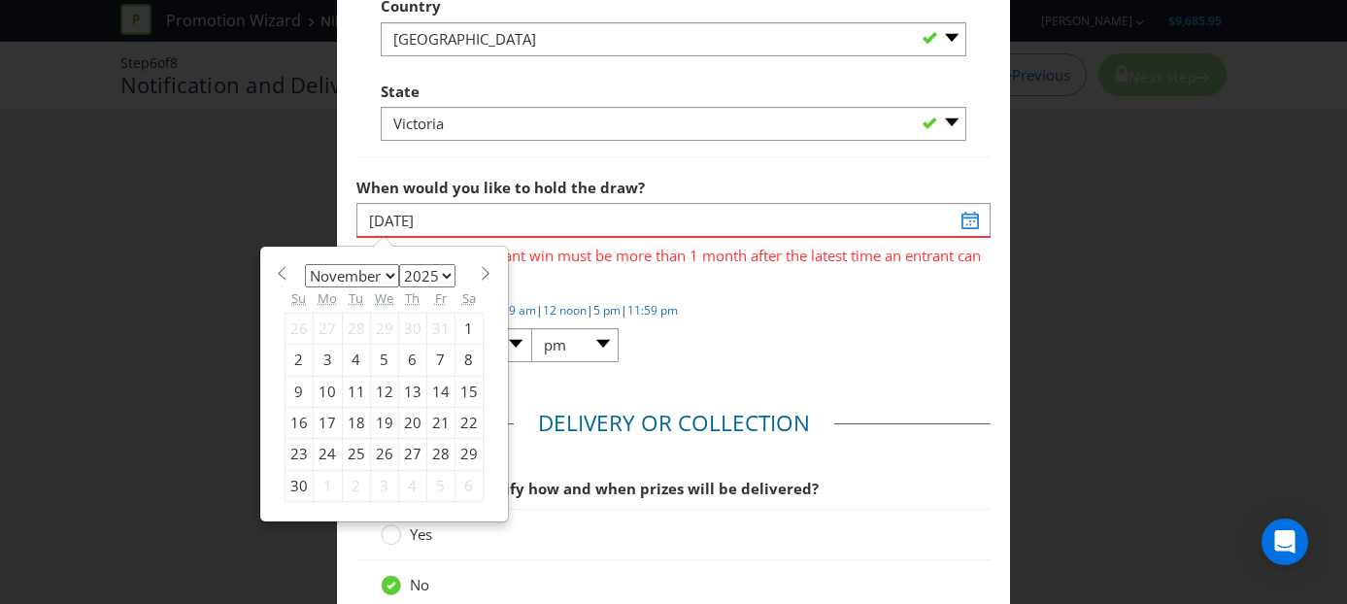
click at [297, 451] on div "23" at bounding box center [299, 454] width 28 height 31
type input "[DATE]"
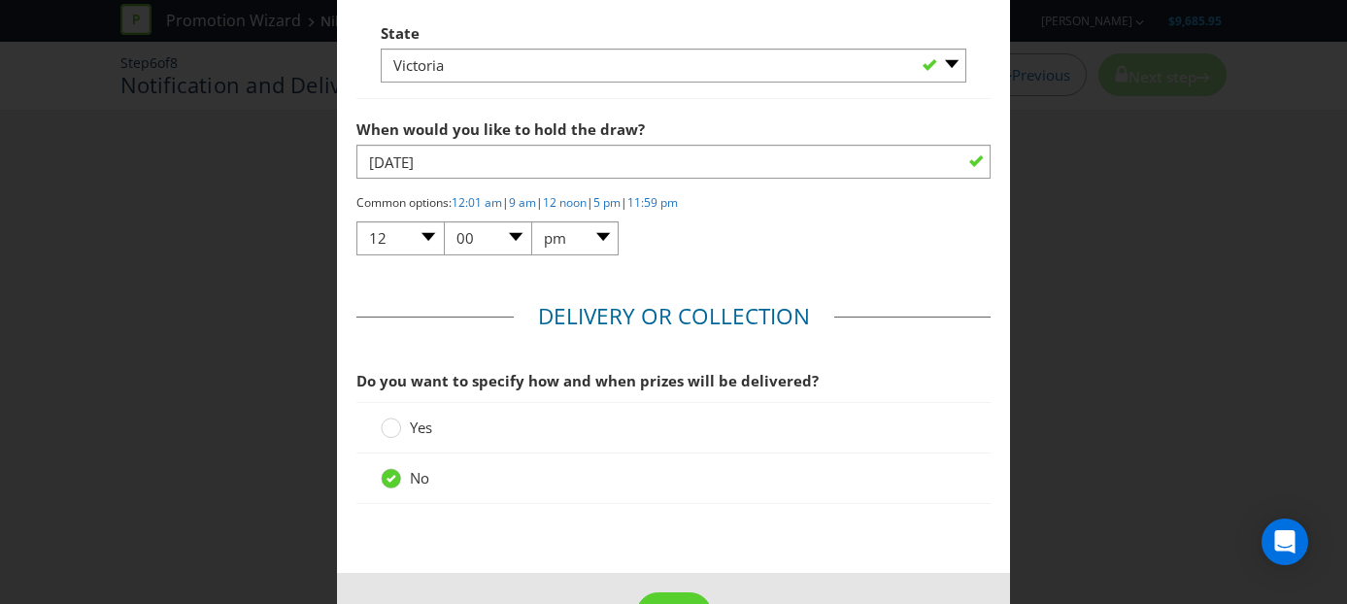
scroll to position [1743, 0]
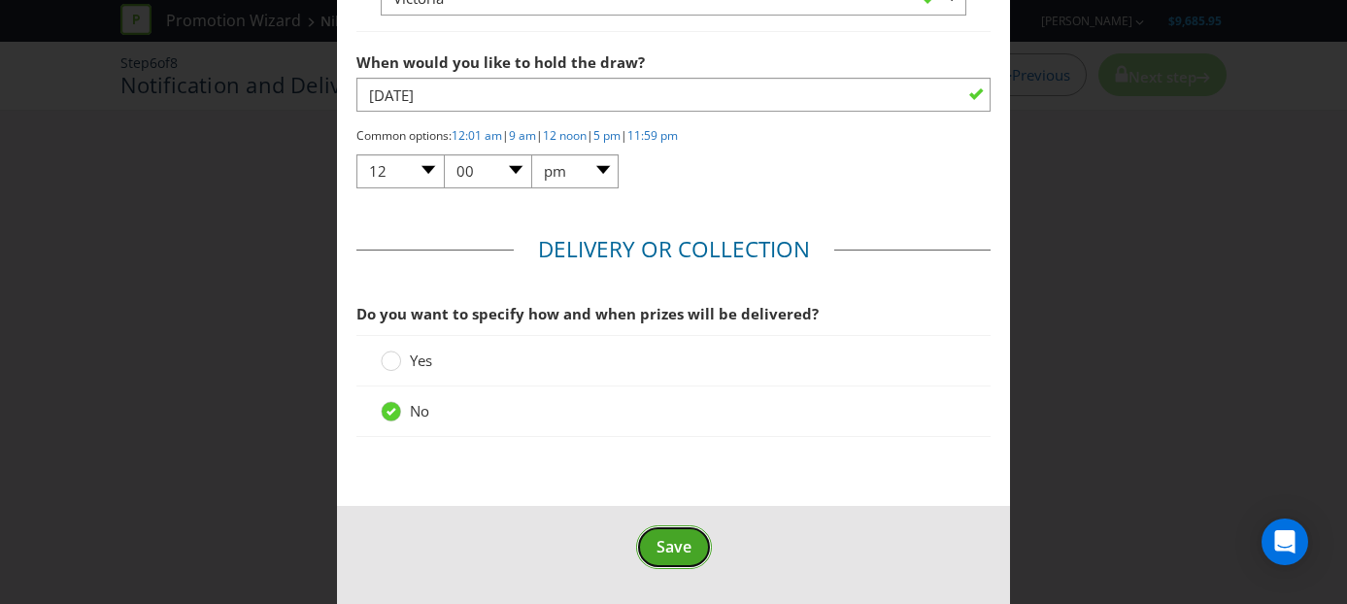
click at [679, 542] on span "Save" at bounding box center [673, 546] width 35 height 21
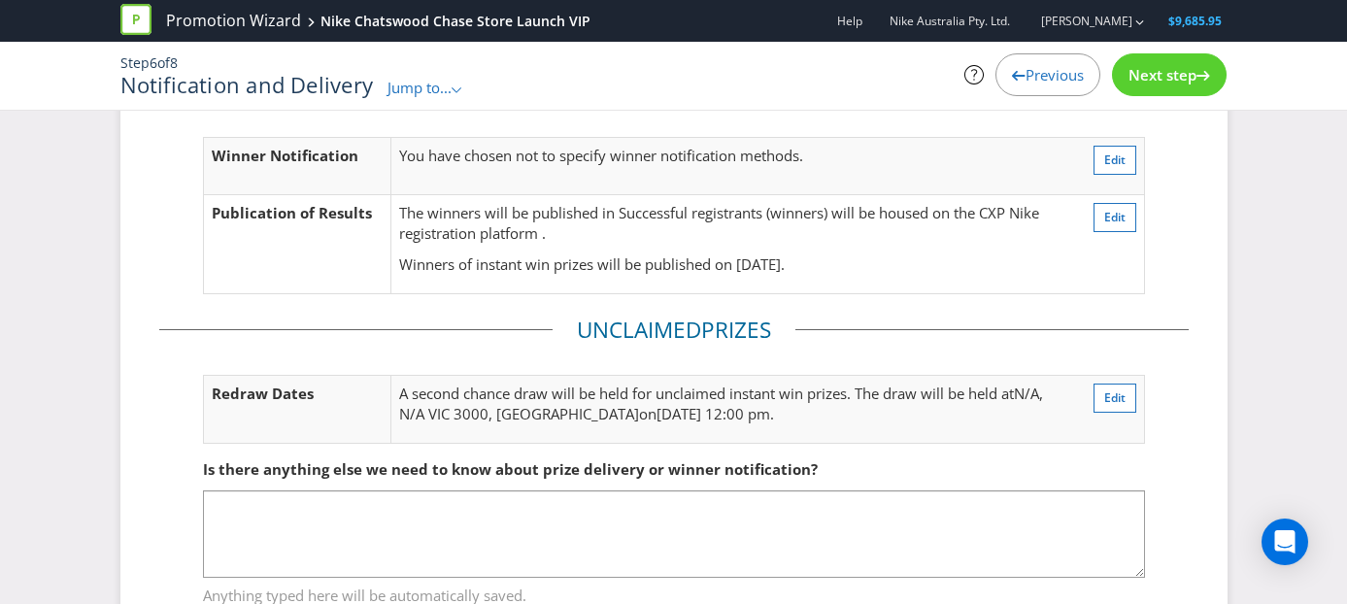
scroll to position [189, 0]
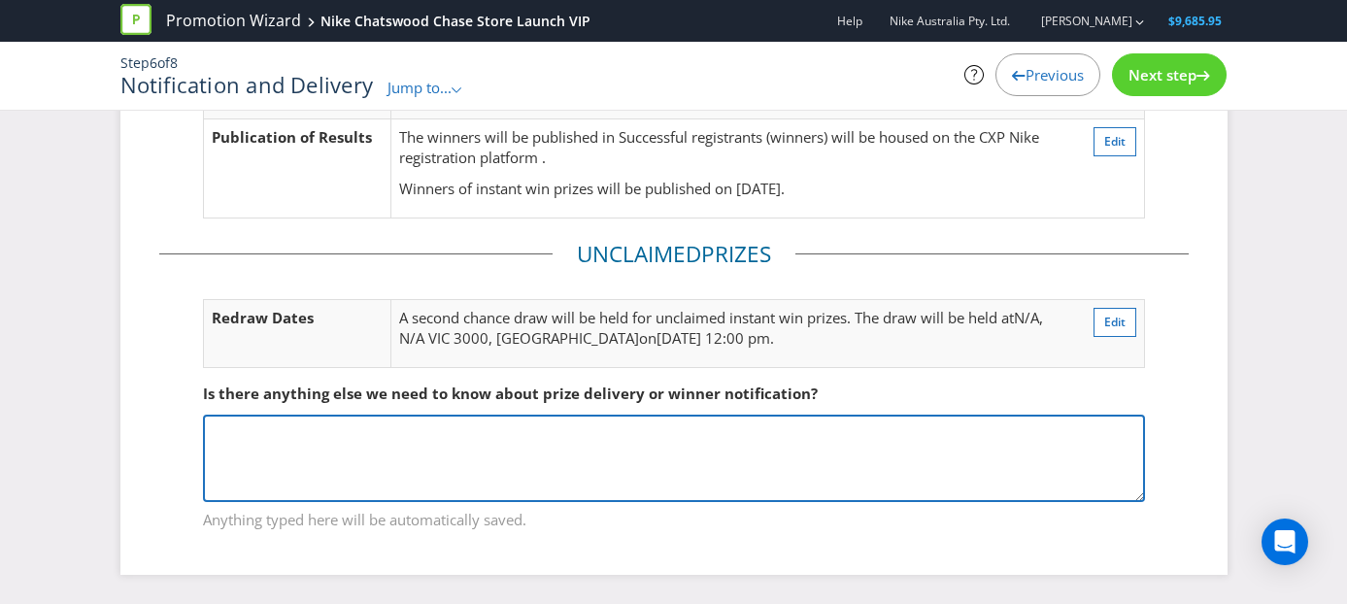
click at [507, 431] on textarea at bounding box center [674, 458] width 942 height 87
type textarea "T"
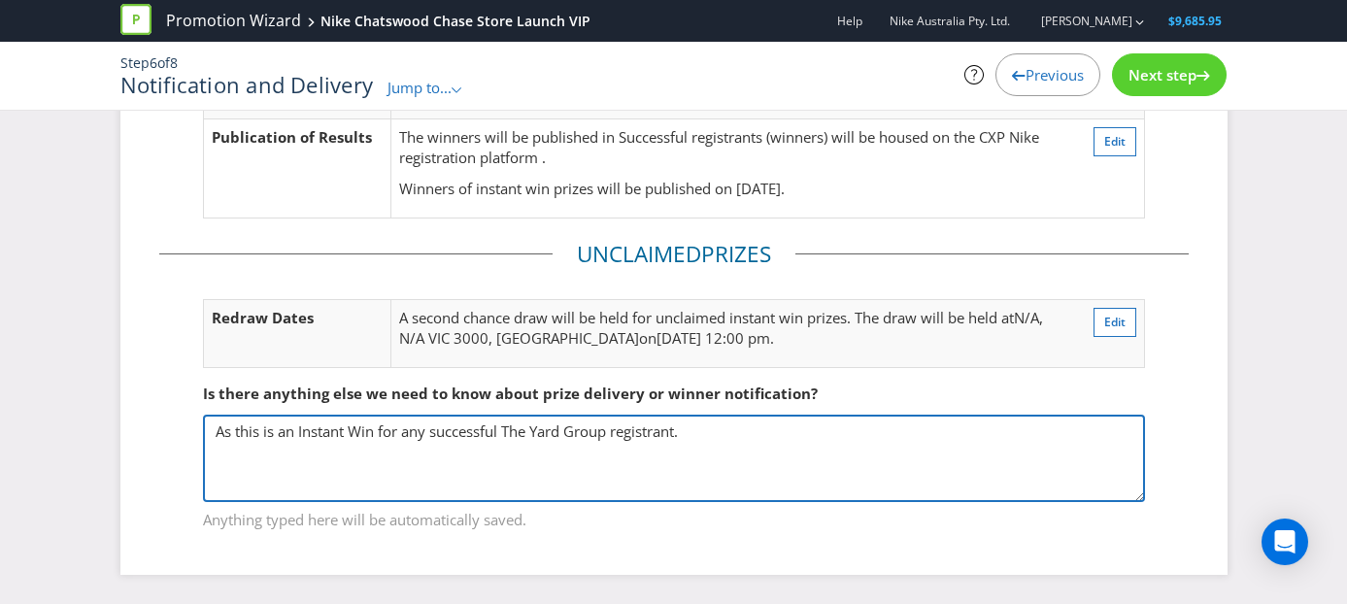
click at [374, 428] on textarea "As this is an Instant Win for any successful The Yard Group registrant." at bounding box center [674, 458] width 942 height 87
click at [298, 431] on textarea "As this is an Instant Win" for any successful The Yard Group registrant." at bounding box center [674, 458] width 942 height 87
click at [696, 429] on textarea "As this is an "Instant Win" for any successful The Yard Group registrant." at bounding box center [674, 458] width 942 height 87
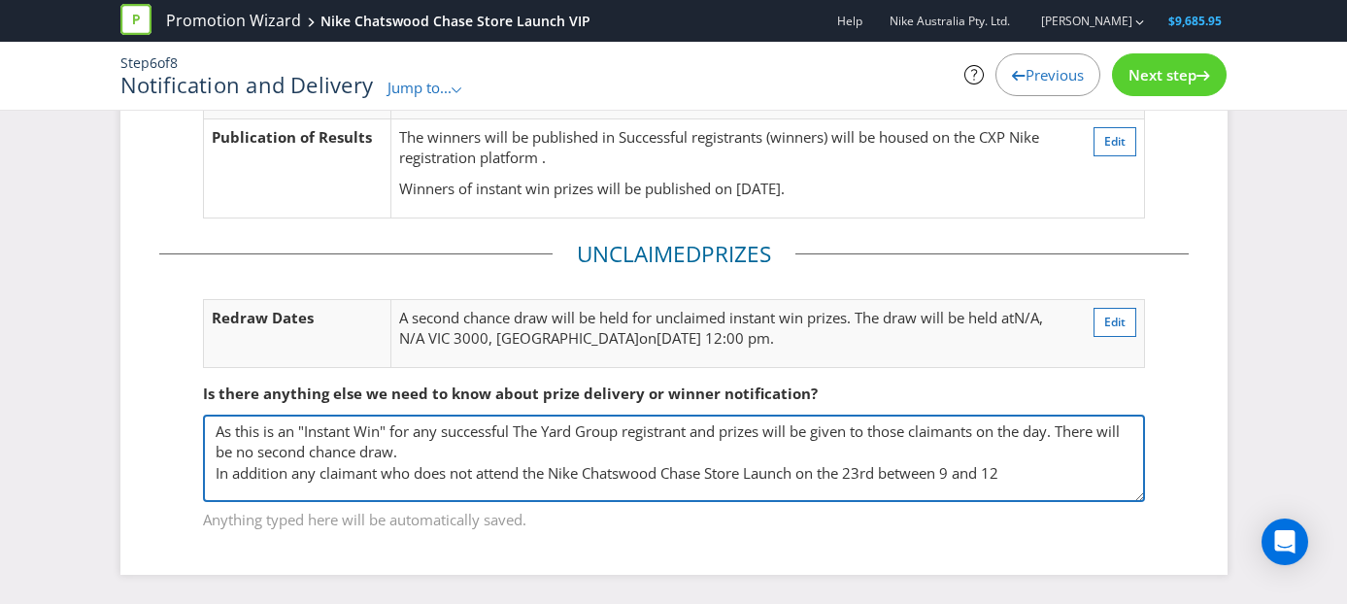
click at [956, 469] on textarea "As this is an "Instant Win" for any successful The Yard Group registrant and pr…" at bounding box center [674, 458] width 942 height 87
click at [538, 494] on textarea "As this is an "Instant Win" for any successful The Yard Group registrant and pr…" at bounding box center [674, 458] width 942 height 87
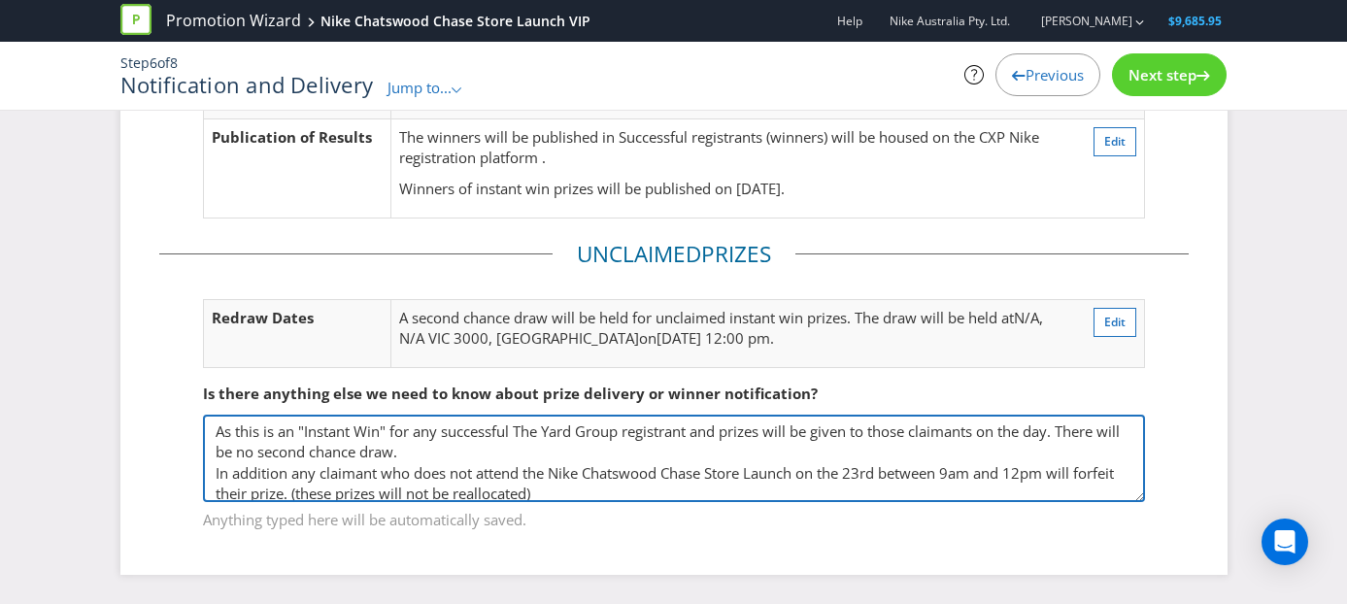
scroll to position [10, 0]
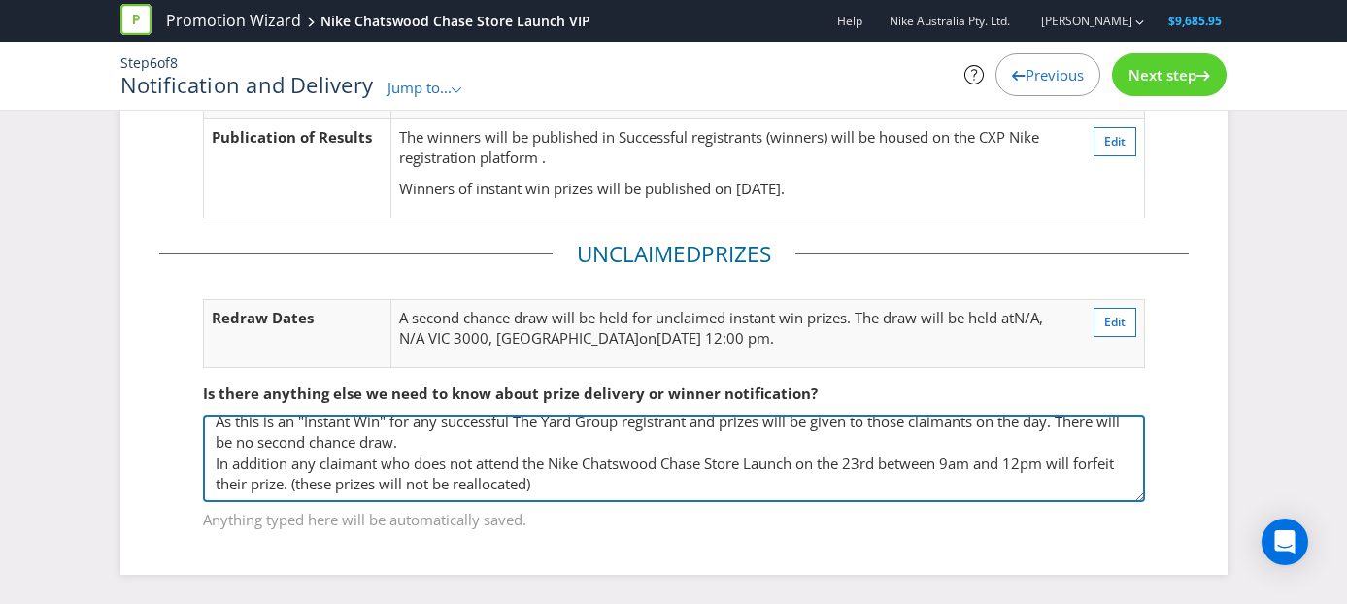
drag, startPoint x: 218, startPoint y: 431, endPoint x: 517, endPoint y: 508, distance: 308.8
click at [517, 508] on div "As this is an "Instant Win" for any successful The Yard Group registrant and pr…" at bounding box center [674, 473] width 942 height 117
type textarea "As this is an "Instant Win" for any successful The Yard Group registrant and pr…"
click at [880, 489] on textarea "As this is an "Instant Win" for any successful The Yard Group registrant and pr…" at bounding box center [674, 458] width 942 height 87
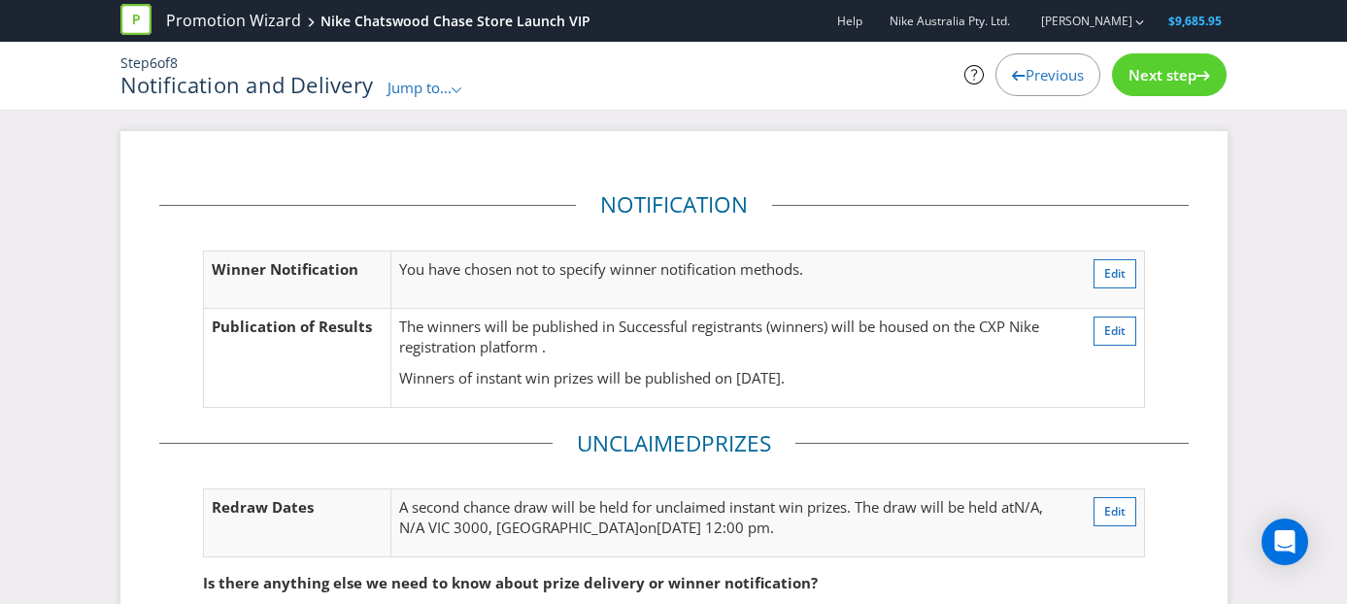
click at [1163, 94] on div "Next step" at bounding box center [1169, 74] width 115 height 43
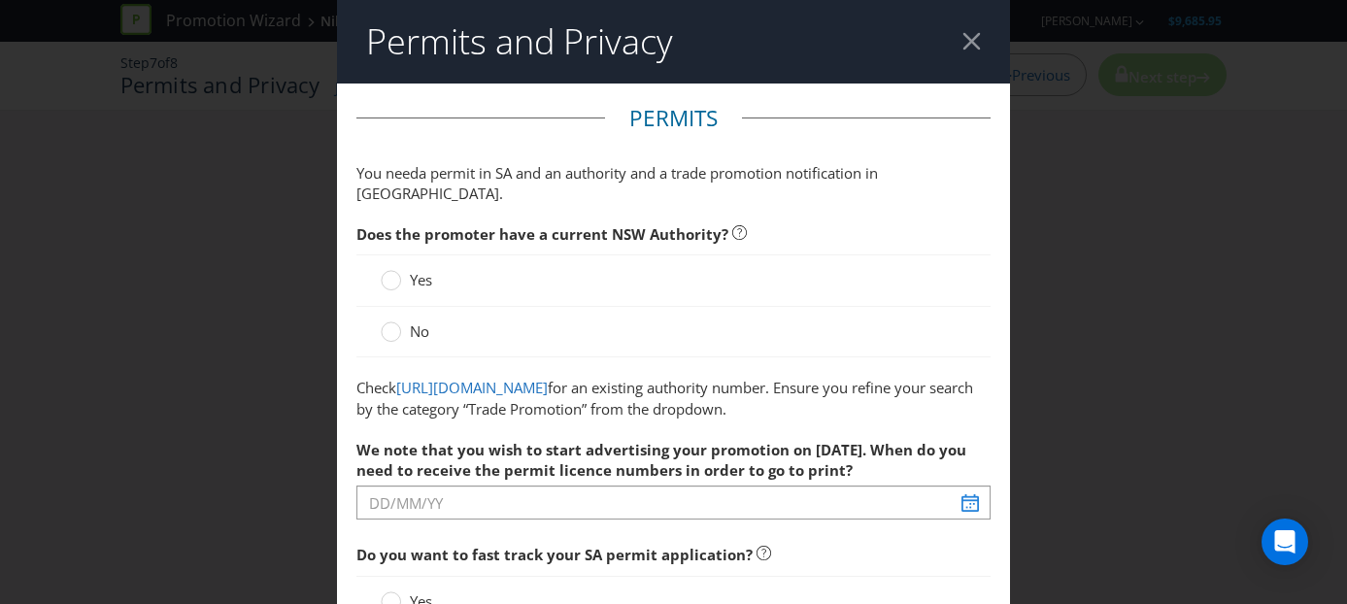
click at [974, 39] on div at bounding box center [971, 41] width 18 height 18
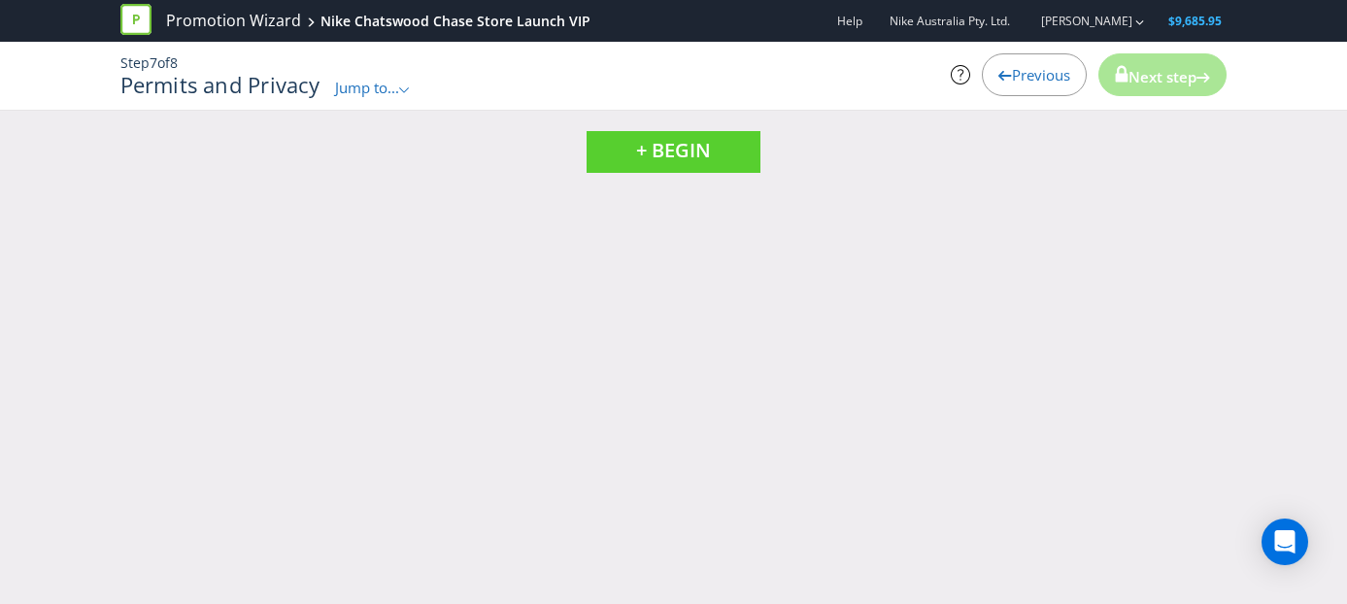
click at [356, 91] on span "Jump to..." at bounding box center [367, 87] width 64 height 19
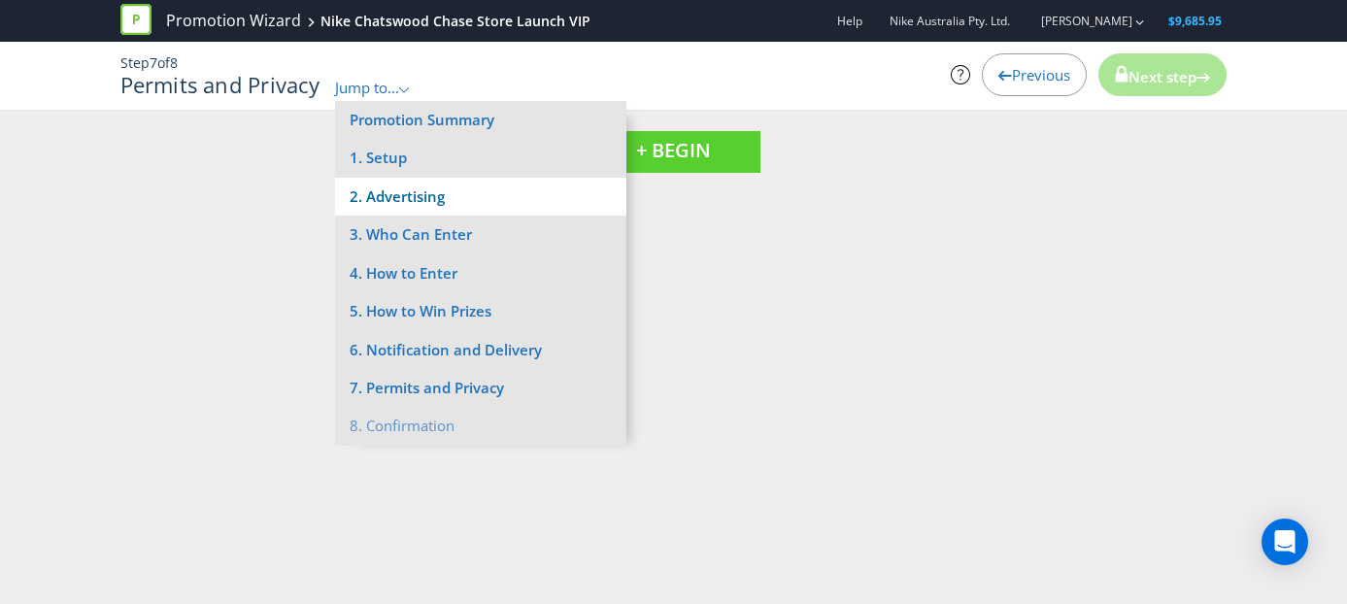
click at [372, 193] on li "2. Advertising" at bounding box center [480, 197] width 291 height 38
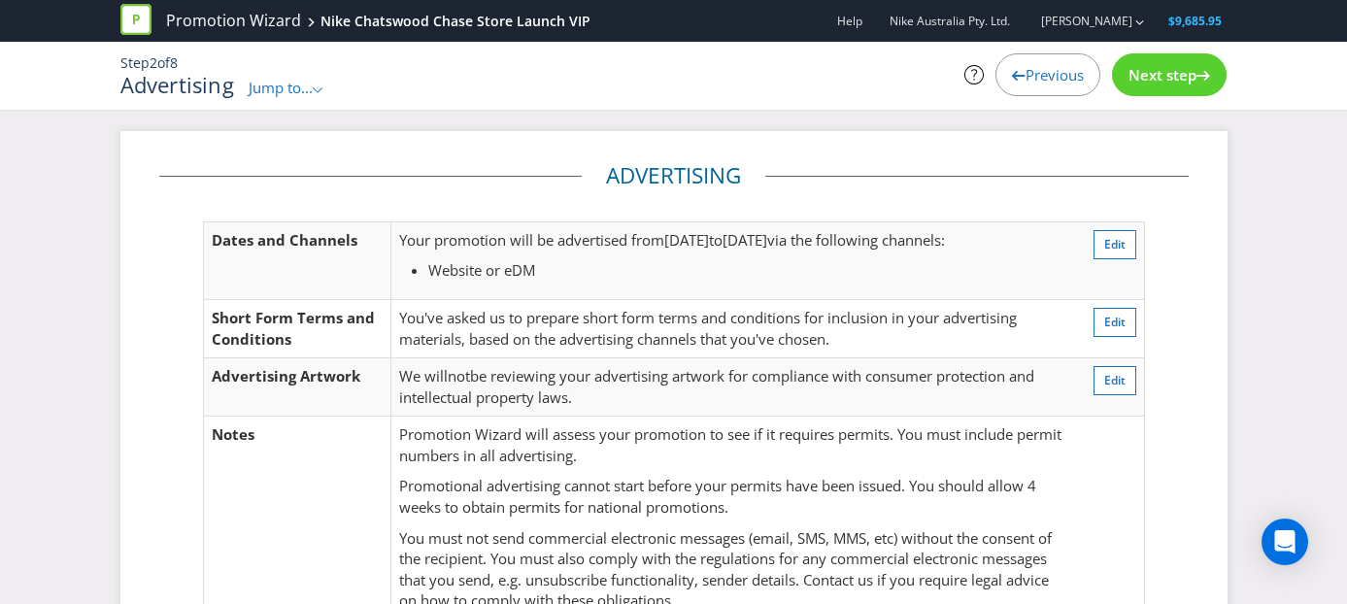
click at [273, 102] on div "Step 2 of 8 Advertising Jump to... .st0{fill-rule:evenodd;clip-rule:evenodd;} P…" at bounding box center [674, 76] width 1136 height 68
click at [276, 76] on div "Advertising Jump to... .st0{fill-rule:evenodd;clip-rule:evenodd;} Promotion Sum…" at bounding box center [484, 85] width 728 height 25
click at [273, 86] on span "Jump to..." at bounding box center [281, 87] width 64 height 19
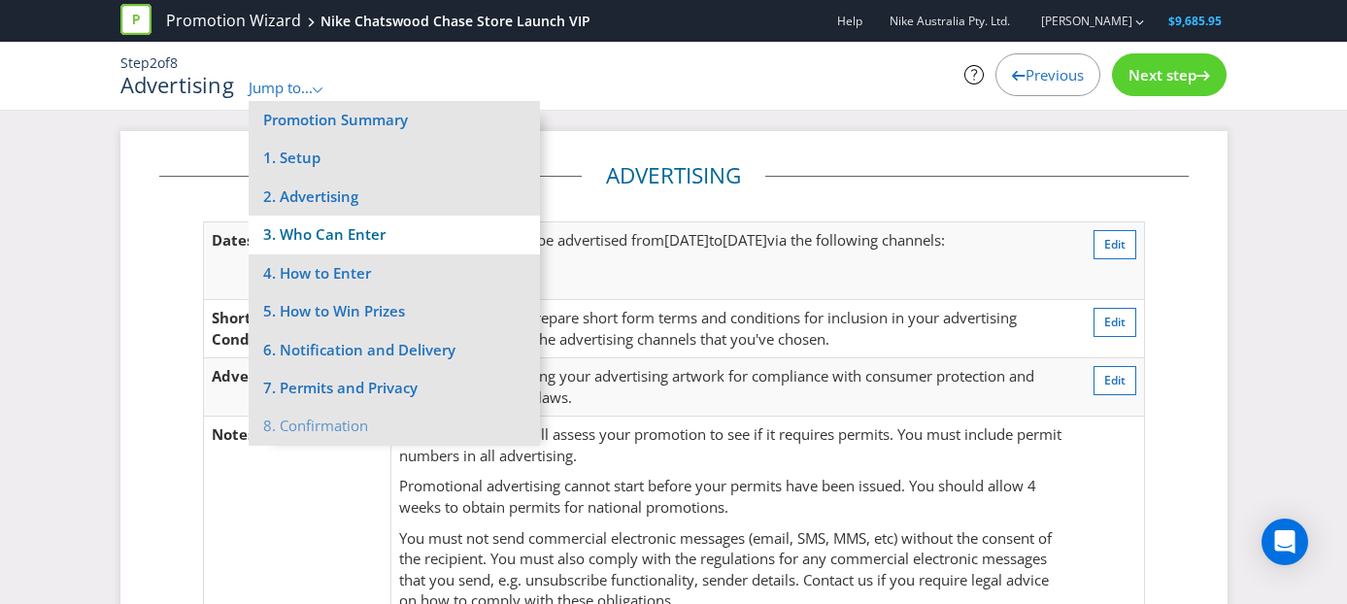
click at [293, 225] on li "3. Who Can Enter" at bounding box center [394, 235] width 291 height 38
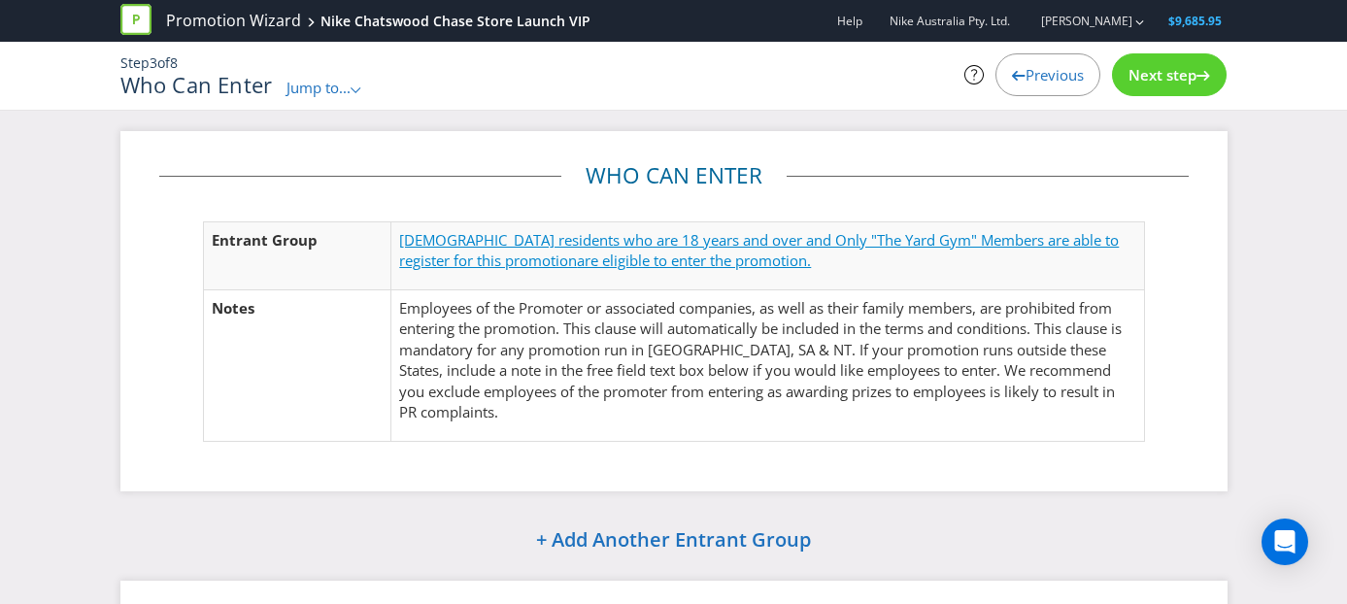
click at [663, 241] on span "[DEMOGRAPHIC_DATA] residents who are 18 years and over and Only "The Yard Gym" …" at bounding box center [759, 250] width 720 height 40
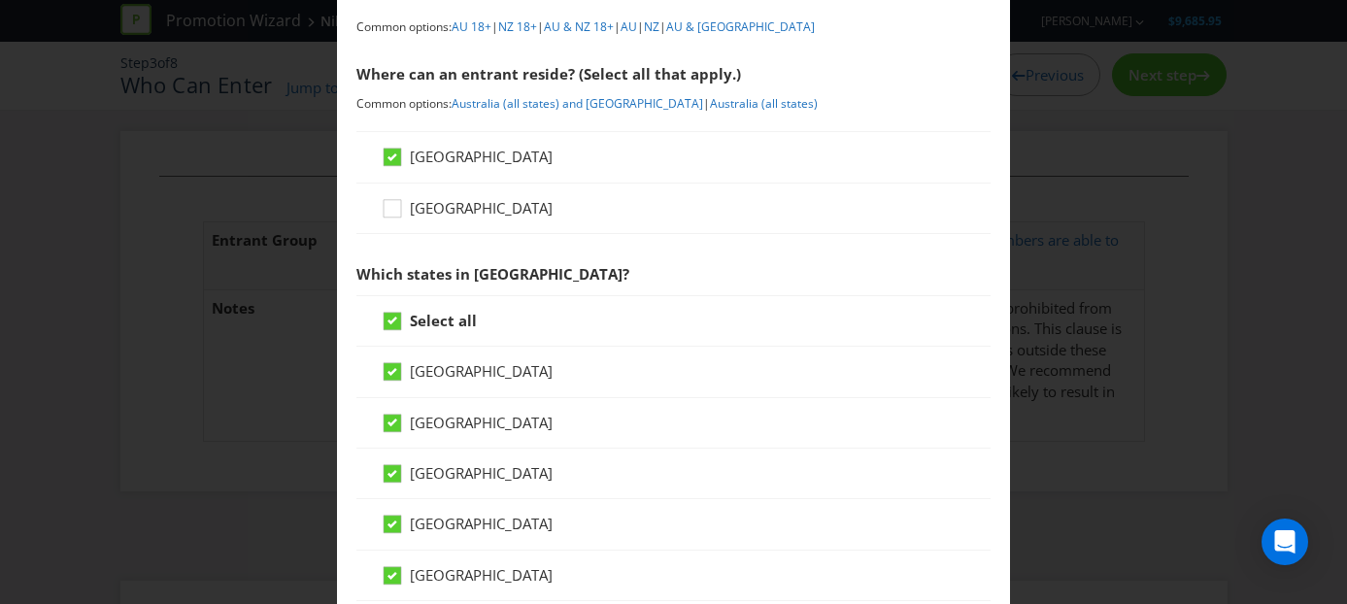
scroll to position [250, 0]
click at [395, 324] on icon at bounding box center [392, 319] width 17 height 17
click at [0, 0] on input "Select all" at bounding box center [0, 0] width 0 height 0
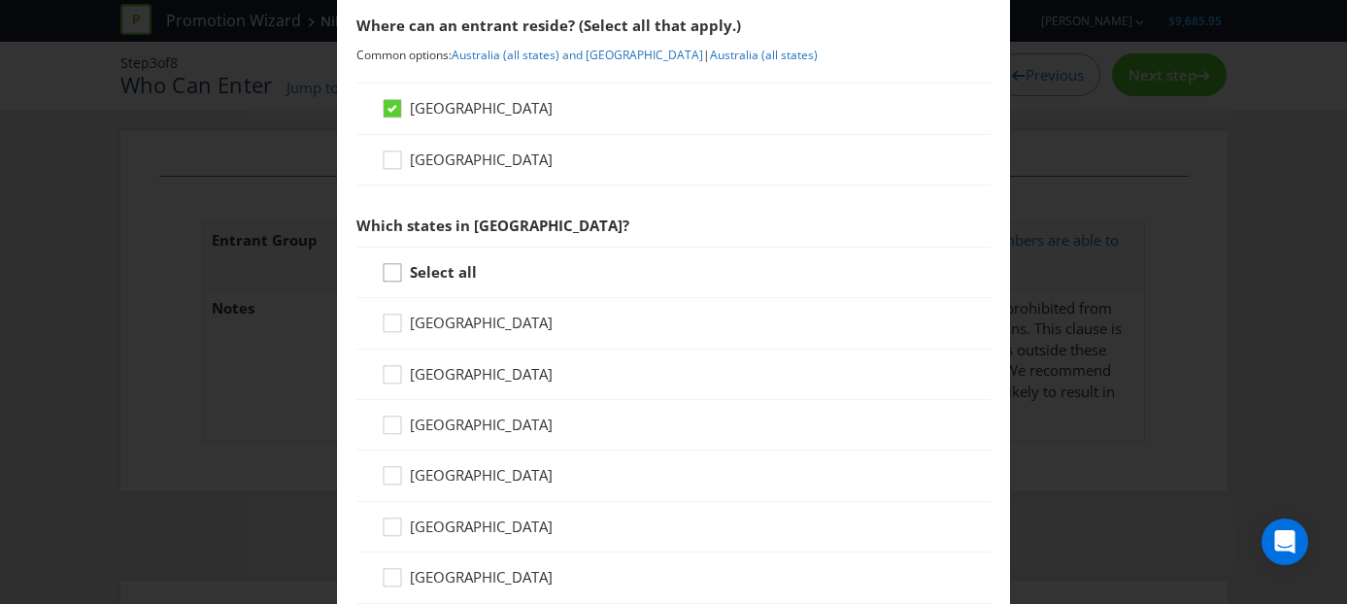
scroll to position [316, 0]
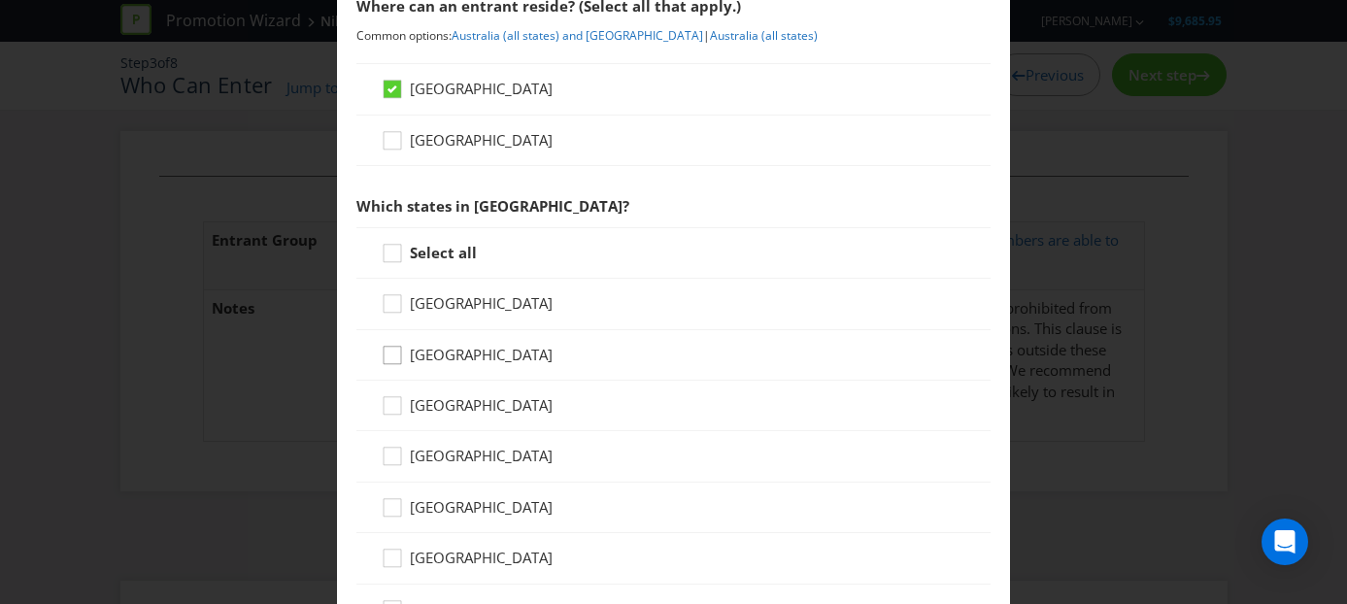
click at [395, 352] on div at bounding box center [392, 349] width 10 height 10
click at [0, 0] on input "[GEOGRAPHIC_DATA]" at bounding box center [0, 0] width 0 height 0
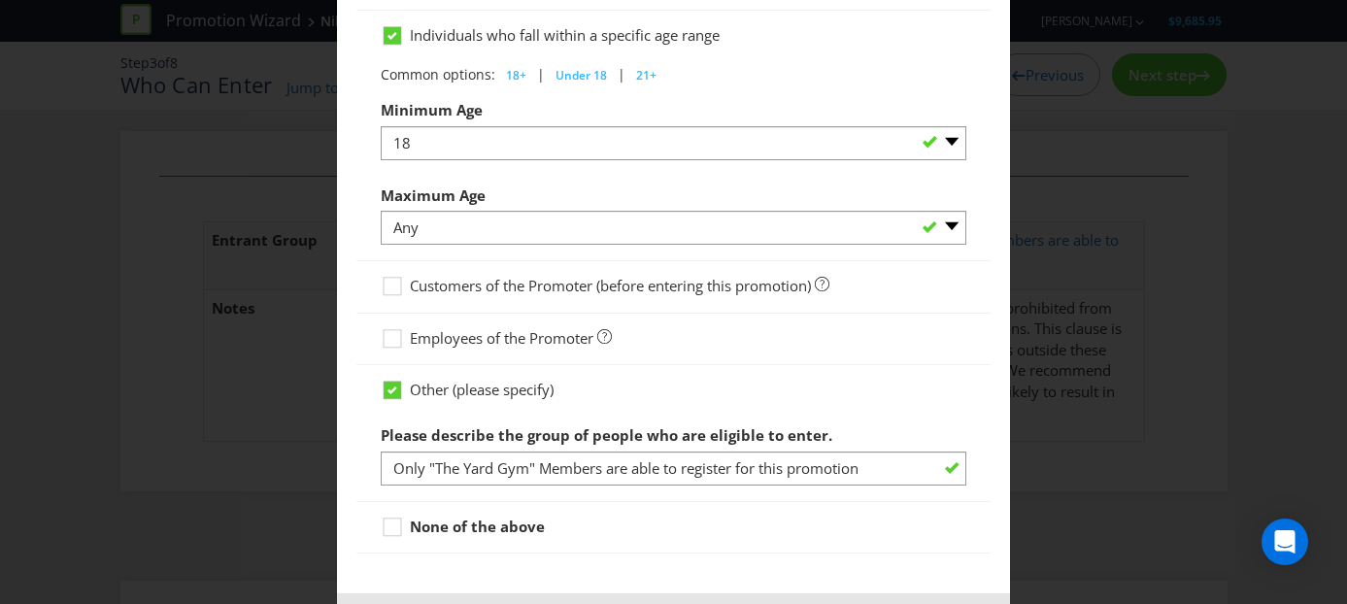
scroll to position [1140, 0]
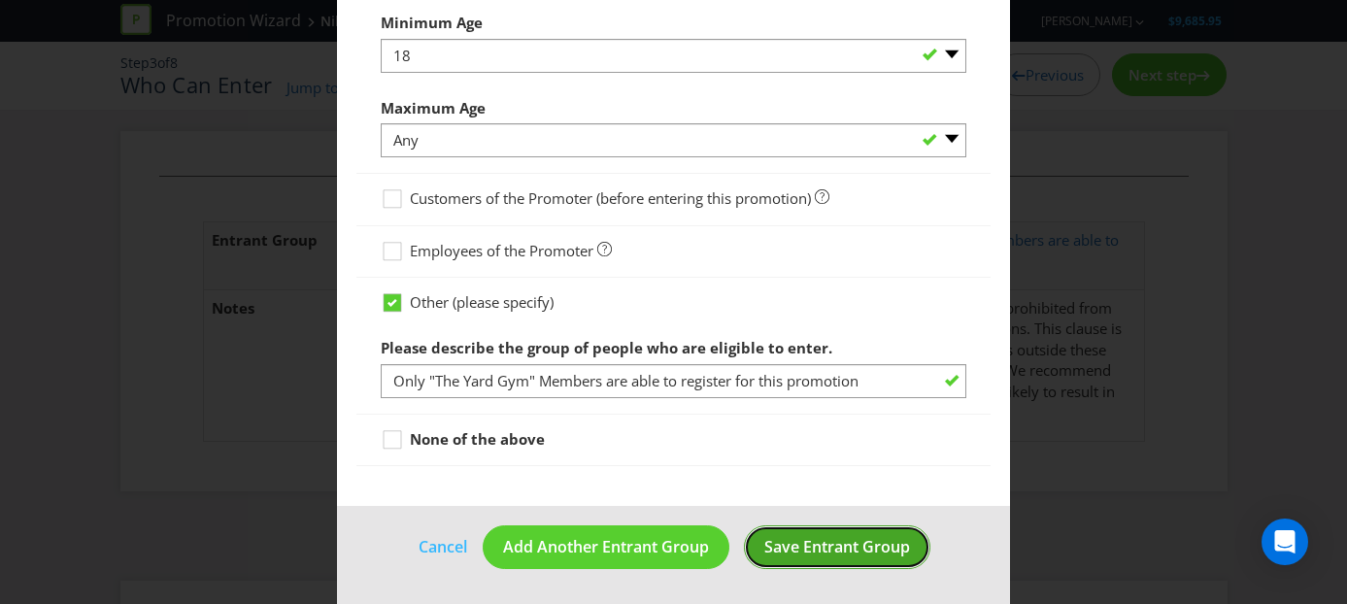
click at [881, 552] on span "Save Entrant Group" at bounding box center [837, 546] width 146 height 21
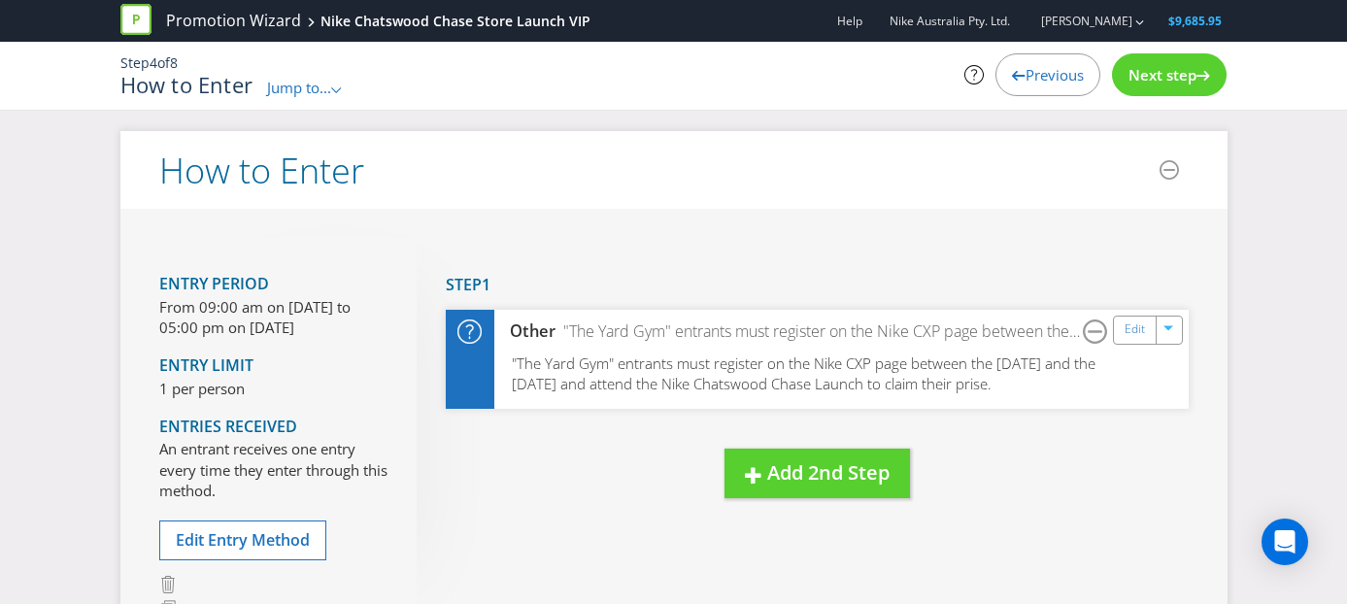
click at [296, 84] on span "Jump to..." at bounding box center [299, 87] width 64 height 19
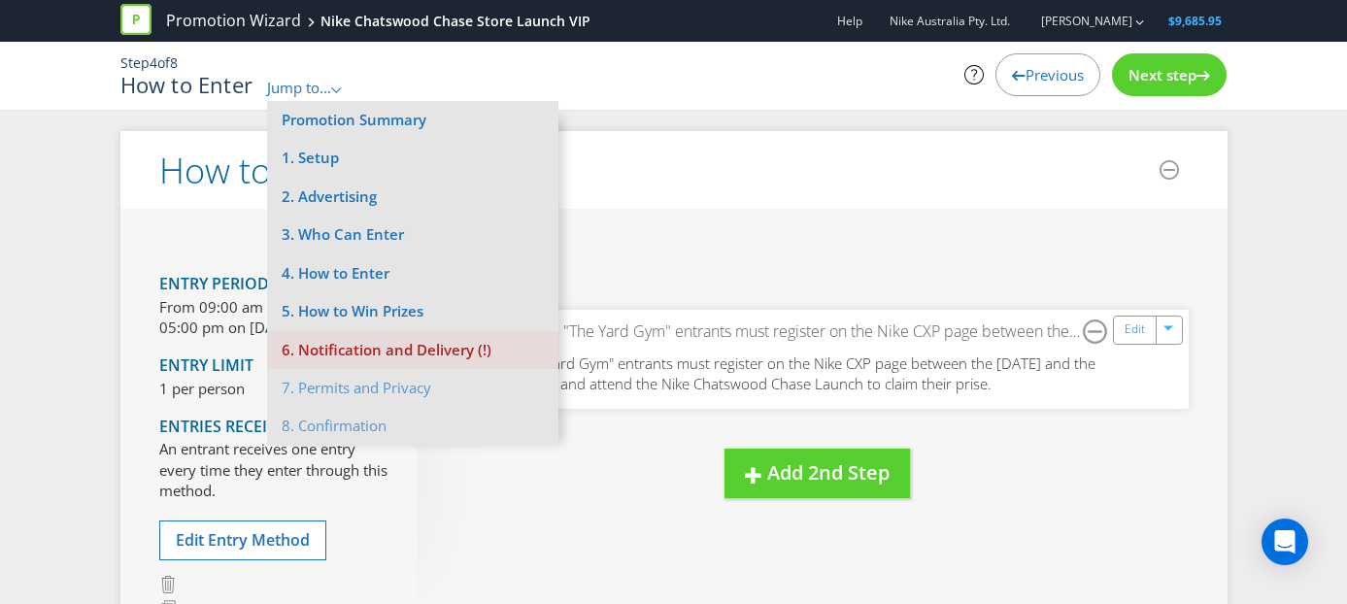
click at [344, 348] on li "6. Notification and Delivery (!)" at bounding box center [412, 350] width 291 height 38
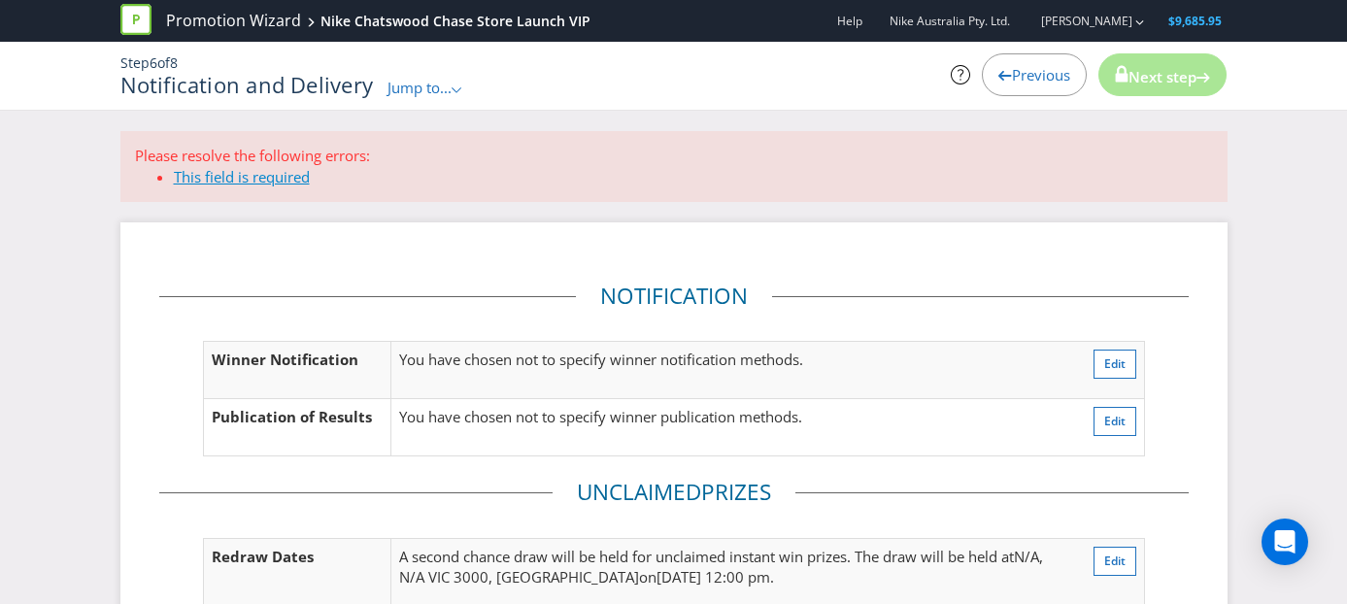
click at [276, 176] on link "This field is required" at bounding box center [242, 176] width 136 height 19
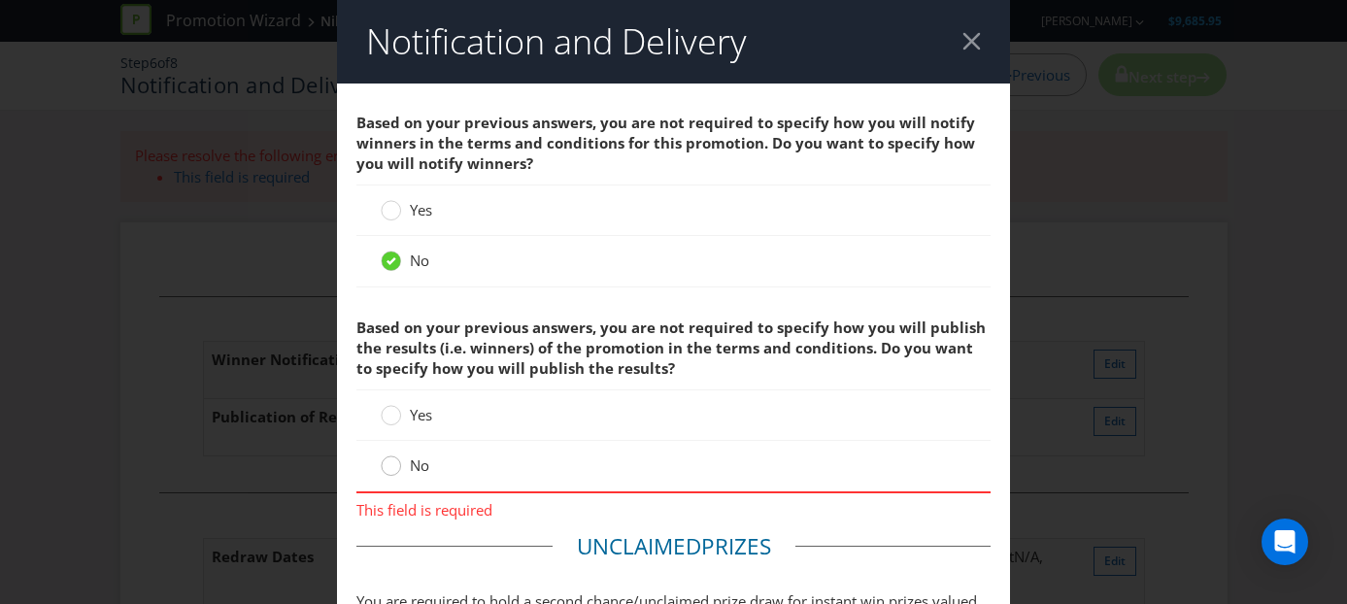
click at [391, 463] on div at bounding box center [391, 459] width 10 height 10
click at [0, 0] on input "No" at bounding box center [0, 0] width 0 height 0
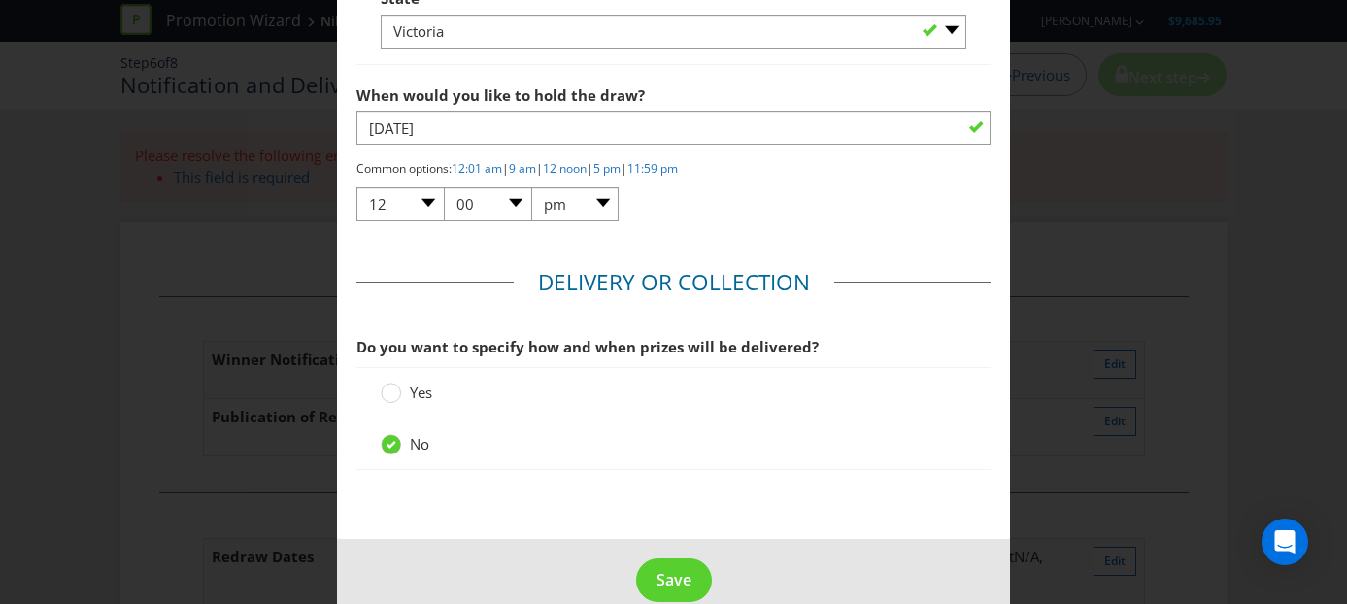
scroll to position [1350, 0]
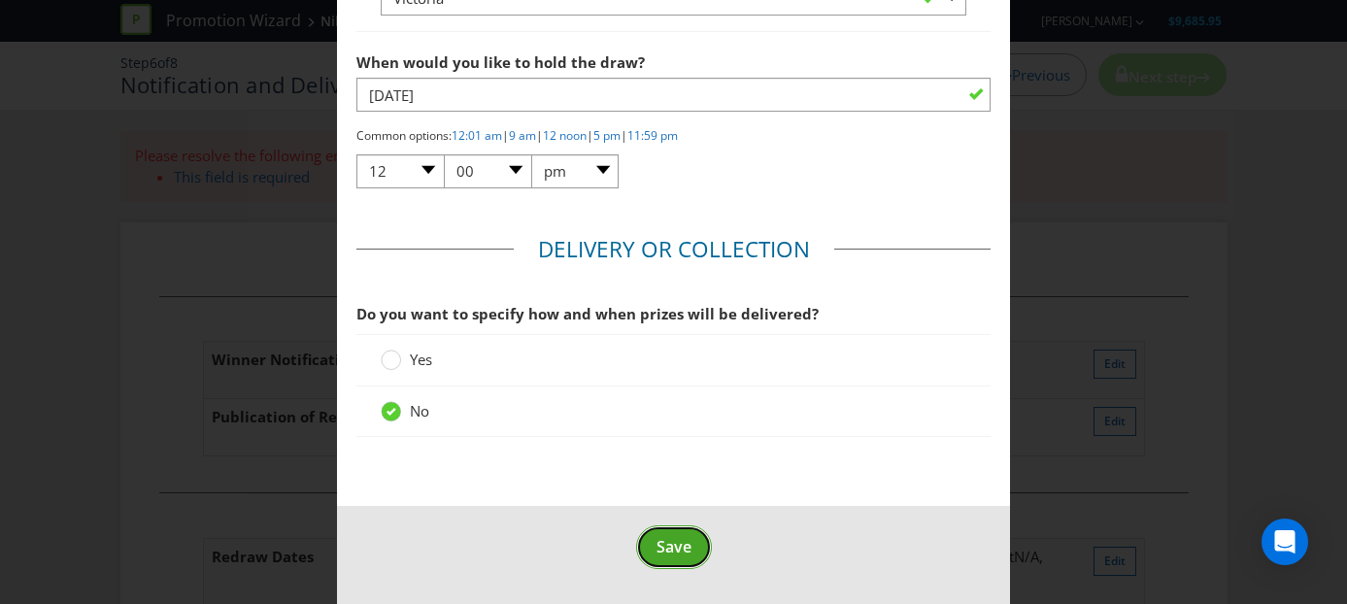
click at [673, 546] on span "Save" at bounding box center [673, 546] width 35 height 21
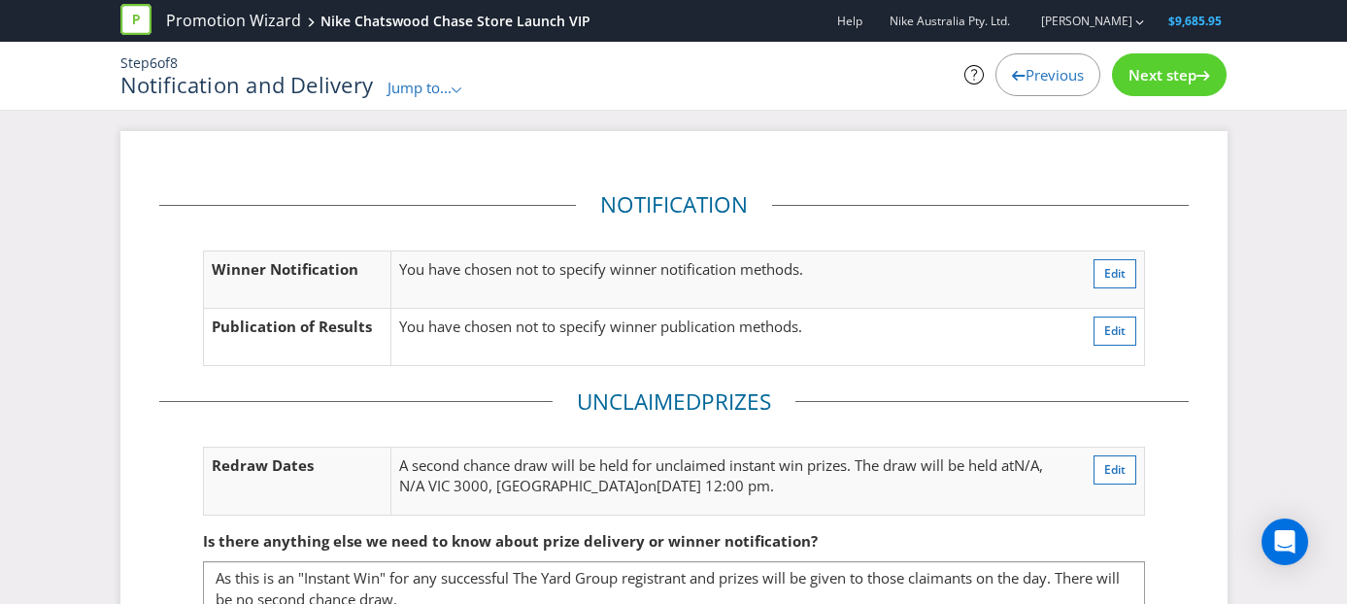
click at [1148, 74] on span "Next step" at bounding box center [1162, 74] width 68 height 19
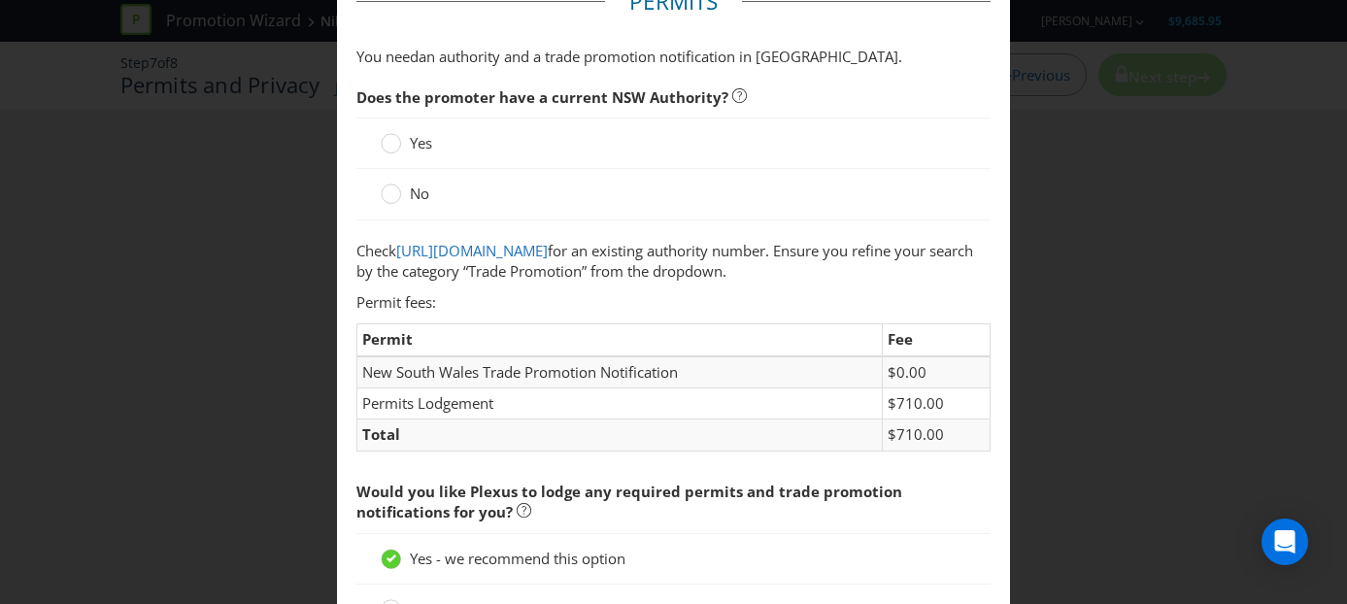
scroll to position [64, 0]
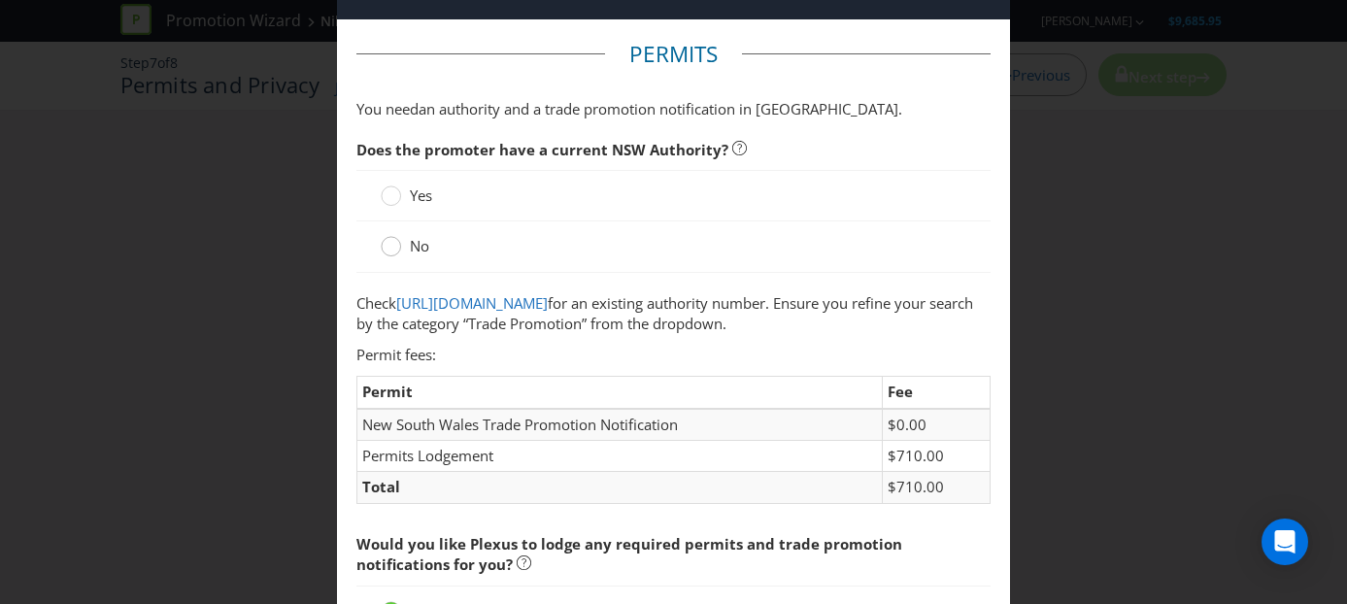
click at [393, 244] on div at bounding box center [391, 240] width 10 height 10
click at [0, 0] on input "No" at bounding box center [0, 0] width 0 height 0
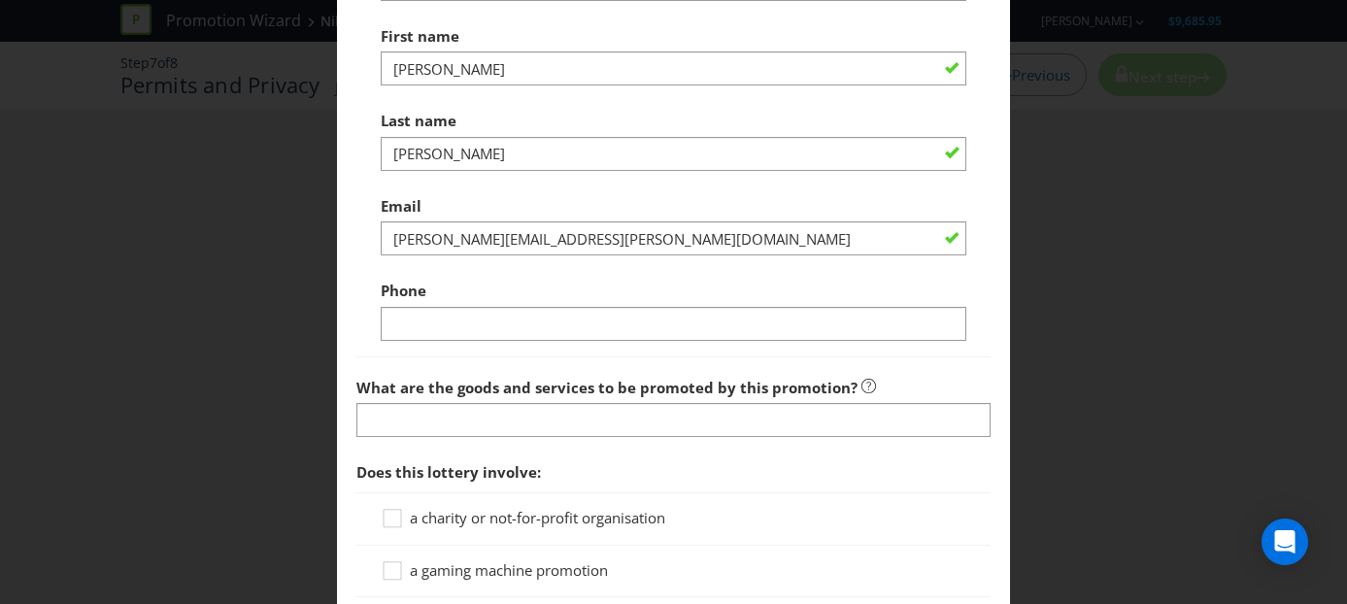
scroll to position [1122, 0]
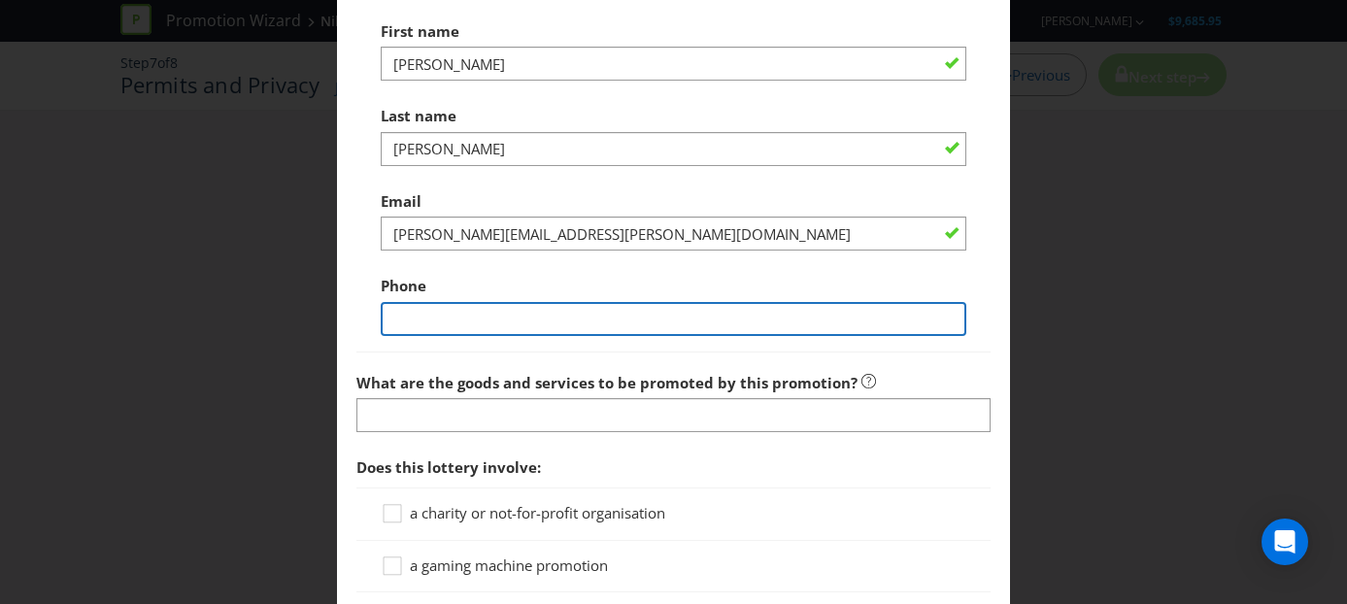
click at [520, 336] on input "text" at bounding box center [674, 319] width 587 height 34
type input "0438698086"
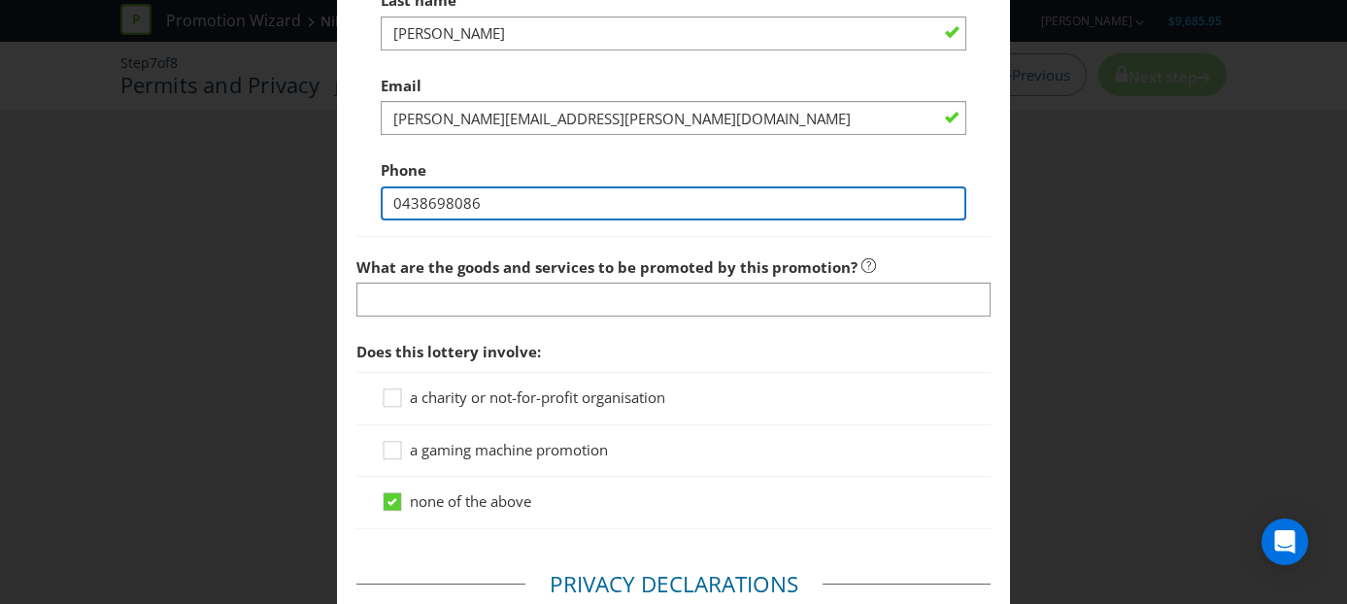
scroll to position [1380, 0]
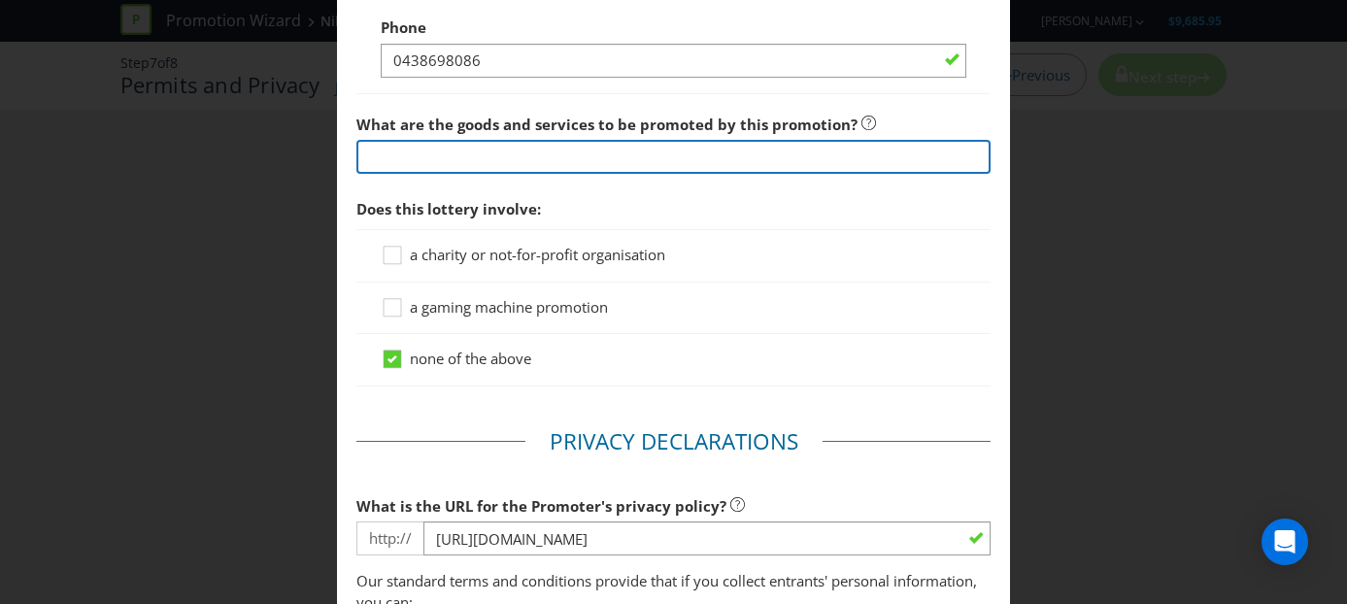
click at [544, 174] on input "text" at bounding box center [673, 157] width 635 height 34
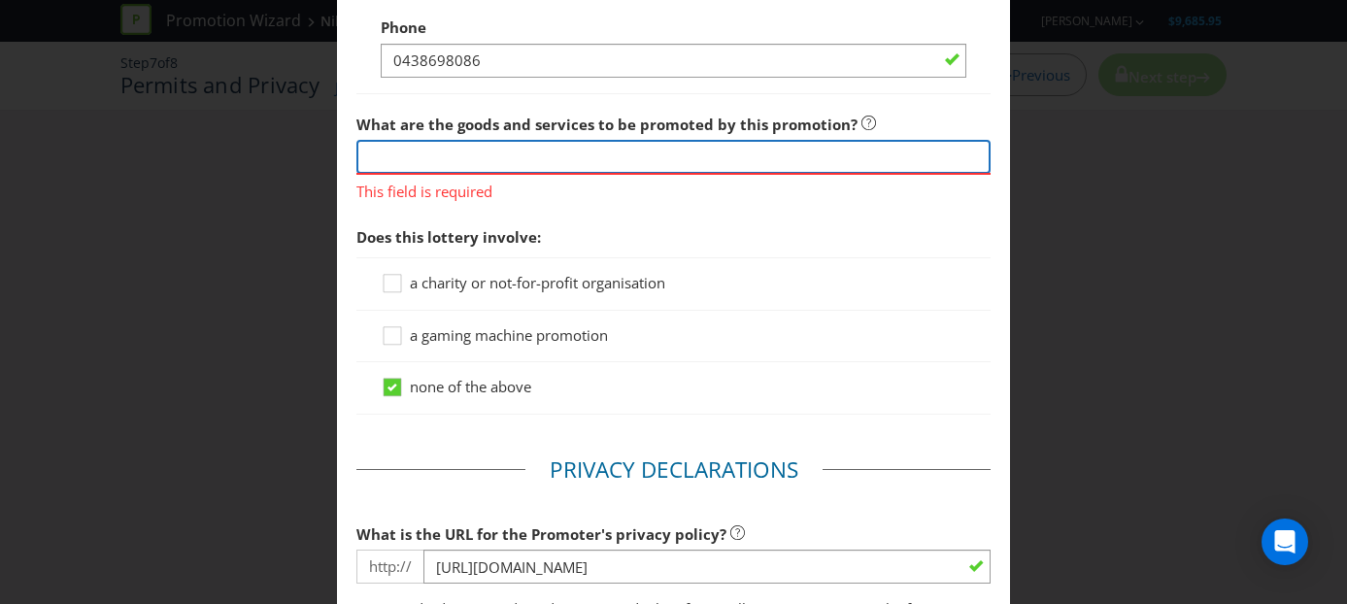
click at [505, 170] on input "text" at bounding box center [673, 157] width 635 height 34
paste input "• Cross Body Bags $40 • Lanyard $20 • Socks $6.6 (packs of three =$20, so divid…"
click at [465, 174] on input "• Cross Body Bags $40 • Lanyard $20 • Socks $6.6 (packs of three =$20, so divid…" at bounding box center [673, 157] width 635 height 34
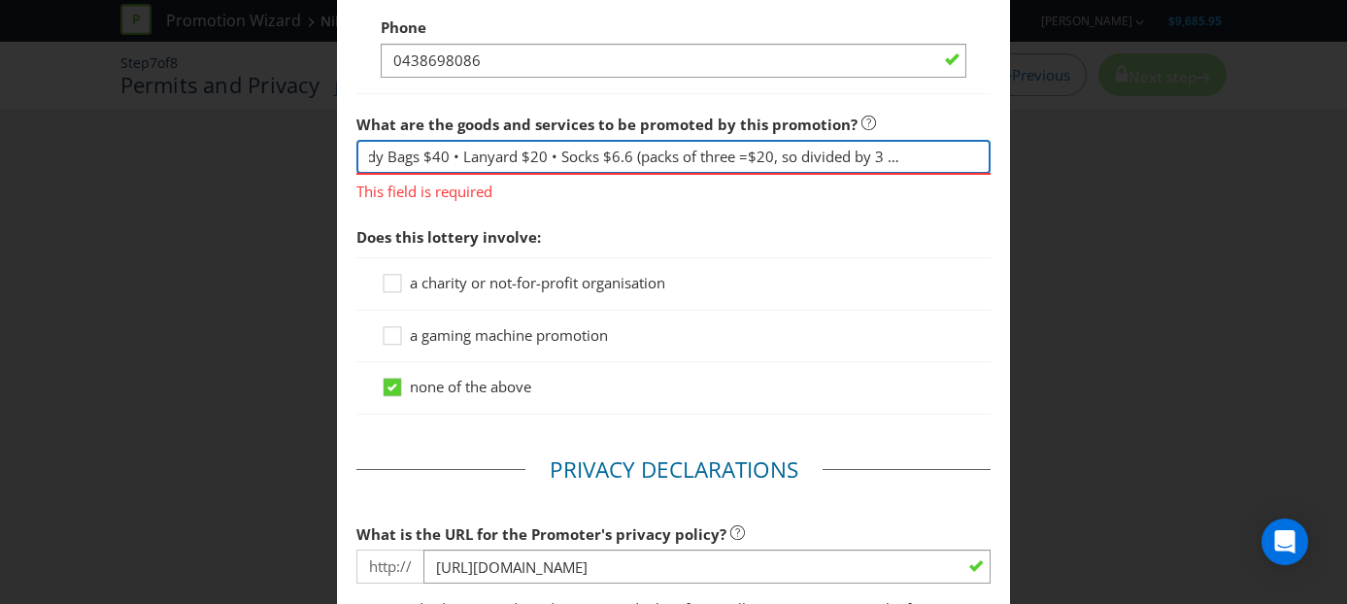
scroll to position [0, 0]
drag, startPoint x: 381, startPoint y: 180, endPoint x: 329, endPoint y: 177, distance: 51.5
click at [329, 177] on div "Permits and Privacy Permits You need an authority and a trade promotion notific…" at bounding box center [673, 302] width 1347 height 604
click at [466, 174] on input "• Cross Body Bags $40 • Lanyard $20 • Socks $6.6 (packs of three =$20, so divid…" at bounding box center [673, 157] width 635 height 34
click at [524, 174] on input "• Cross Body Bags $40 • Lanyard $20 • Socks $6.6 (packs of three =$20, so divid…" at bounding box center [673, 157] width 635 height 34
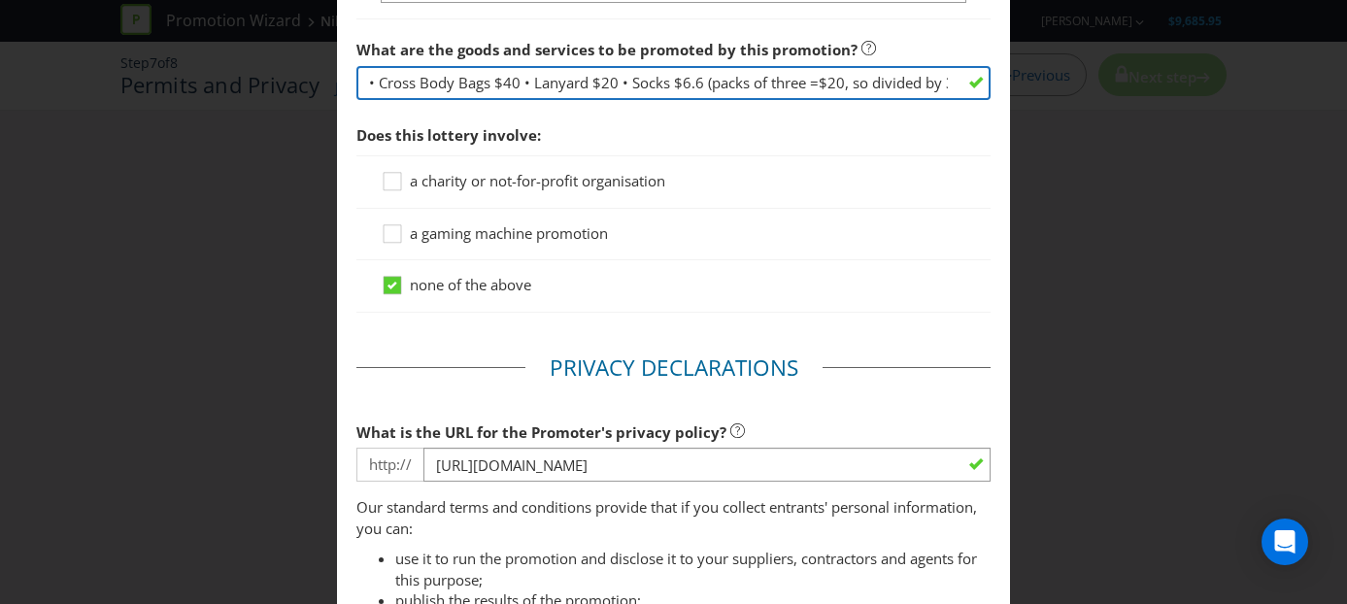
scroll to position [1440, 0]
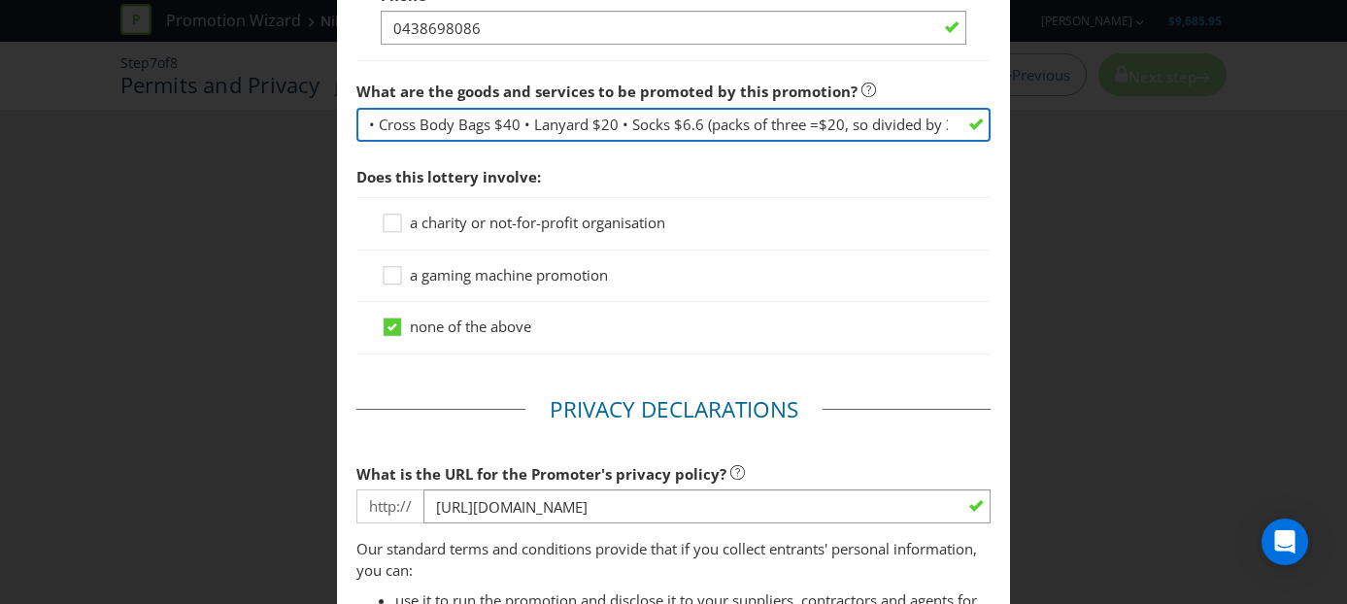
click at [531, 142] on input "• Cross Body Bags $40 • Lanyard $20 • Socks $6.6 (packs of three =$20, so divid…" at bounding box center [673, 125] width 635 height 34
click at [381, 142] on input "• Cross Body Bags $40, Lanyard $20 • Socks $6.6 (packs of three =$20, so divide…" at bounding box center [673, 125] width 635 height 34
click at [552, 142] on input "Nike Cross Body Bags $40, Lanyard $20 • Socks $6.6 (packs of three =$20, so div…" at bounding box center [673, 125] width 635 height 34
click at [678, 142] on input "Nike Cross Body Bags $40, Nike Lanyard $20 • Socks $6.6 (packs of three =$20, s…" at bounding box center [673, 125] width 635 height 34
drag, startPoint x: 753, startPoint y: 147, endPoint x: 857, endPoint y: 141, distance: 105.0
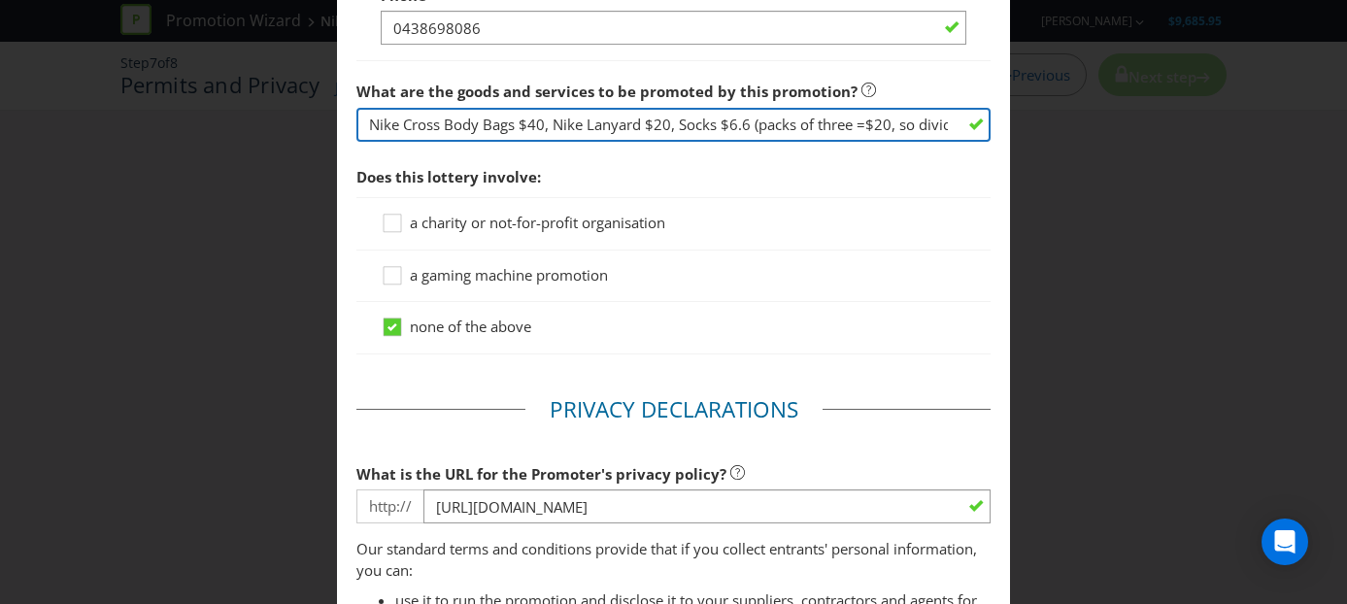
click at [857, 141] on input "Nike Cross Body Bags $40, Nike Lanyard $20, Socks $6.6 (packs of three =$20, so…" at bounding box center [673, 125] width 635 height 34
drag, startPoint x: 753, startPoint y: 147, endPoint x: 896, endPoint y: 138, distance: 144.0
click at [896, 138] on input "Nike Cross Body Bags $40, Nike Lanyard $20, Socks $6.6 =$20, so divided by 3 =$…" at bounding box center [673, 125] width 635 height 34
drag, startPoint x: 802, startPoint y: 148, endPoint x: 751, endPoint y: 150, distance: 51.5
click at [751, 142] on input "Nike Cross Body Bags $40, Nike Lanyard $20, Socks $6.6 =$6.6) • Towel $35 • Blu…" at bounding box center [673, 125] width 635 height 34
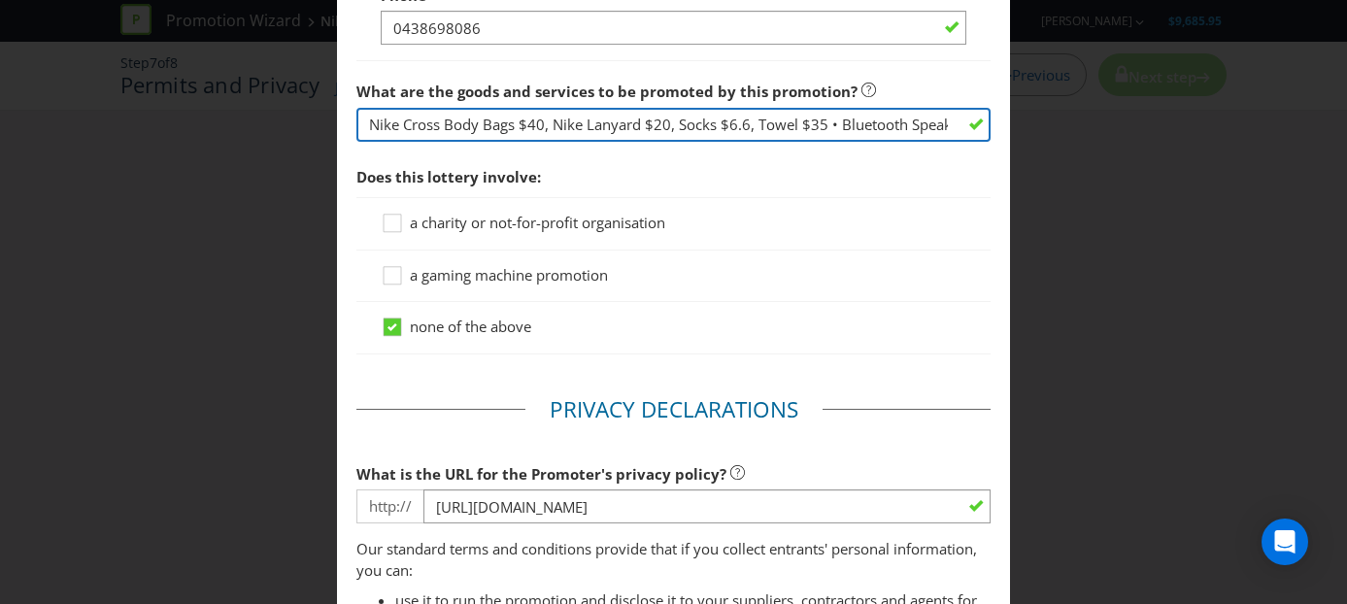
click at [677, 140] on input "Nike Cross Body Bags $40, Nike Lanyard $20, Socks $6.6, Towel $35 • Bluetooth S…" at bounding box center [673, 125] width 635 height 34
click at [792, 142] on input "Nike Cross Body Bags $40, Nike Lanyard $20, Nike Socks $6.6, Towel $35 • Blueto…" at bounding box center [673, 125] width 635 height 34
click at [908, 142] on input "Nike Cross Body Bags $40, Nike Lanyard $20, Nike Socks $6.6, Nike Towel $35 • B…" at bounding box center [673, 125] width 635 height 34
click at [913, 142] on input "Nike Cross Body Bags $40, Nike Lanyard $20, Nike Socks $6.6, Nike Towel $35,Blu…" at bounding box center [673, 125] width 635 height 34
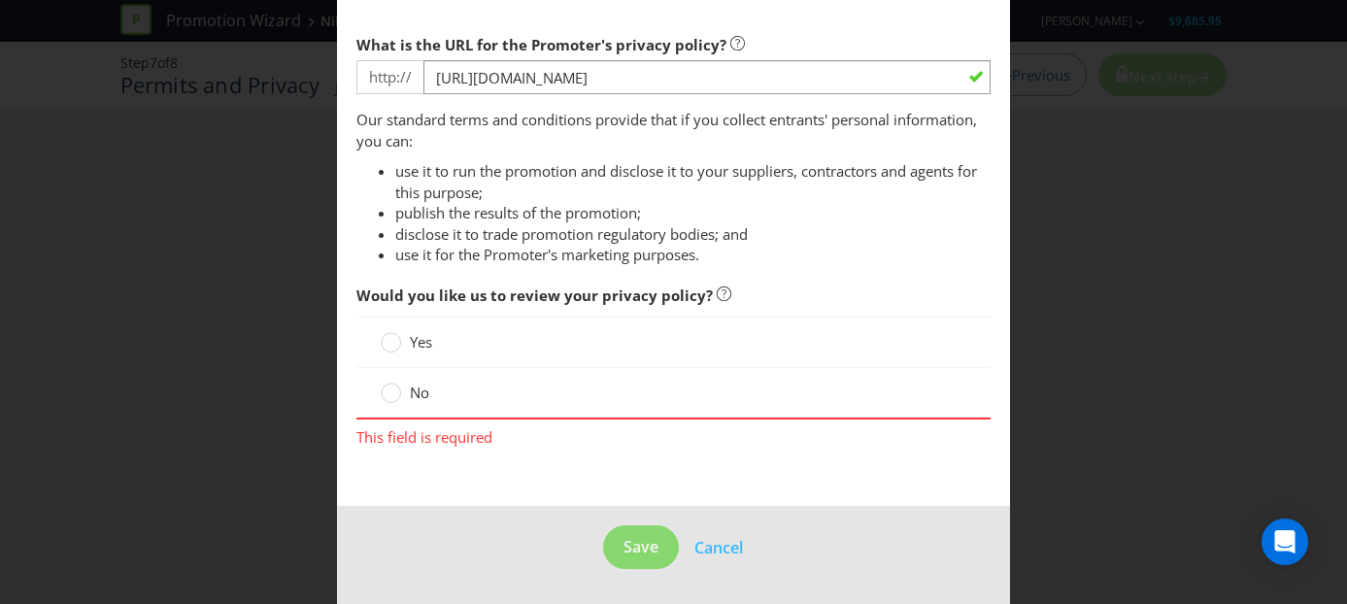
scroll to position [1891, 0]
type input "Nike Cross Body Bags $40, Nike Lanyard $20, Nike Socks $6.6, Nike Towel $35,Blu…"
click at [394, 389] on div at bounding box center [391, 387] width 10 height 10
click at [0, 0] on input "No" at bounding box center [0, 0] width 0 height 0
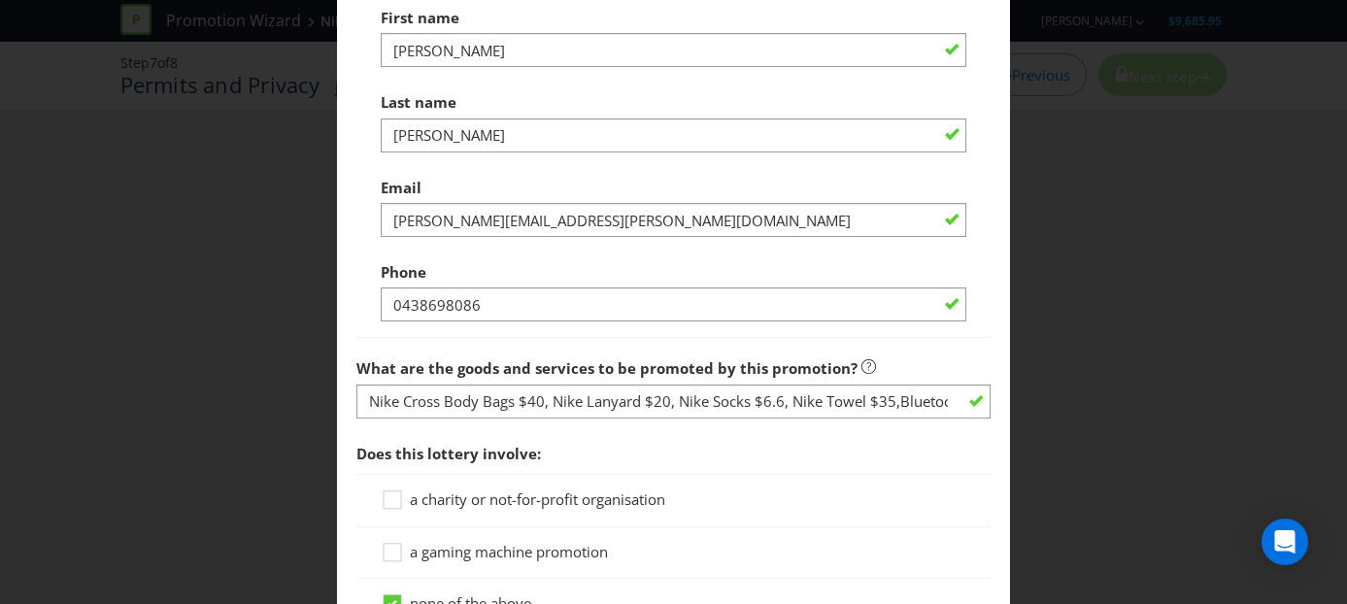
scroll to position [1110, 0]
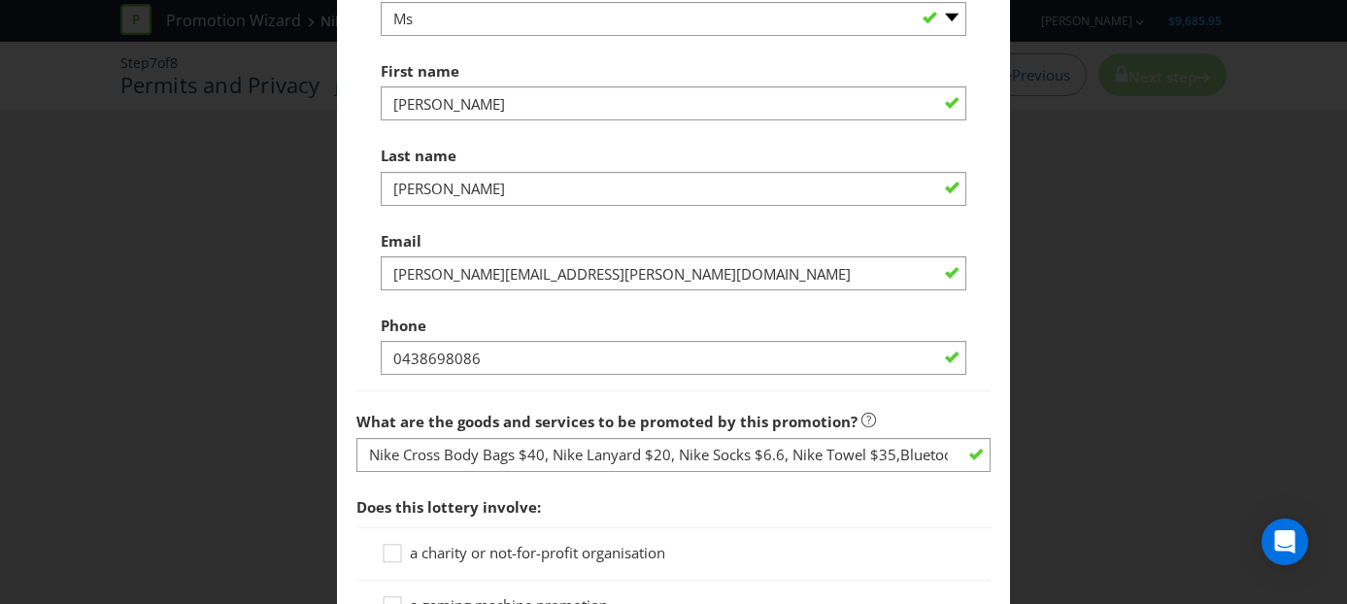
click at [787, 391] on div "Title -- Please select -- Mr Ms Mrs [PERSON_NAME] [PERSON_NAME] (please specify…" at bounding box center [673, 170] width 635 height 441
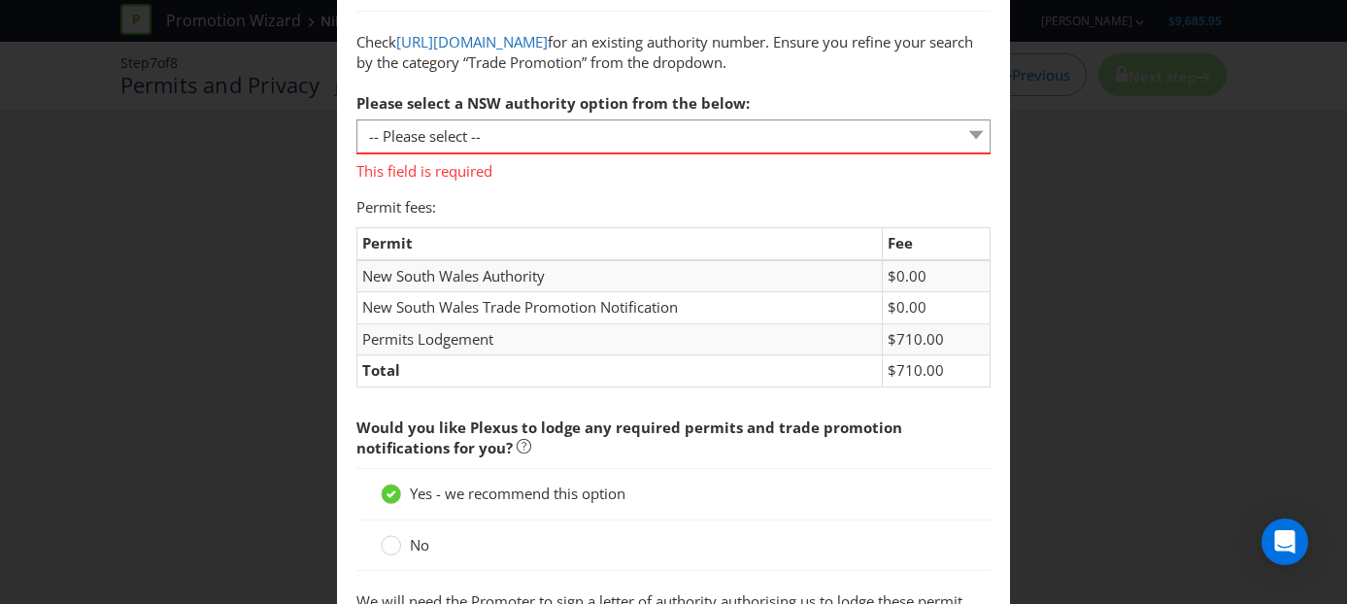
scroll to position [324, 0]
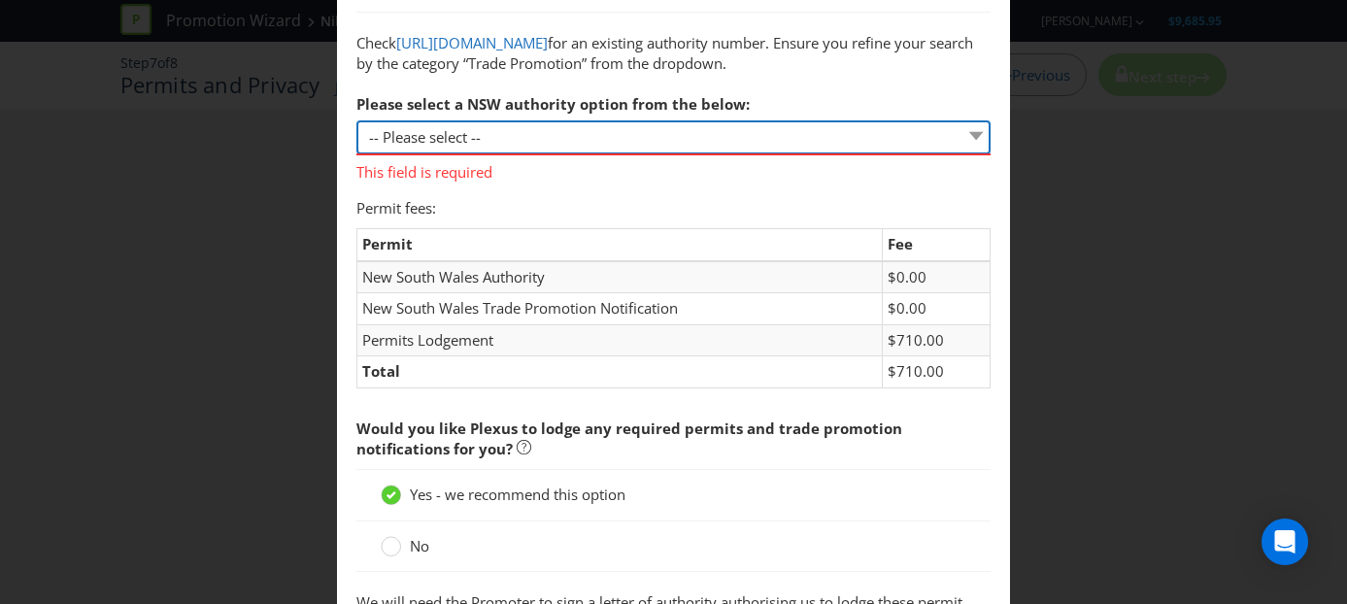
click at [861, 148] on select "-- Please select -- 1 year authority ($468) 3 year authority ($722) 5 year auth…" at bounding box center [673, 137] width 635 height 34
select select "PERMIT_NSW_1_YEAR_AUTHORITY"
click at [356, 141] on select "-- Please select -- 1 year authority ($468) 3 year authority ($722) 5 year auth…" at bounding box center [673, 137] width 635 height 34
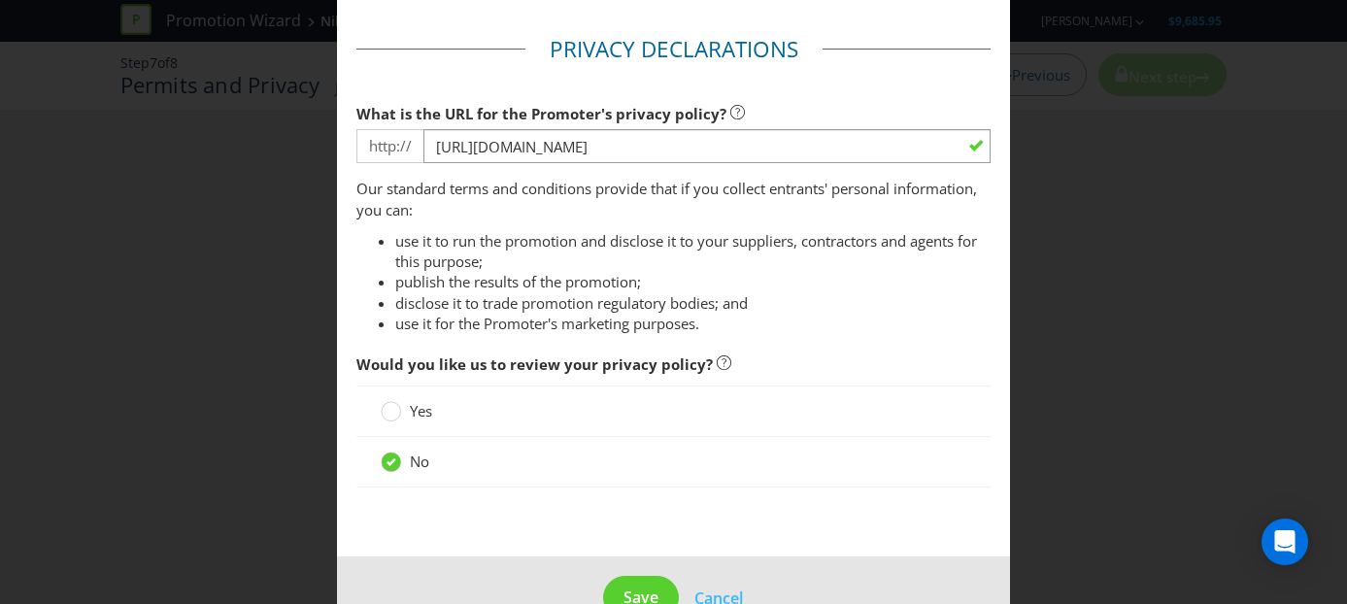
scroll to position [1844, 0]
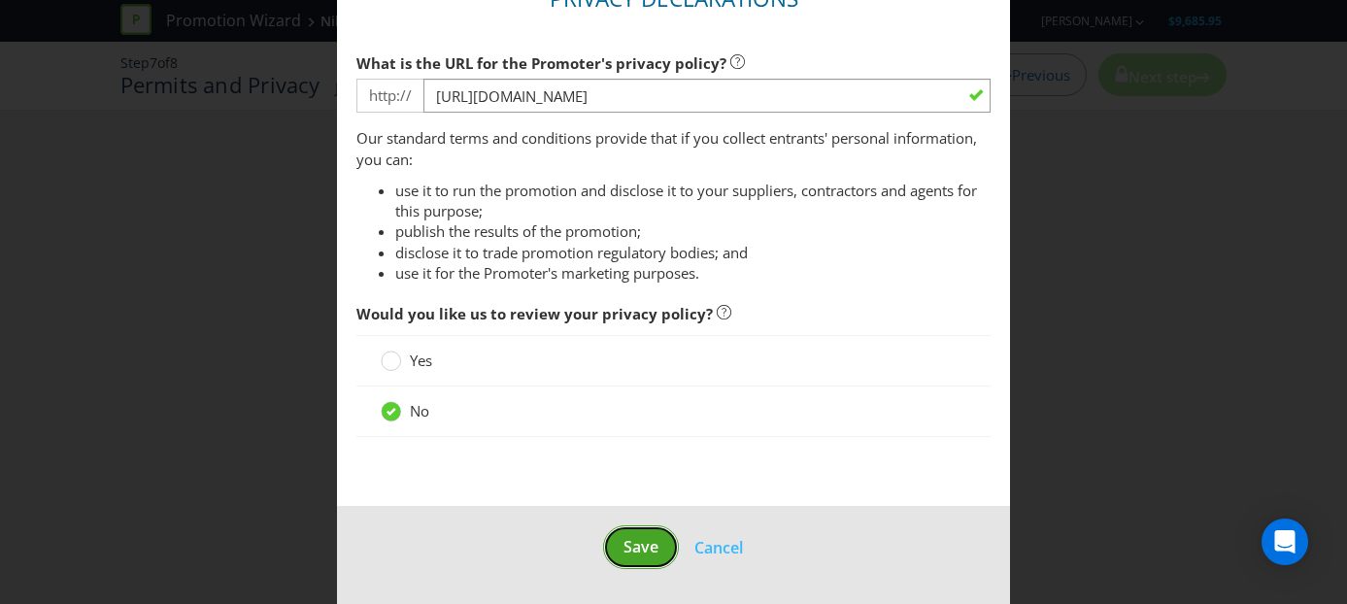
click at [648, 546] on span "Save" at bounding box center [640, 546] width 35 height 21
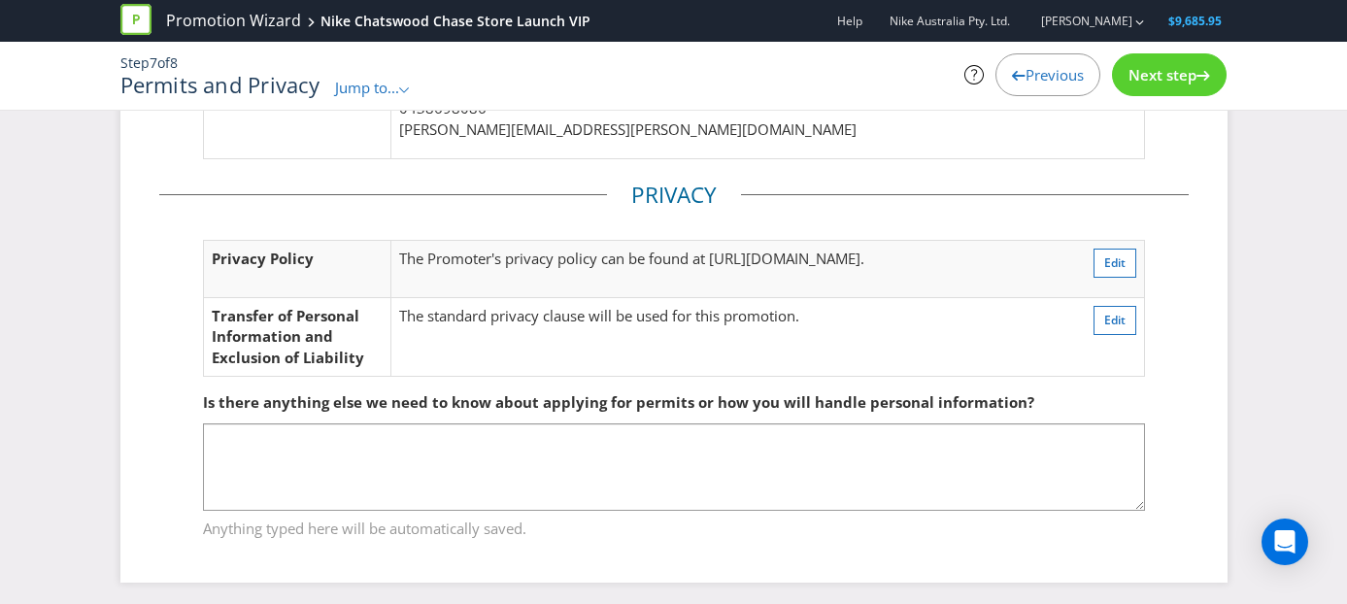
scroll to position [617, 0]
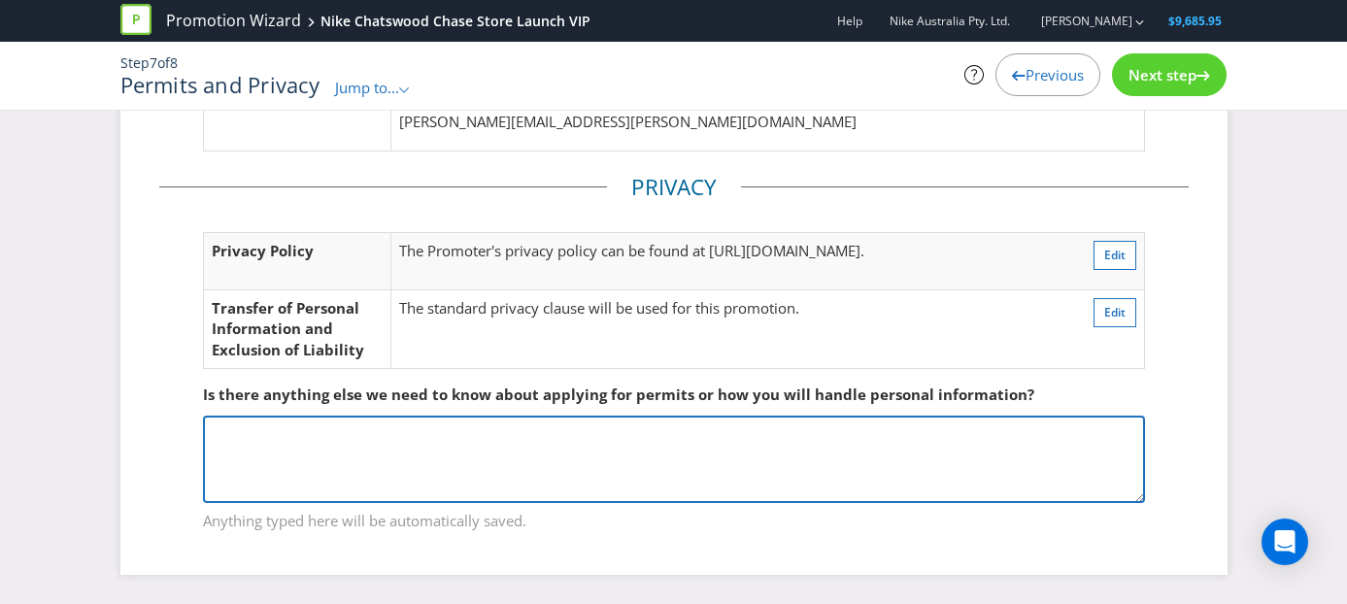
click at [413, 439] on textarea at bounding box center [674, 459] width 942 height 87
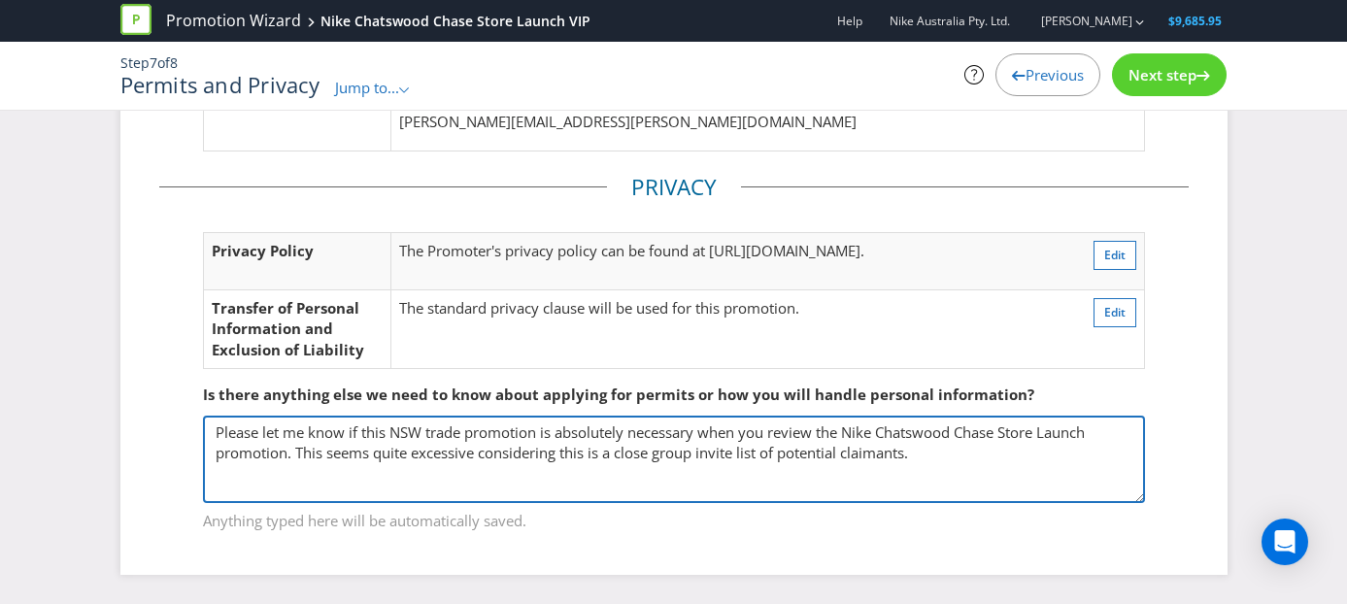
type textarea "Please let me know if this NSW trade promotion is absolutely necessary when you…"
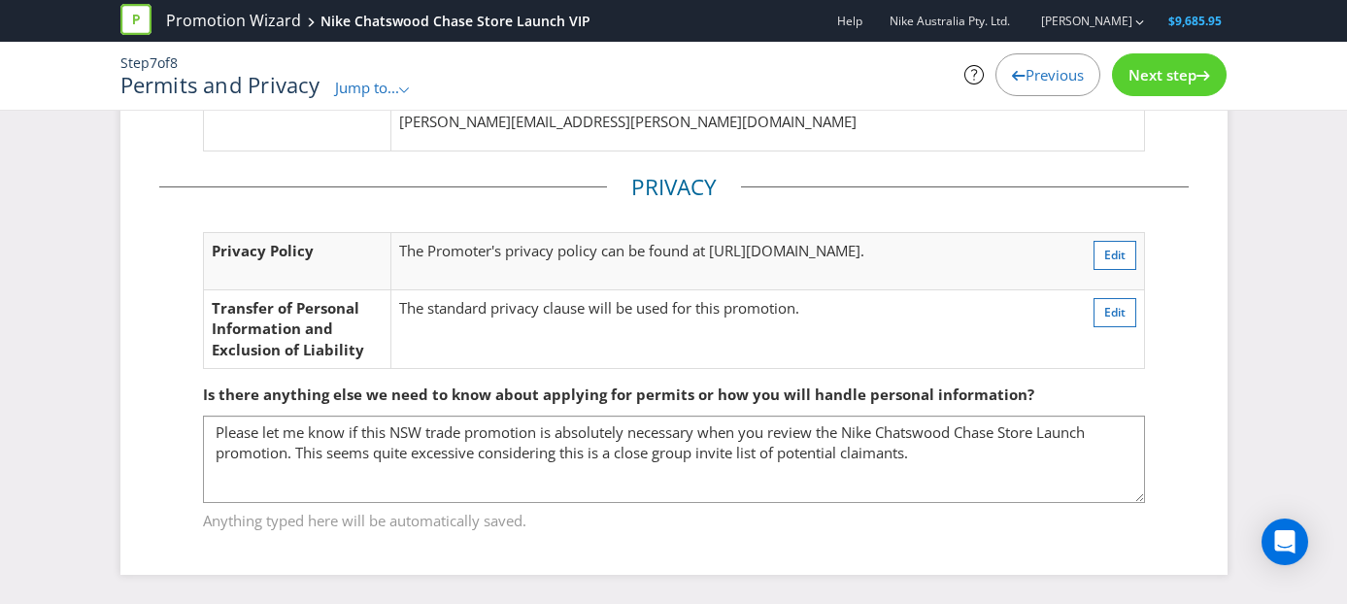
click at [1169, 71] on span "Next step" at bounding box center [1162, 74] width 68 height 19
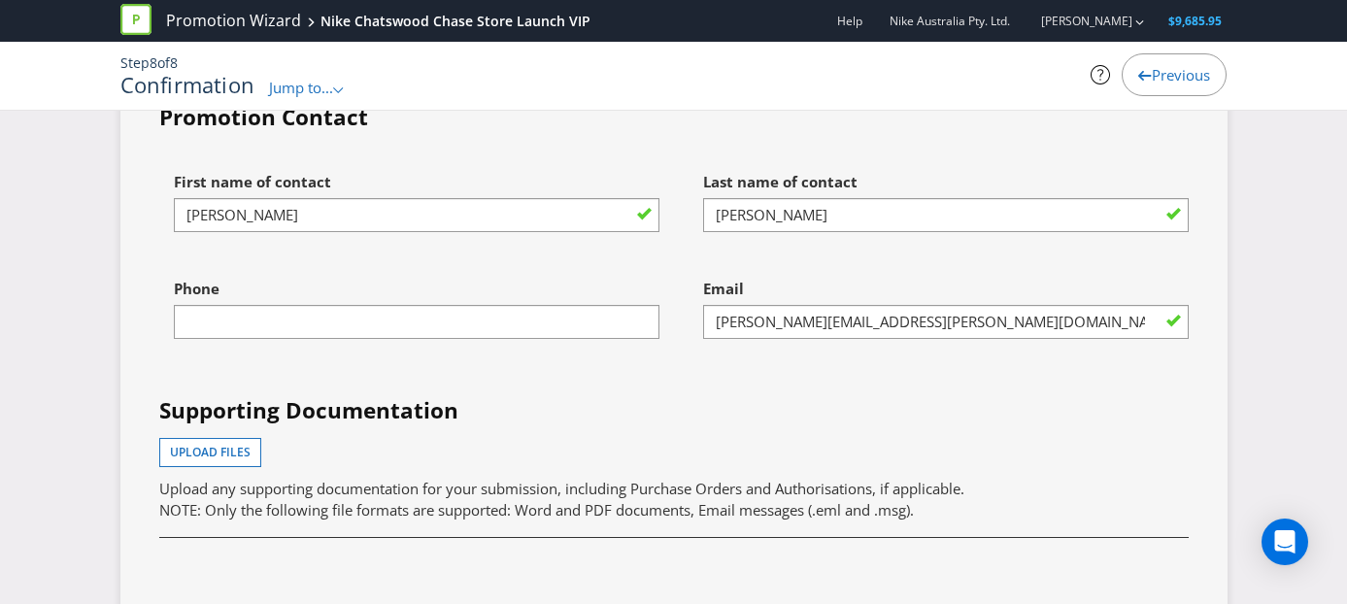
scroll to position [5812, 0]
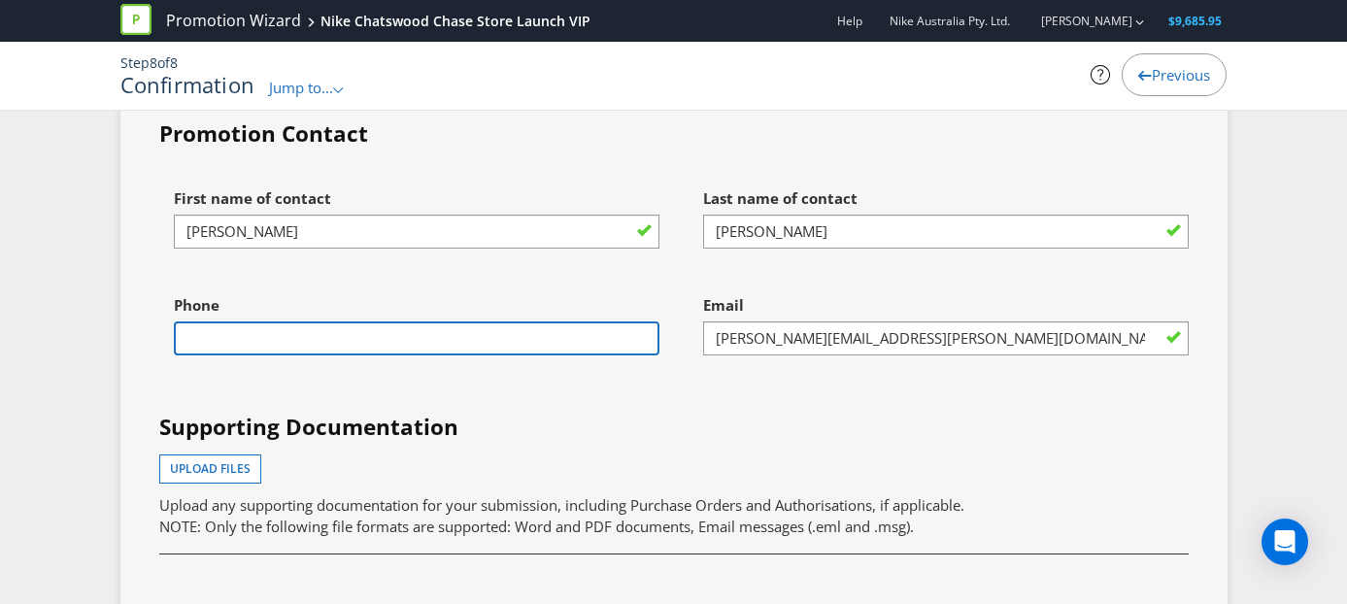
click at [298, 355] on input "text" at bounding box center [417, 338] width 486 height 34
type input "0438698086"
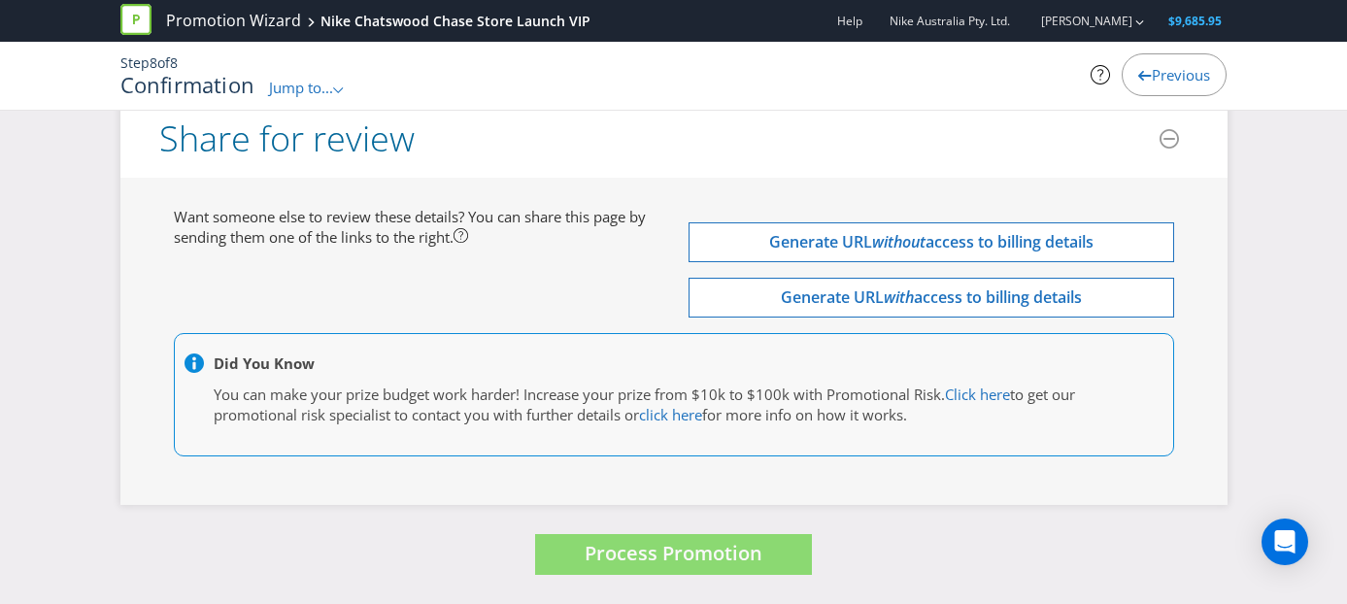
scroll to position [6669, 0]
click at [672, 465] on div "Did You Know You can make your prize budget work harder! Increase your prize fr…" at bounding box center [673, 404] width 1029 height 143
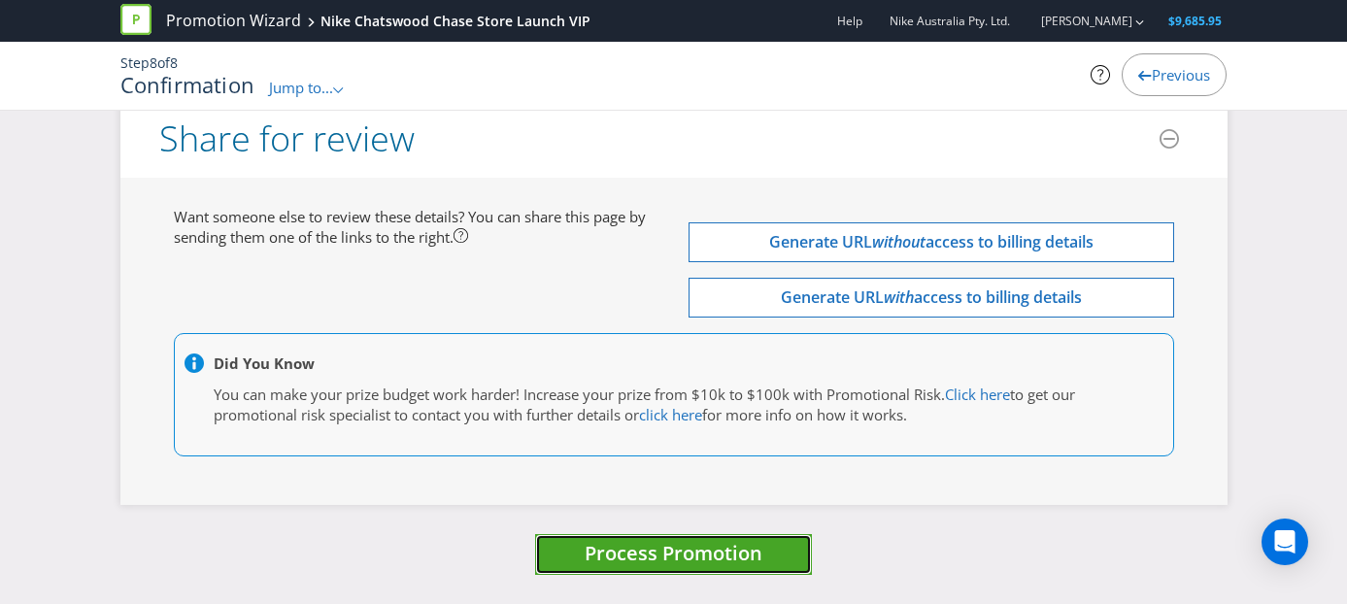
click at [655, 547] on span "Process Promotion" at bounding box center [674, 553] width 178 height 26
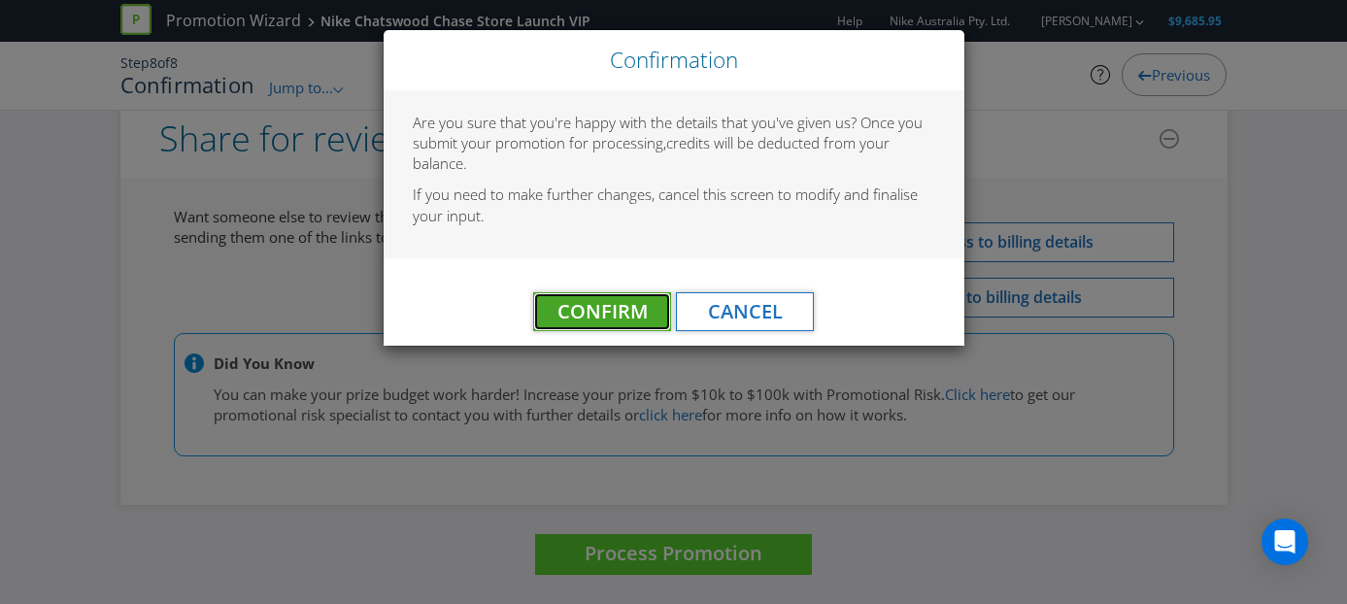
click at [609, 314] on span "Confirm" at bounding box center [602, 311] width 90 height 26
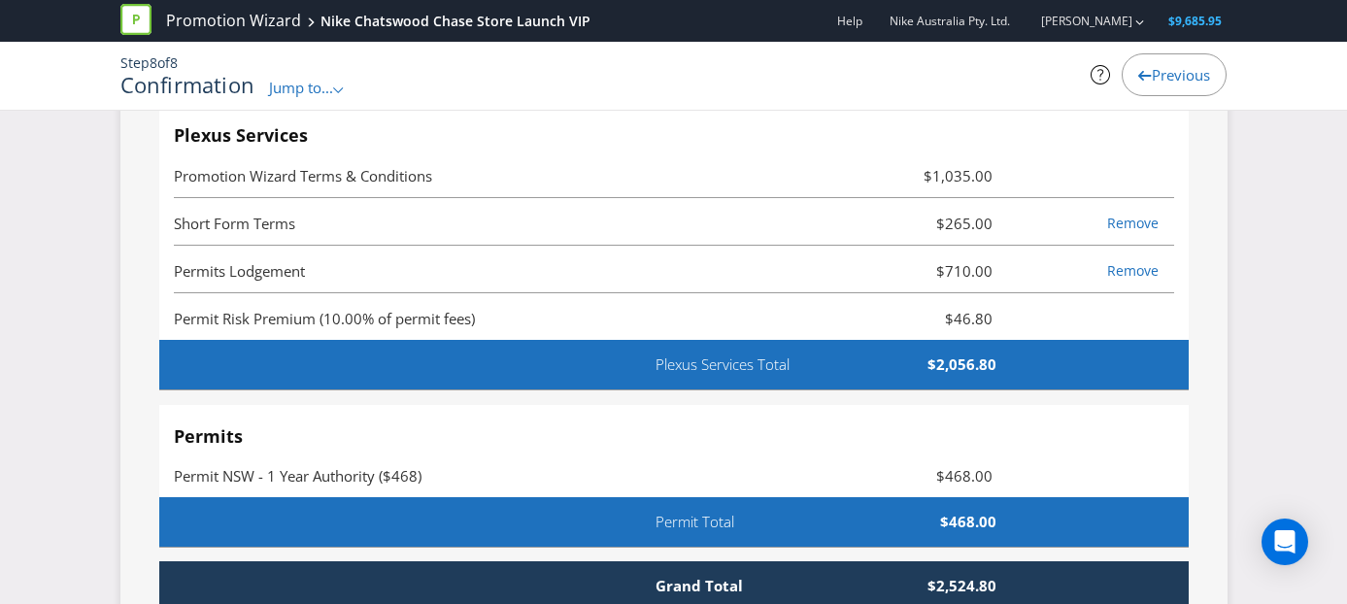
scroll to position [0, 0]
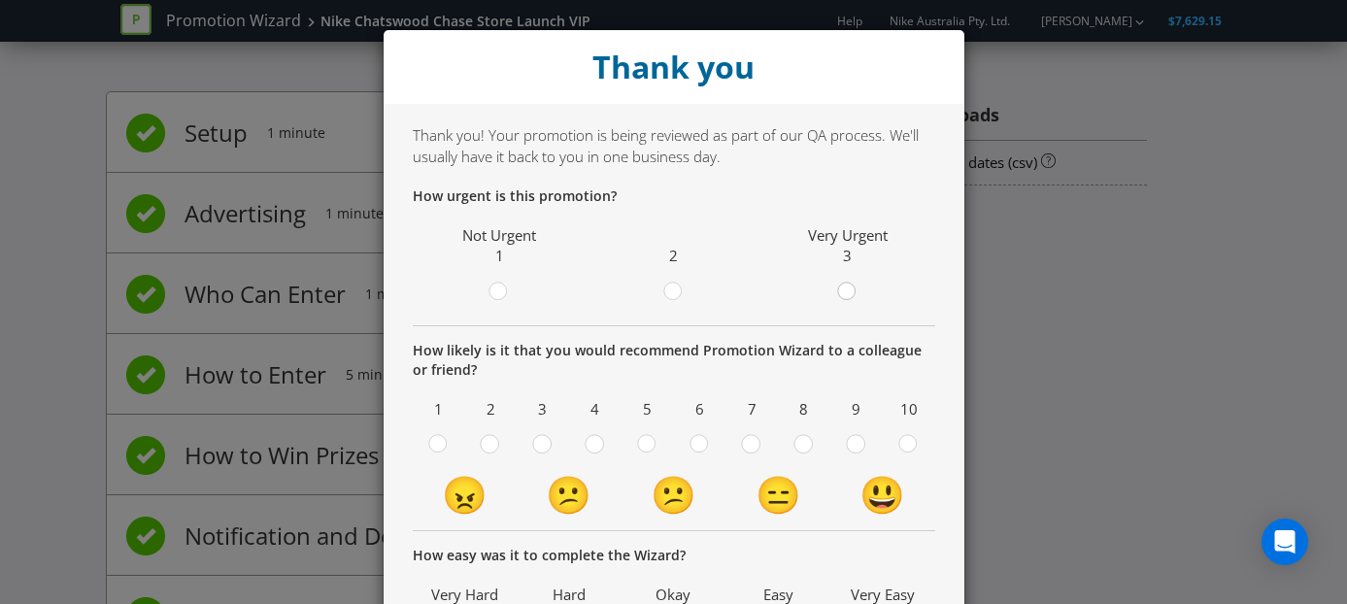
click at [851, 286] on div at bounding box center [848, 286] width 10 height 10
click at [0, 0] on input "radio" at bounding box center [0, 0] width 0 height 0
click at [908, 441] on div at bounding box center [909, 438] width 10 height 10
click at [0, 0] on input "radio" at bounding box center [0, 0] width 0 height 0
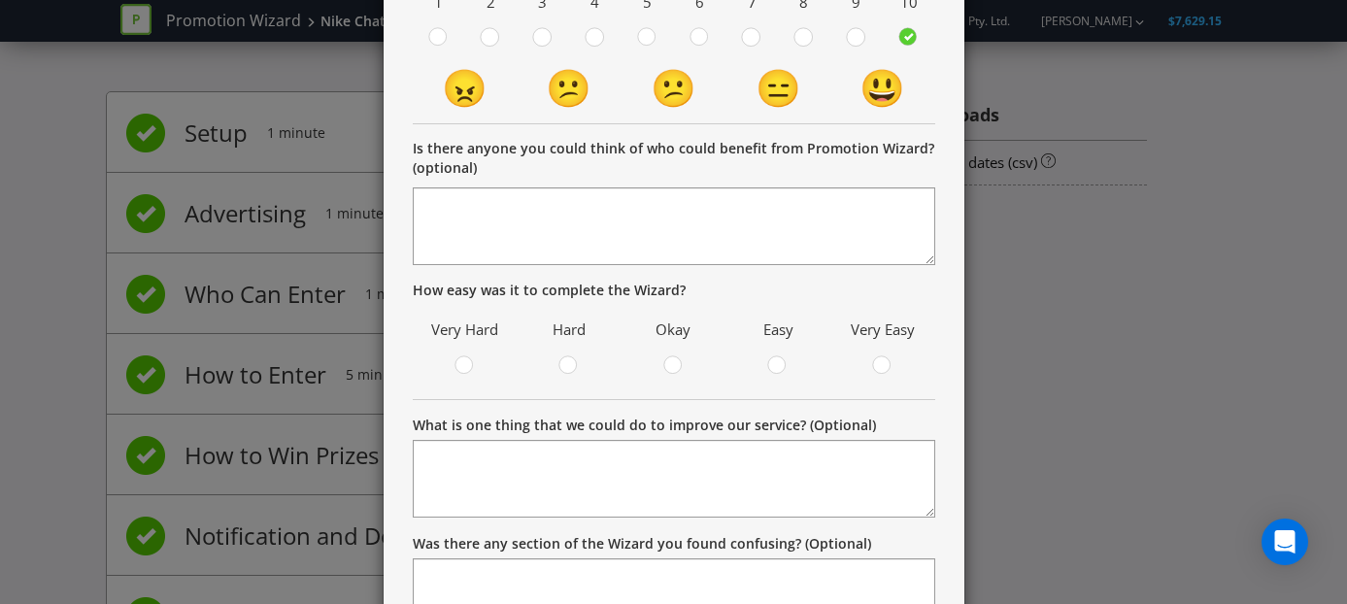
scroll to position [413, 0]
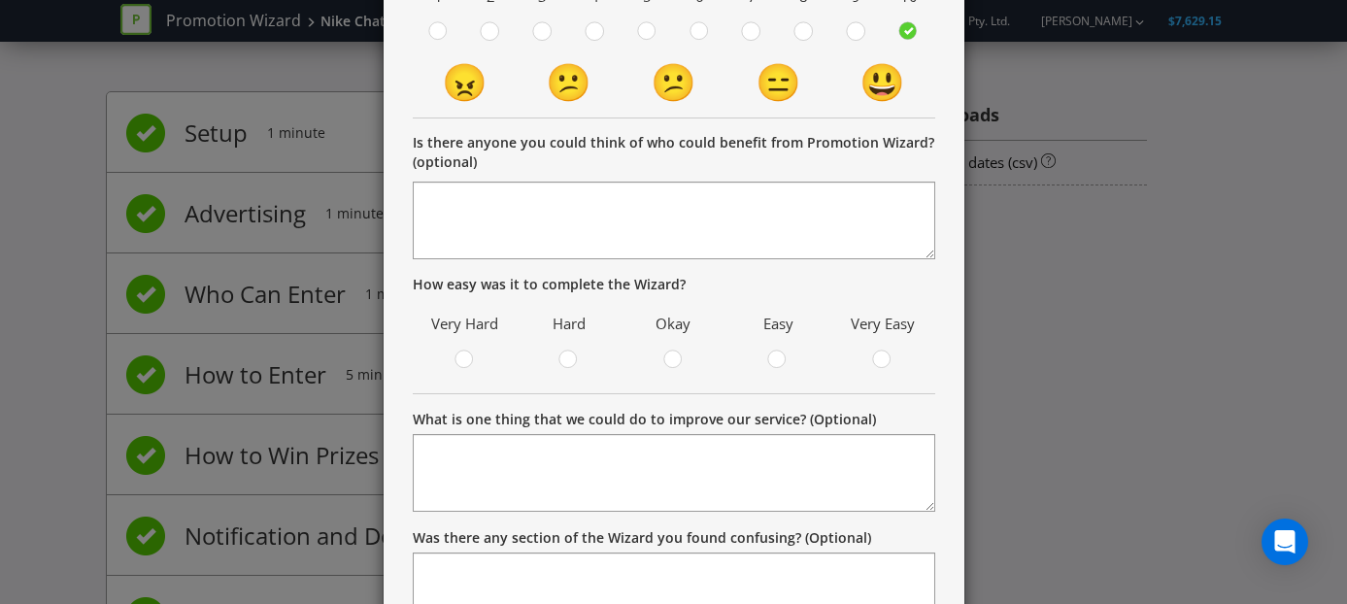
click at [891, 364] on span at bounding box center [893, 362] width 4 height 18
click at [0, 0] on input "radio" at bounding box center [0, 0] width 0 height 0
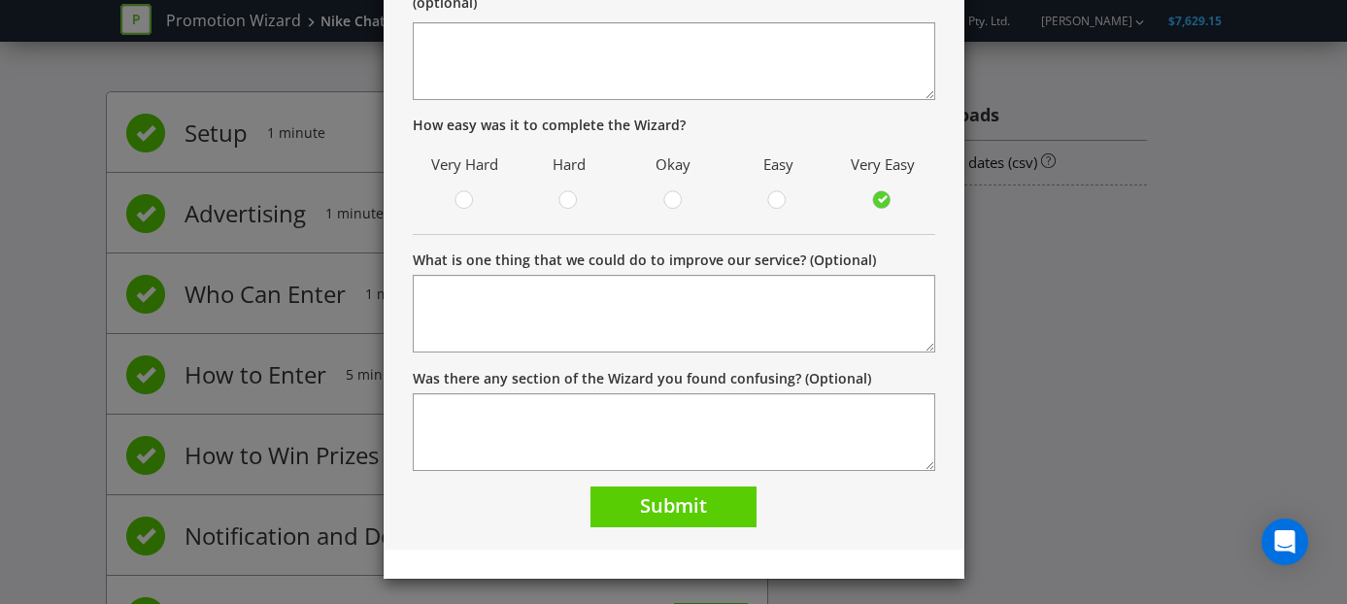
scroll to position [577, 0]
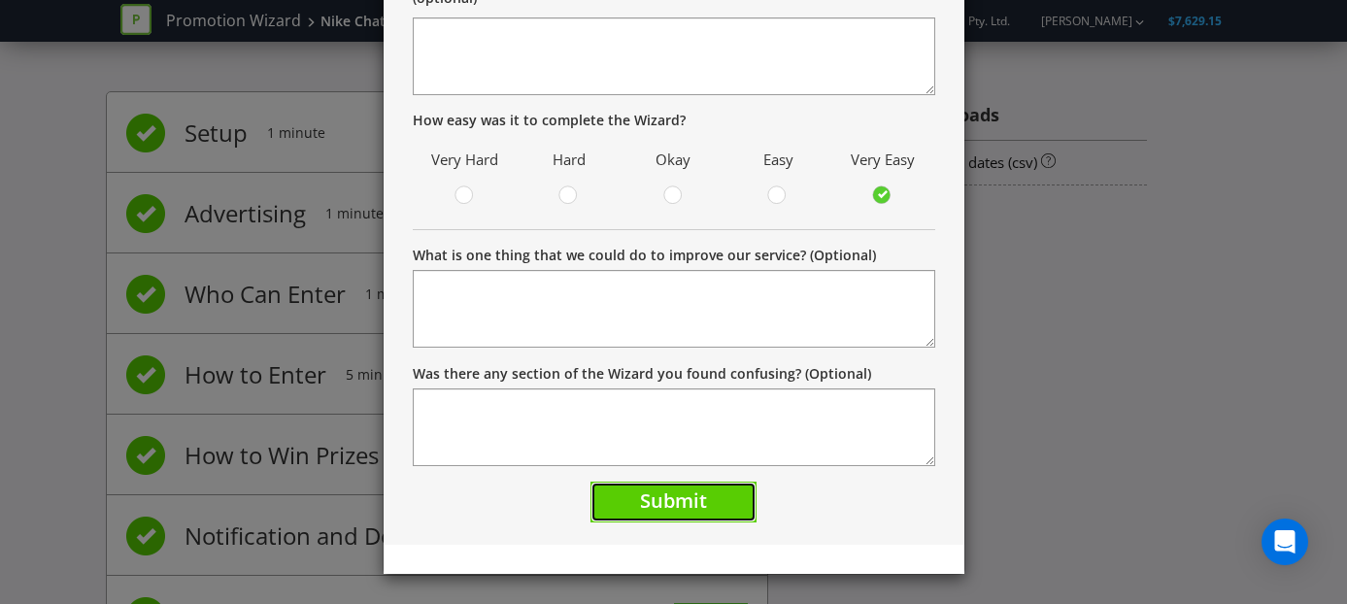
click at [694, 496] on span "Submit" at bounding box center [673, 500] width 67 height 26
